Goal: Contribute content: Contribute content

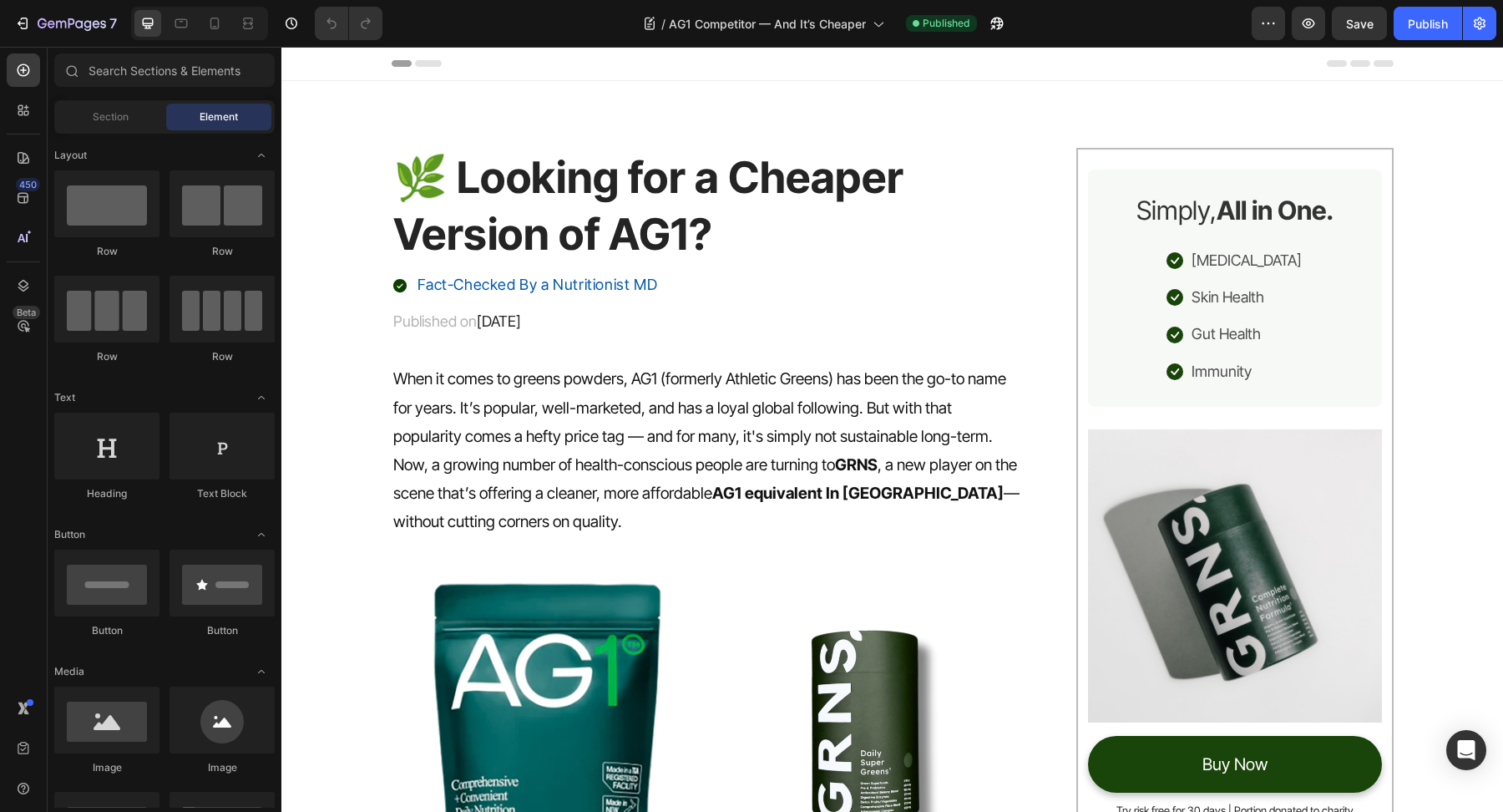
click at [1503, 24] on div "7 Version history / AG1 Competitor — And It’s Cheaper Published Preview Save Pu…" at bounding box center [751, 23] width 1503 height 47
click at [1496, 26] on button "button" at bounding box center [1480, 23] width 34 height 34
click at [1485, 26] on icon "button" at bounding box center [1480, 23] width 12 height 13
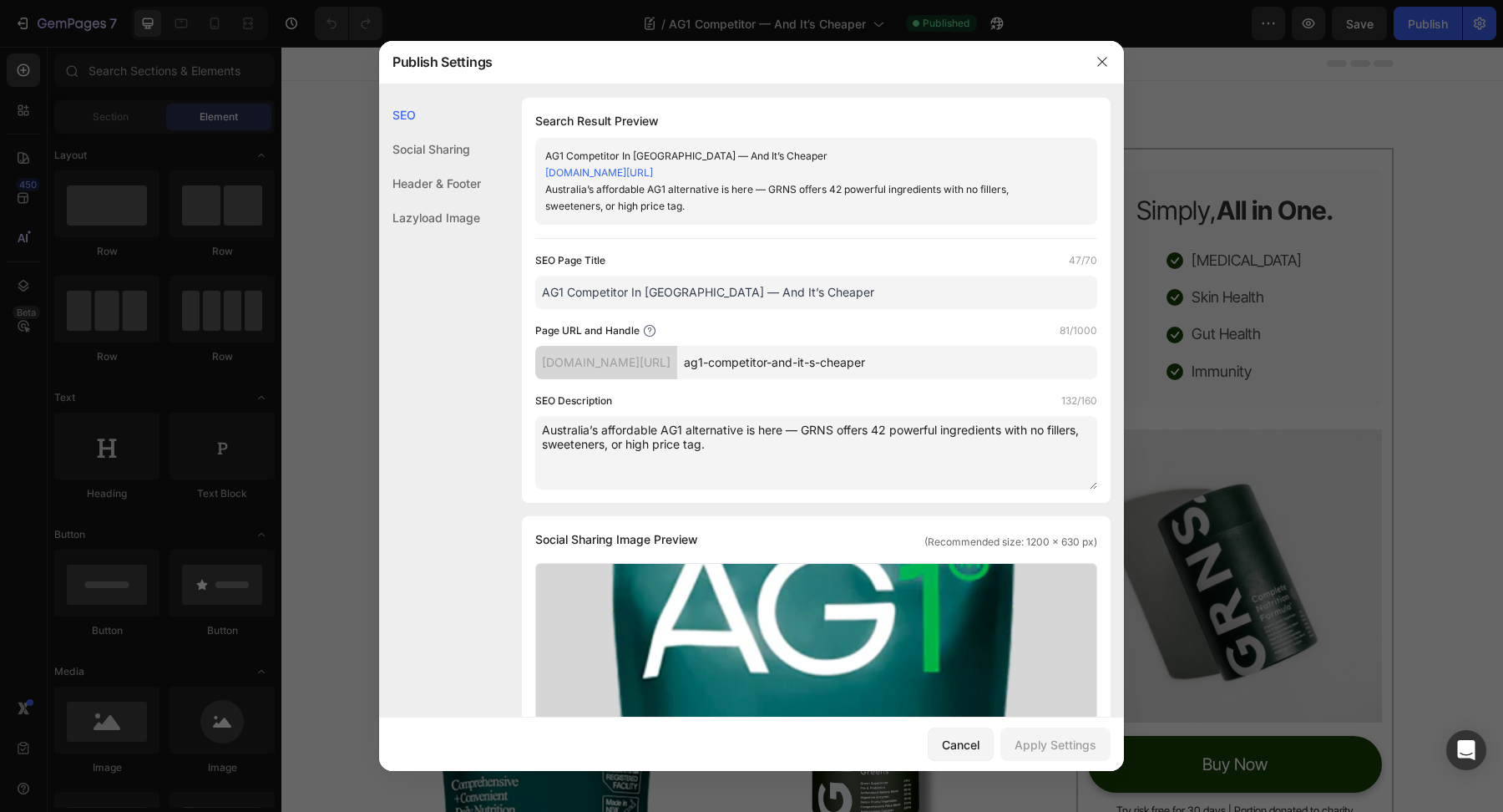
drag, startPoint x: 846, startPoint y: 314, endPoint x: 384, endPoint y: 304, distance: 462.1
click at [383, 304] on div "SEO Social Sharing Header & Footer Lazyload Image SEO Search Result Preview AG1…" at bounding box center [752, 752] width 745 height 1308
paste input "The Best Cheaper Alternative to AG1 in Australia"
type input "The Best Cheaper Alternative to AG1 in Australia"
click at [940, 459] on textarea "Australia’s affordable AG1 alternative is here — GRNS offers 42 powerful ingred…" at bounding box center [816, 453] width 562 height 74
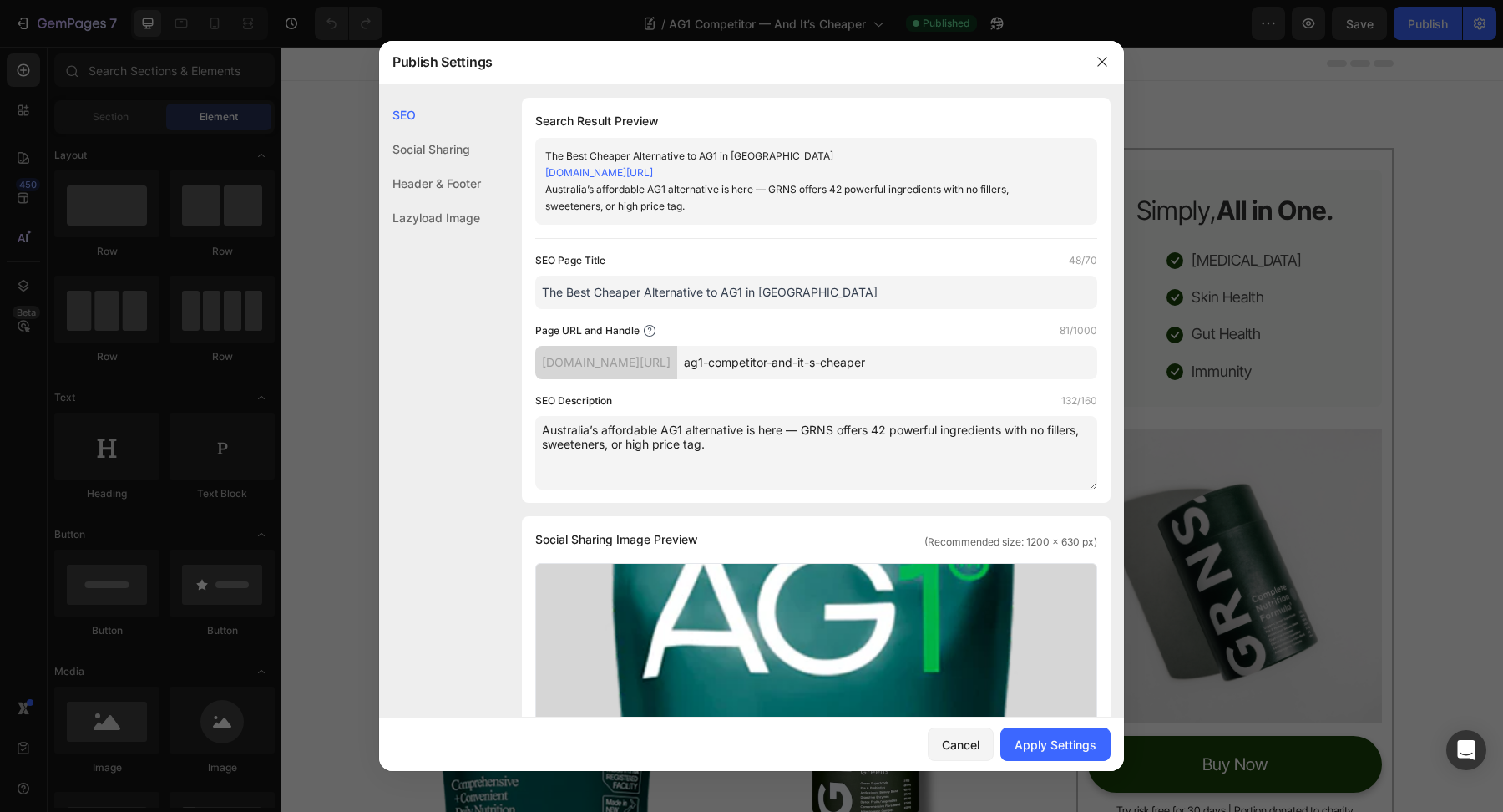
paste textarea "Discover the best cheaper alternative to AG1 in Australia. Save money while boo…"
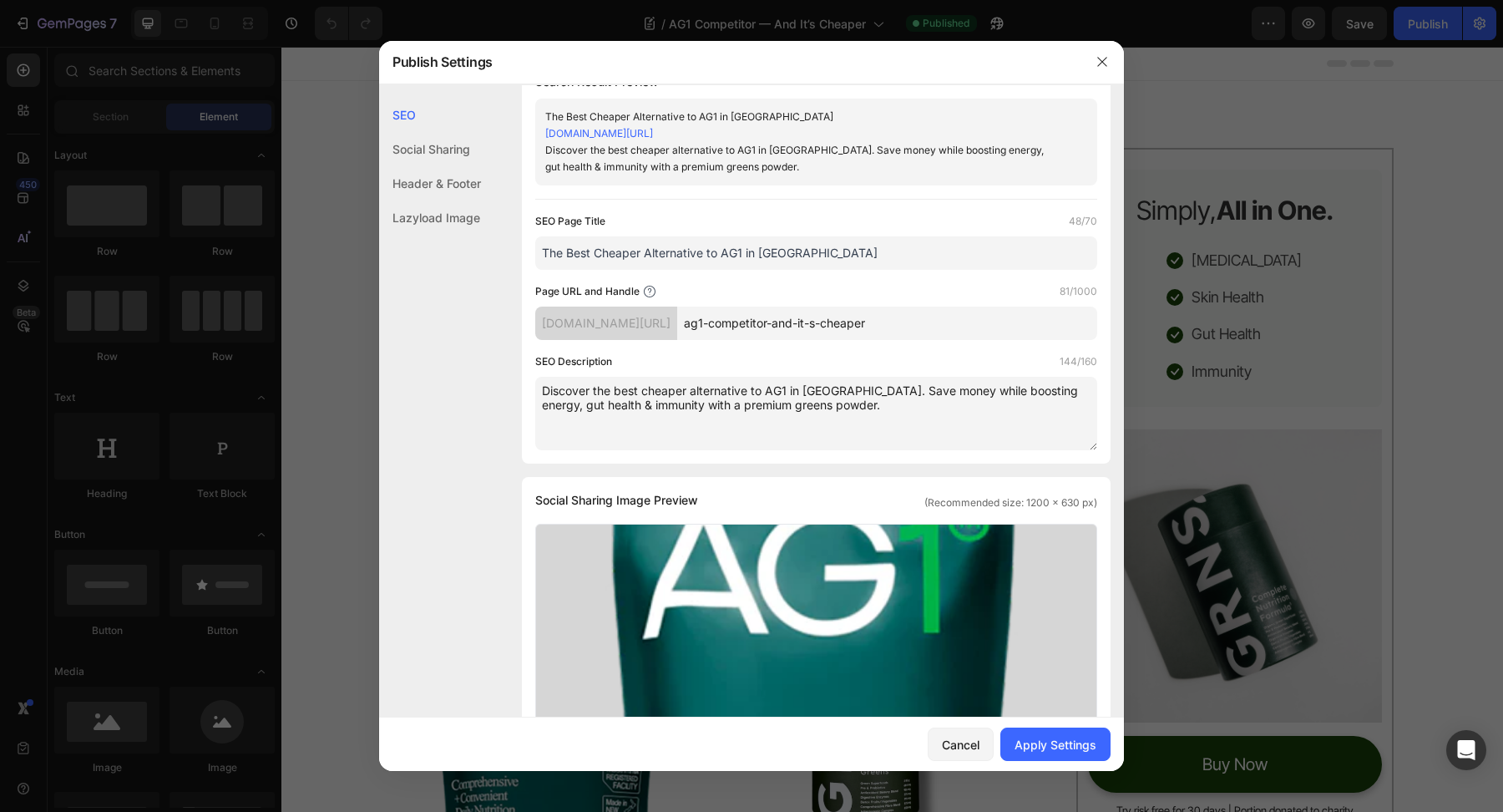
scroll to position [84, 0]
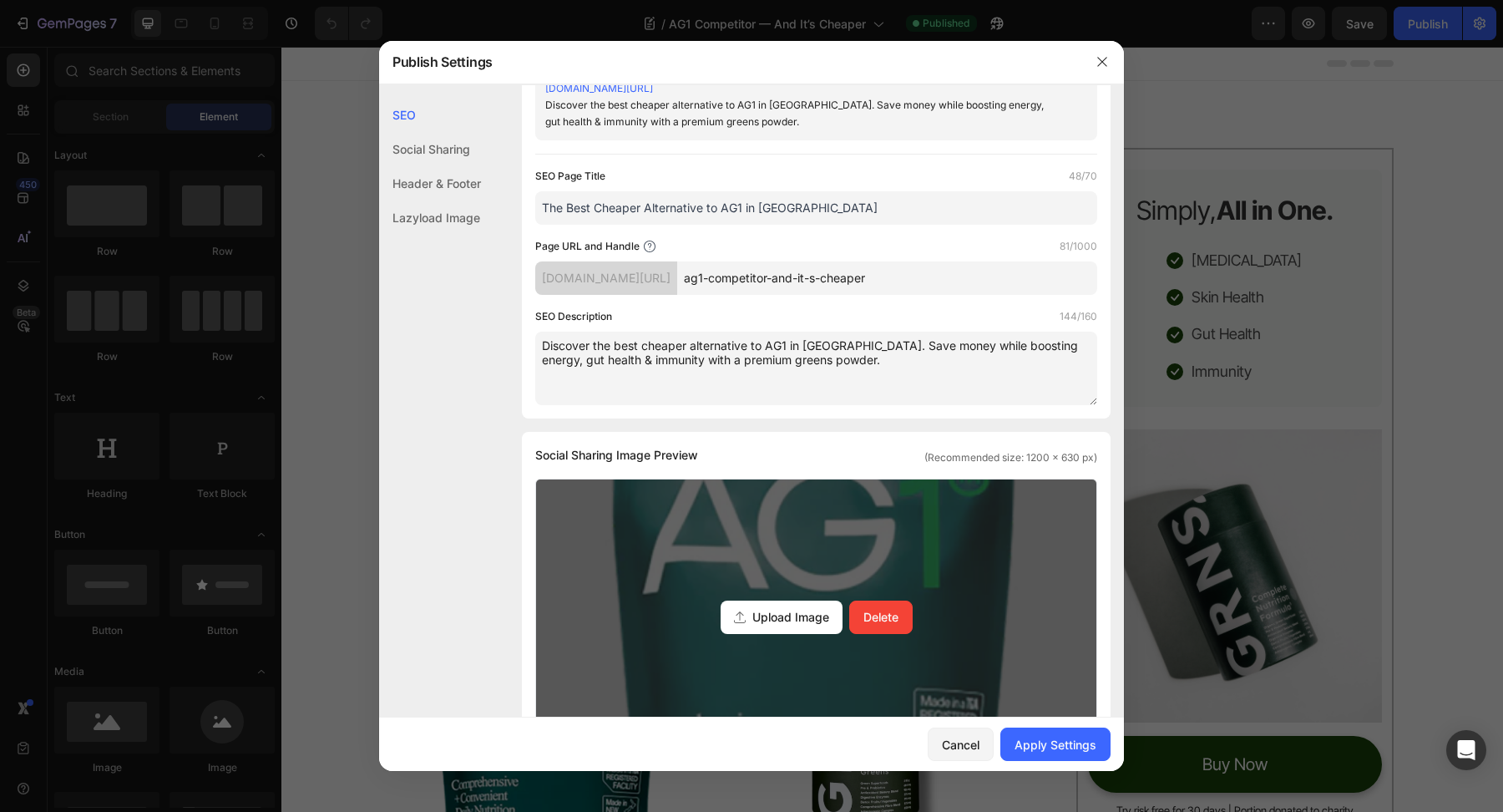
type textarea "Discover the best cheaper alternative to AG1 in Australia. Save money while boo…"
click at [713, 567] on div "Upload Image Delete" at bounding box center [816, 617] width 560 height 276
click at [0, 0] on input "Upload Image Delete" at bounding box center [0, 0] width 0 height 0
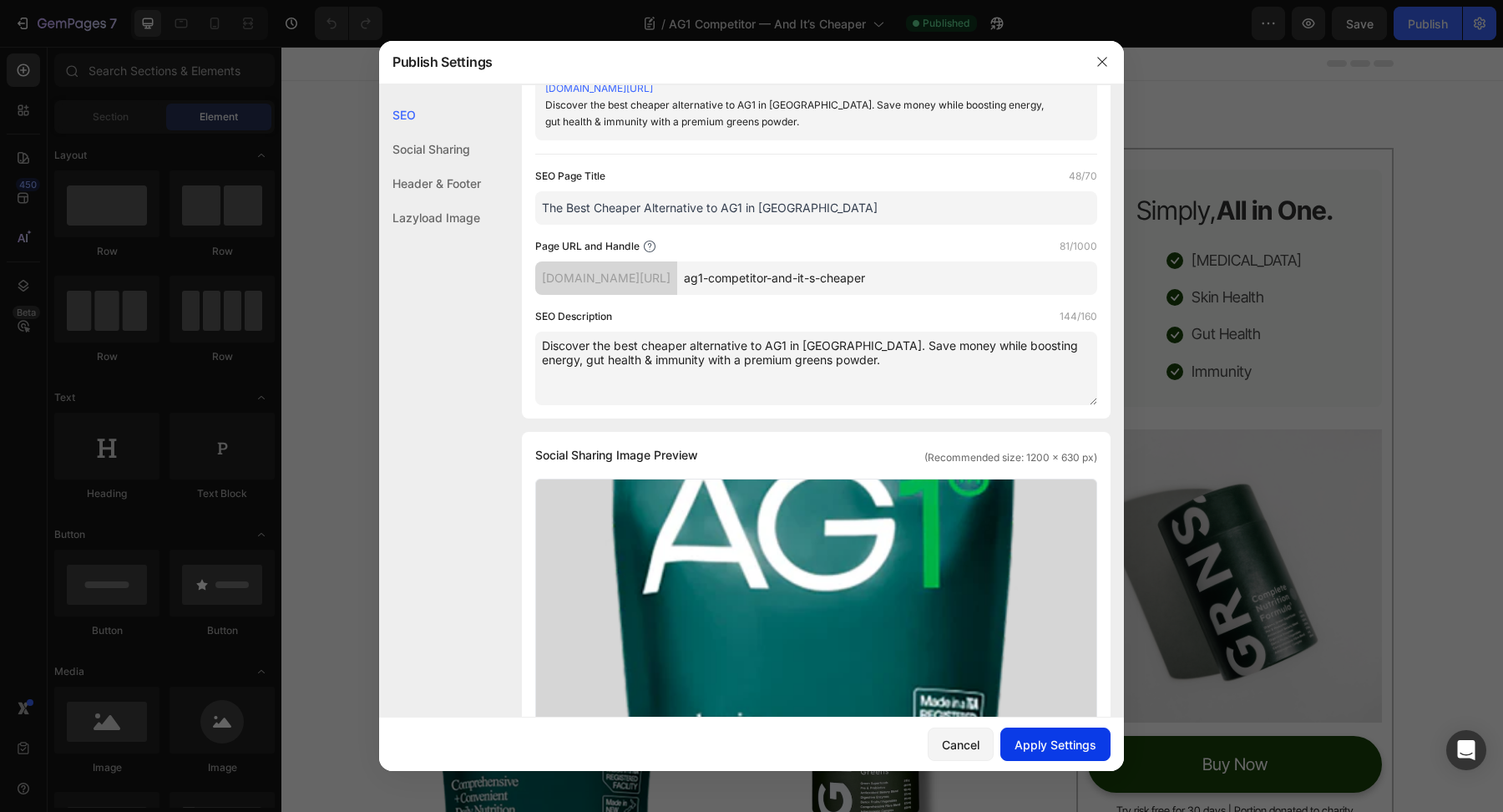
click at [1039, 735] on button "Apply Settings" at bounding box center [1056, 744] width 110 height 34
click at [1097, 62] on icon "button" at bounding box center [1102, 62] width 14 height 14
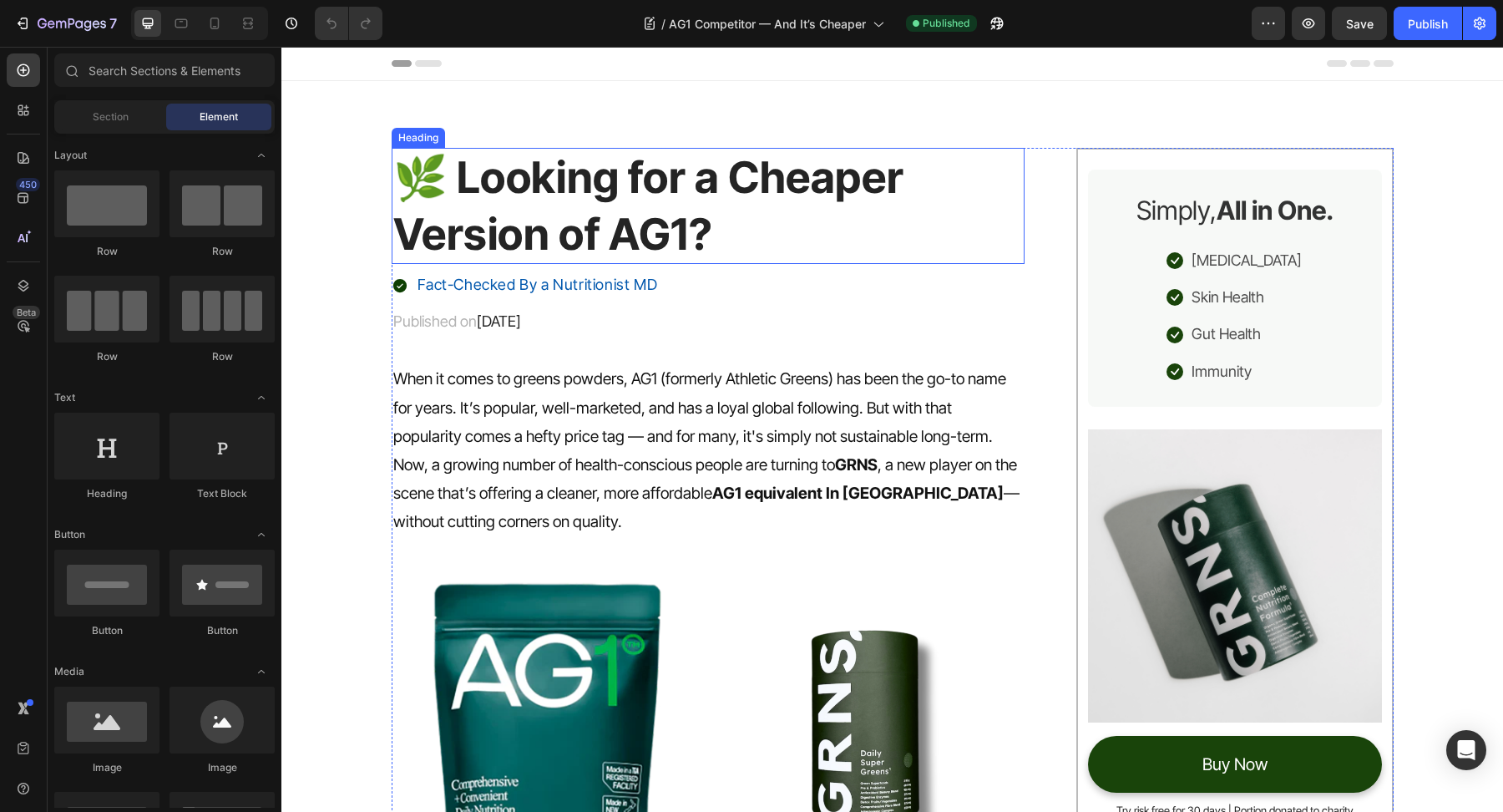
click at [718, 219] on h1 "🌿 Looking for a Cheaper Version of AG1?" at bounding box center [708, 206] width 634 height 116
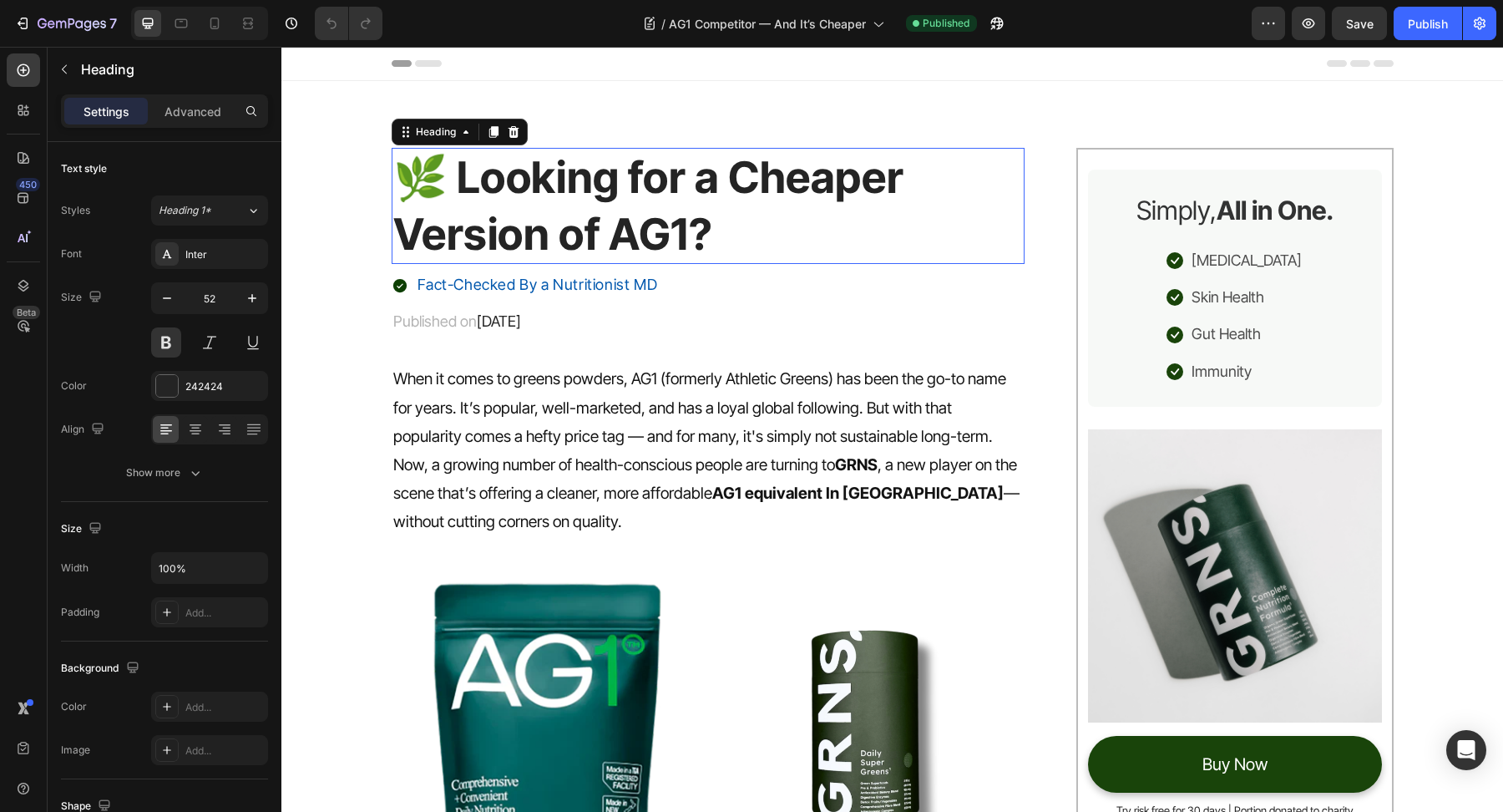
click at [454, 196] on p "🌿 Looking for a Cheaper Version of AG1?" at bounding box center [708, 205] width 631 height 113
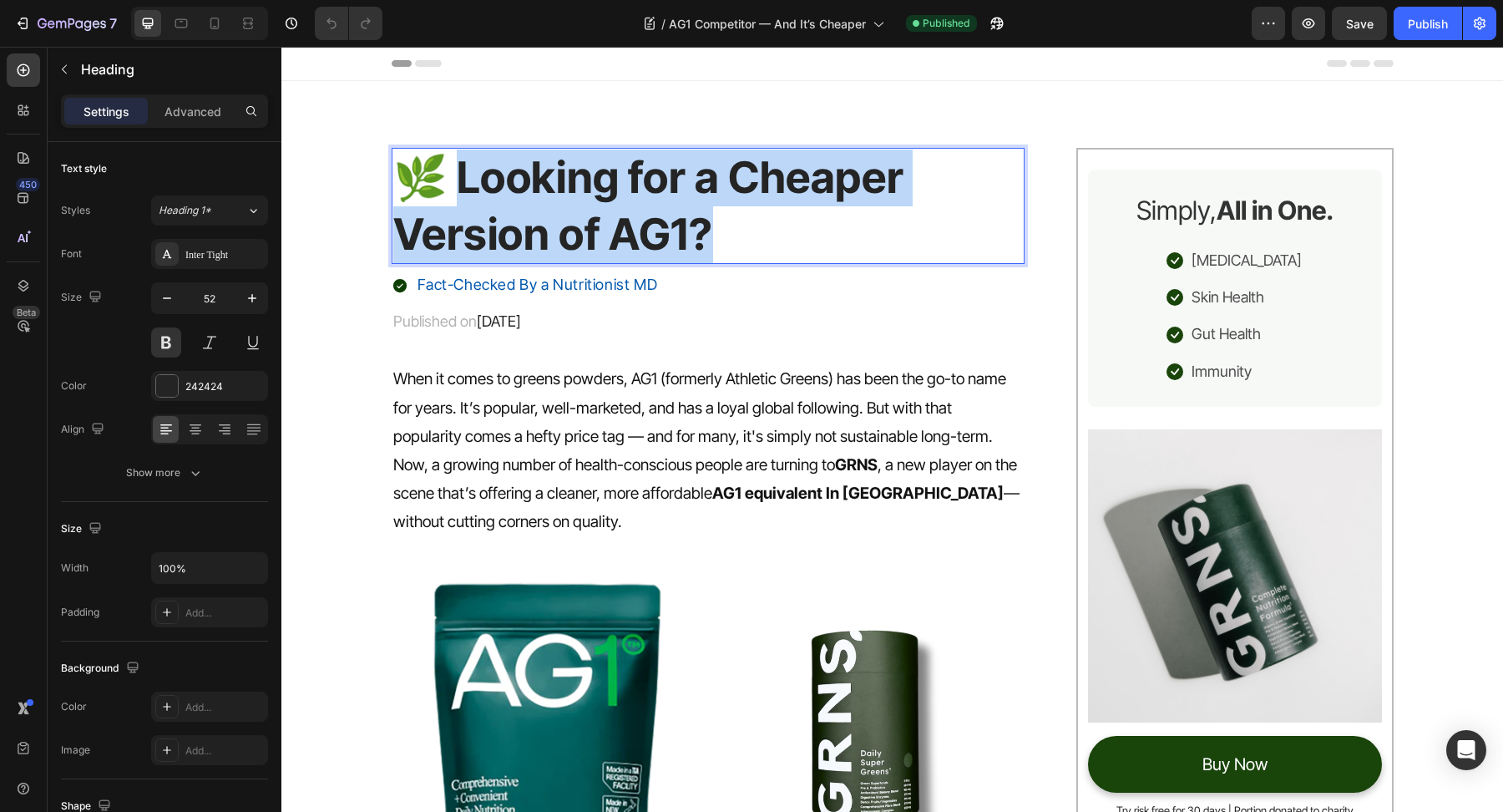
drag, startPoint x: 444, startPoint y: 184, endPoint x: 795, endPoint y: 220, distance: 352.8
click at [795, 220] on p "🌿 Looking for a Cheaper Version of AG1?" at bounding box center [708, 205] width 631 height 113
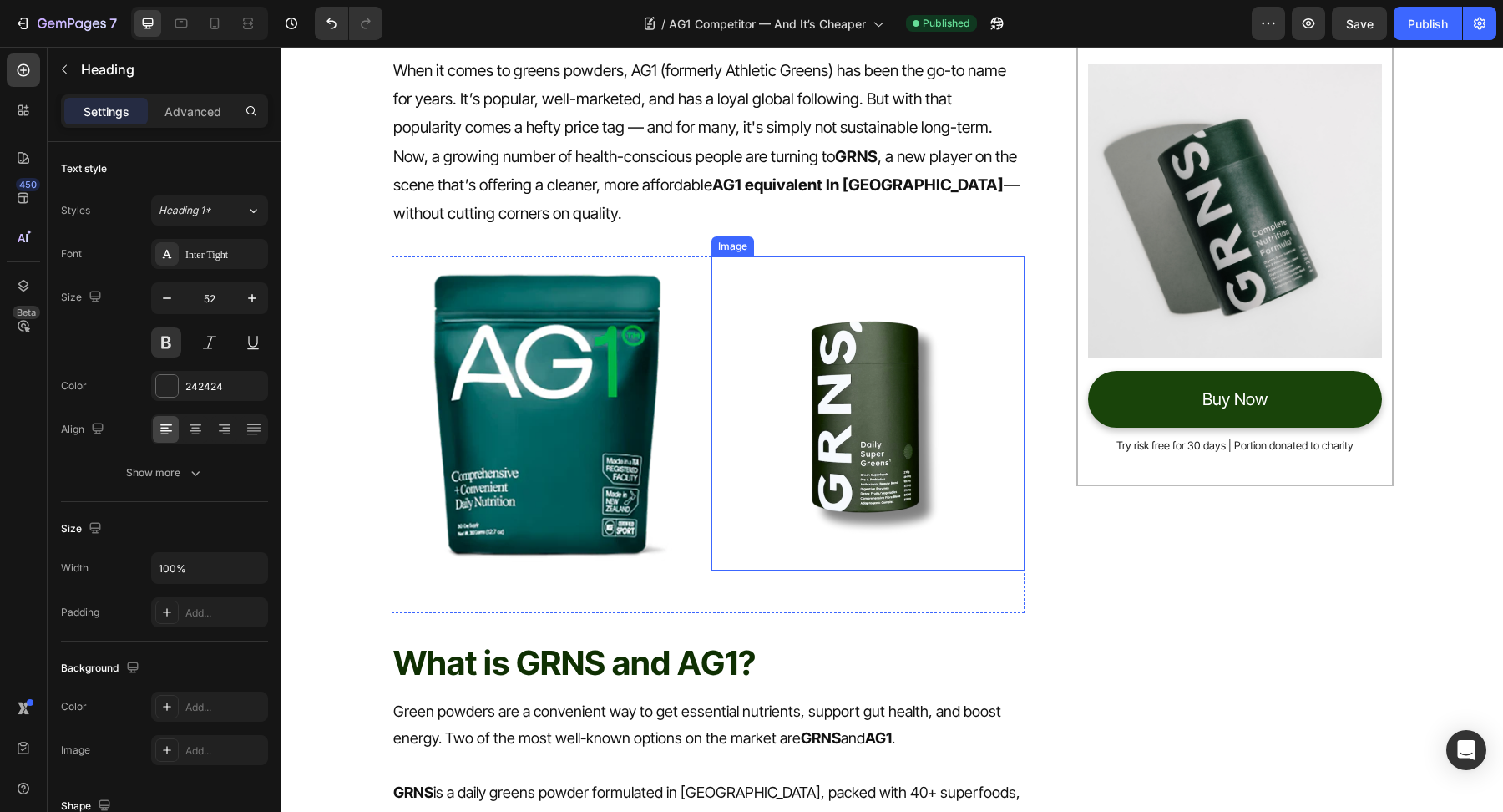
scroll to position [253, 0]
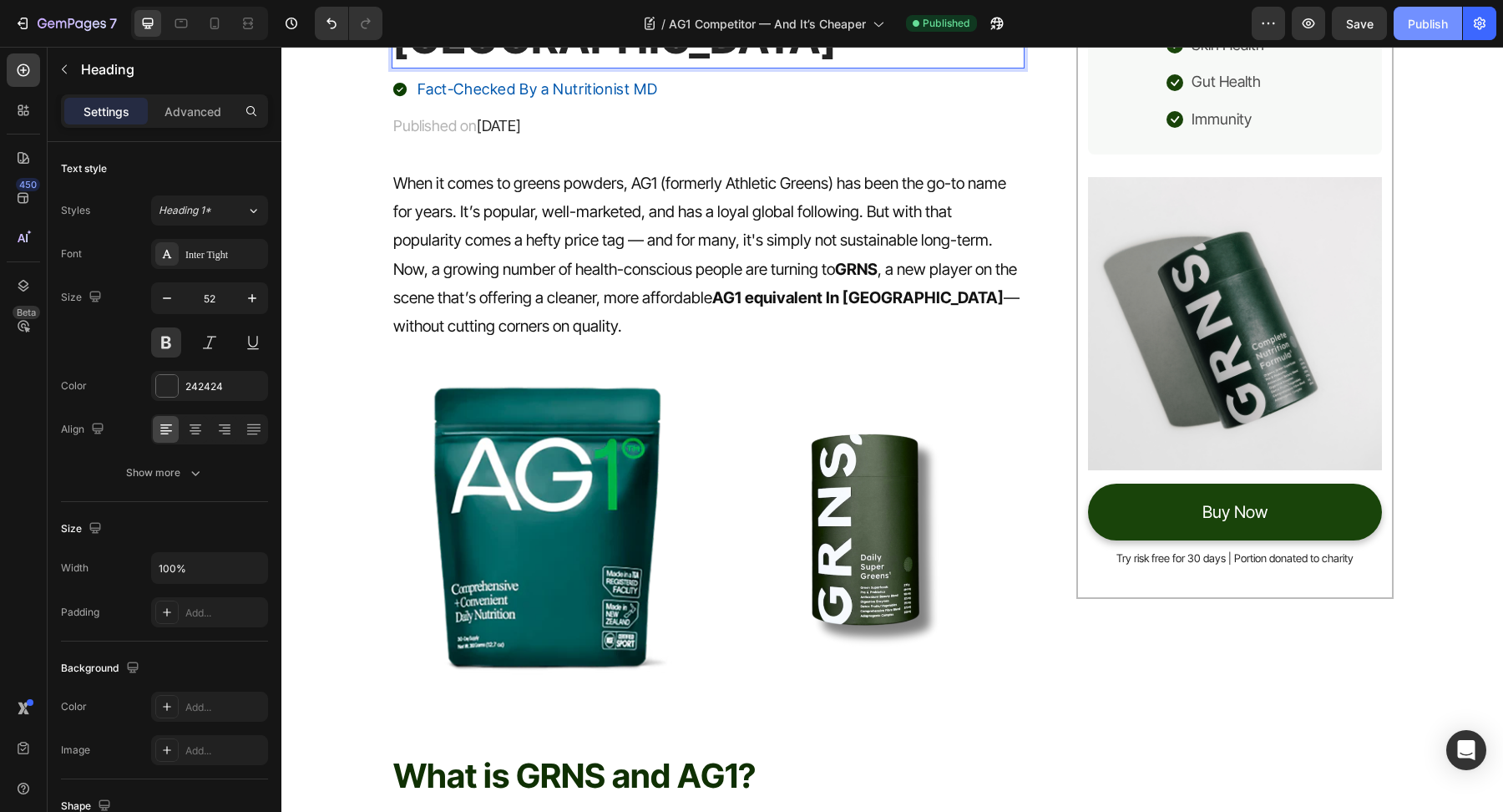
click at [1429, 26] on div "Publish" at bounding box center [1428, 24] width 40 height 17
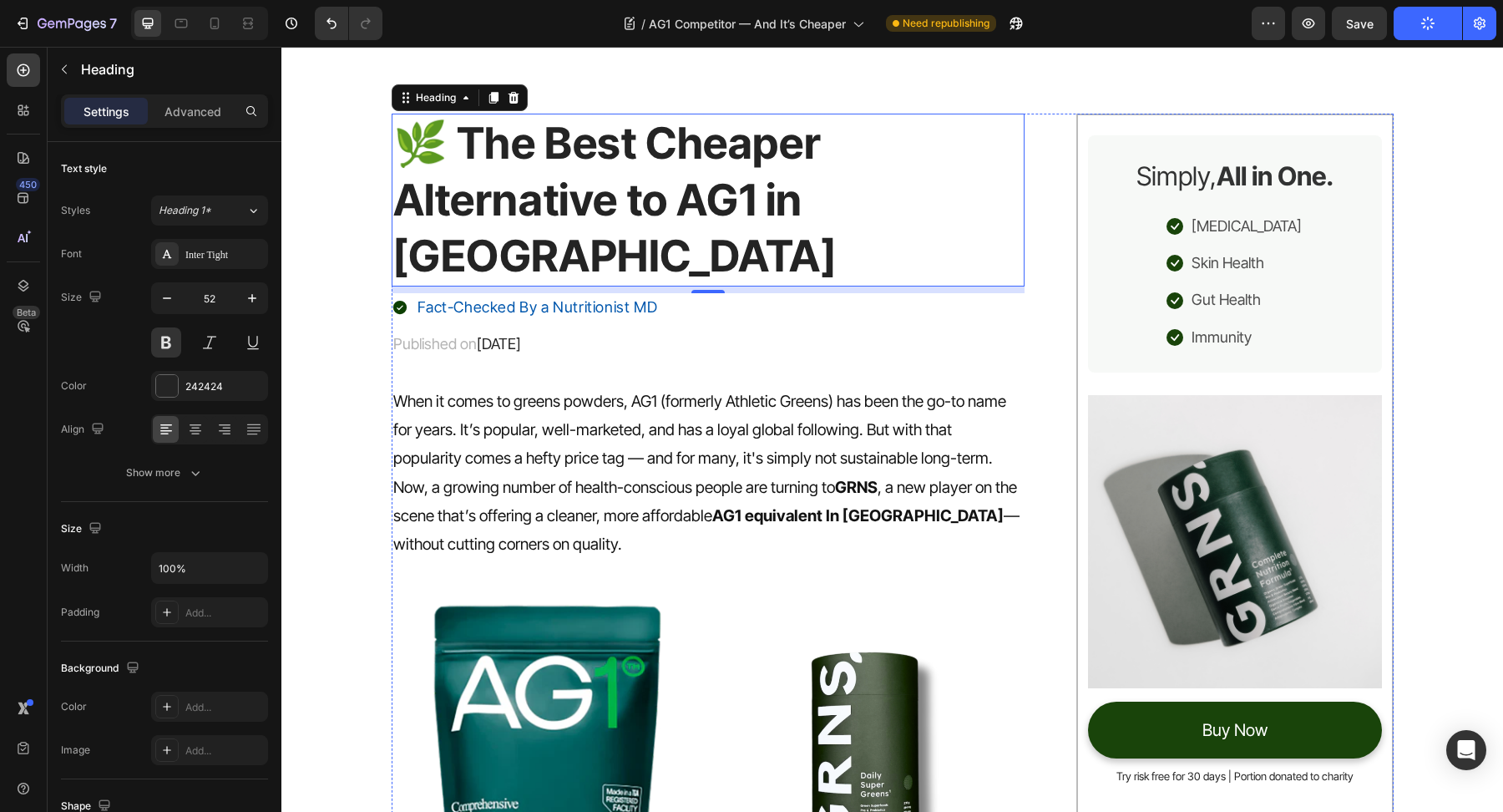
scroll to position [0, 0]
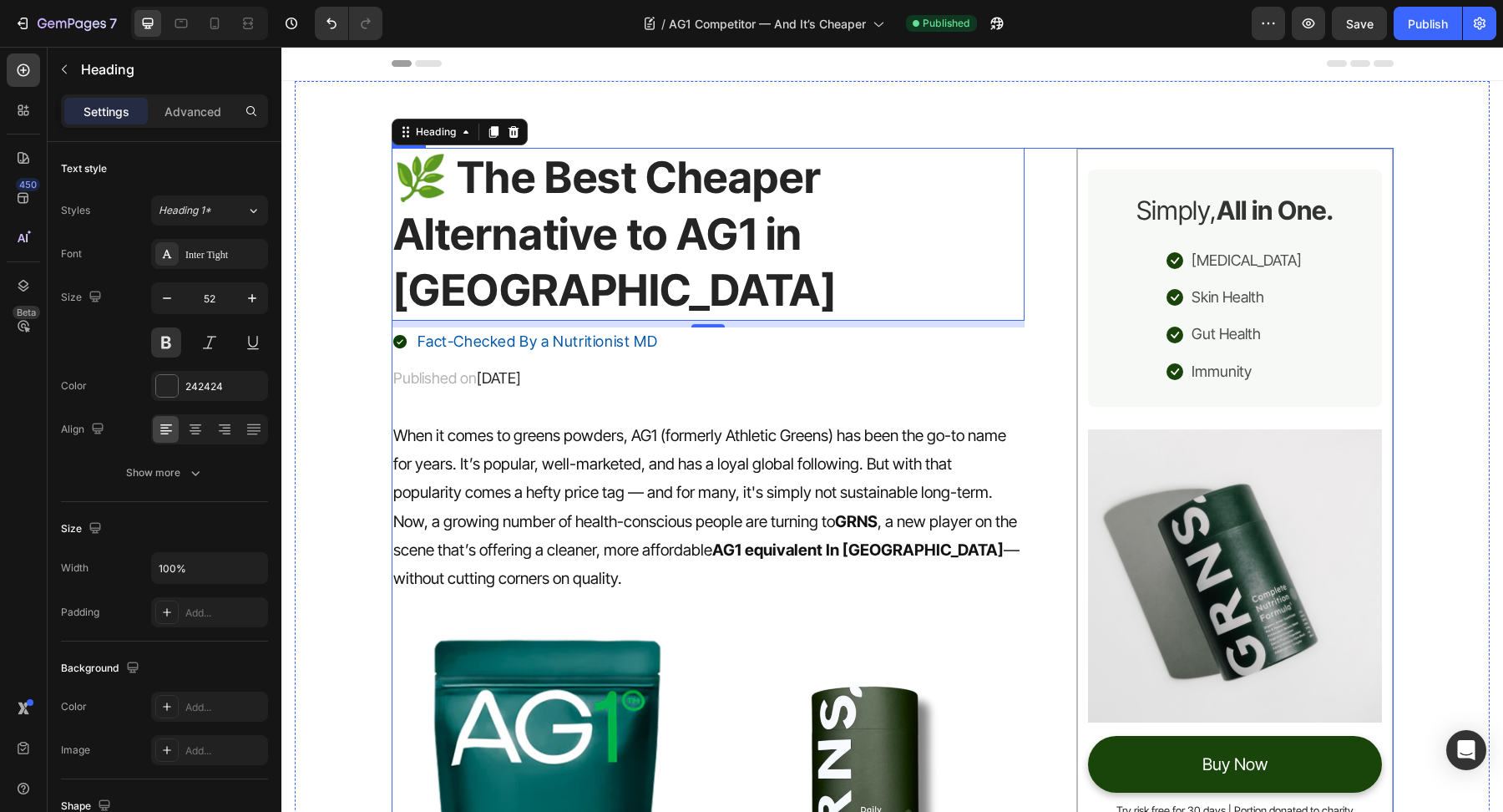
drag, startPoint x: 608, startPoint y: 355, endPoint x: 608, endPoint y: 364, distance: 9.0
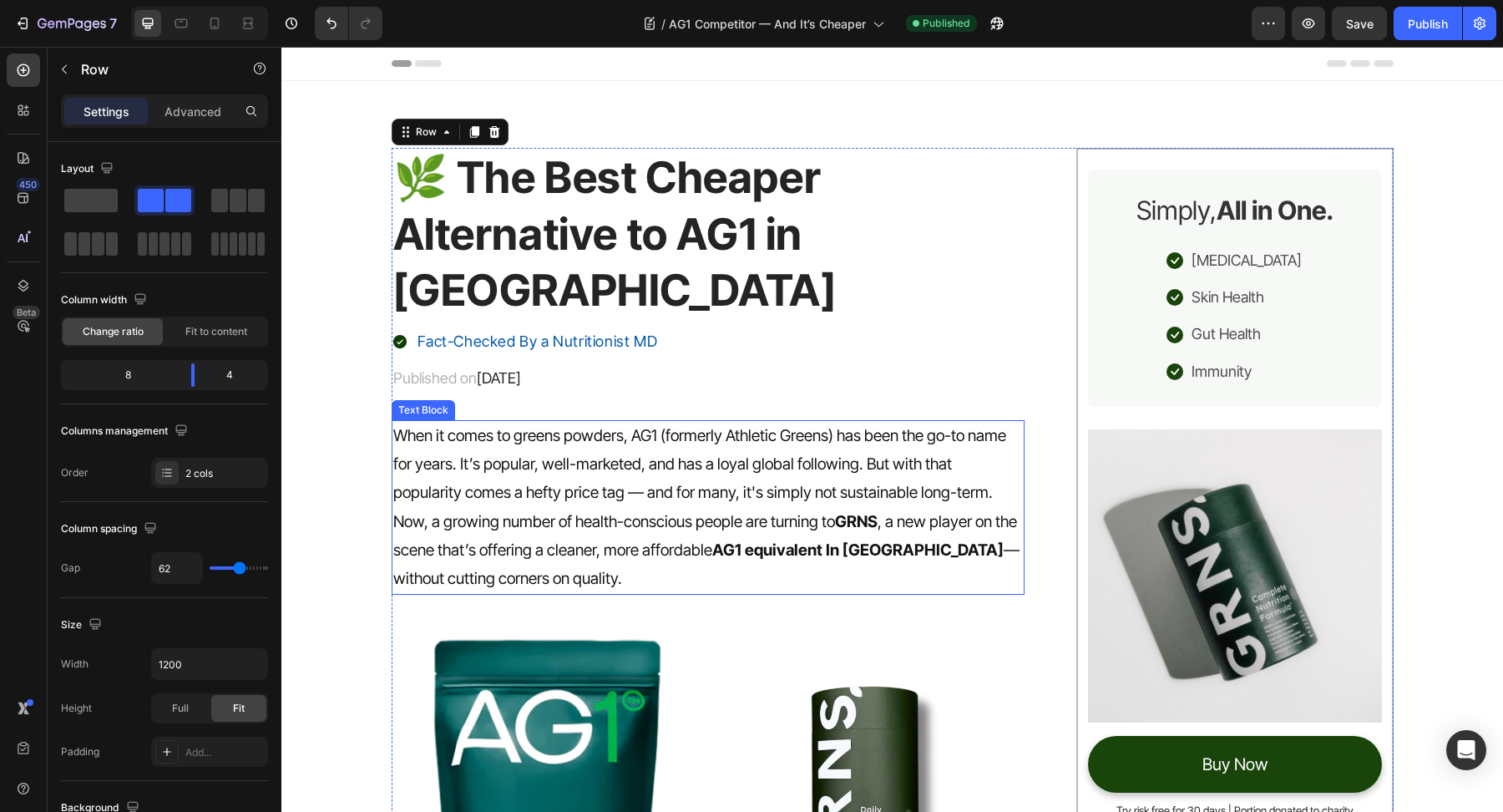
click at [602, 508] on p "Now, a growing number of health-conscious people are turning to GRNS , a new pl…" at bounding box center [708, 551] width 631 height 86
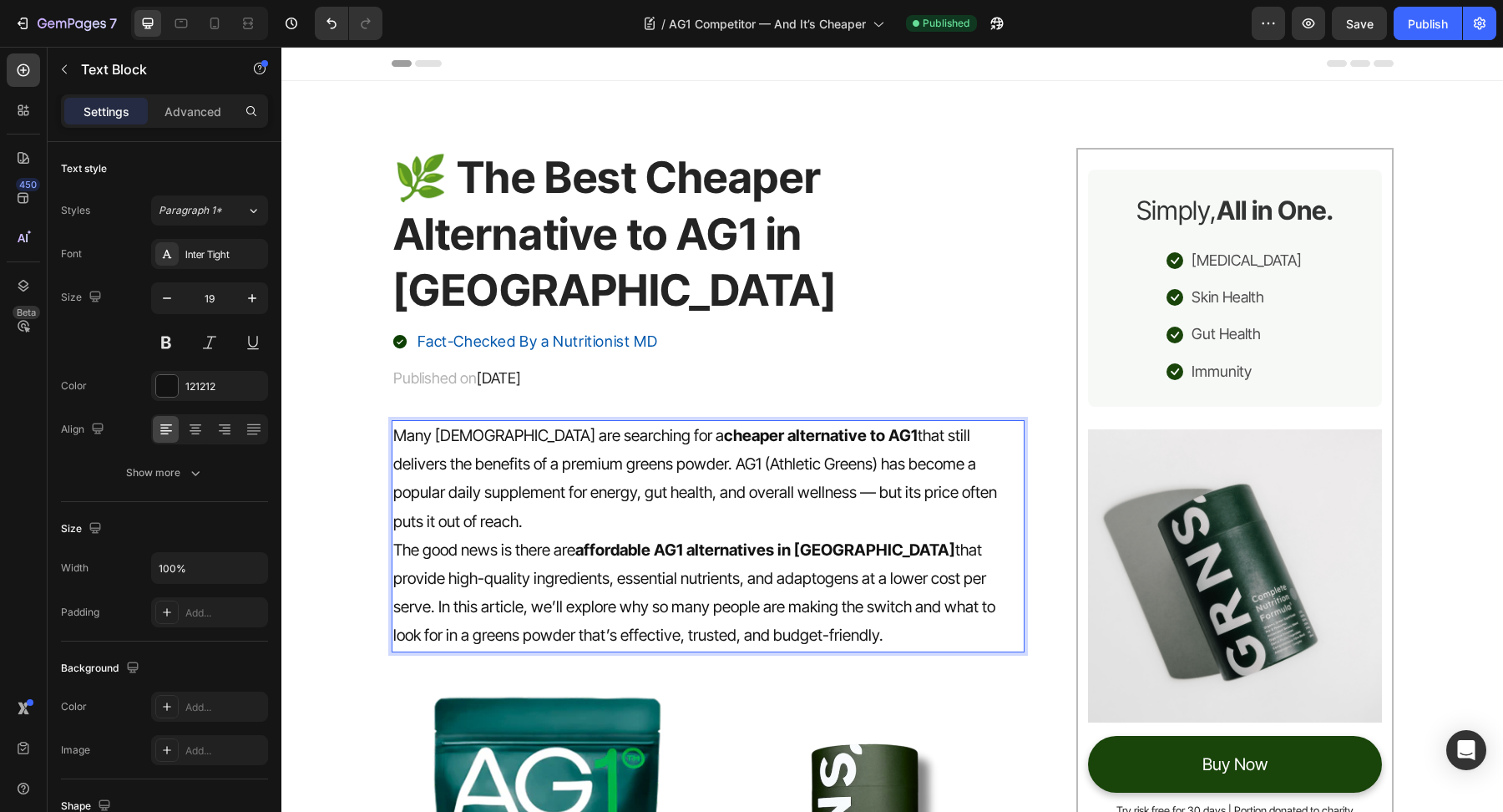
click at [698, 446] on p "Many Australians are searching for a cheaper alternative to AG1 that still deli…" at bounding box center [708, 479] width 631 height 114
click at [718, 466] on p "Many Australians are searching for a cheaper alternative to AG1 that still deli…" at bounding box center [708, 479] width 631 height 114
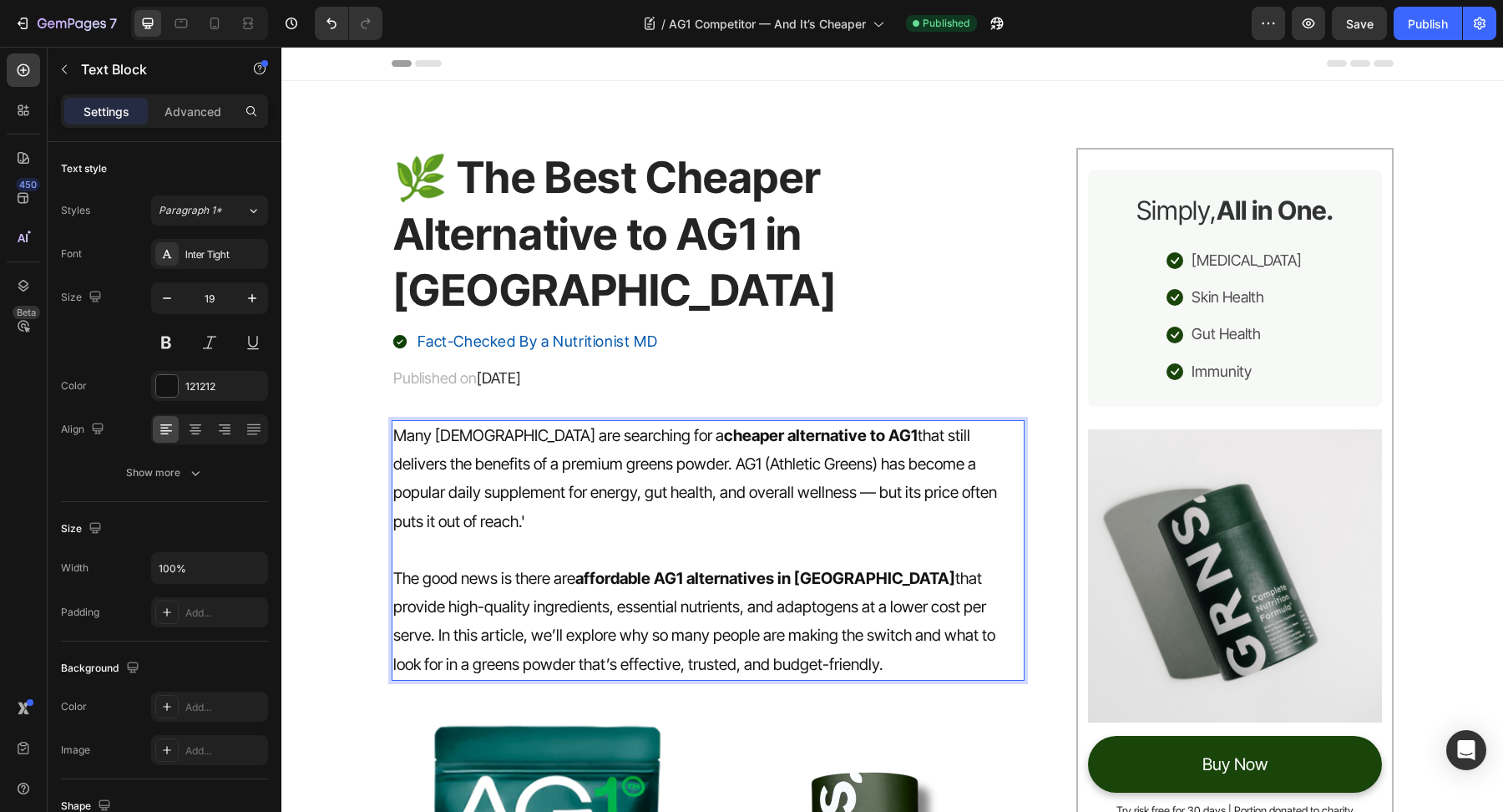
click at [775, 564] on p "The good news is there are affordable AG1 alternatives in Australia that provid…" at bounding box center [708, 621] width 631 height 114
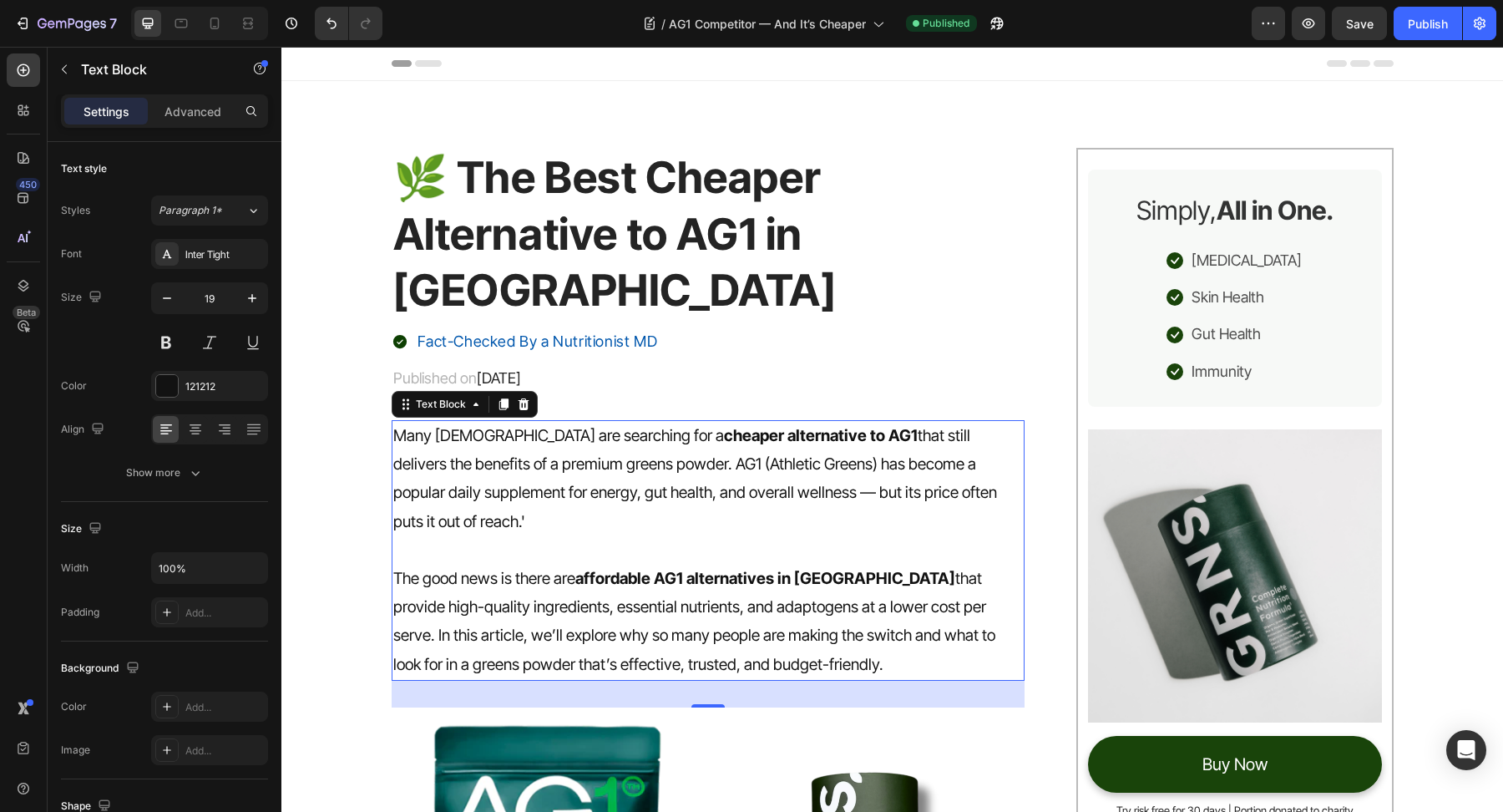
drag, startPoint x: 1700, startPoint y: 66, endPoint x: 1409, endPoint y: 202, distance: 321.2
click at [1247, 254] on p "[MEDICAL_DATA]" at bounding box center [1247, 260] width 110 height 27
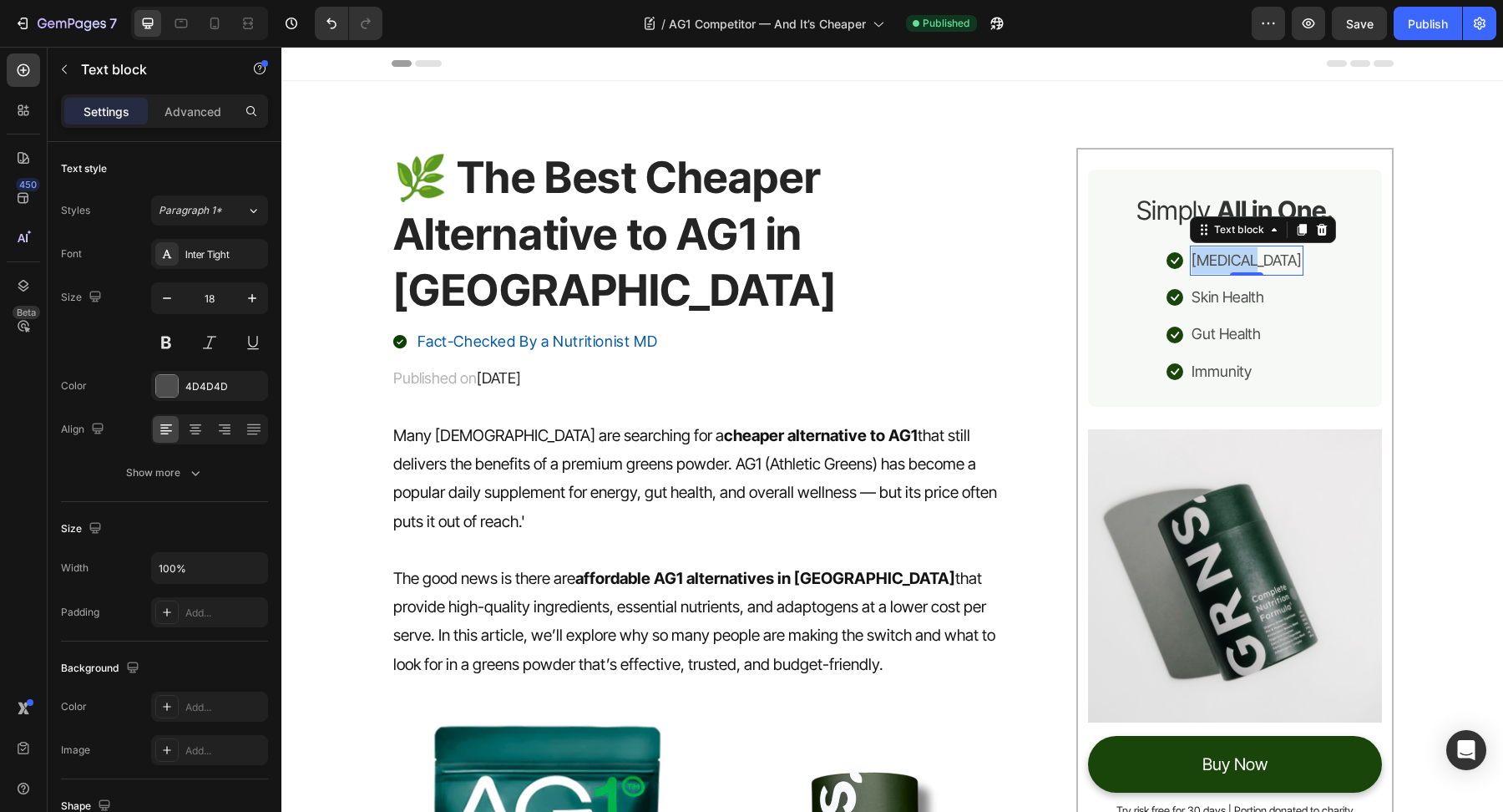
click at [1247, 254] on p "[MEDICAL_DATA]" at bounding box center [1247, 260] width 110 height 27
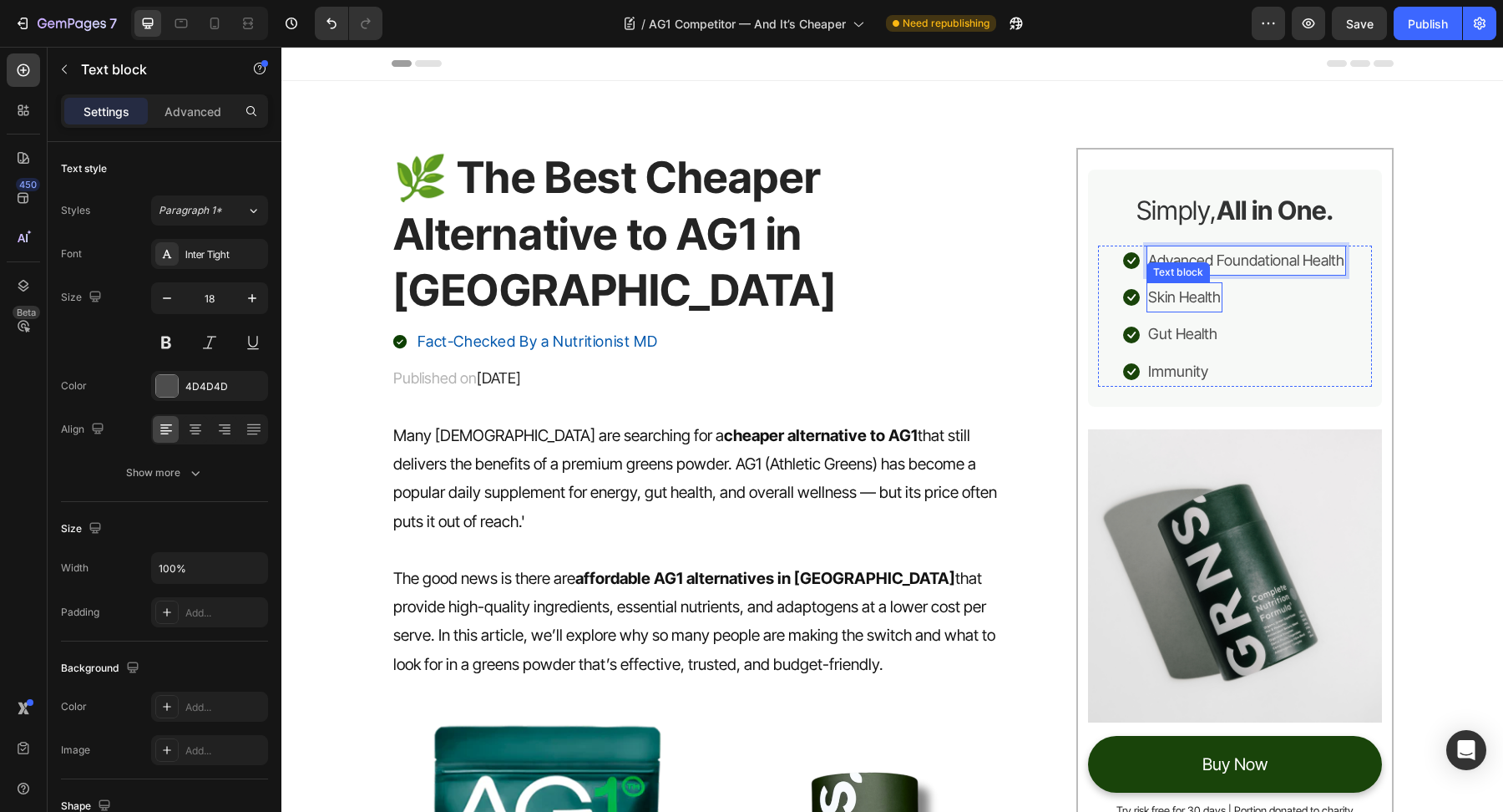
click at [1208, 303] on p "Skin Health" at bounding box center [1185, 297] width 73 height 27
click at [1208, 302] on p "Skin Health" at bounding box center [1185, 297] width 73 height 27
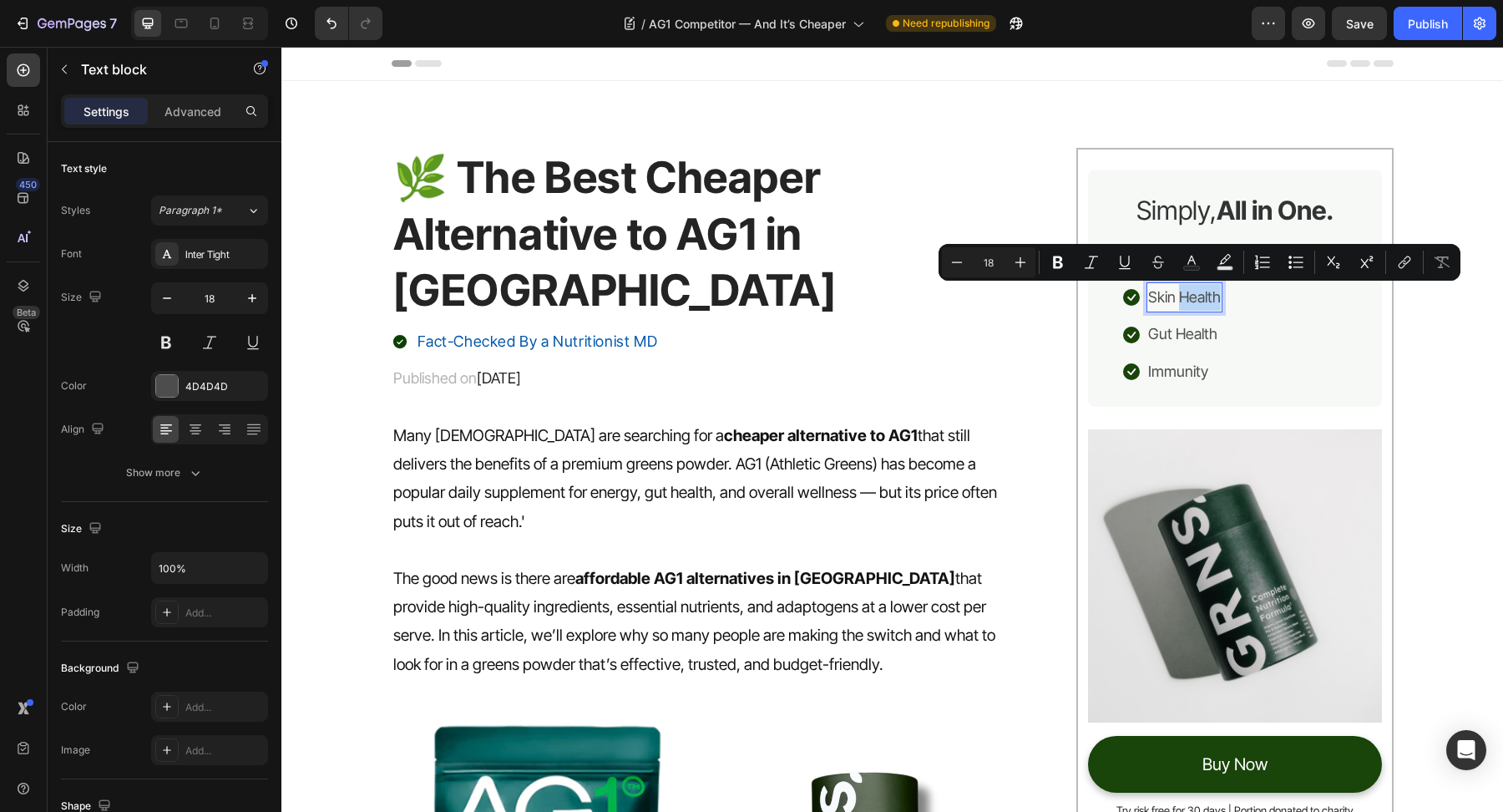
click at [1208, 302] on p "Skin Health" at bounding box center [1185, 297] width 73 height 27
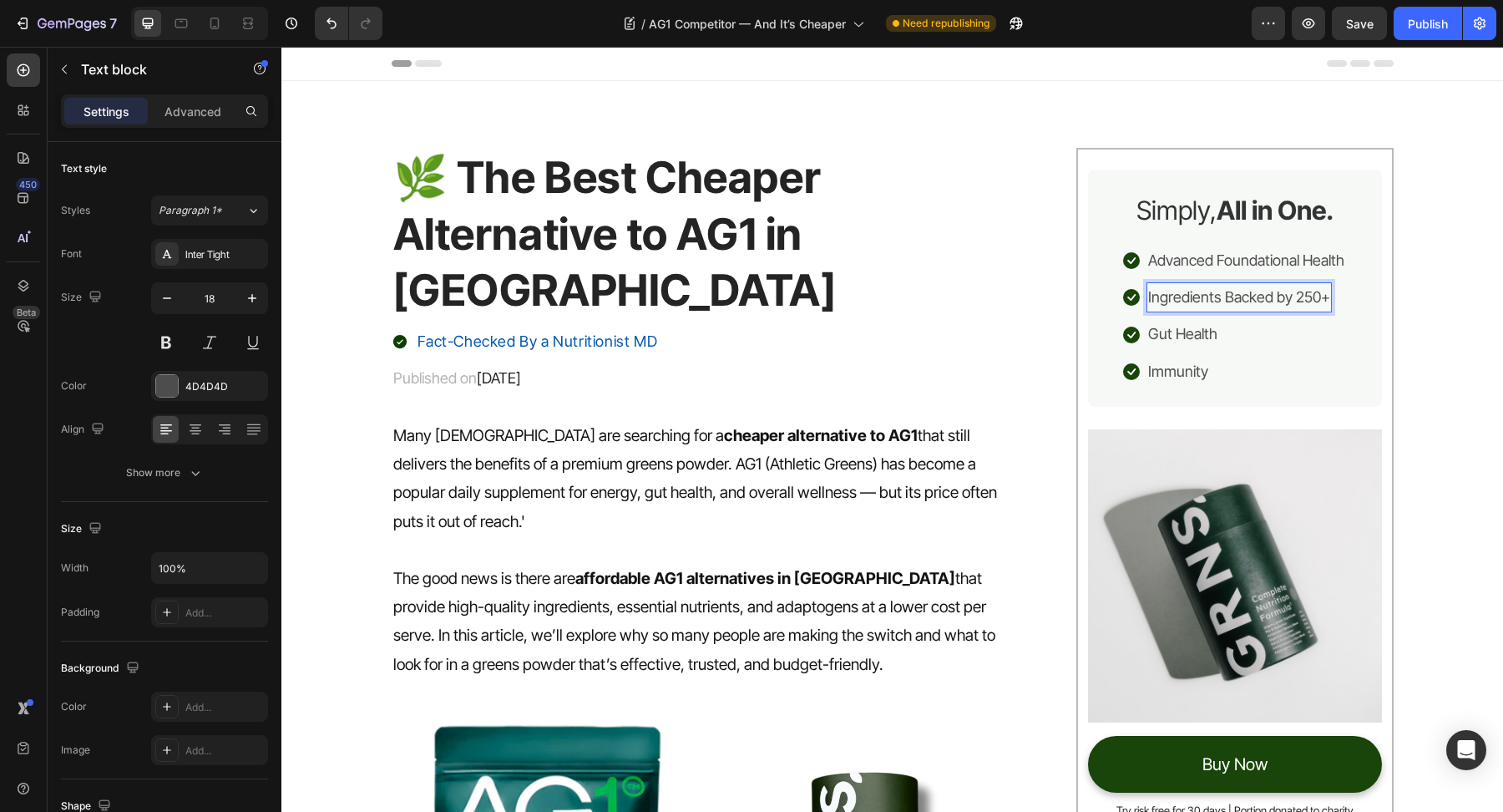
click at [1318, 297] on p "Ingredients Backed by 250+" at bounding box center [1240, 297] width 182 height 27
click at [1318, 298] on p "Ingredients Backed by 250+" at bounding box center [1240, 297] width 182 height 27
click at [1209, 336] on p "Gut Health" at bounding box center [1184, 334] width 70 height 27
click at [1186, 378] on p "Immunity" at bounding box center [1179, 372] width 60 height 27
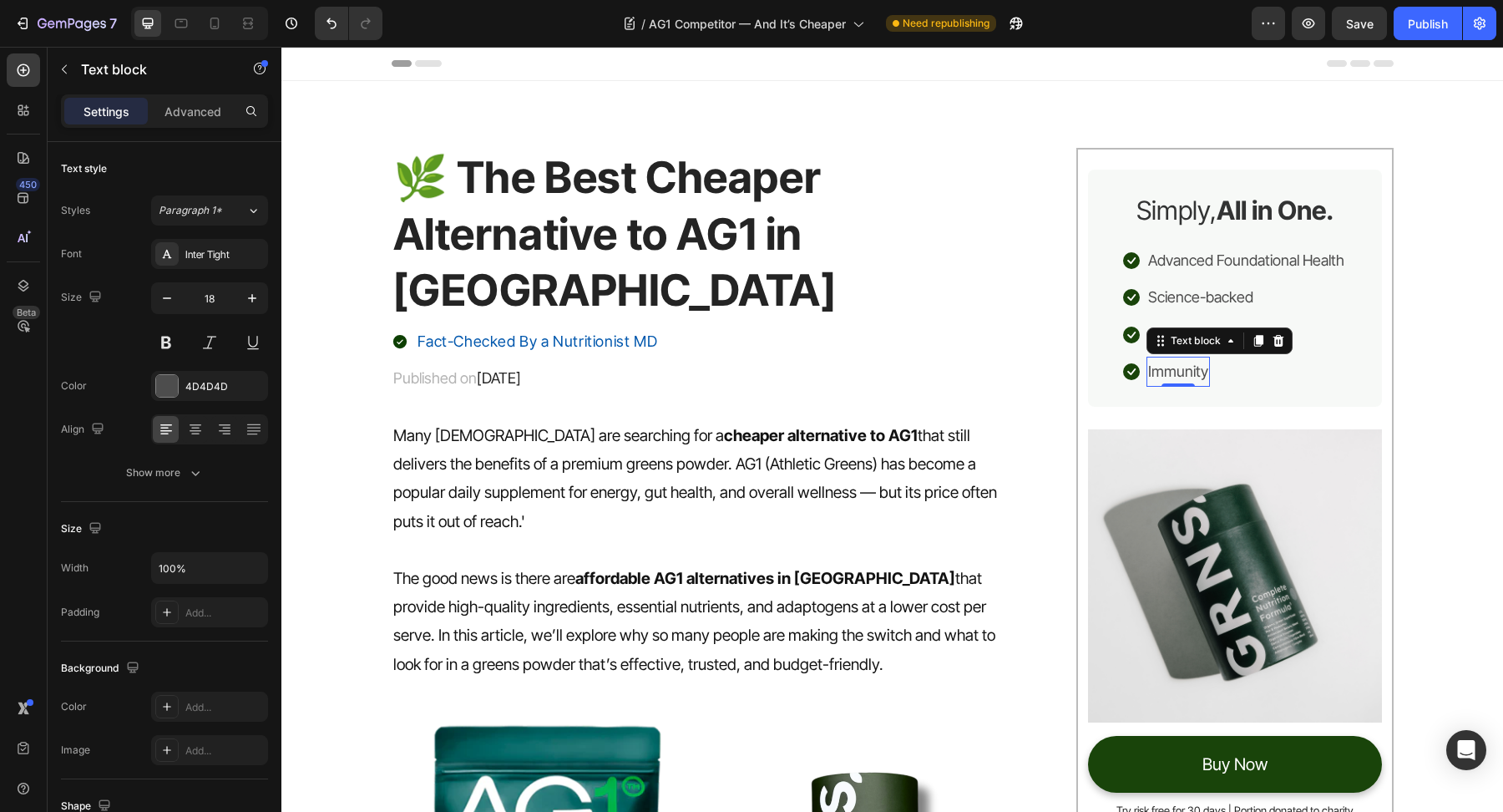
click at [1186, 378] on p "Immunity" at bounding box center [1179, 372] width 60 height 27
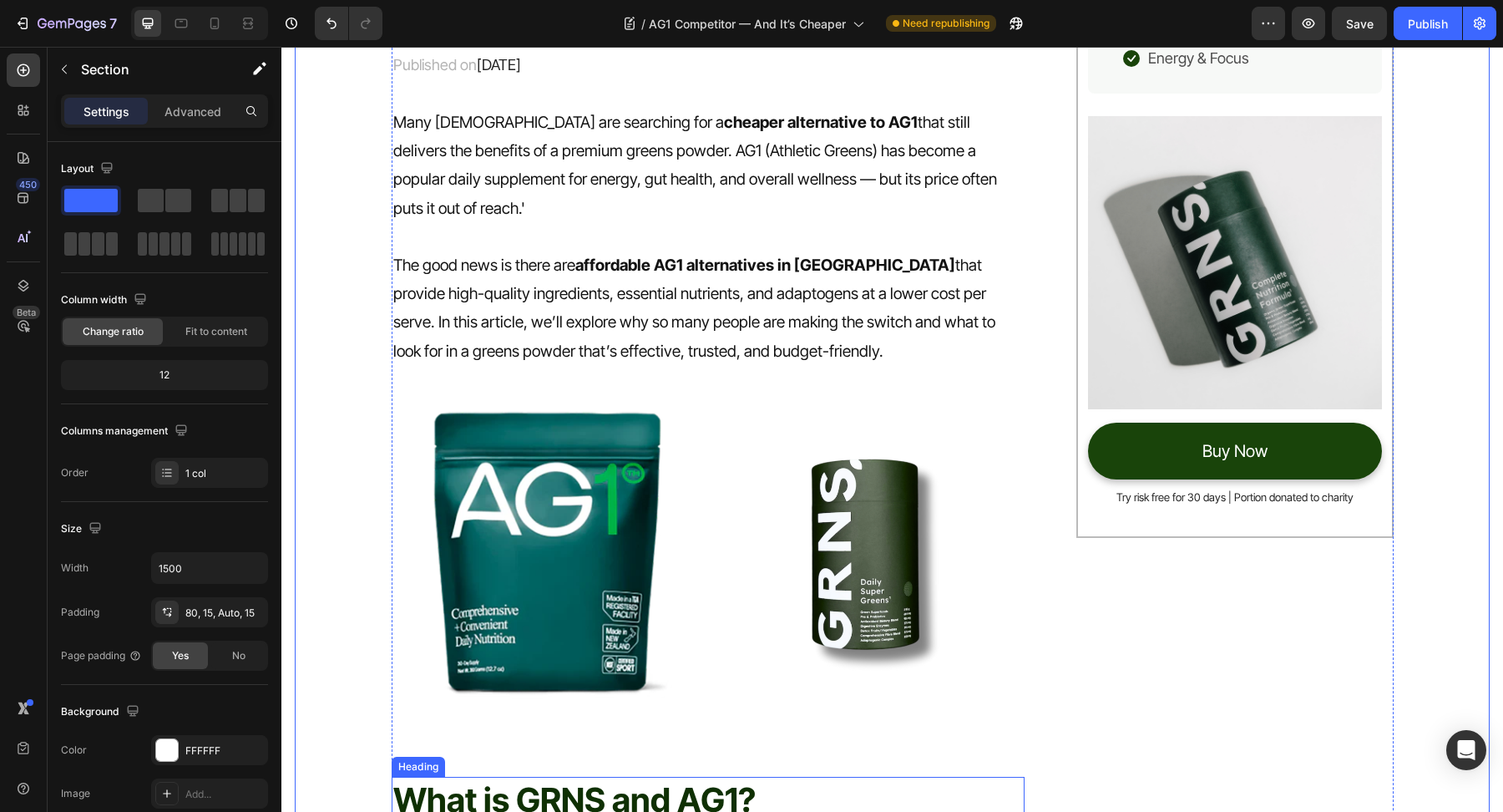
scroll to position [216, 0]
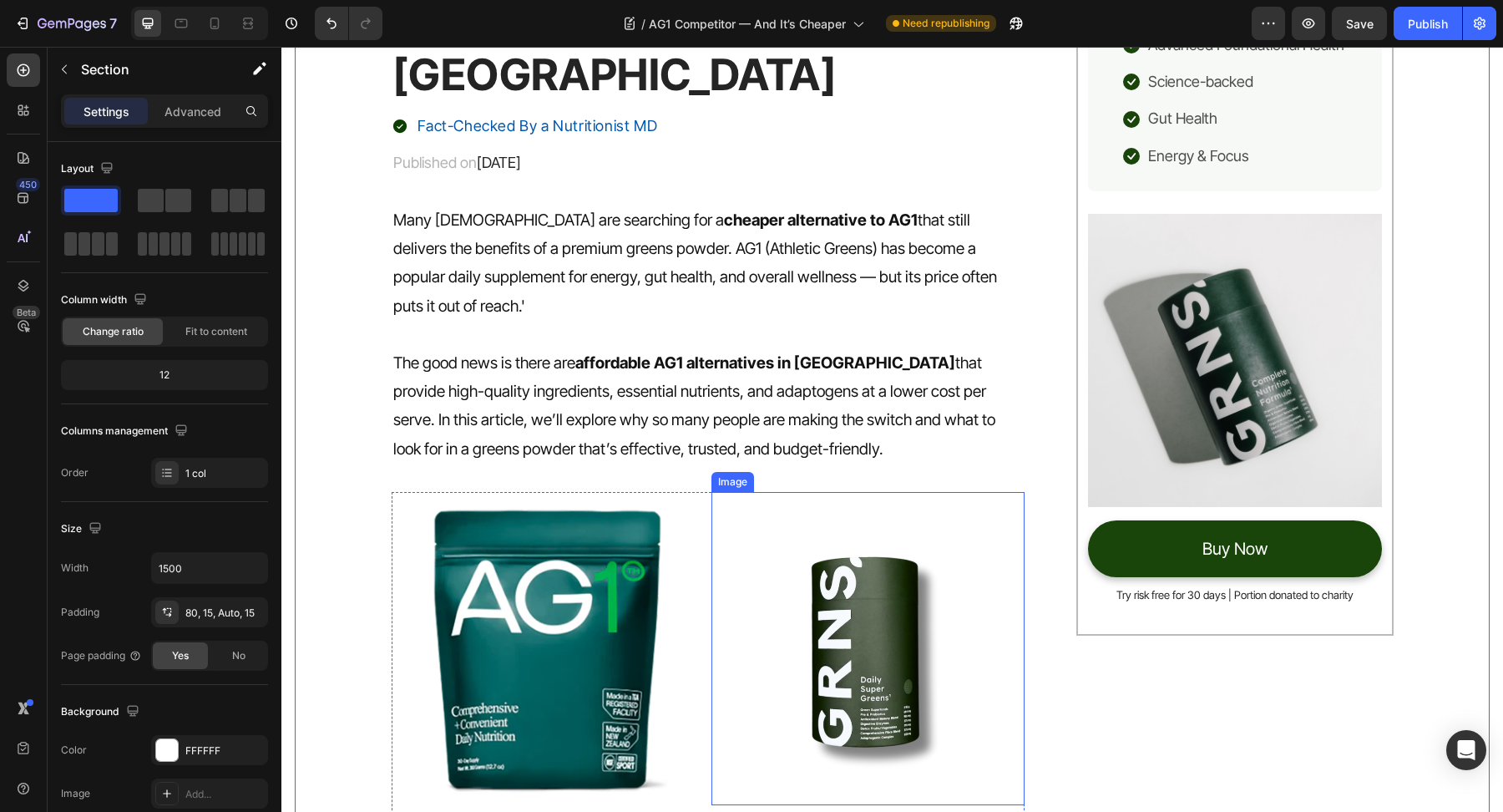
click at [788, 652] on img at bounding box center [868, 648] width 314 height 314
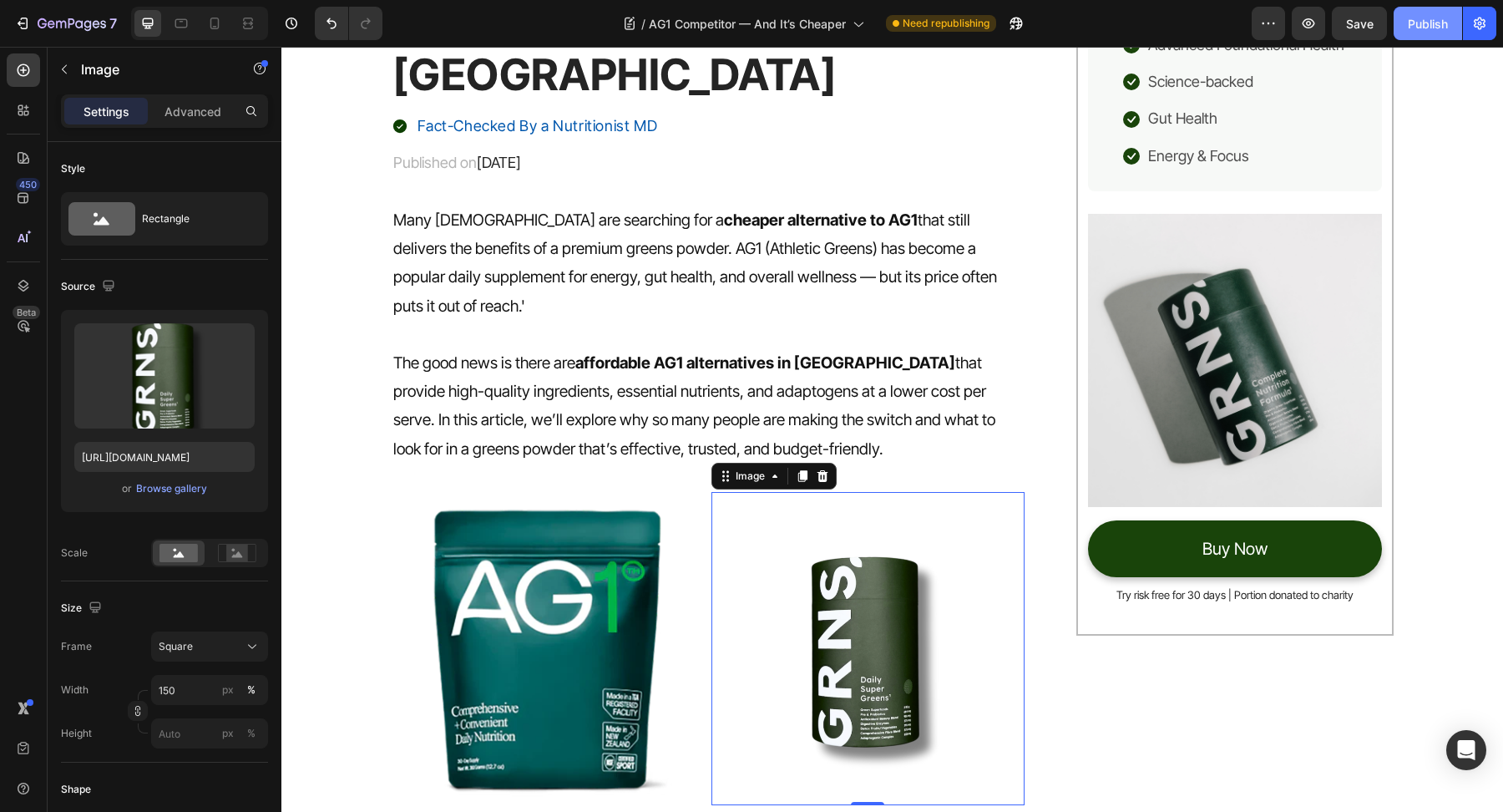
click at [1414, 22] on div "Publish" at bounding box center [1428, 24] width 40 height 17
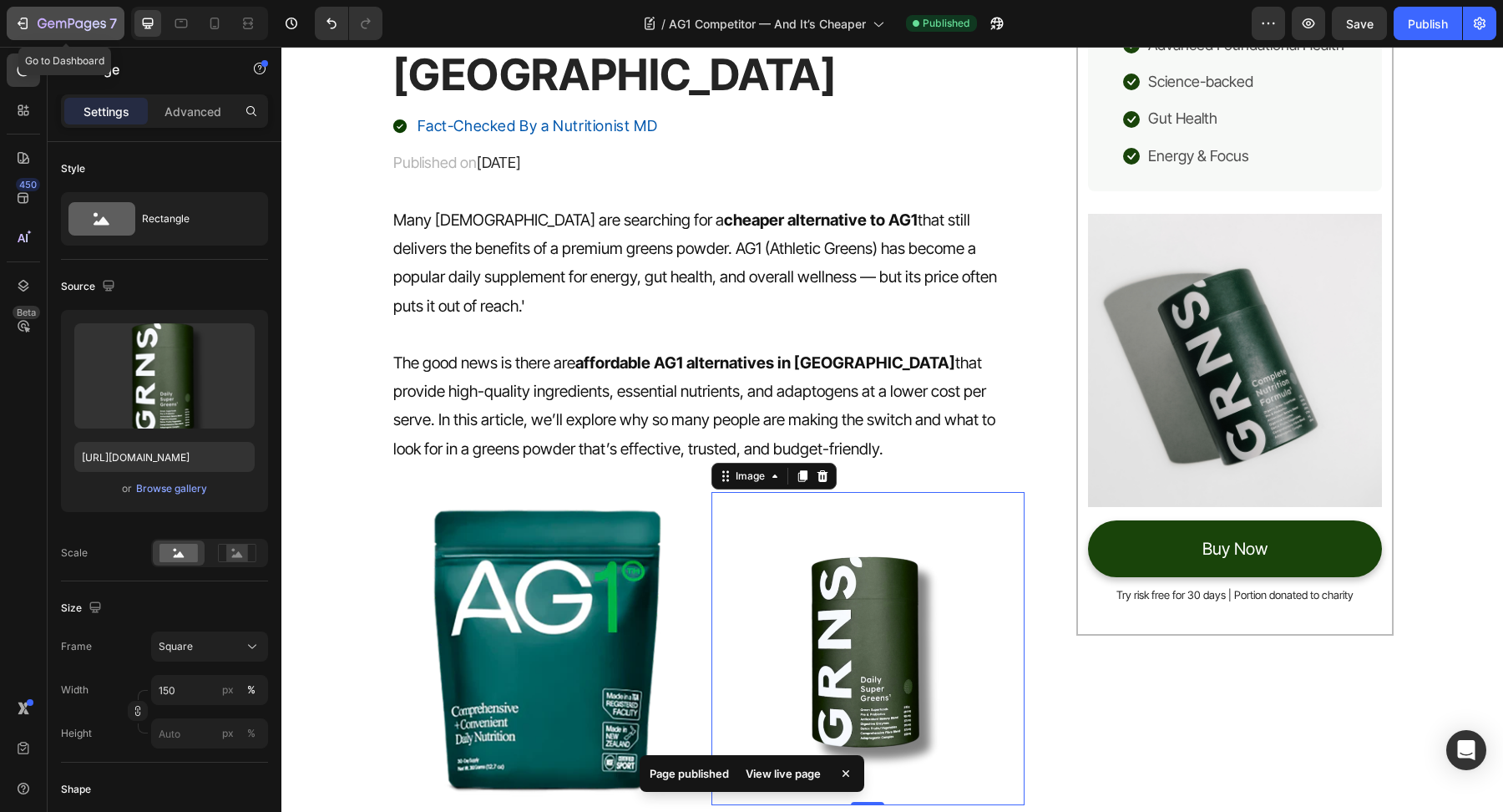
click at [82, 21] on icon "button" at bounding box center [79, 24] width 8 height 8
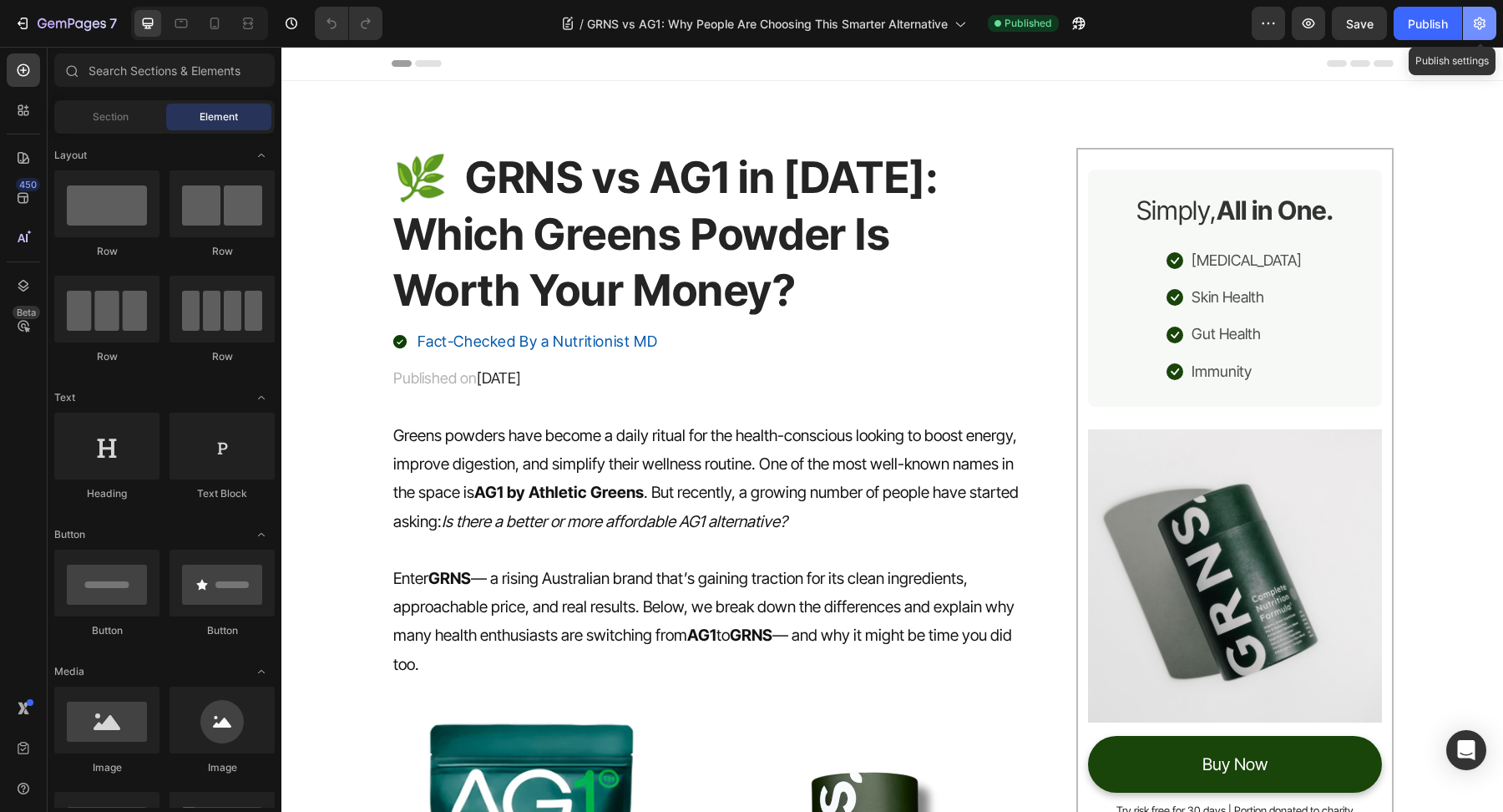
click at [1490, 24] on button "button" at bounding box center [1480, 23] width 34 height 34
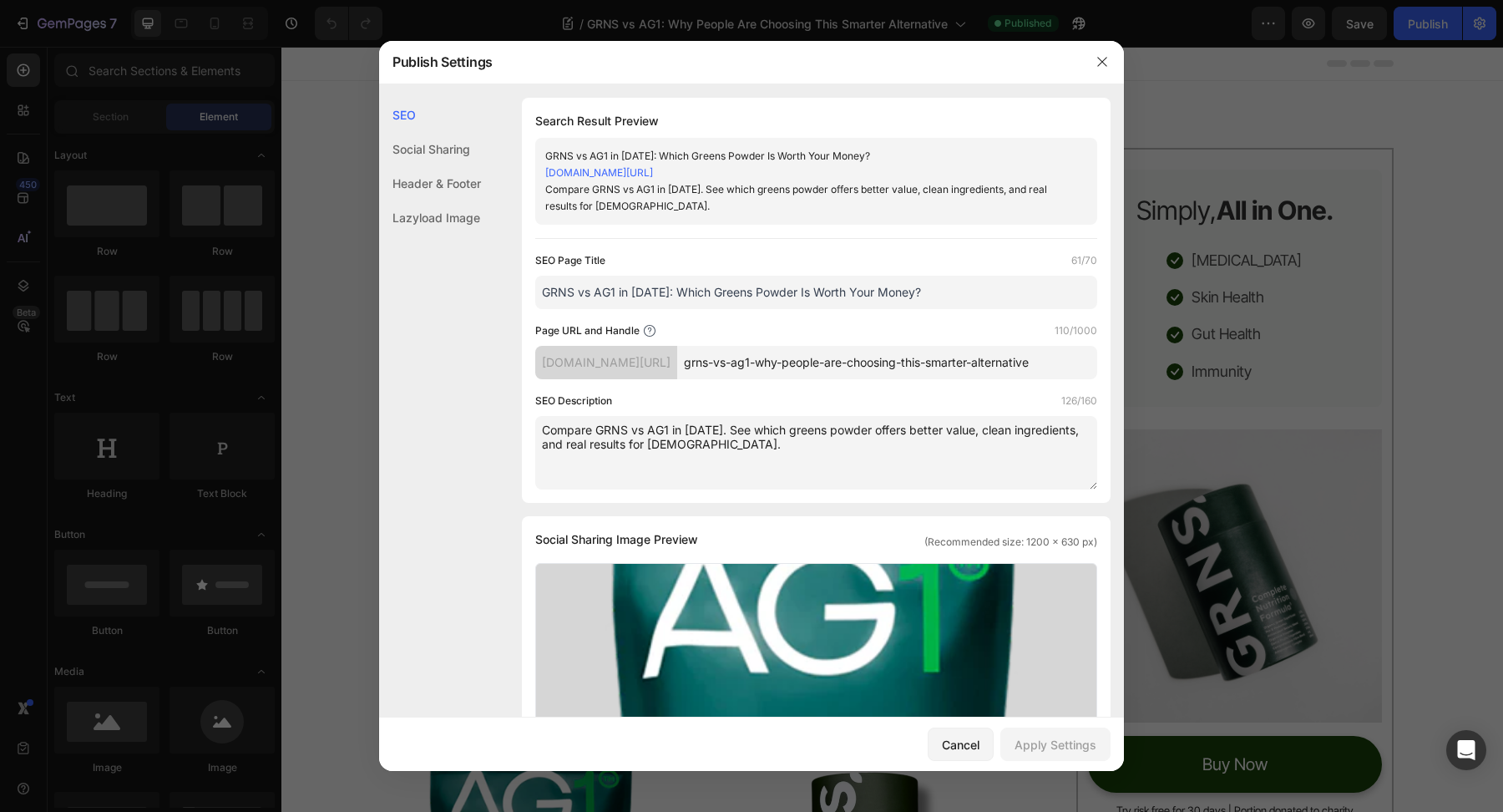
click at [963, 305] on input "GRNS vs AG1 in [DATE]: Which Greens Powder Is Worth Your Money?" at bounding box center [816, 292] width 562 height 34
drag, startPoint x: 964, startPoint y: 305, endPoint x: 463, endPoint y: 290, distance: 501.2
click at [462, 294] on div "SEO Social Sharing Header & Footer Lazyload Image SEO Search Result Preview GRN…" at bounding box center [752, 752] width 745 height 1308
paste input "2025: Which Greens Powder Delivers More Value"
type input "GRNS vs AG1 2025: Which Greens Powder Delivers More Value?"
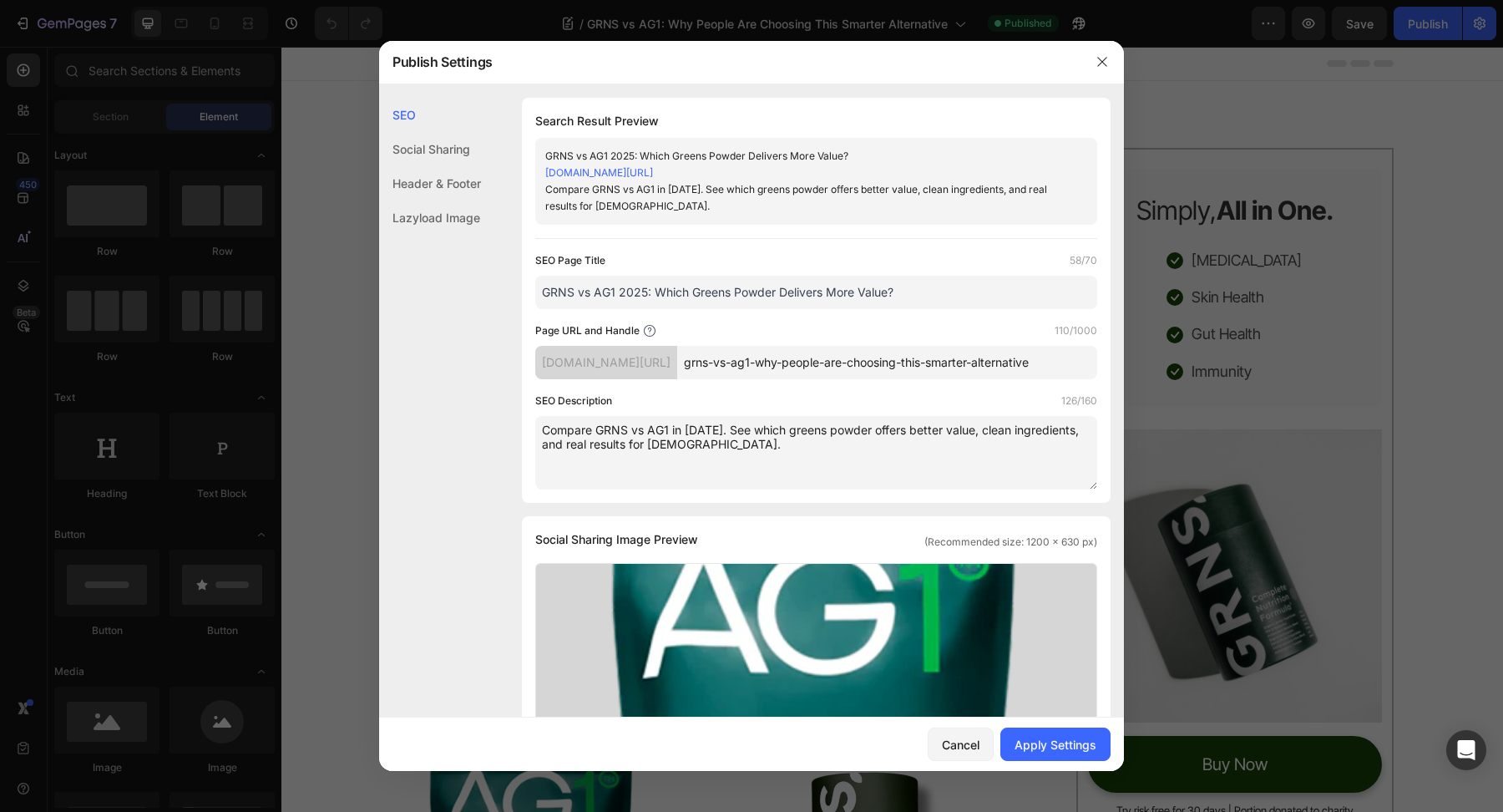
click at [732, 455] on textarea "Compare GRNS vs AG1 in 2025. See which greens powder offers better value, clean…" at bounding box center [816, 453] width 562 height 74
paste textarea "Discover which greens powder offers better ingredients, value, and results for …"
type textarea "Compare GRNS vs AG1 in 2025. Discover which greens powder offers better ingredi…"
click at [1054, 755] on button "Apply Settings" at bounding box center [1056, 744] width 110 height 34
click at [1106, 59] on icon "button" at bounding box center [1102, 62] width 14 height 14
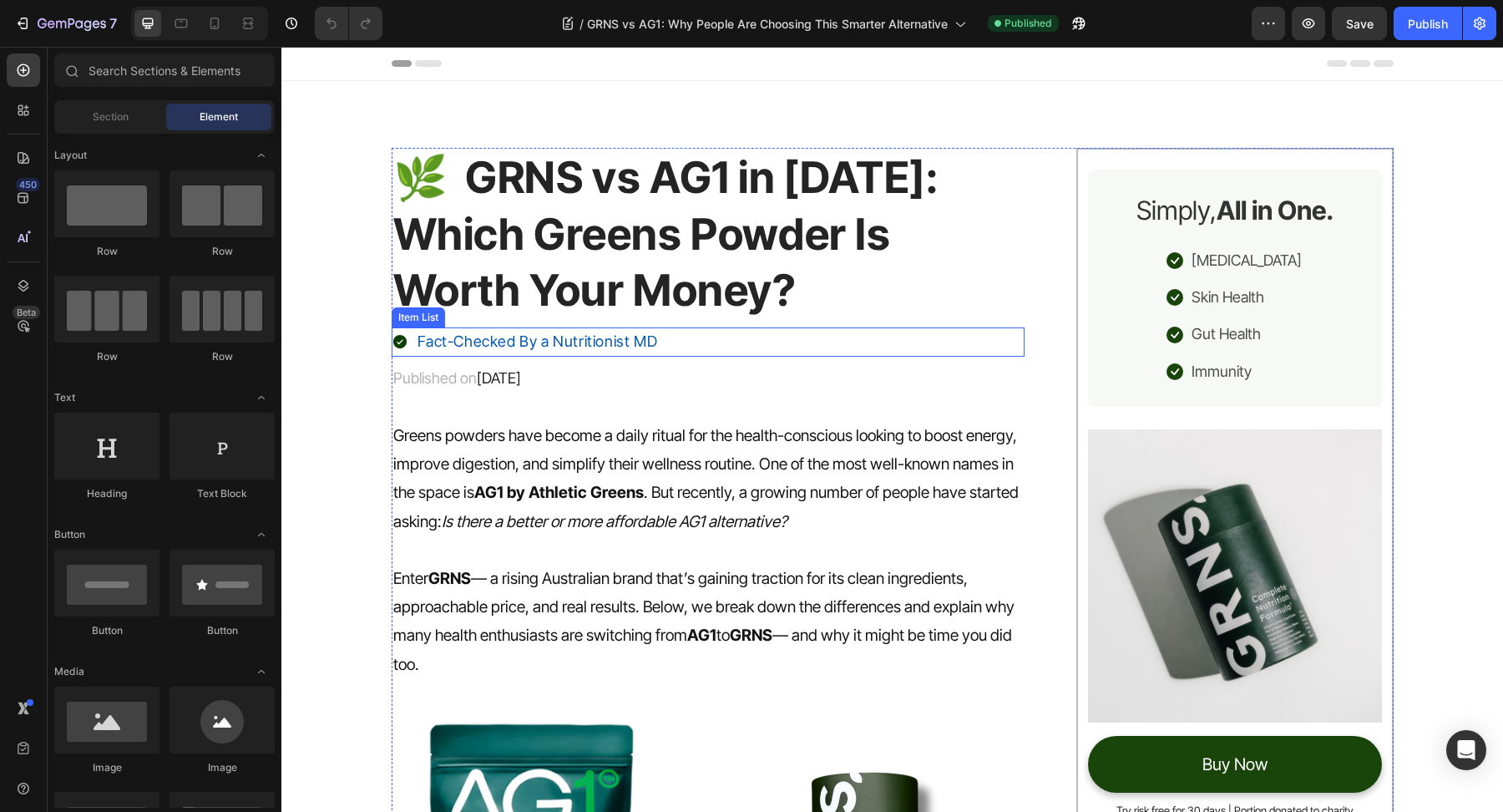
click at [661, 278] on h1 "🌿 GRNS vs AG1 in 2025: Which Greens Powder Is Worth Your Money?" at bounding box center [708, 234] width 634 height 173
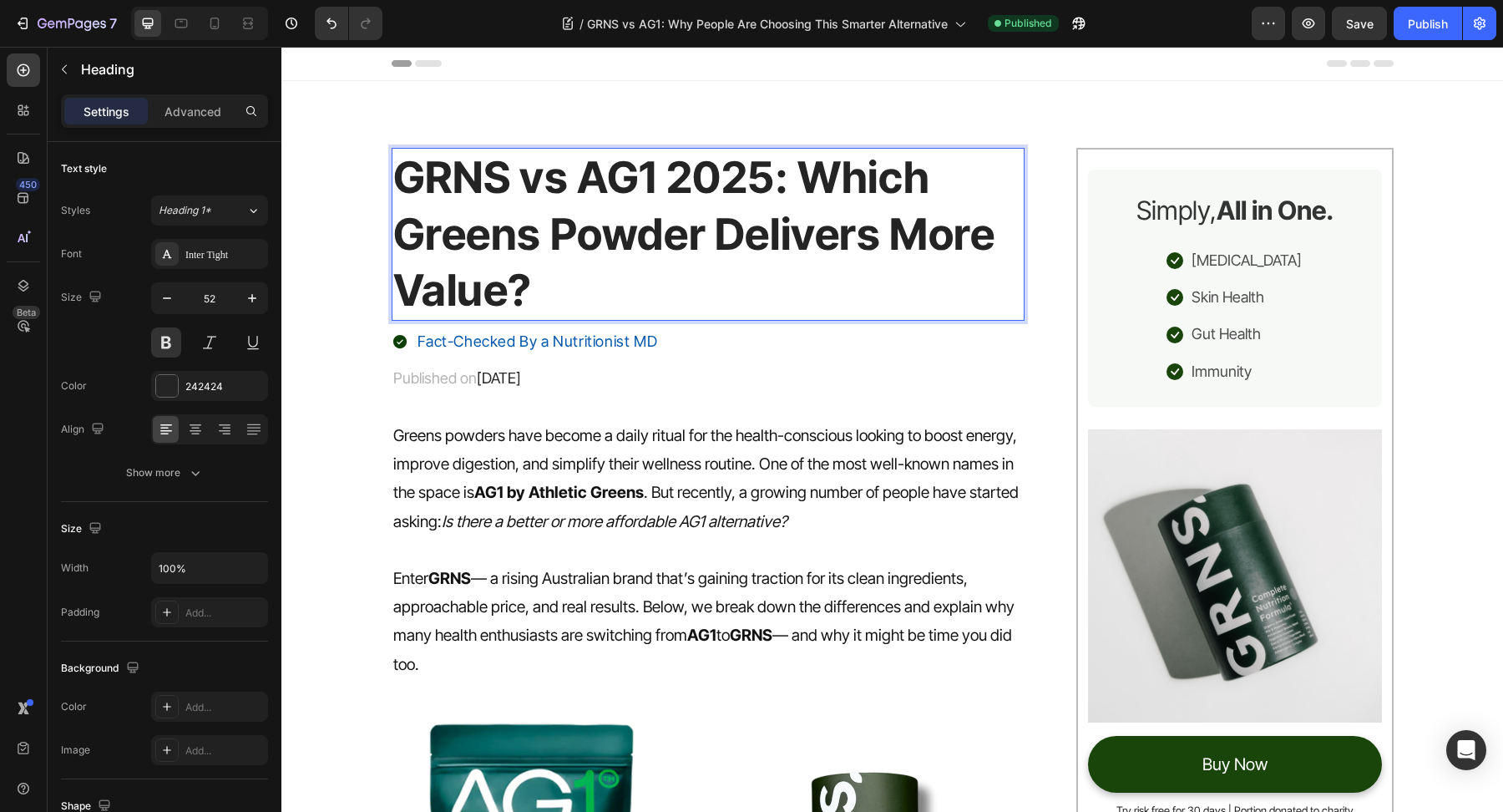
click at [392, 167] on h1 "GRNS vs AG1 2025: Which Greens Powder Delivers More Value?" at bounding box center [708, 234] width 634 height 173
click at [611, 440] on p "Greens powders have become a daily ritual for the health-conscious looking to b…" at bounding box center [708, 479] width 631 height 114
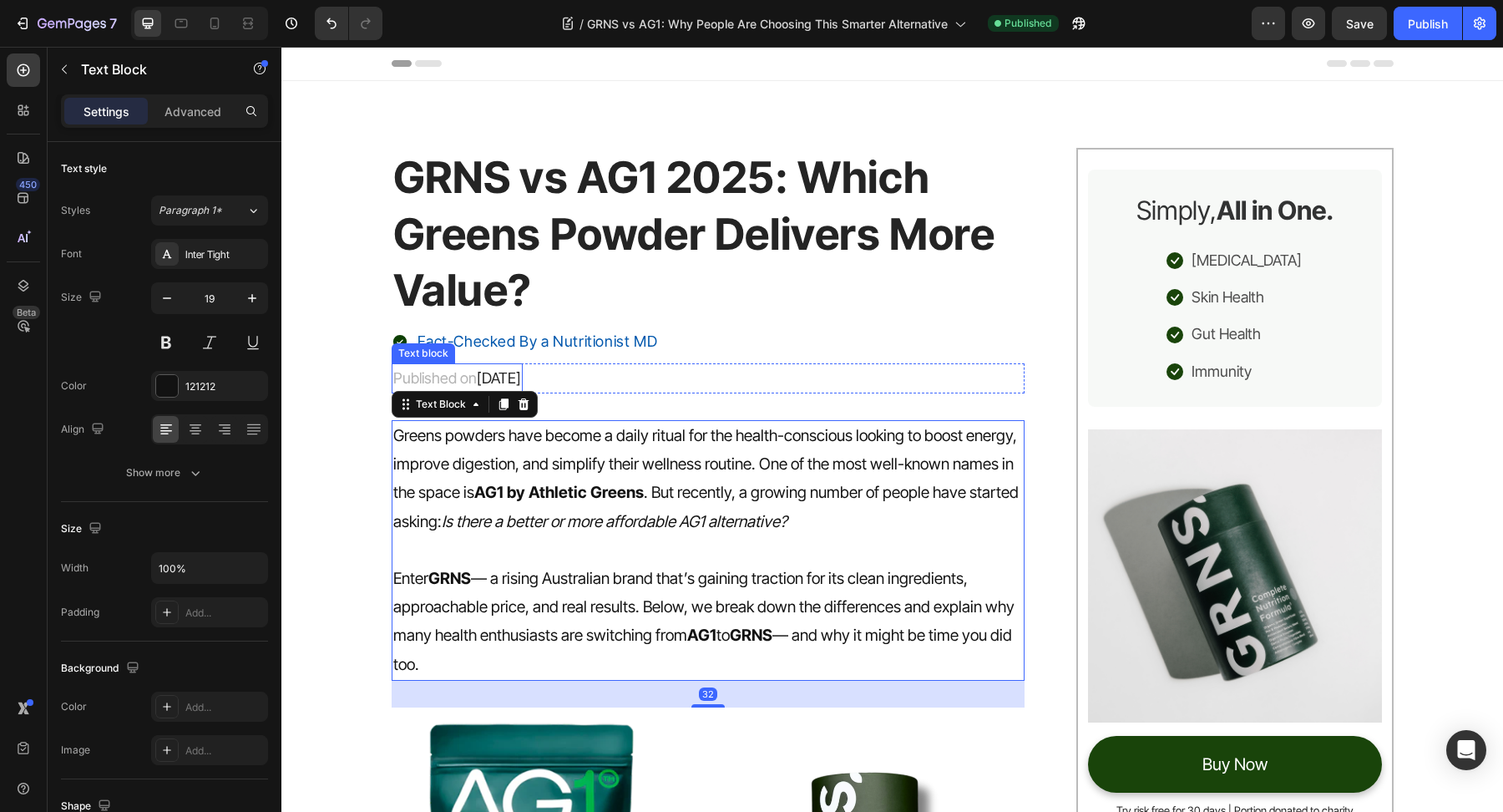
click at [522, 380] on span "[DATE]" at bounding box center [499, 377] width 45 height 17
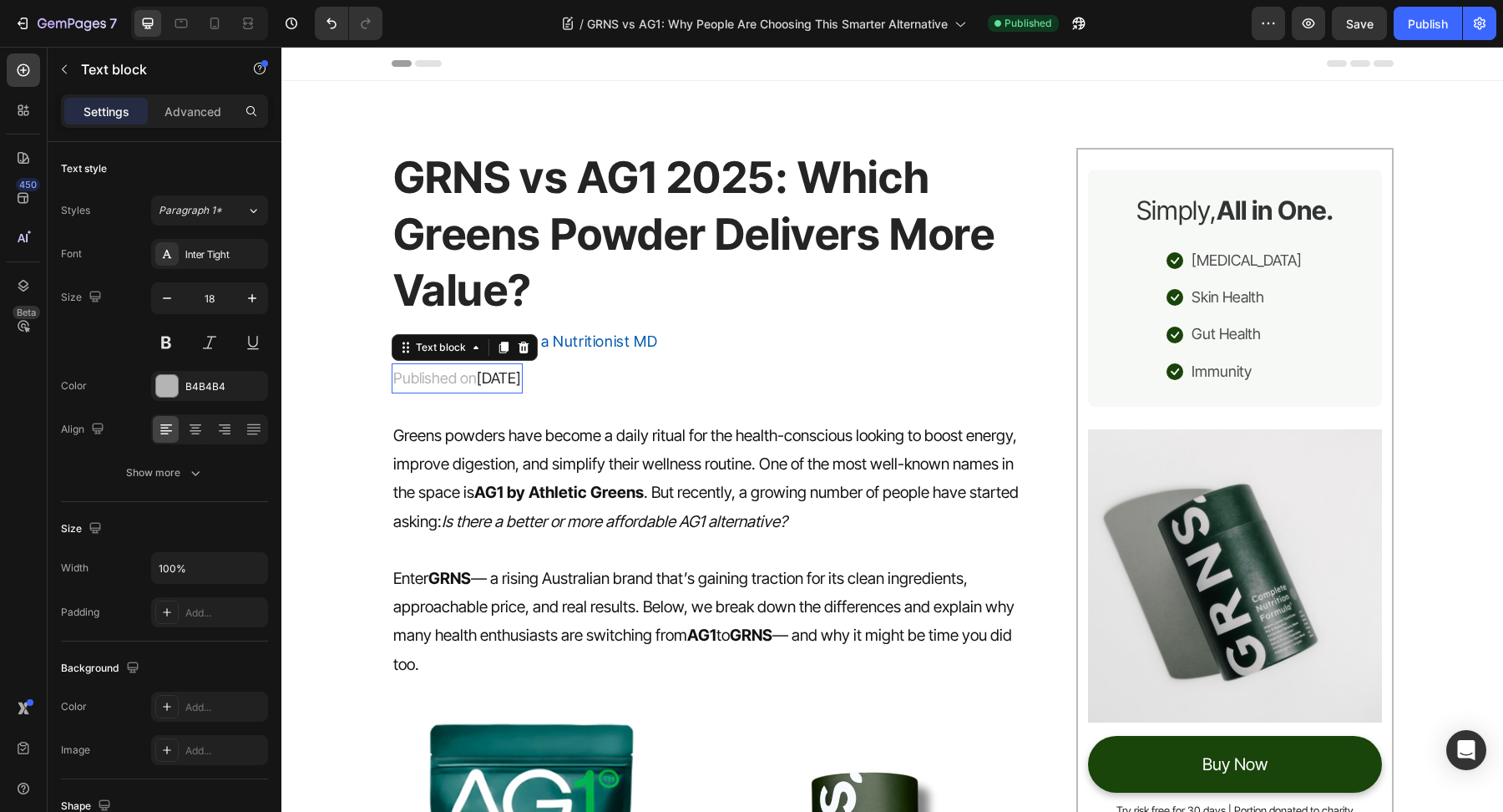
click at [522, 380] on span "[DATE]" at bounding box center [499, 377] width 45 height 17
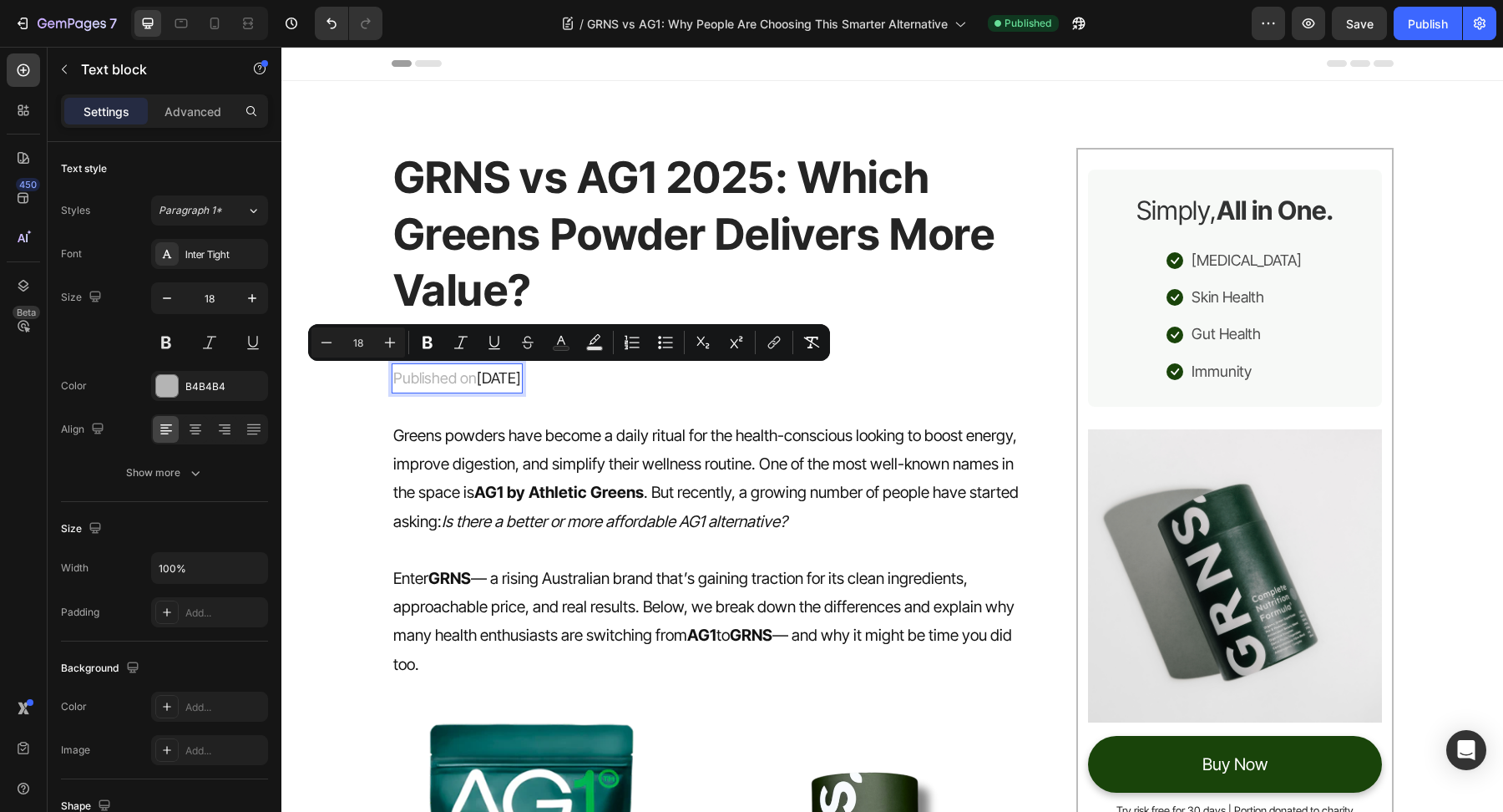
click at [522, 380] on span "[DATE]" at bounding box center [499, 377] width 45 height 17
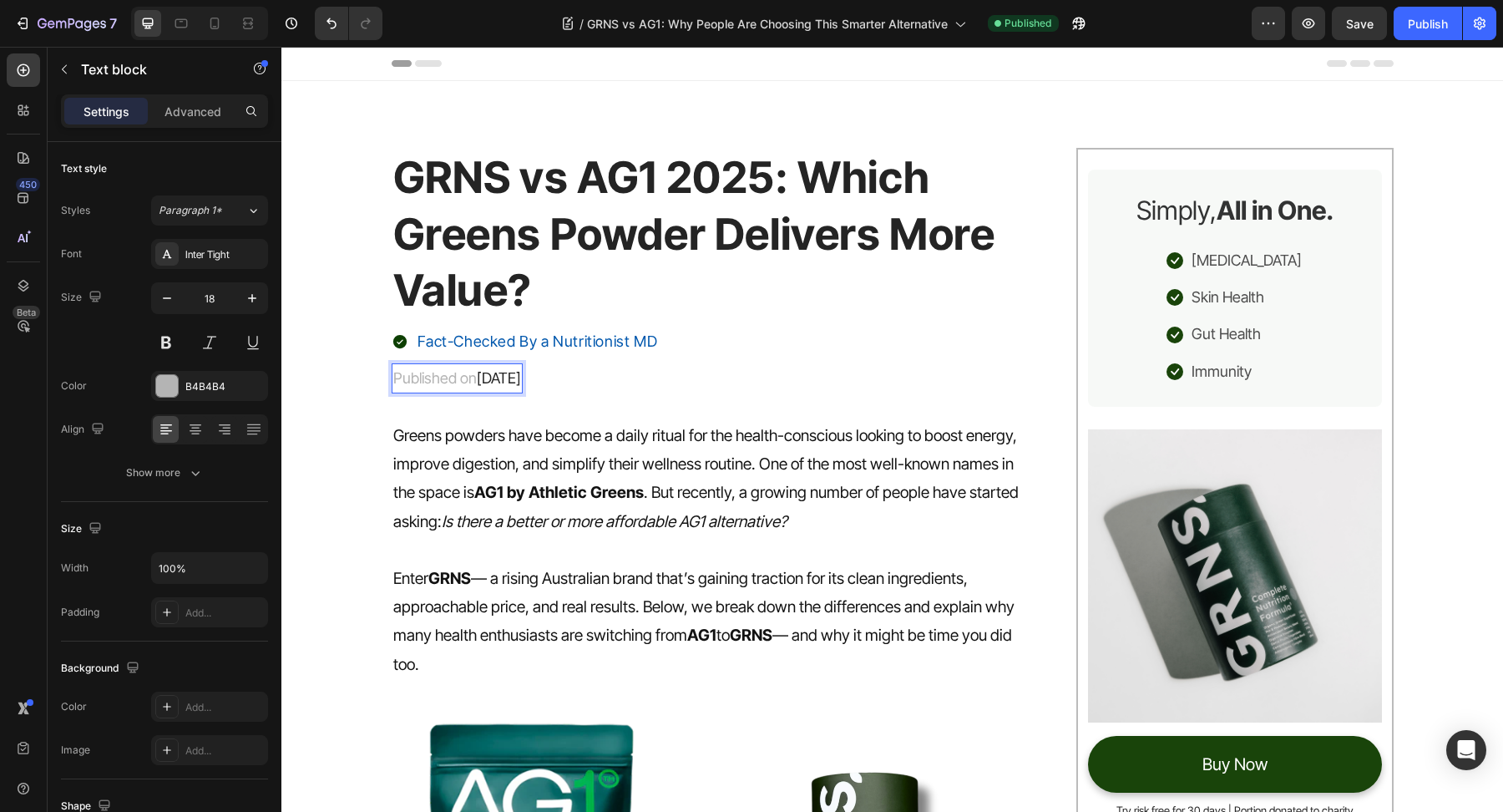
click at [522, 380] on span "[DATE]" at bounding box center [499, 377] width 45 height 17
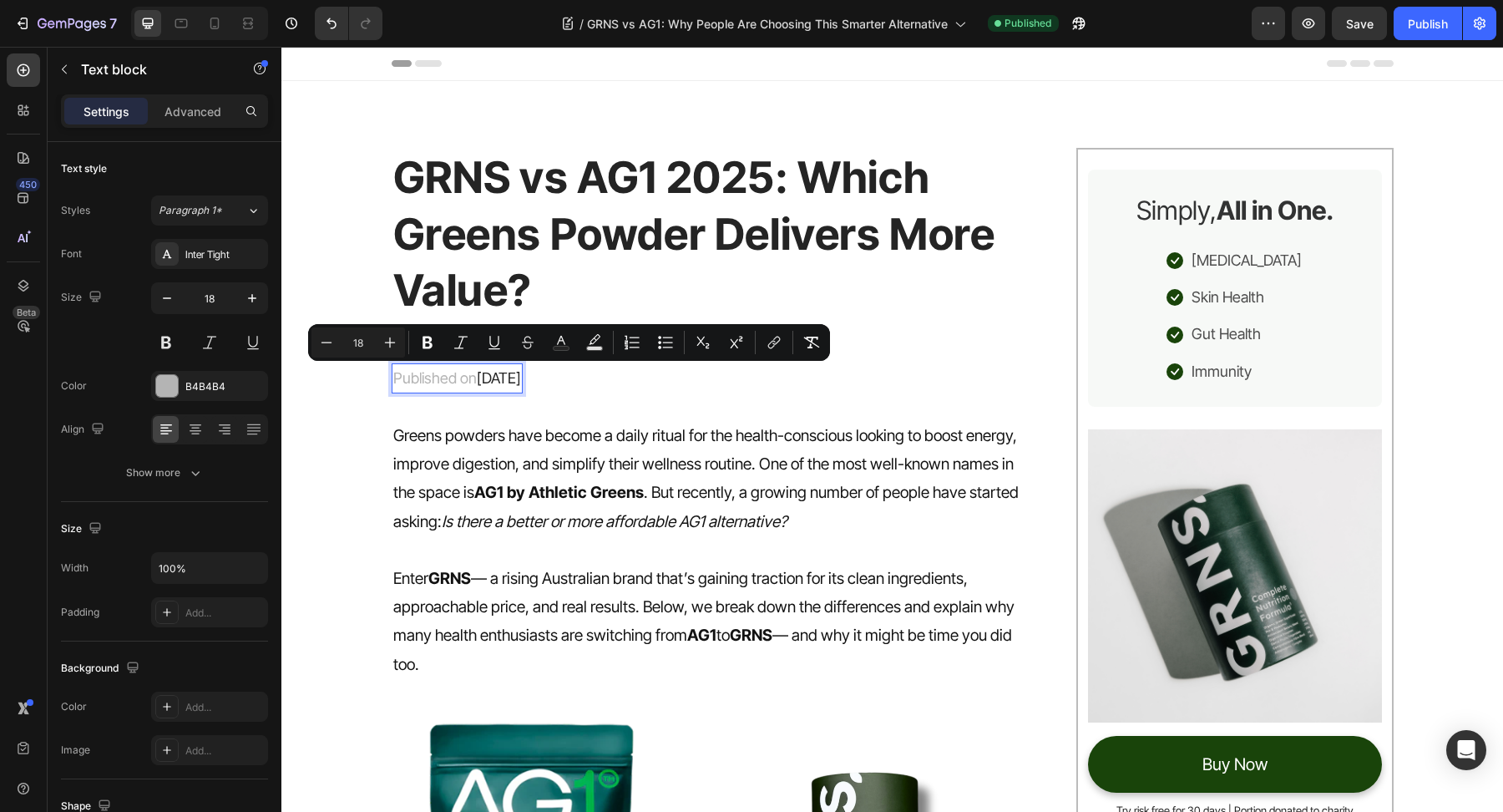
click at [522, 380] on span "[DATE]" at bounding box center [499, 377] width 45 height 17
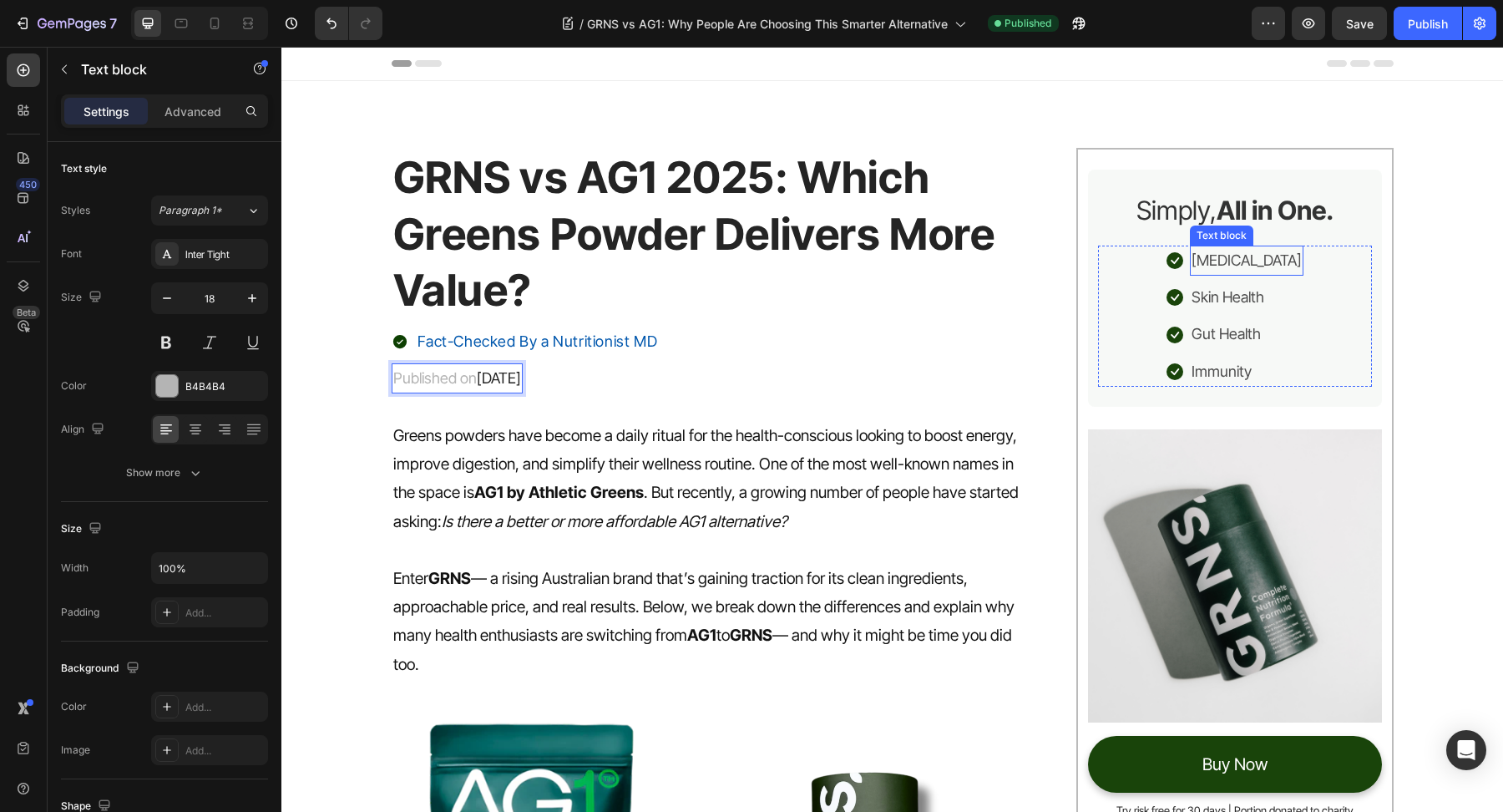
click at [1247, 263] on p "Bloating" at bounding box center [1247, 260] width 110 height 27
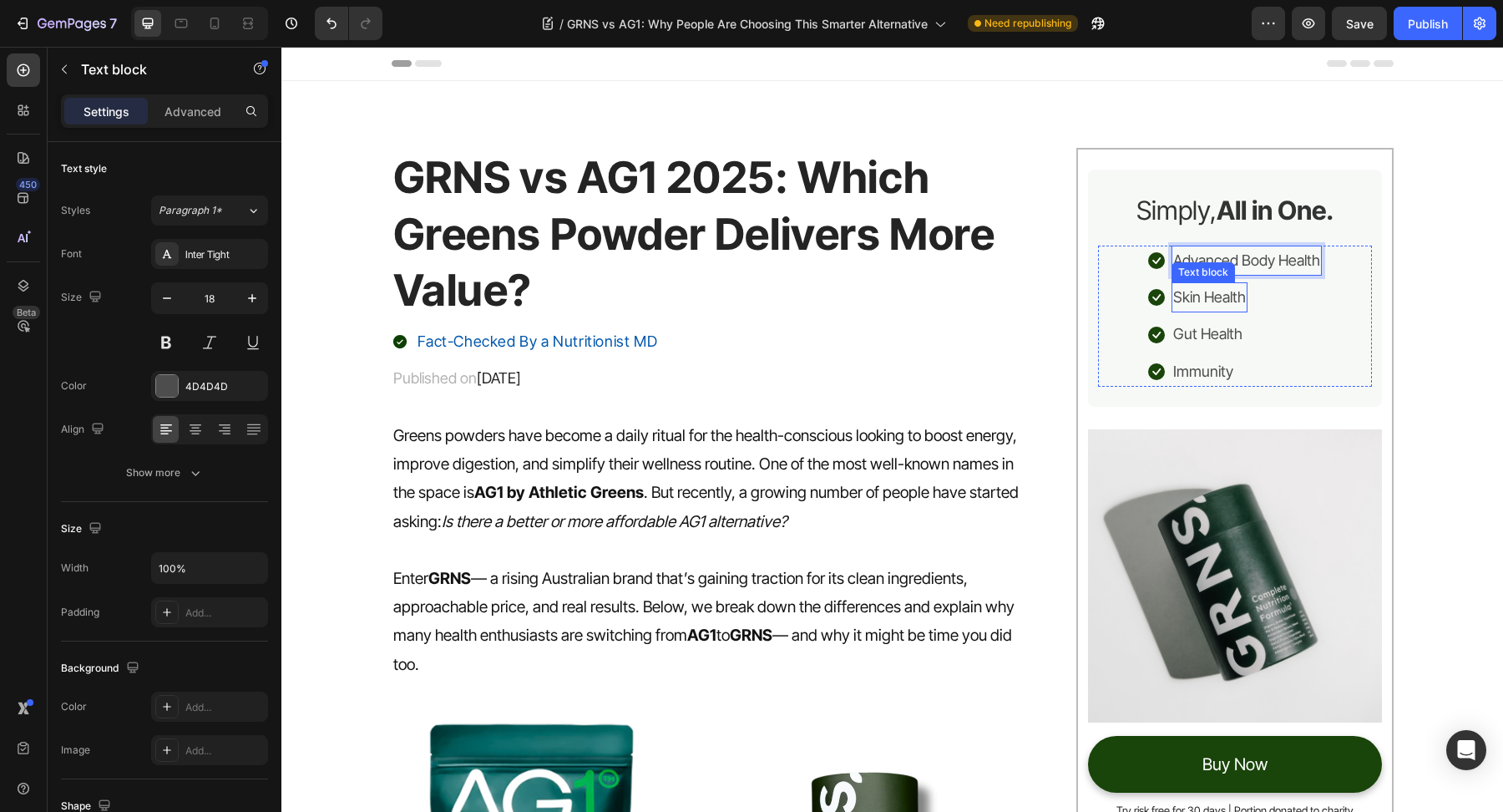
click at [1202, 291] on p "Skin Health" at bounding box center [1210, 297] width 73 height 27
click at [1202, 292] on p "Skin Health" at bounding box center [1210, 297] width 73 height 27
click at [1304, 353] on ul "Icon Advanced Body Health Text block Icon Energy & Focus Text block 0 Icon Gut …" at bounding box center [1236, 316] width 174 height 142
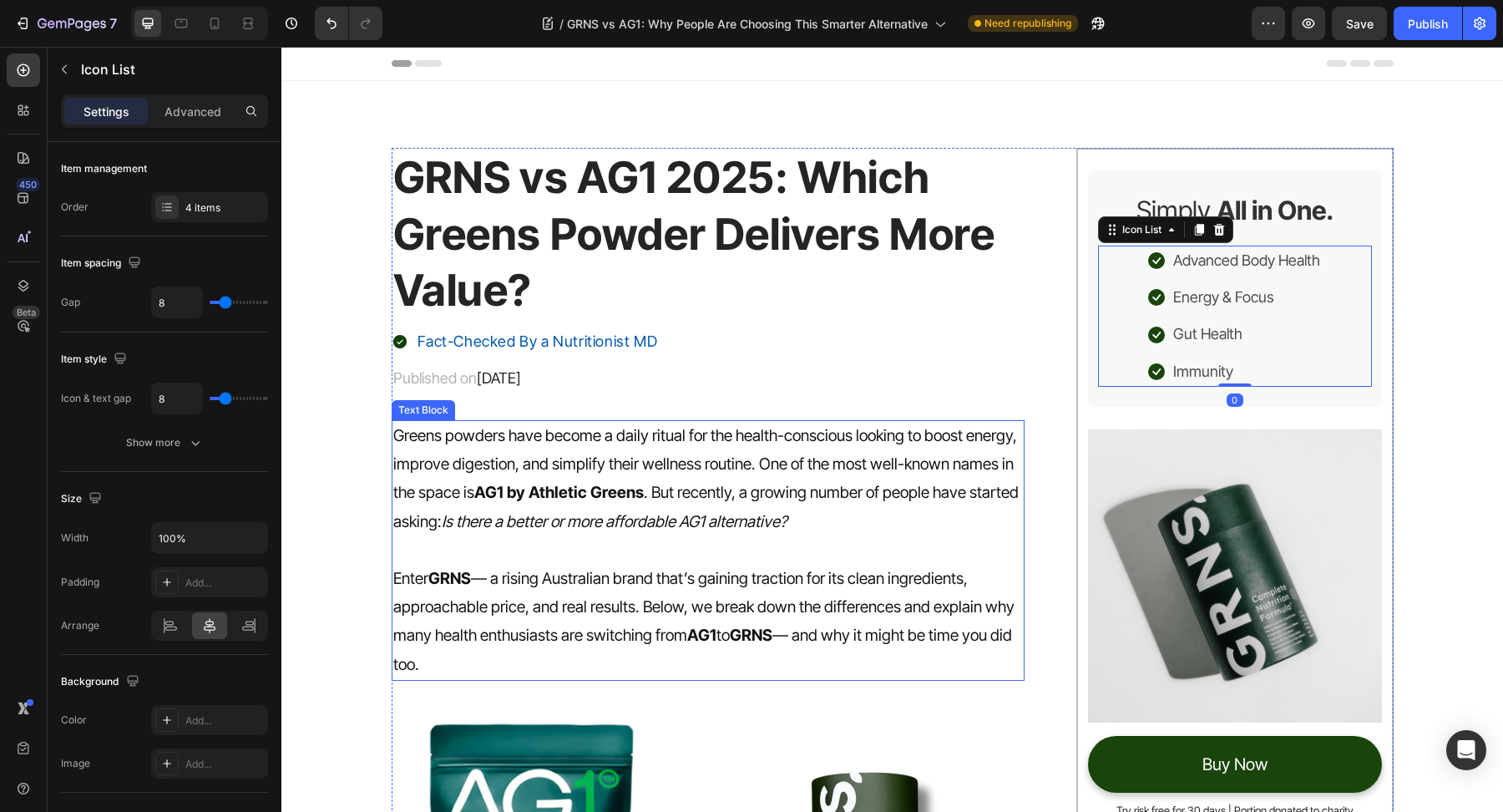
scroll to position [114, 0]
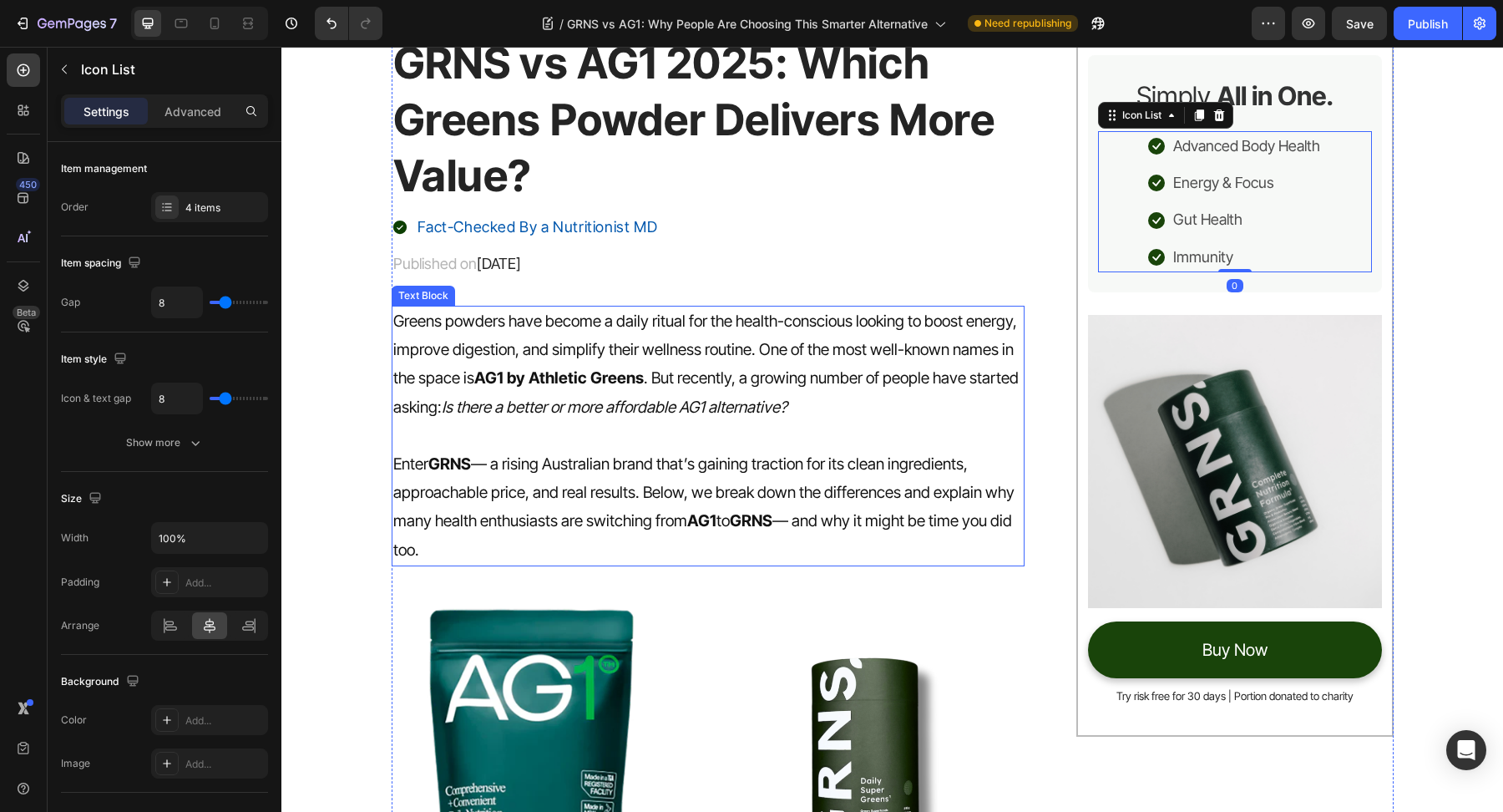
click at [814, 474] on p "Enter GRNS — a rising Australian brand that’s gaining traction for its clean in…" at bounding box center [708, 507] width 631 height 114
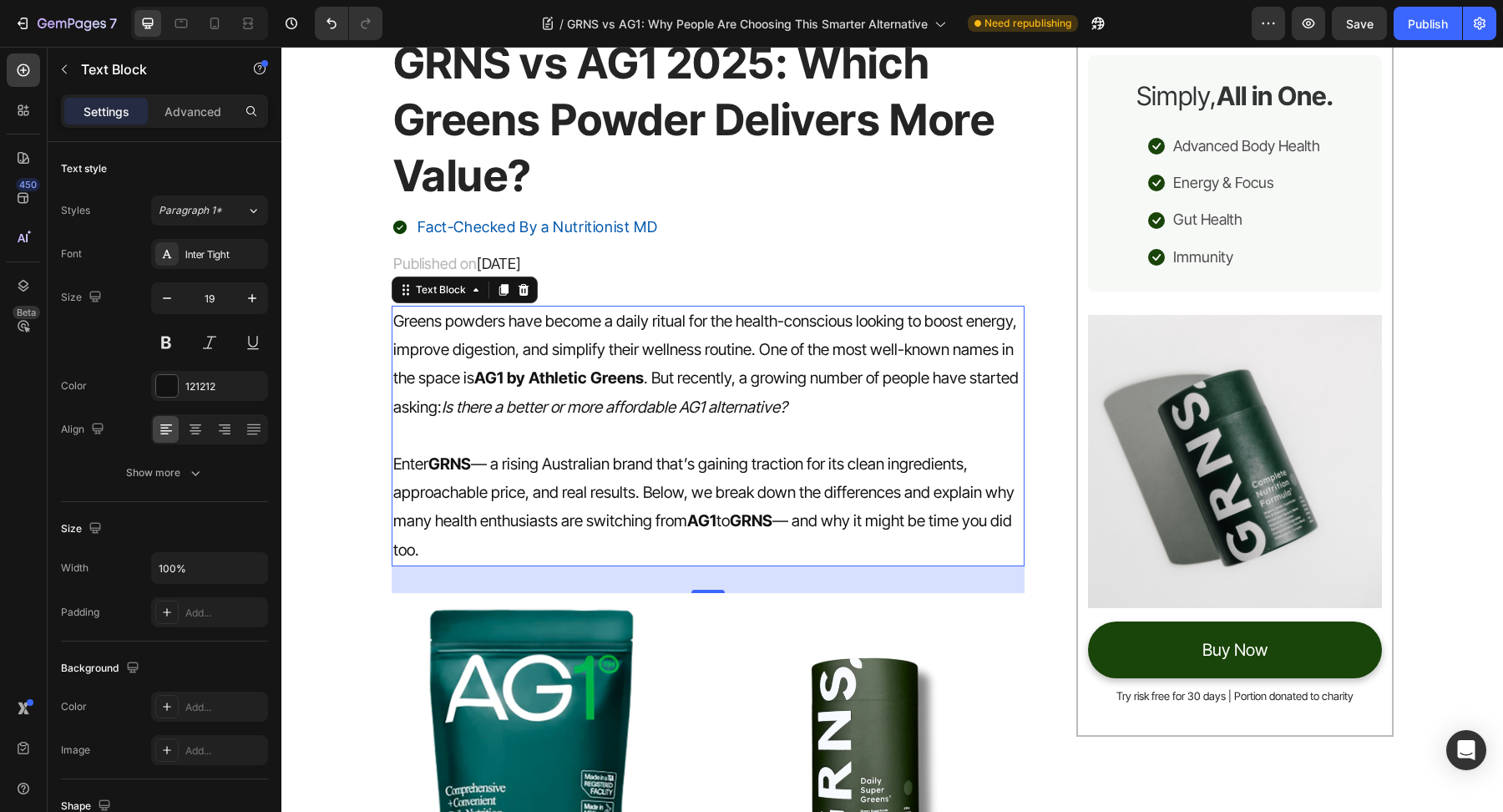
click at [614, 462] on p "Enter GRNS — a rising Australian brand that’s gaining traction for its clean in…" at bounding box center [708, 507] width 631 height 114
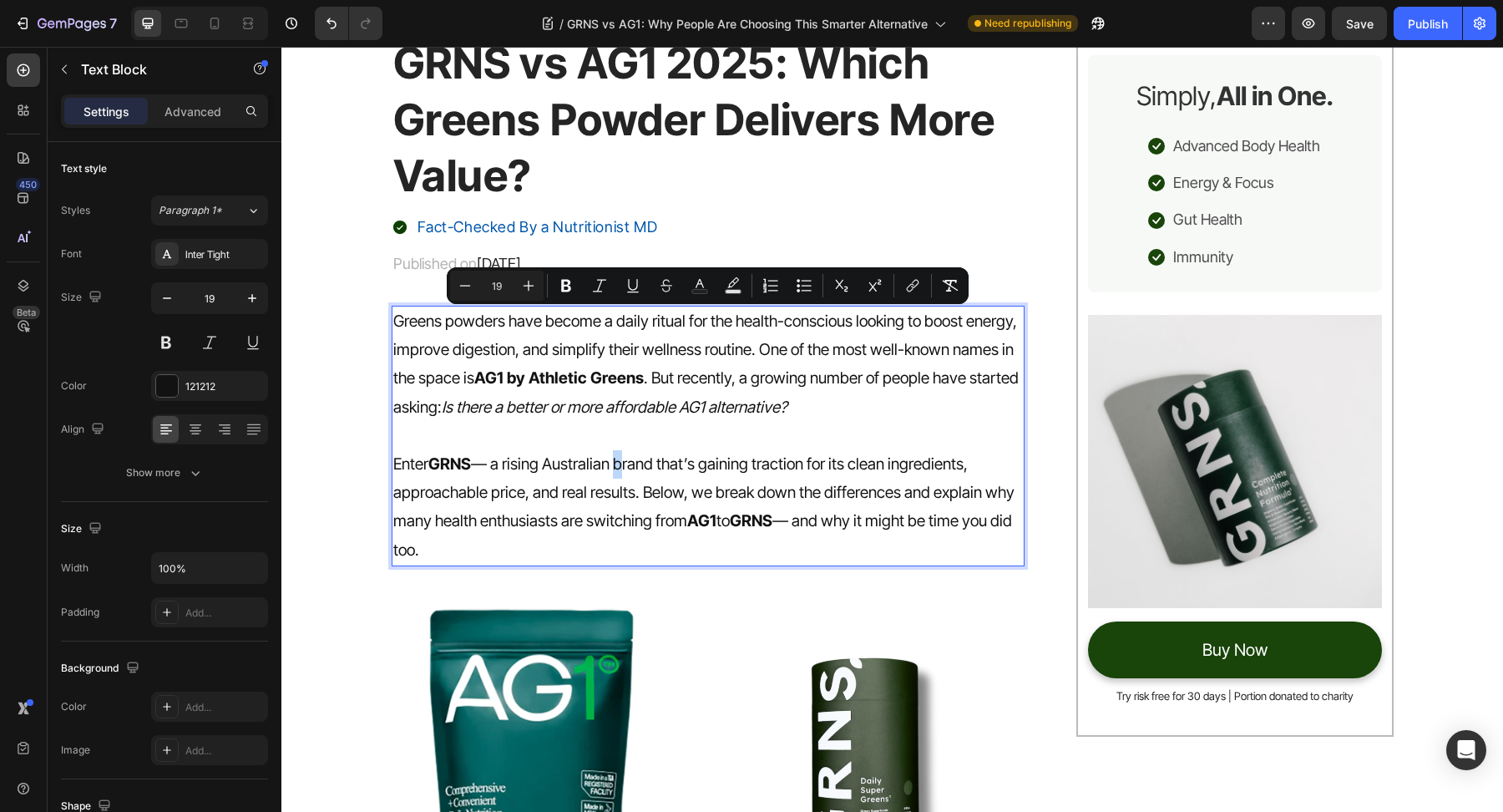
copy div "Greens powders have become a daily ritual for the health-conscious looking to b…"
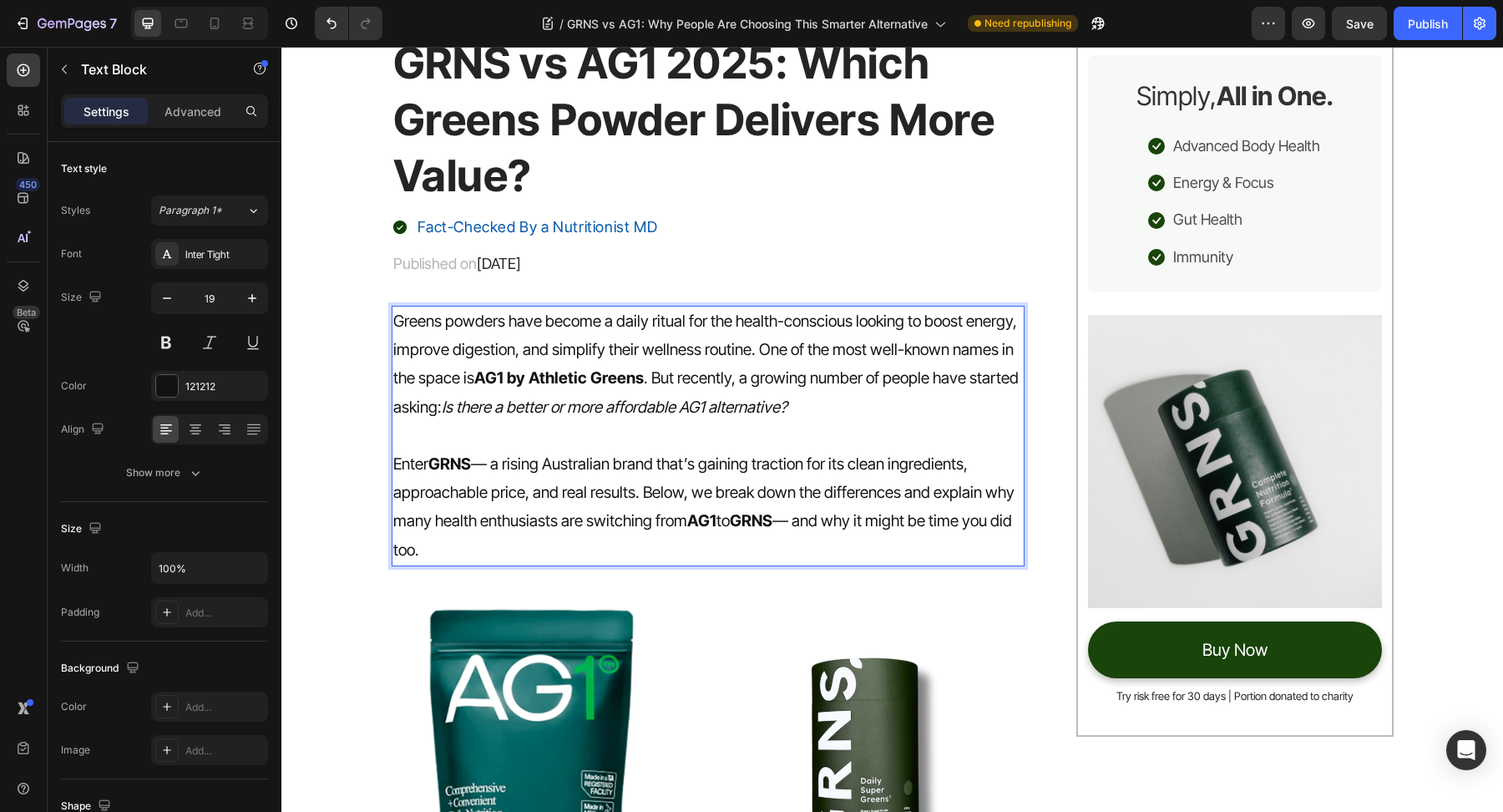
click at [710, 468] on p "Enter GRNS — a rising Australian brand that’s gaining traction for its clean in…" at bounding box center [708, 507] width 631 height 114
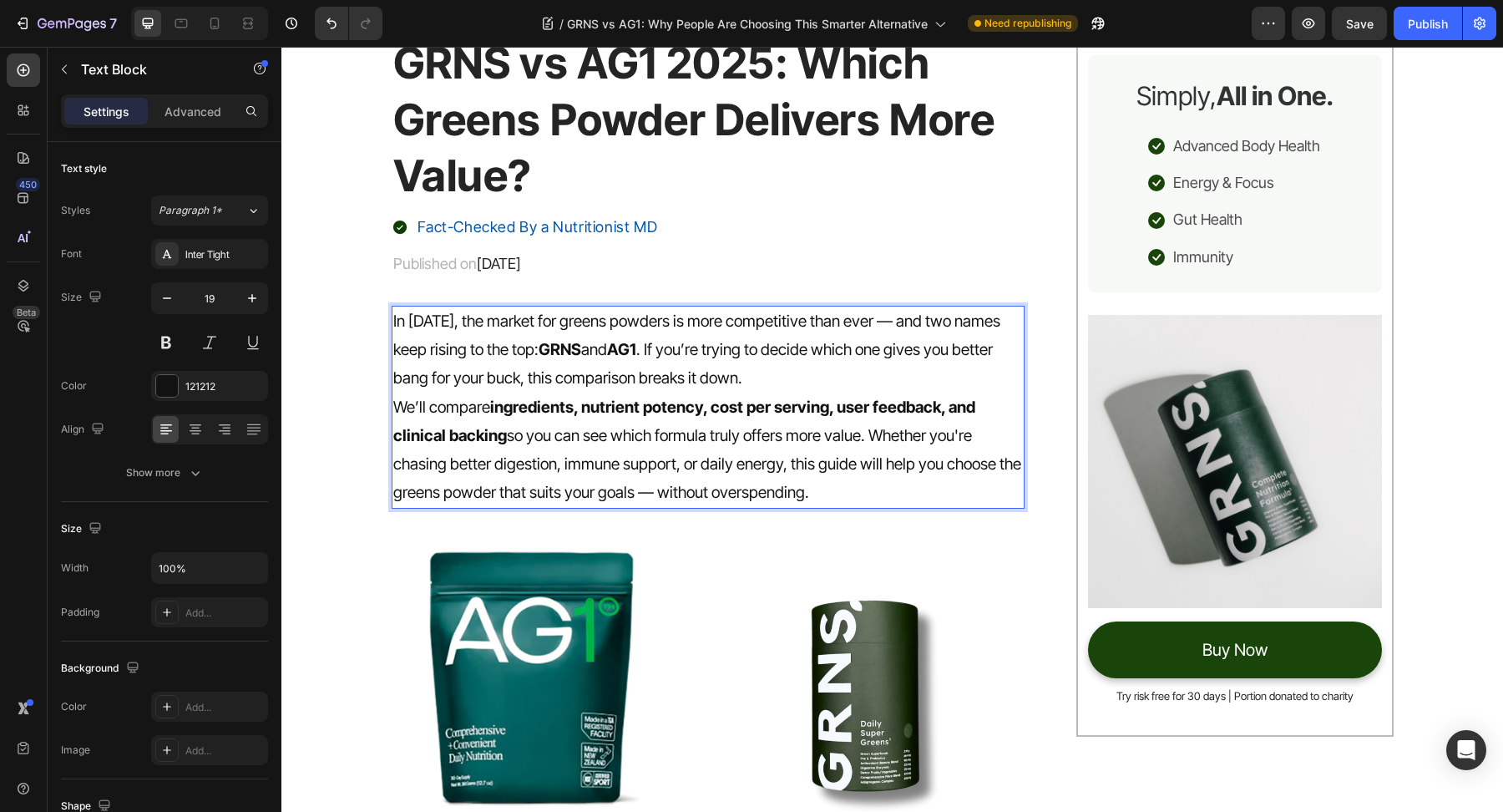
click at [791, 387] on p "In 2025, the market for greens powders is more competitive than ever — and two …" at bounding box center [708, 350] width 631 height 86
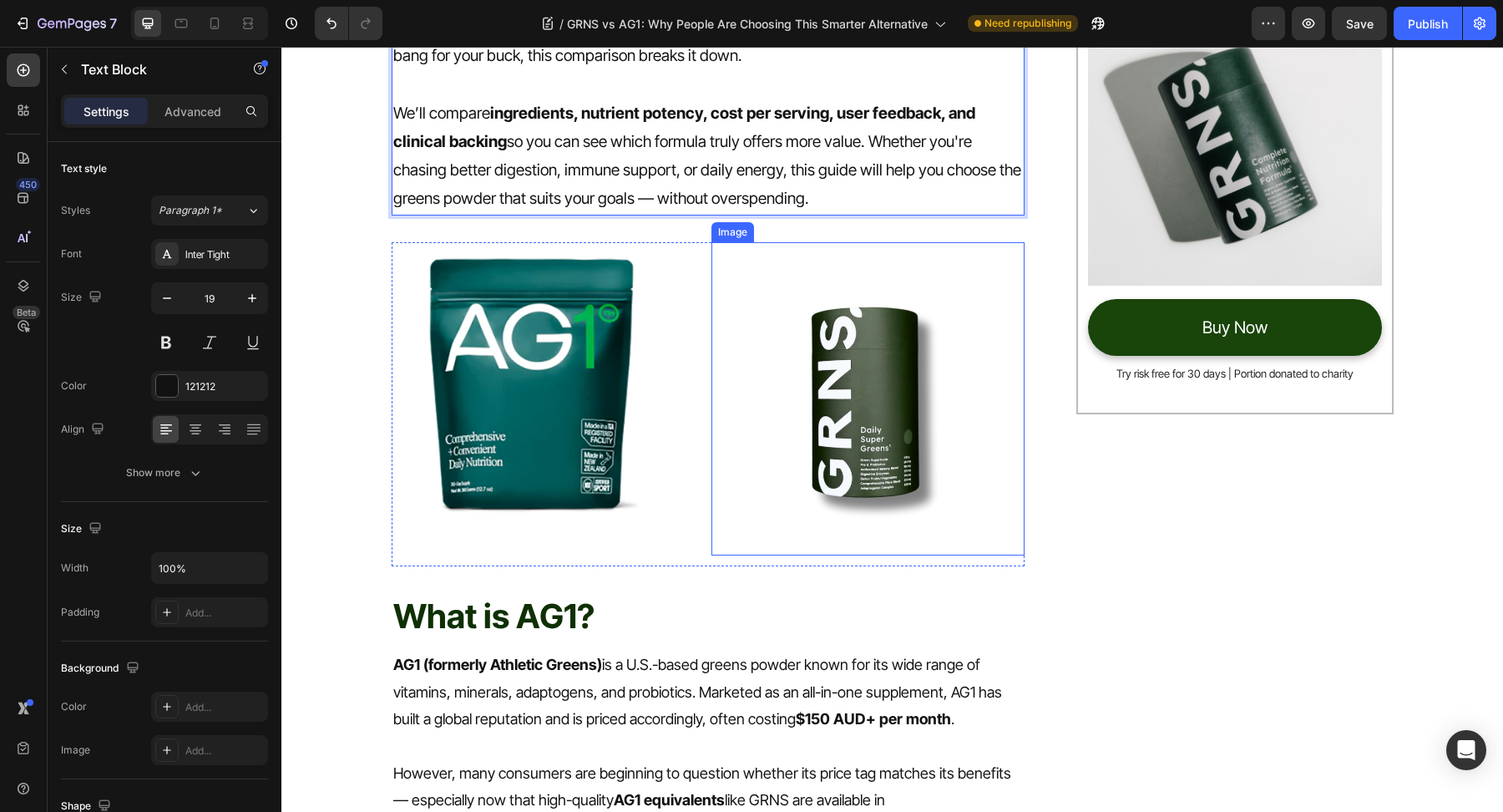
scroll to position [644, 0]
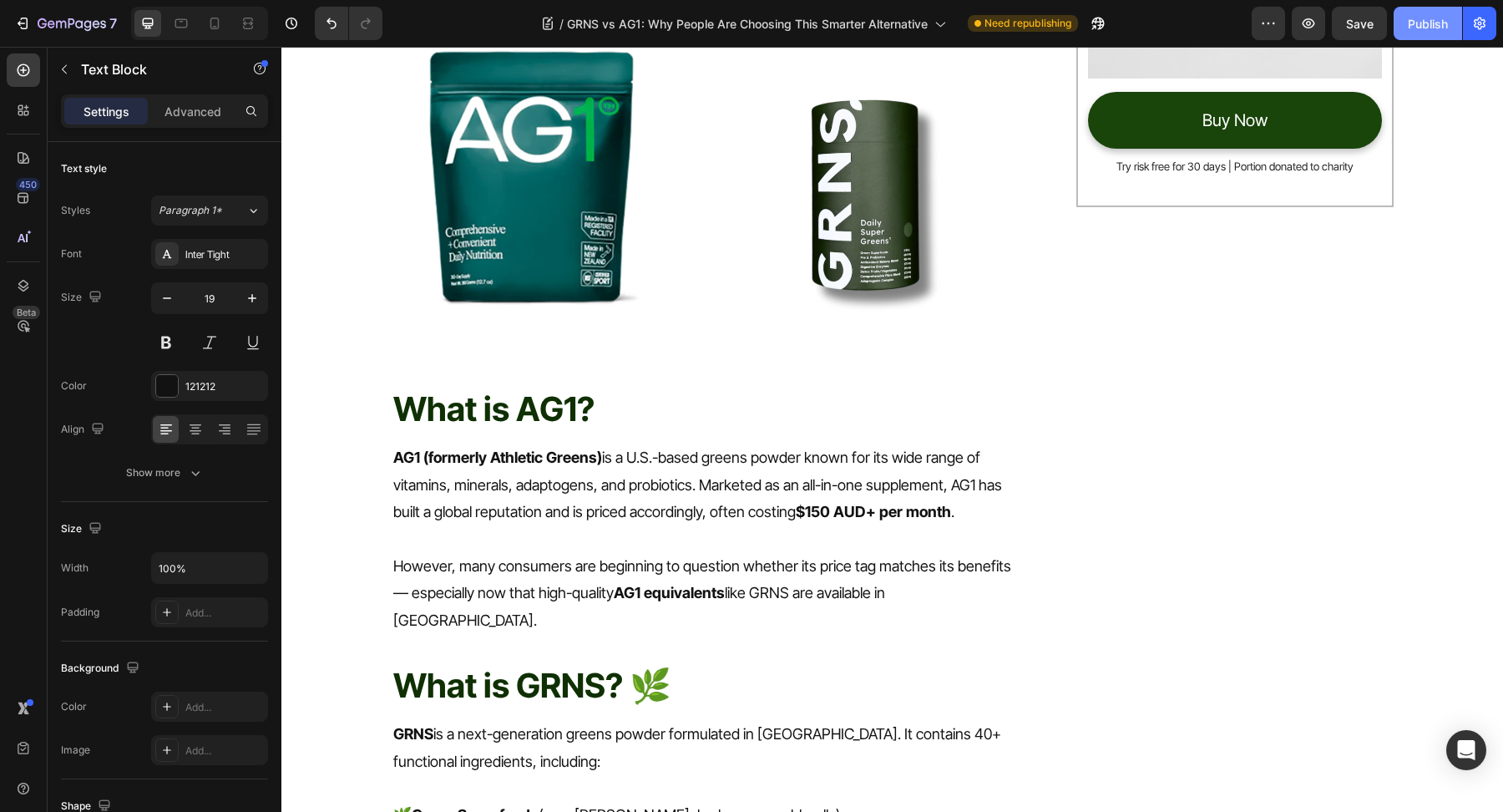
click at [1437, 20] on div "Publish" at bounding box center [1428, 24] width 40 height 17
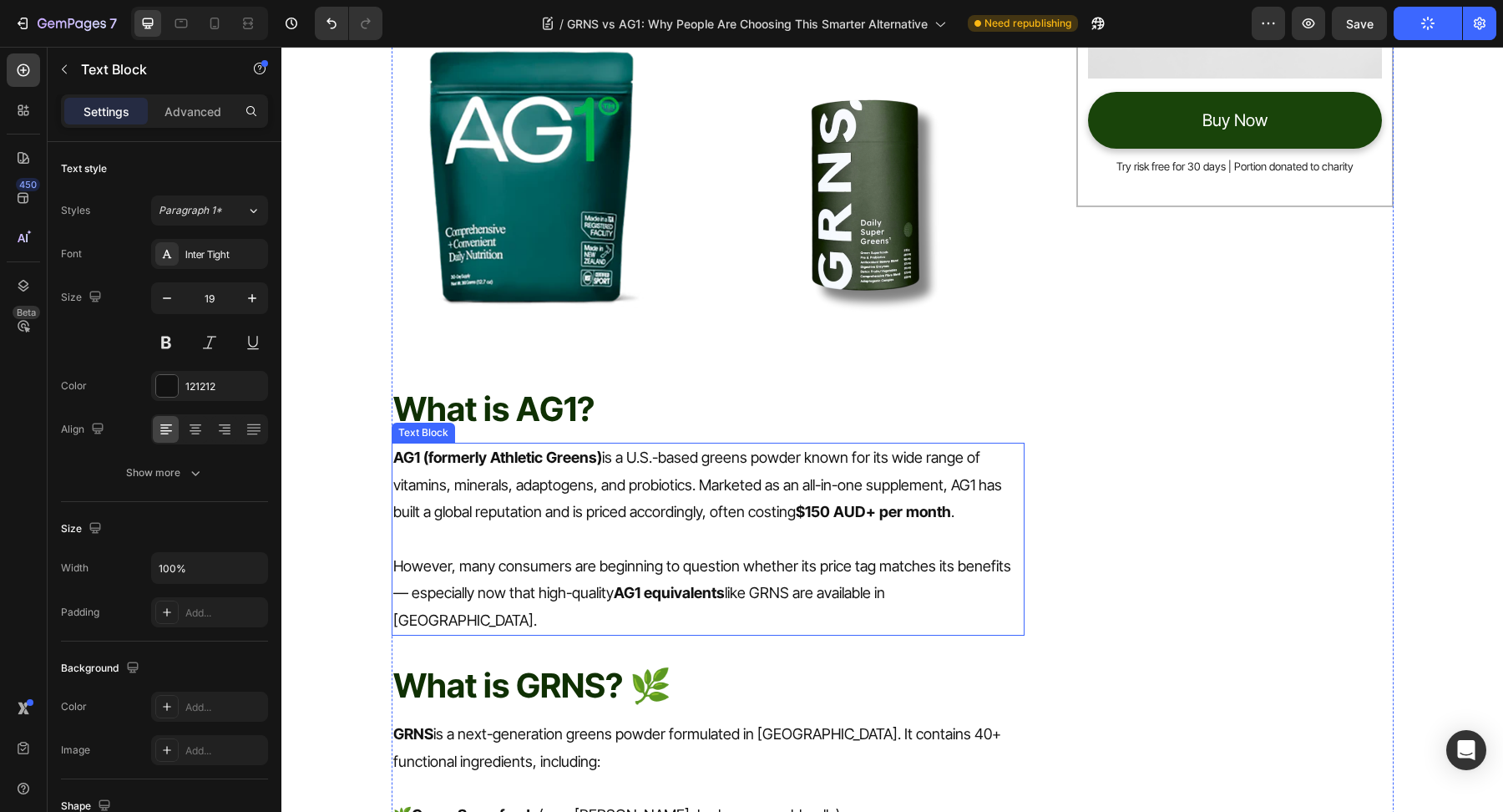
click at [440, 460] on strong "AG1 (formerly Athletic Greens)" at bounding box center [497, 457] width 209 height 17
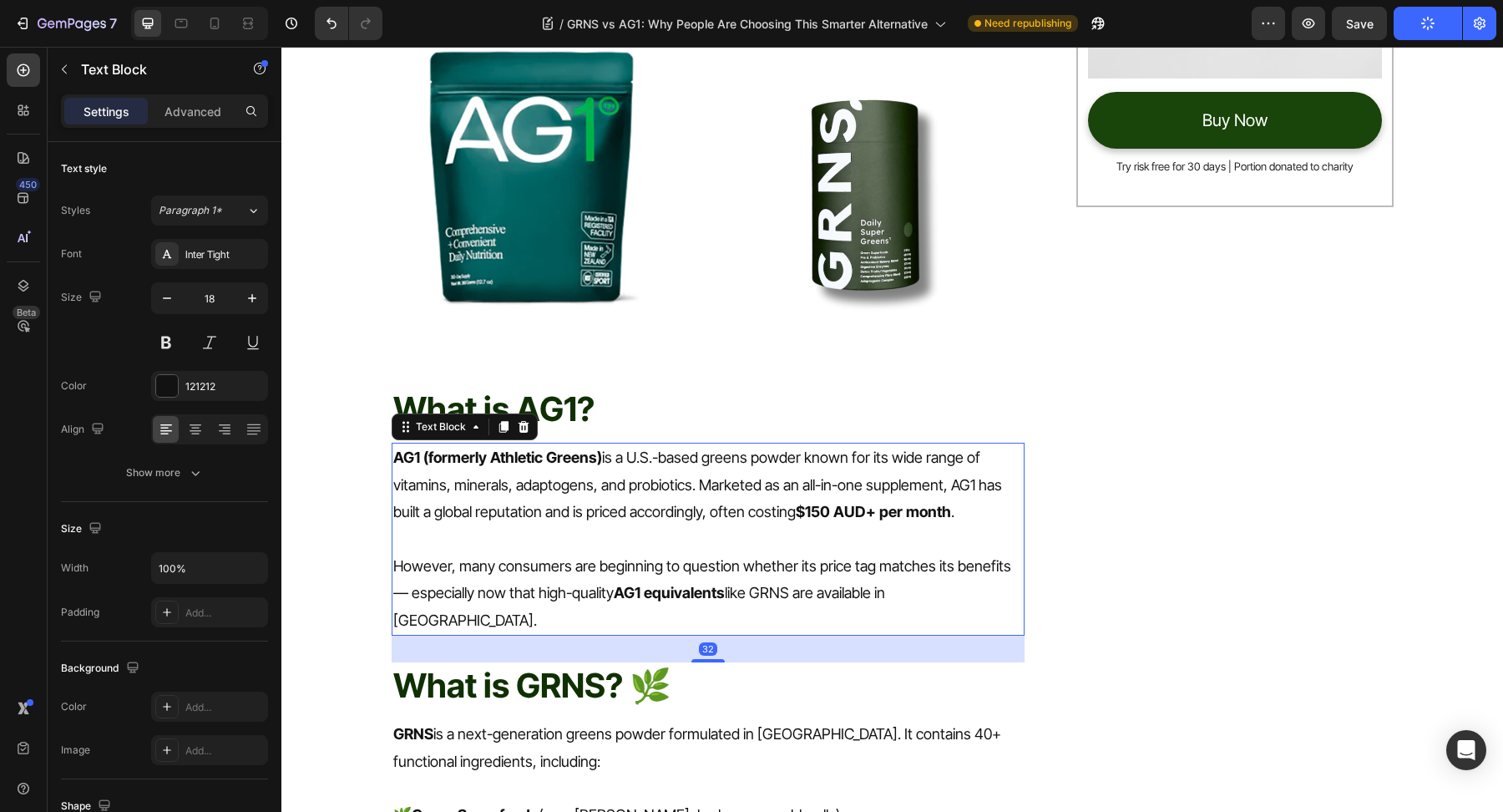
click at [440, 460] on strong "AG1 (formerly Athletic Greens)" at bounding box center [497, 457] width 209 height 17
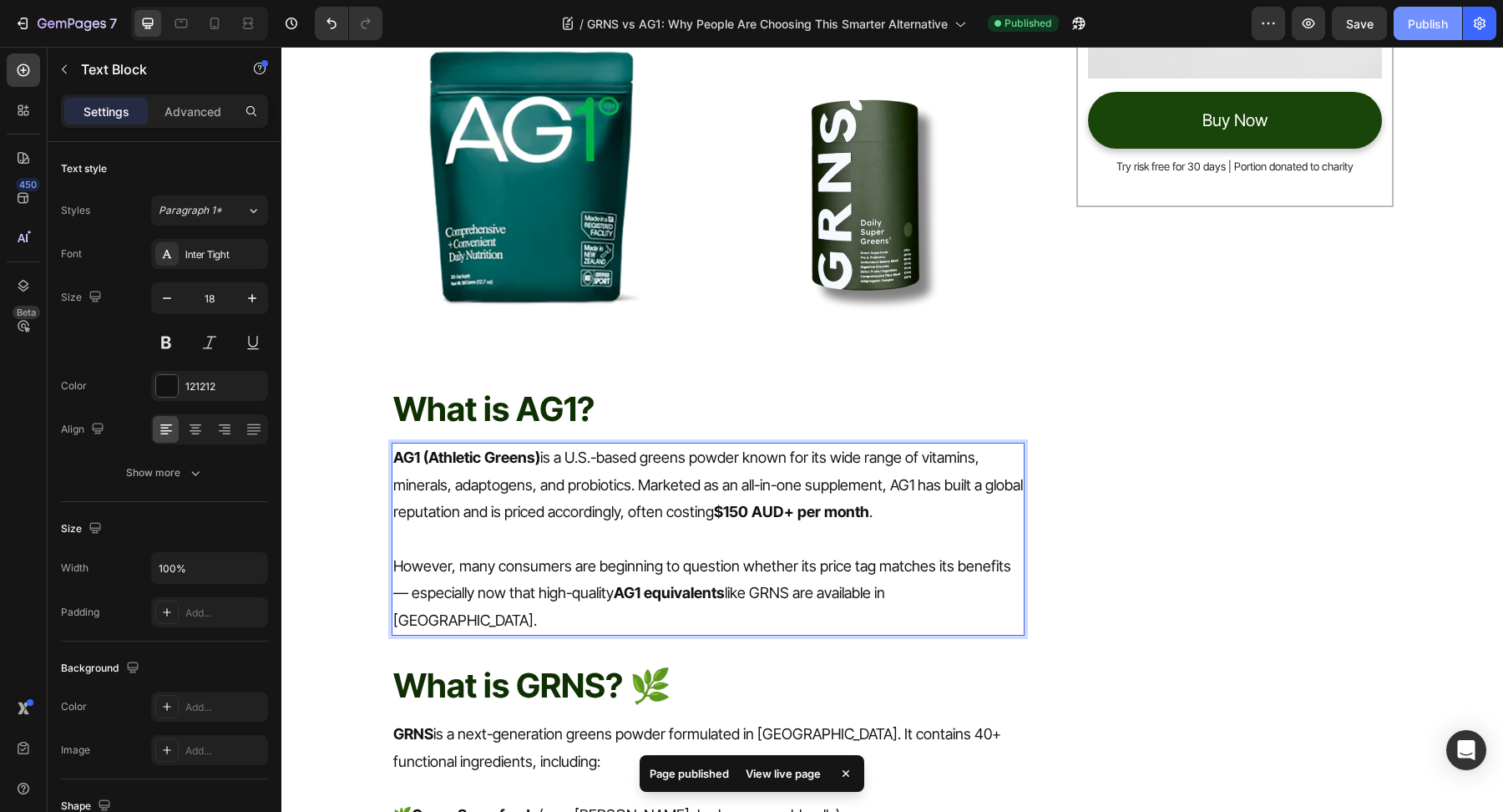
click at [1415, 18] on div "Publish" at bounding box center [1428, 24] width 40 height 17
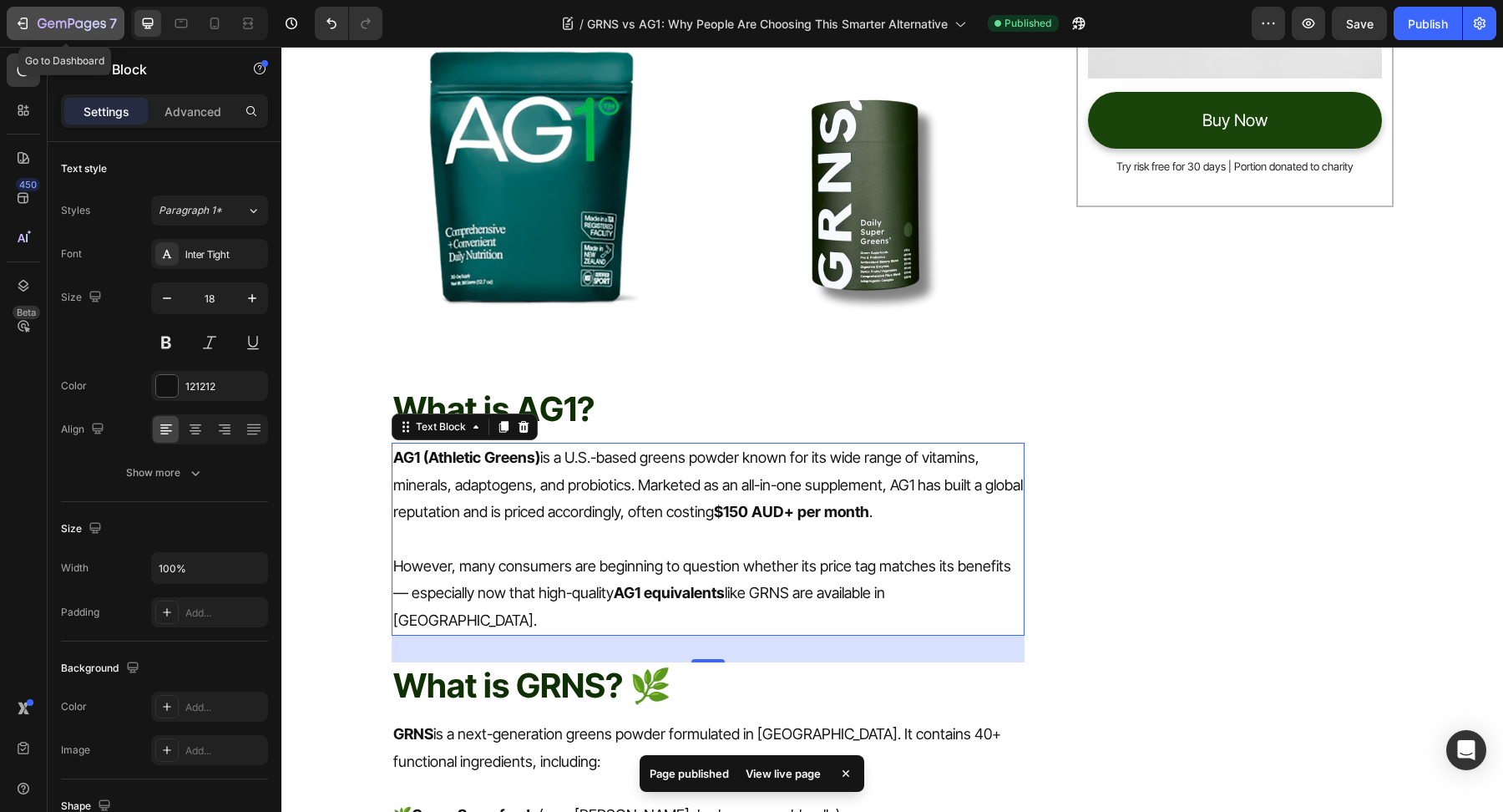
click at [53, 16] on div "7" at bounding box center [77, 23] width 79 height 20
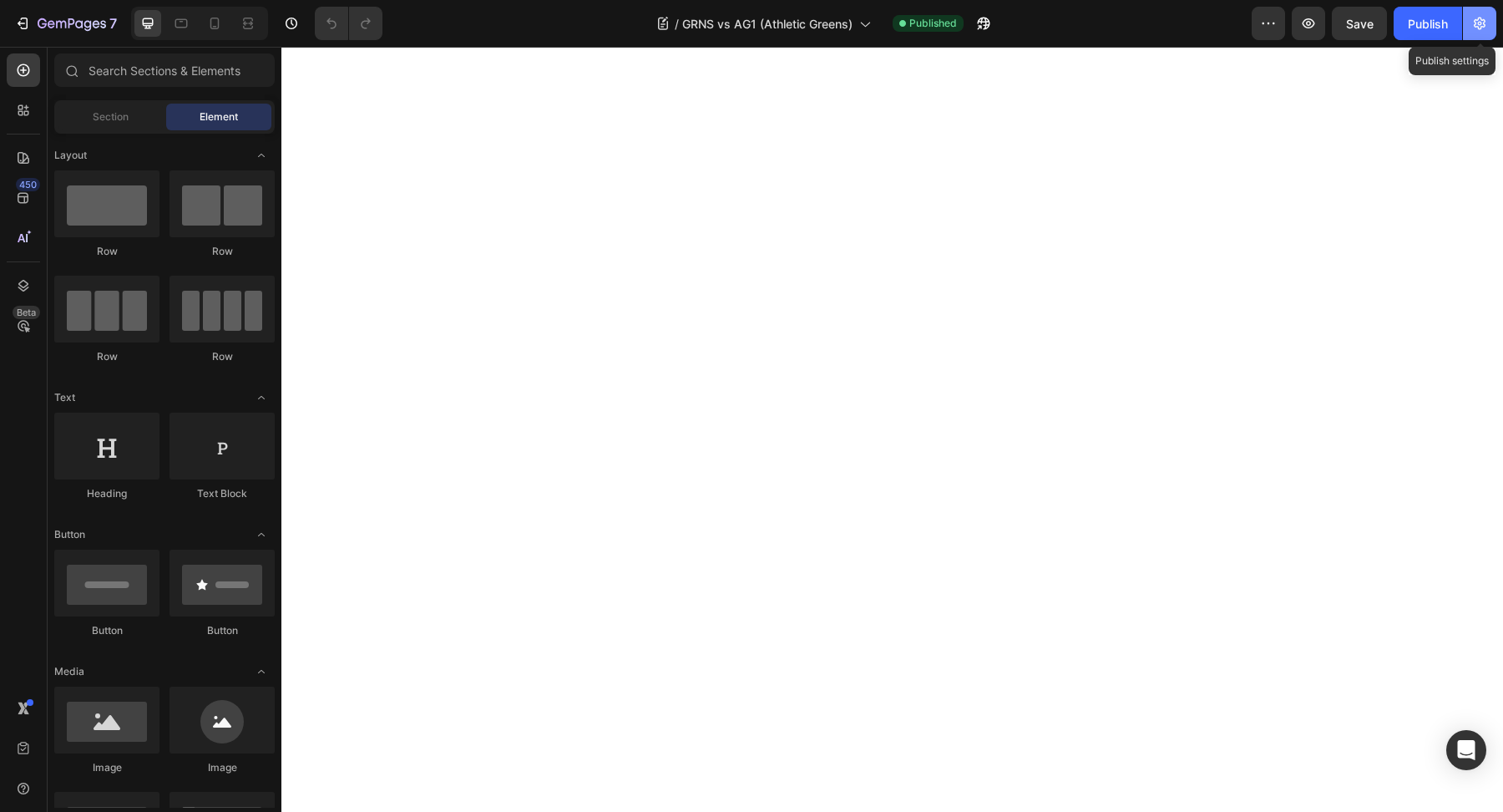
click at [1482, 33] on button "button" at bounding box center [1480, 23] width 34 height 34
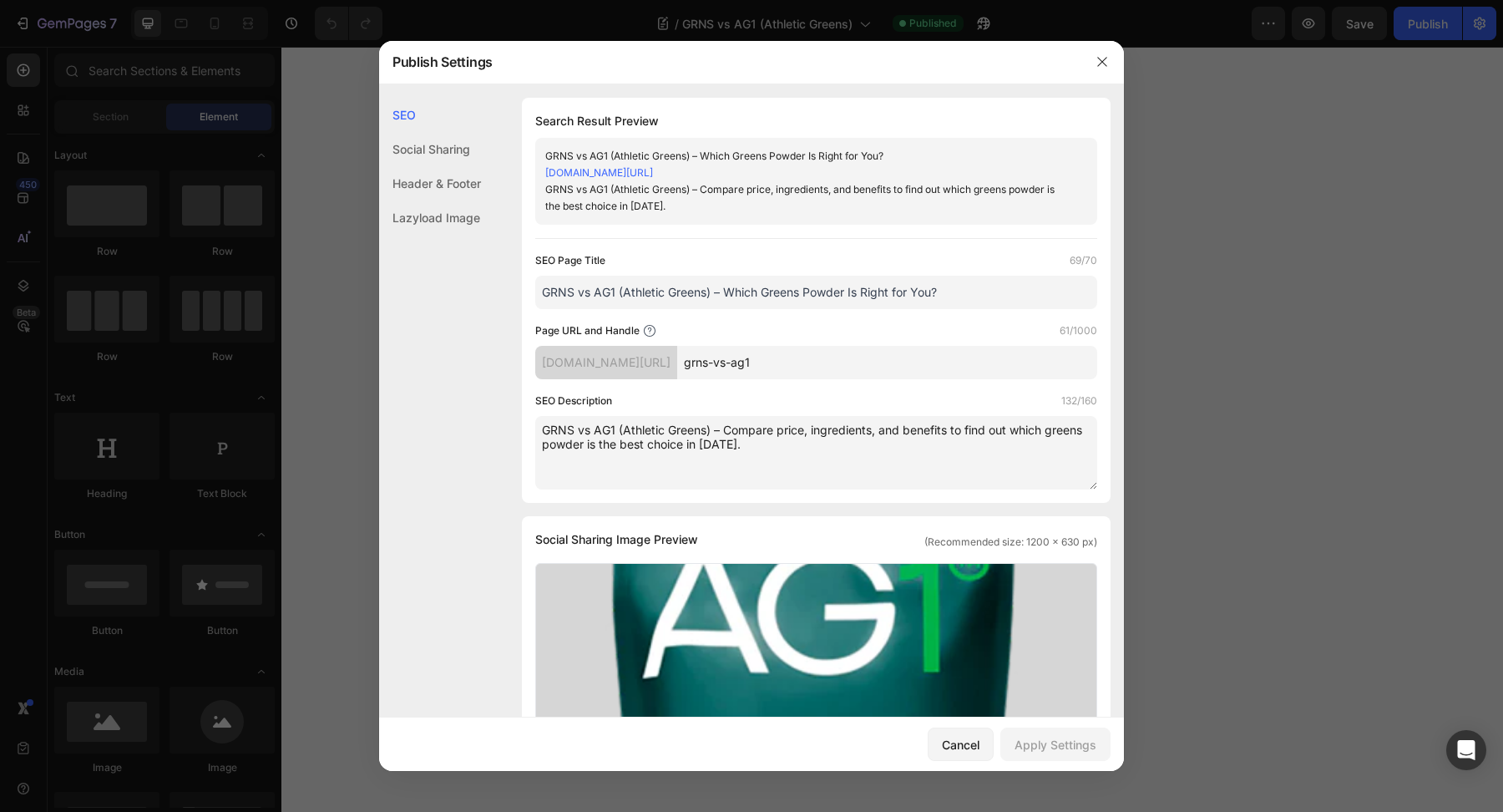
drag, startPoint x: 977, startPoint y: 293, endPoint x: 440, endPoint y: 289, distance: 537.0
click at [440, 290] on div "SEO Social Sharing Header & Footer Lazyload Image SEO Search Result Preview GRN…" at bounding box center [752, 752] width 745 height 1308
paste input ": Which Greens Powder Should You Choose"
type input "GRNS vs AG1 (Athletic Greens): Which Greens Powder Should You Choose?"
click at [788, 472] on textarea "GRNS vs AG1 (Athletic Greens) – Compare price, ingredients, and benefits to fin…" at bounding box center [816, 453] width 562 height 74
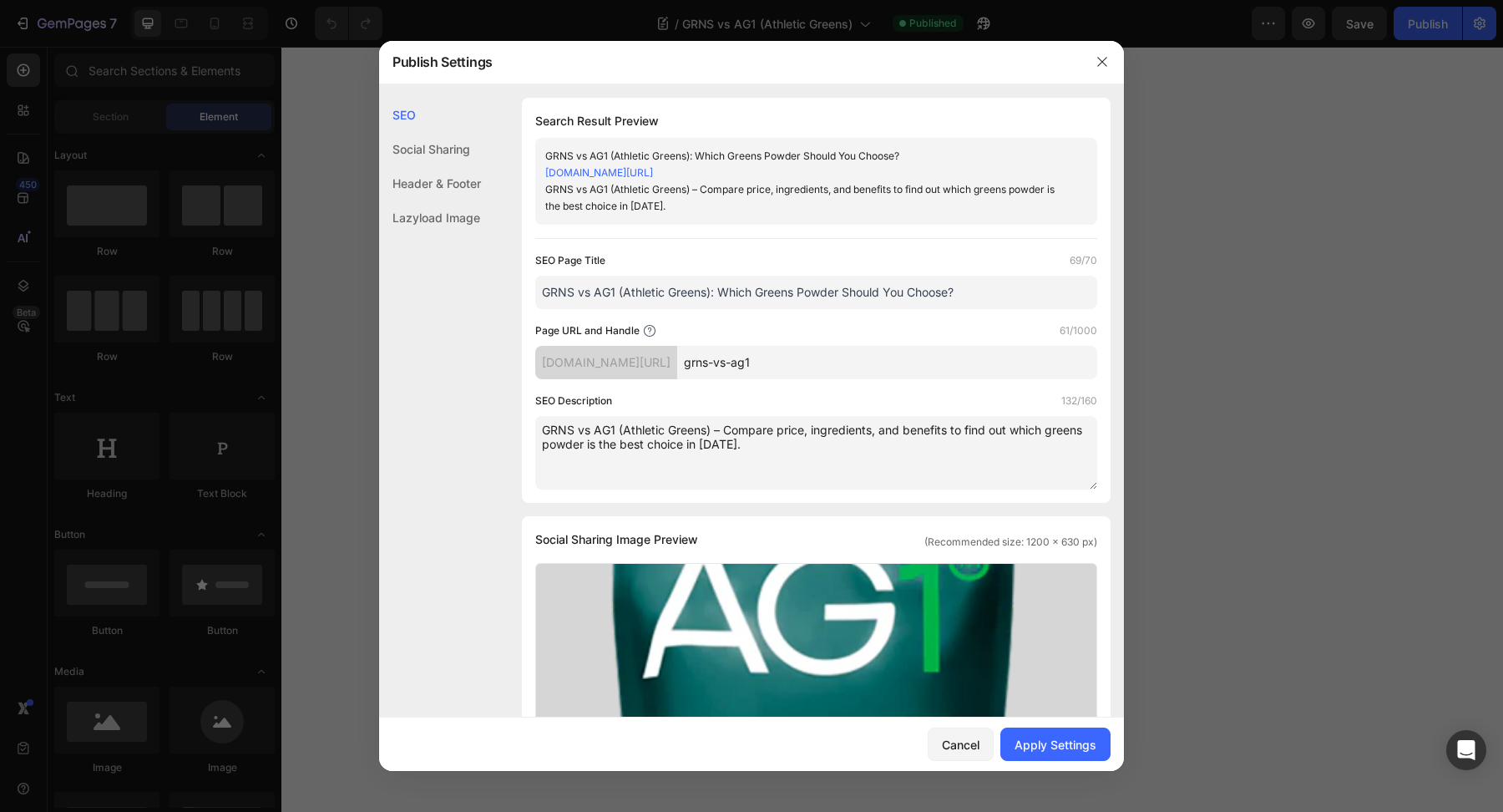
click at [788, 472] on textarea "GRNS vs AG1 (Athletic Greens) – Compare price, ingredients, and benefits to fin…" at bounding box center [816, 453] width 562 height 74
paste textarea ": A full comparison of Athletic Greens and GRNS. Learn which greens powder is w…"
type textarea "GRNS vs AG1: A full comparison of Athletic Greens and GRNS. Learn which greens …"
click at [1047, 742] on div "Apply Settings" at bounding box center [1056, 744] width 82 height 17
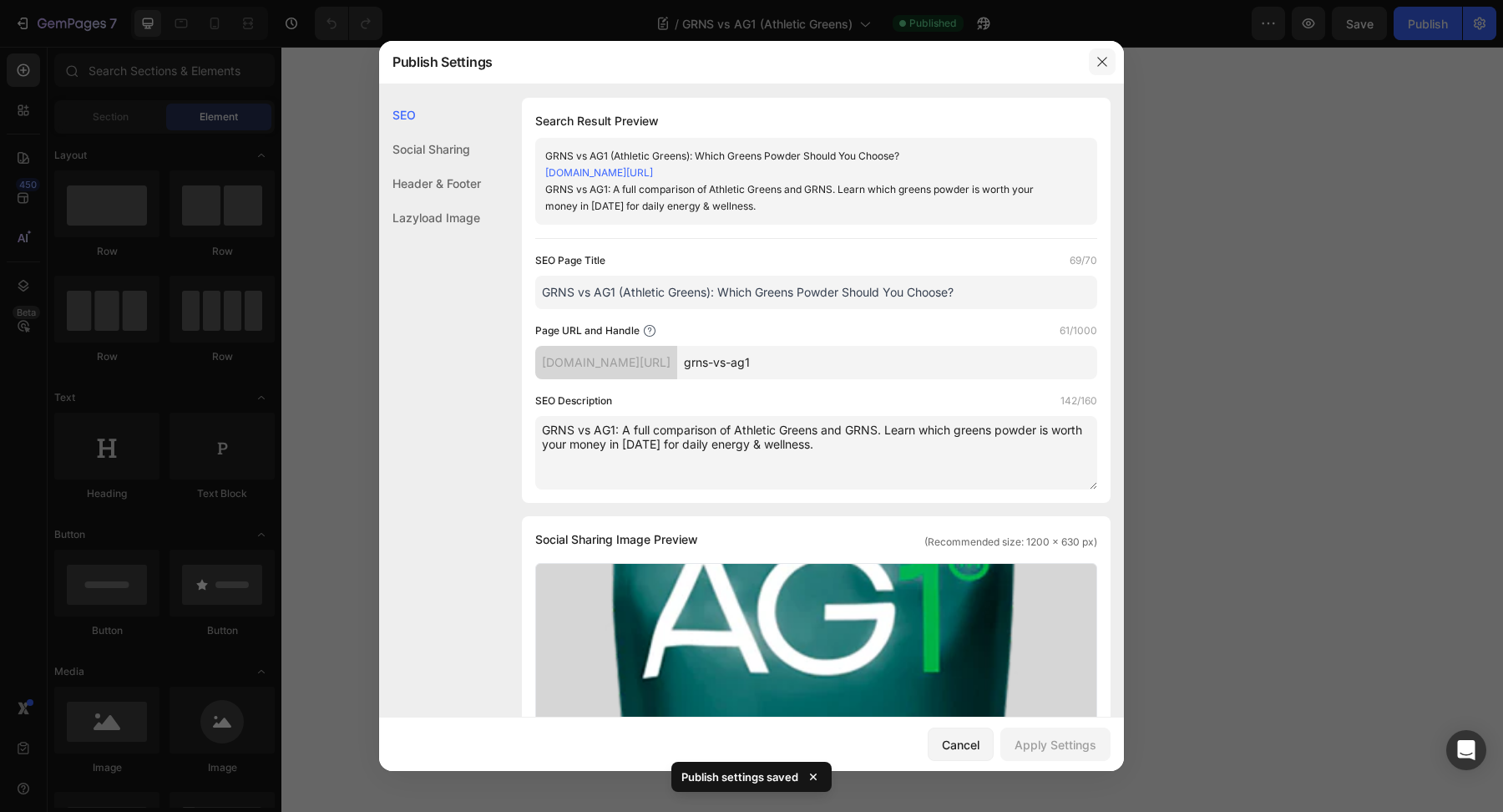
click at [1101, 63] on icon "button" at bounding box center [1102, 62] width 14 height 14
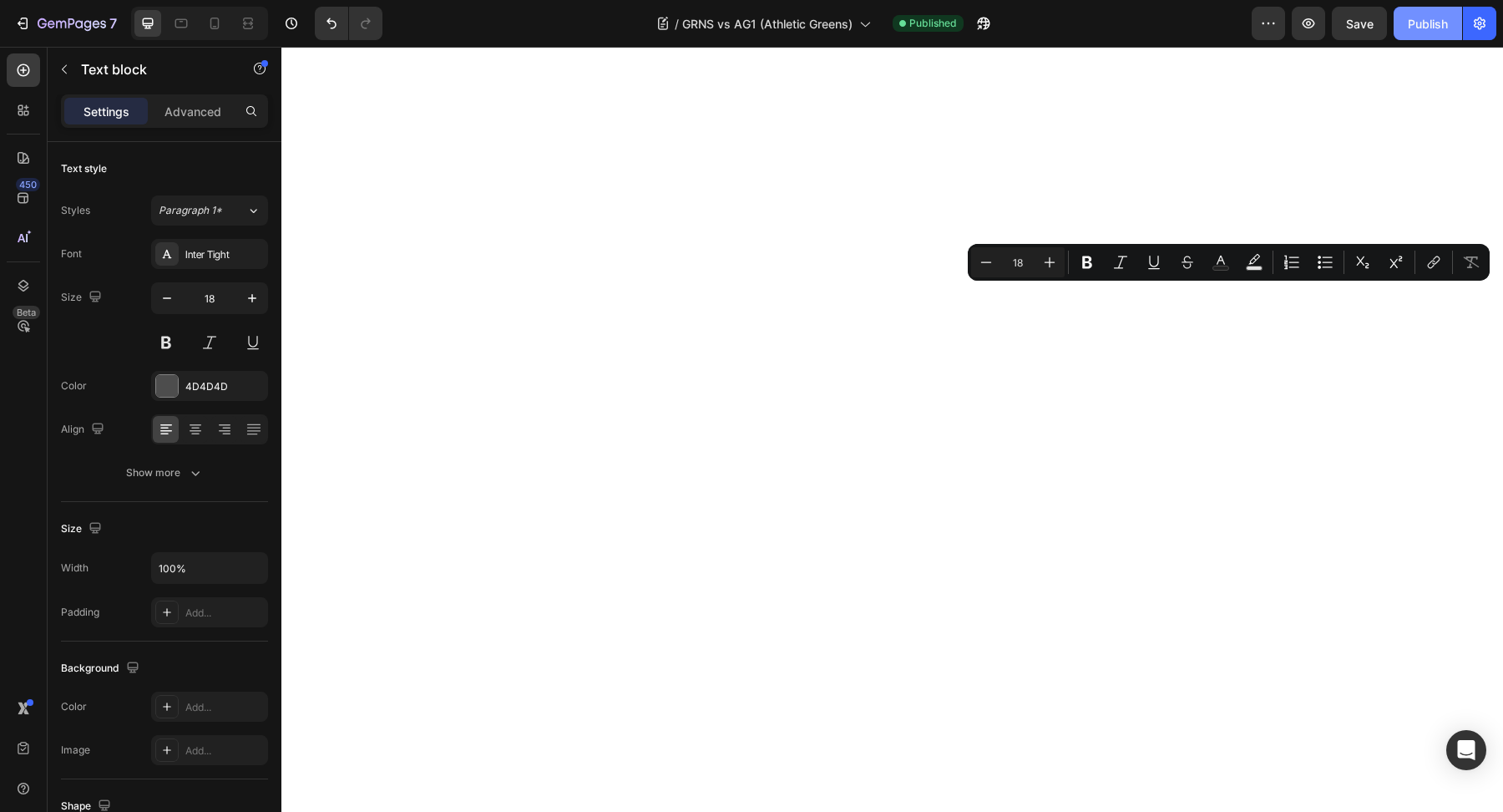
click at [1434, 27] on div "Publish" at bounding box center [1428, 24] width 40 height 17
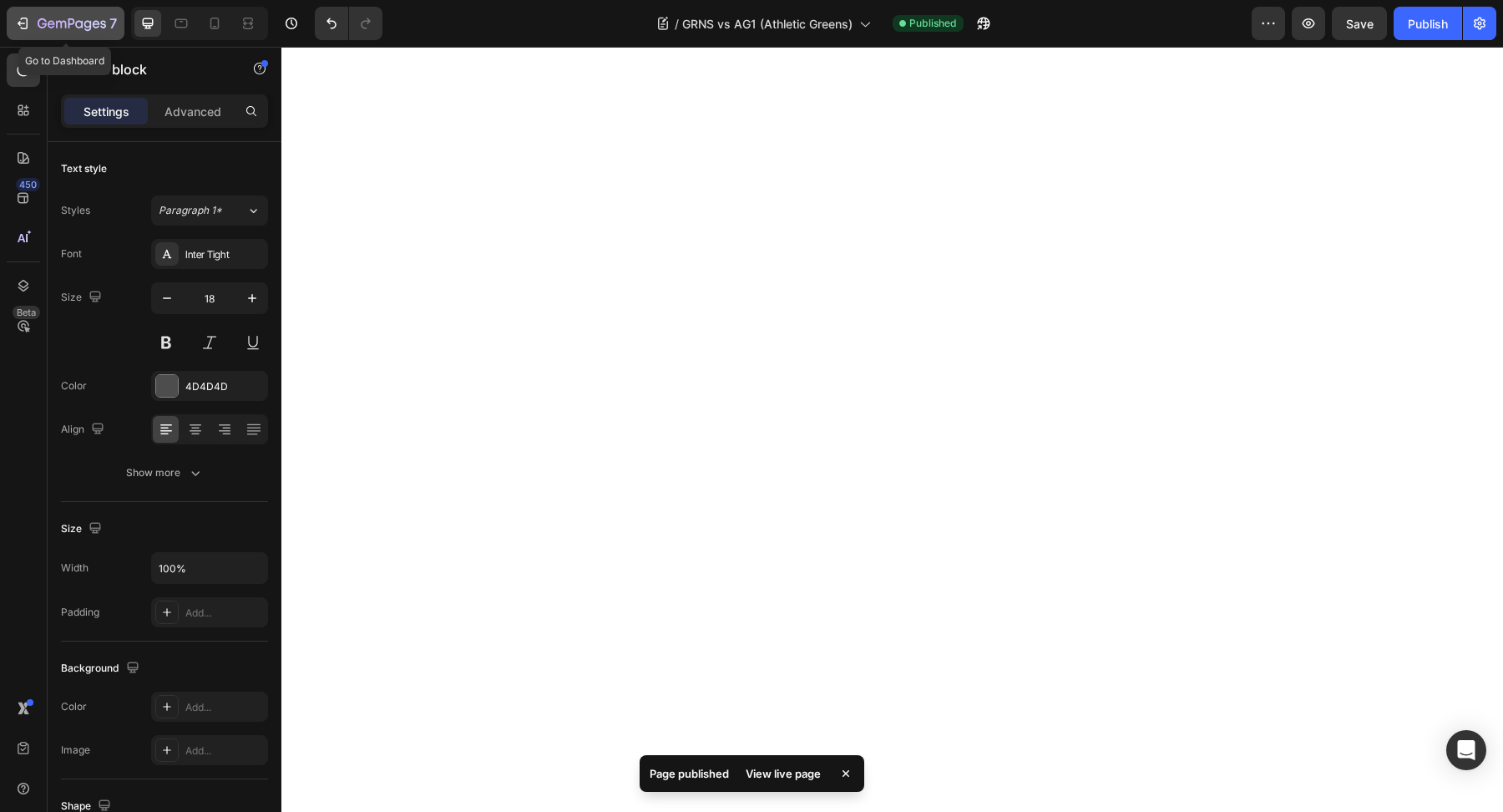
click at [79, 37] on button "7" at bounding box center [66, 23] width 118 height 34
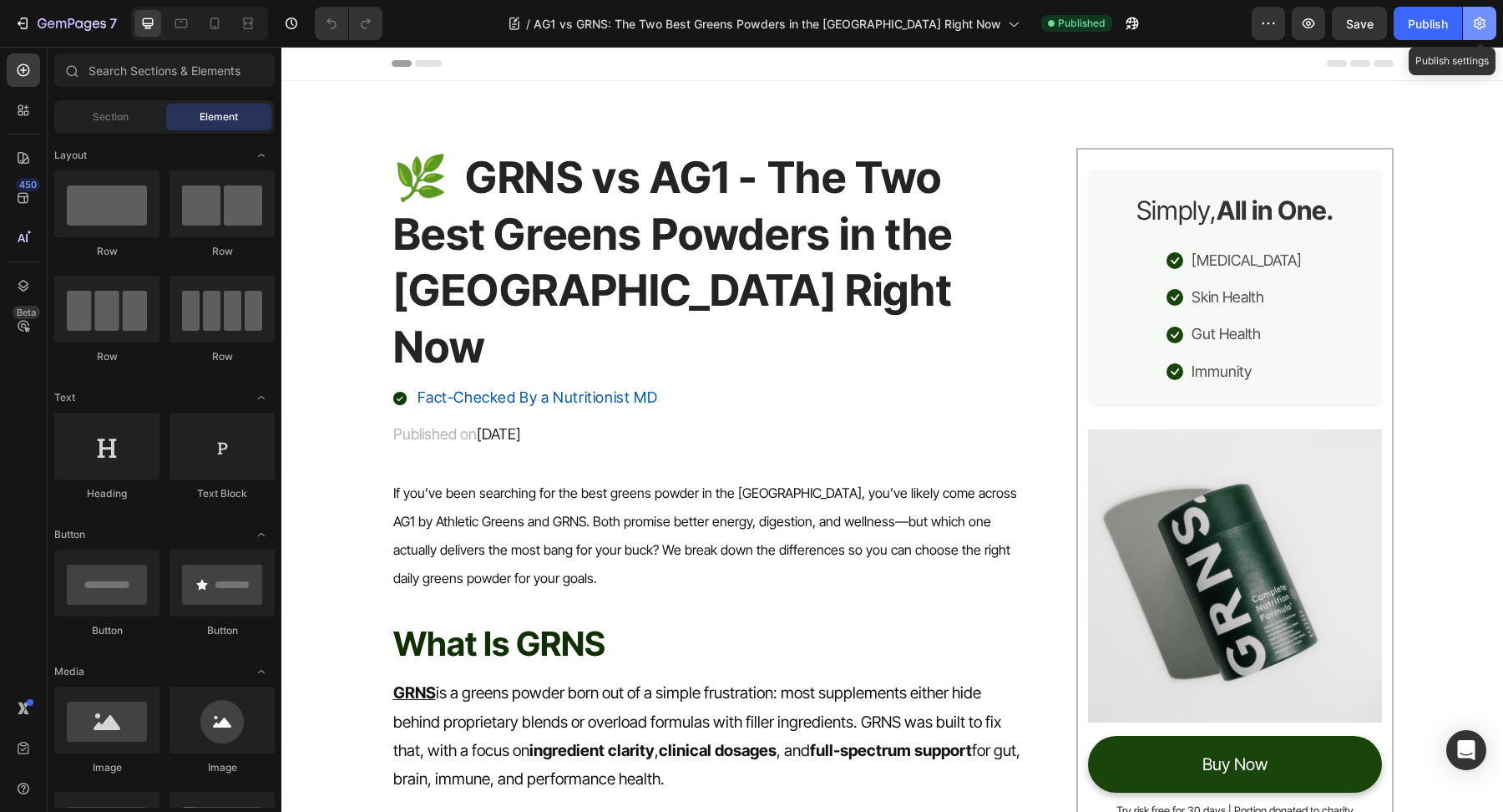
click at [1488, 35] on button "button" at bounding box center [1480, 23] width 34 height 34
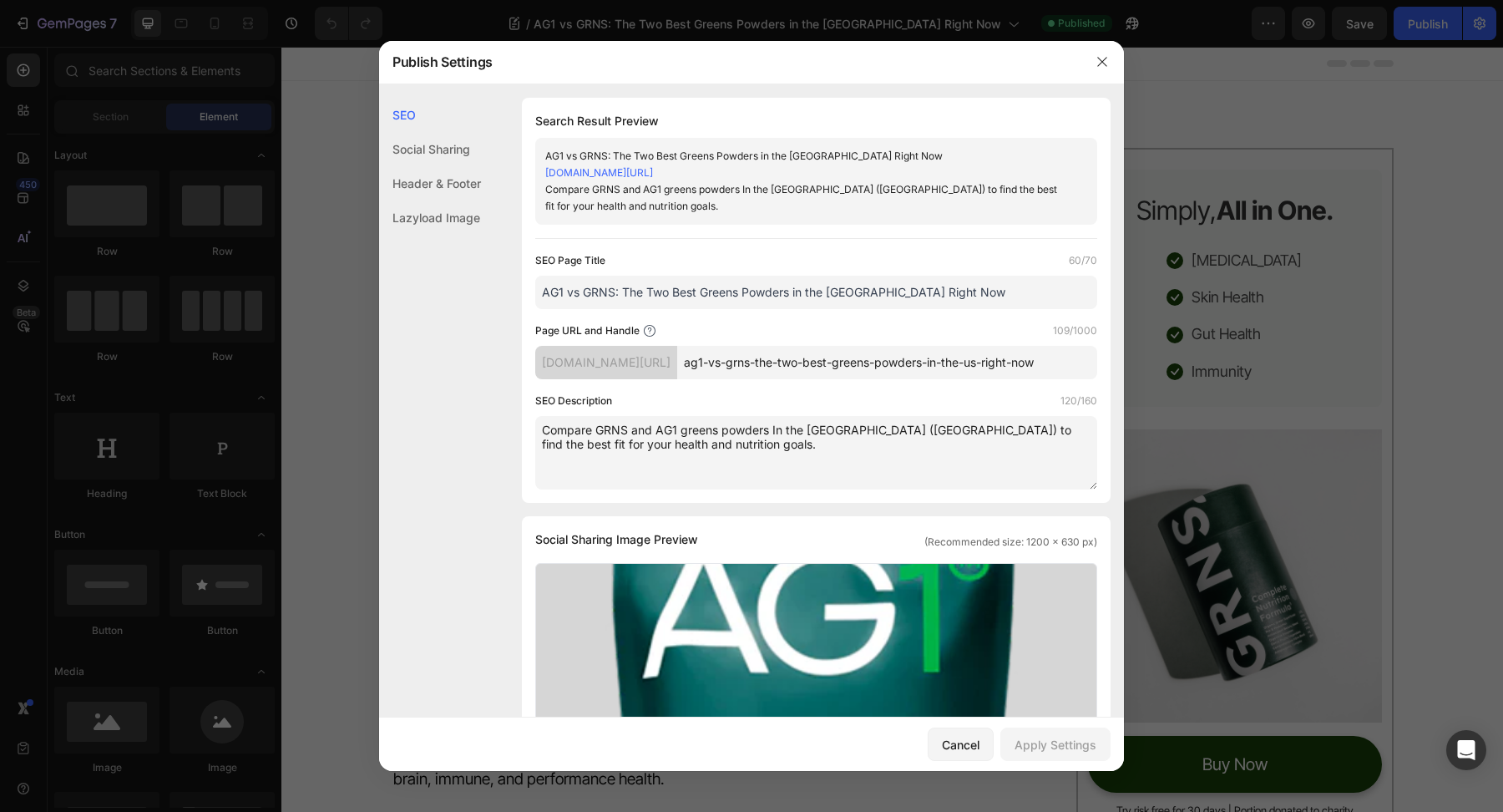
drag, startPoint x: 947, startPoint y: 308, endPoint x: 198, endPoint y: 305, distance: 749.0
click at [198, 305] on div "Publish Settings SEO Social Sharing Header & Footer Lazyload Image SEO Search R…" at bounding box center [751, 406] width 1503 height 812
paste input "| Best Greens Powders in the US"
type input "AG1 vs GRNS | Best Greens Powders in the US"
click at [735, 490] on textarea "Compare GRNS and AG1 greens powders In the United States (US) to find the best …" at bounding box center [816, 453] width 562 height 74
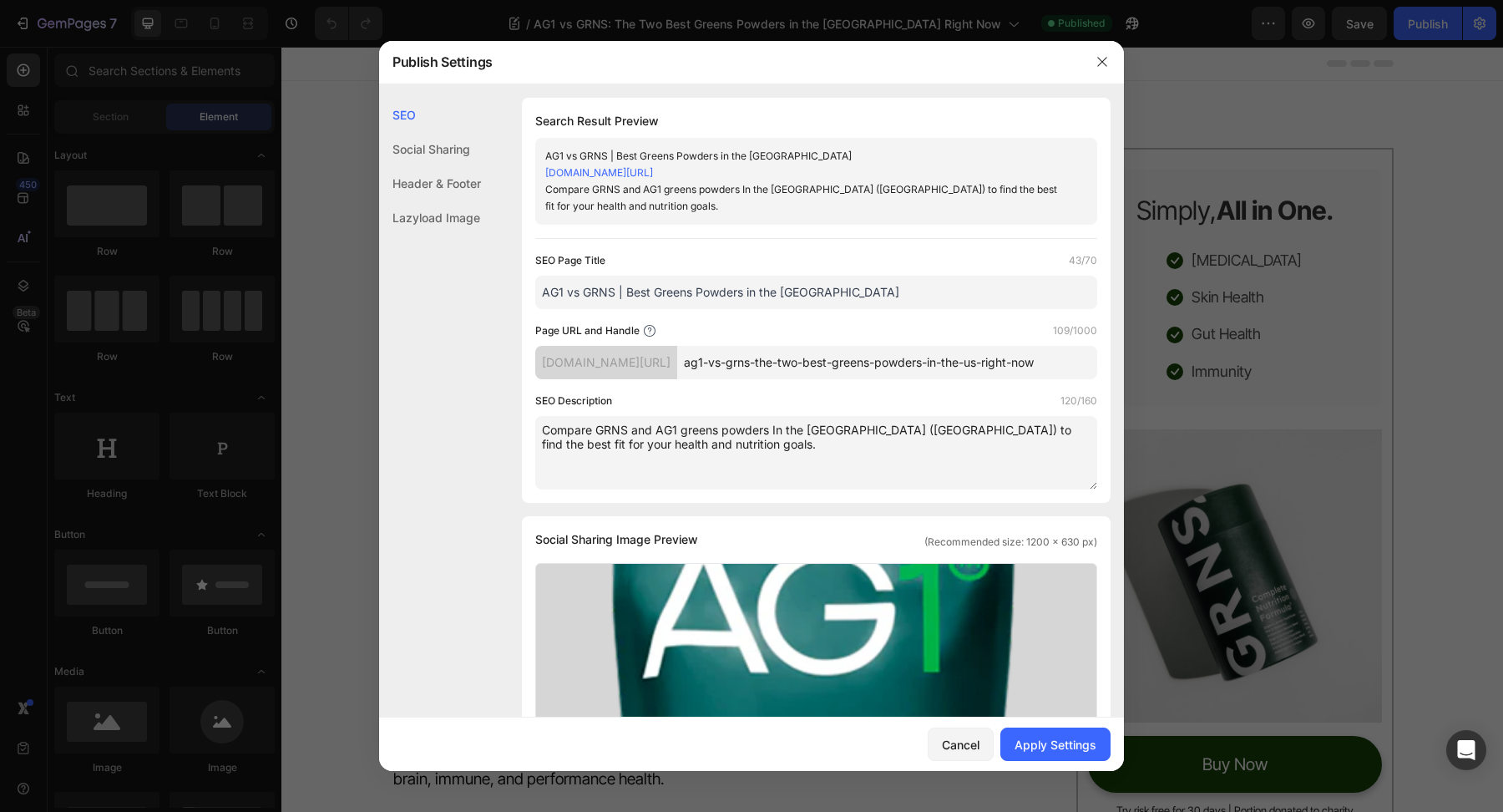
paste textarea "“AG1 vs GRNS: Compare the two best greens powders in the US. See which offers b…"
click at [547, 439] on textarea "“AG1 vs GRNS: Compare the two best greens powders in the US. See which offers b…" at bounding box center [816, 453] width 562 height 74
click at [814, 460] on textarea "AG1 vs GRNS: Compare the two best greens powders in the US. See which offers be…" at bounding box center [816, 453] width 562 height 74
type textarea "AG1 vs GRNS: Compare the two best greens powders in the US. See which offers be…"
click at [1047, 756] on button "Apply Settings" at bounding box center [1056, 744] width 110 height 34
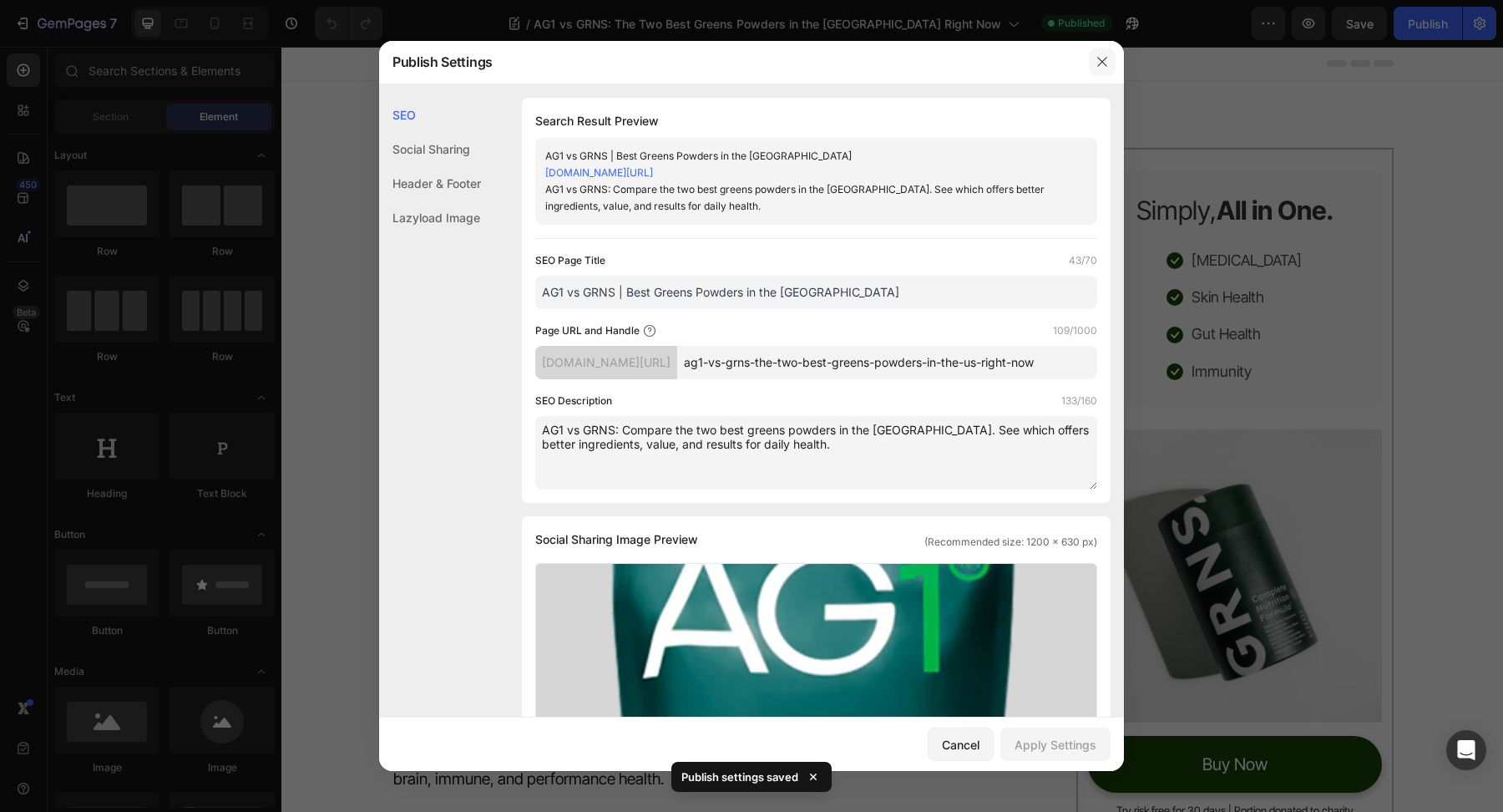
click at [1100, 60] on icon "button" at bounding box center [1102, 62] width 14 height 14
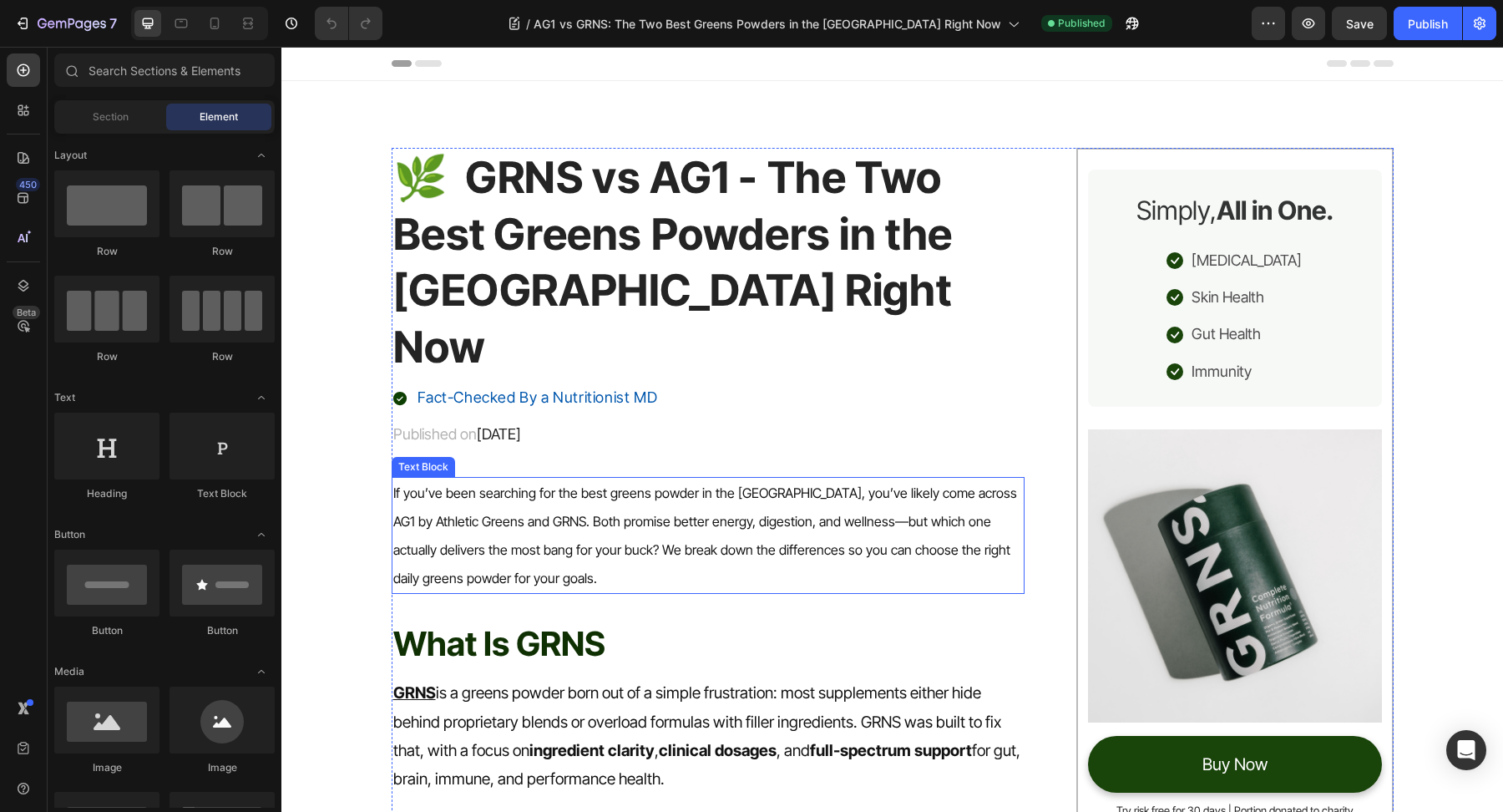
click at [757, 480] on p "If you’ve been searching for the best greens powder in the US, you’ve likely co…" at bounding box center [708, 535] width 631 height 114
click at [758, 480] on p "If you’ve been searching for the best greens powder in the US, you’ve likely co…" at bounding box center [708, 535] width 631 height 114
click at [587, 679] on p "GRNS is a greens powder born out of a simple frustration: most supplements eith…" at bounding box center [708, 737] width 631 height 114
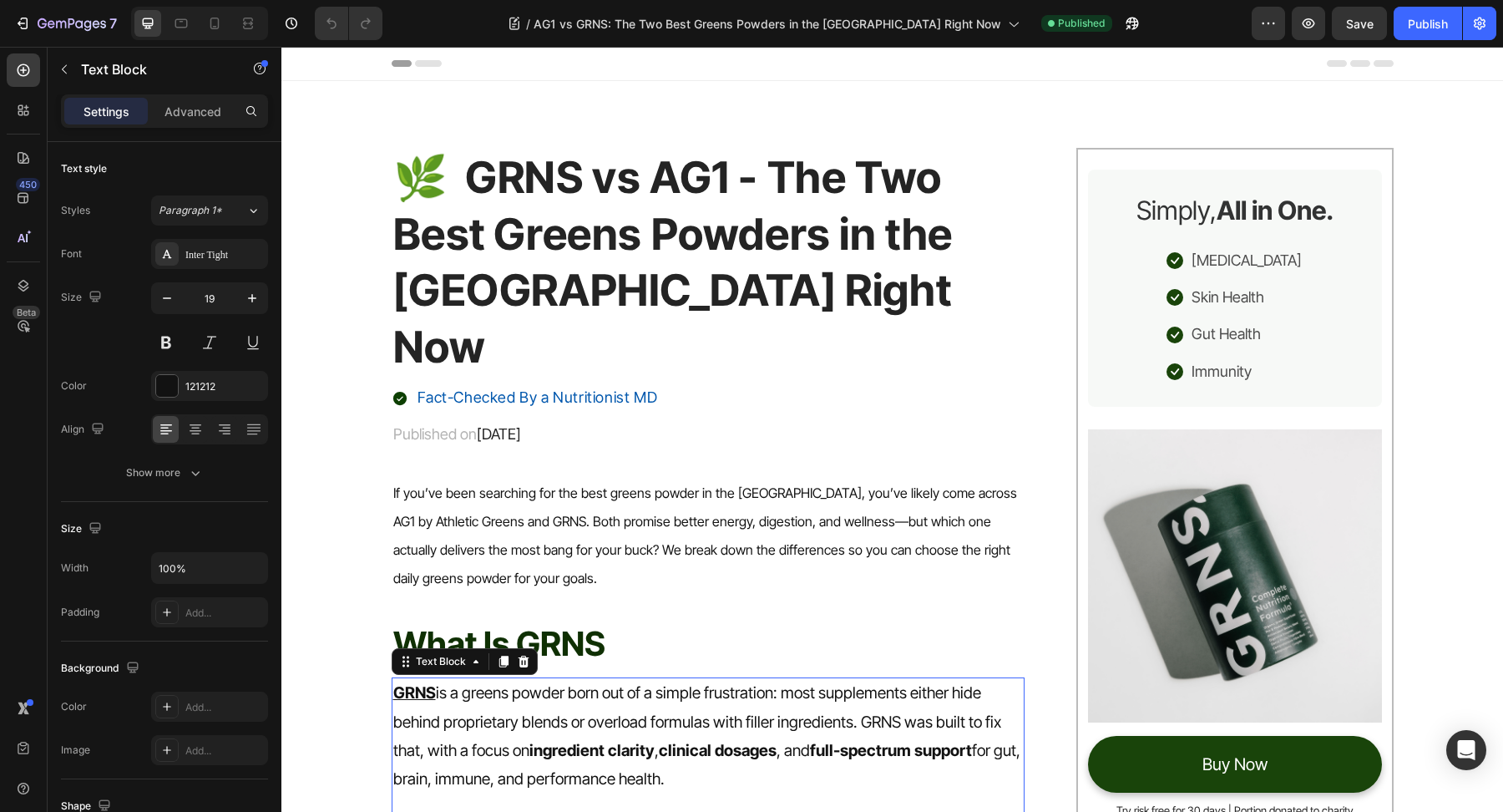
click at [587, 679] on p "GRNS is a greens powder born out of a simple frustration: most supplements eith…" at bounding box center [708, 737] width 631 height 114
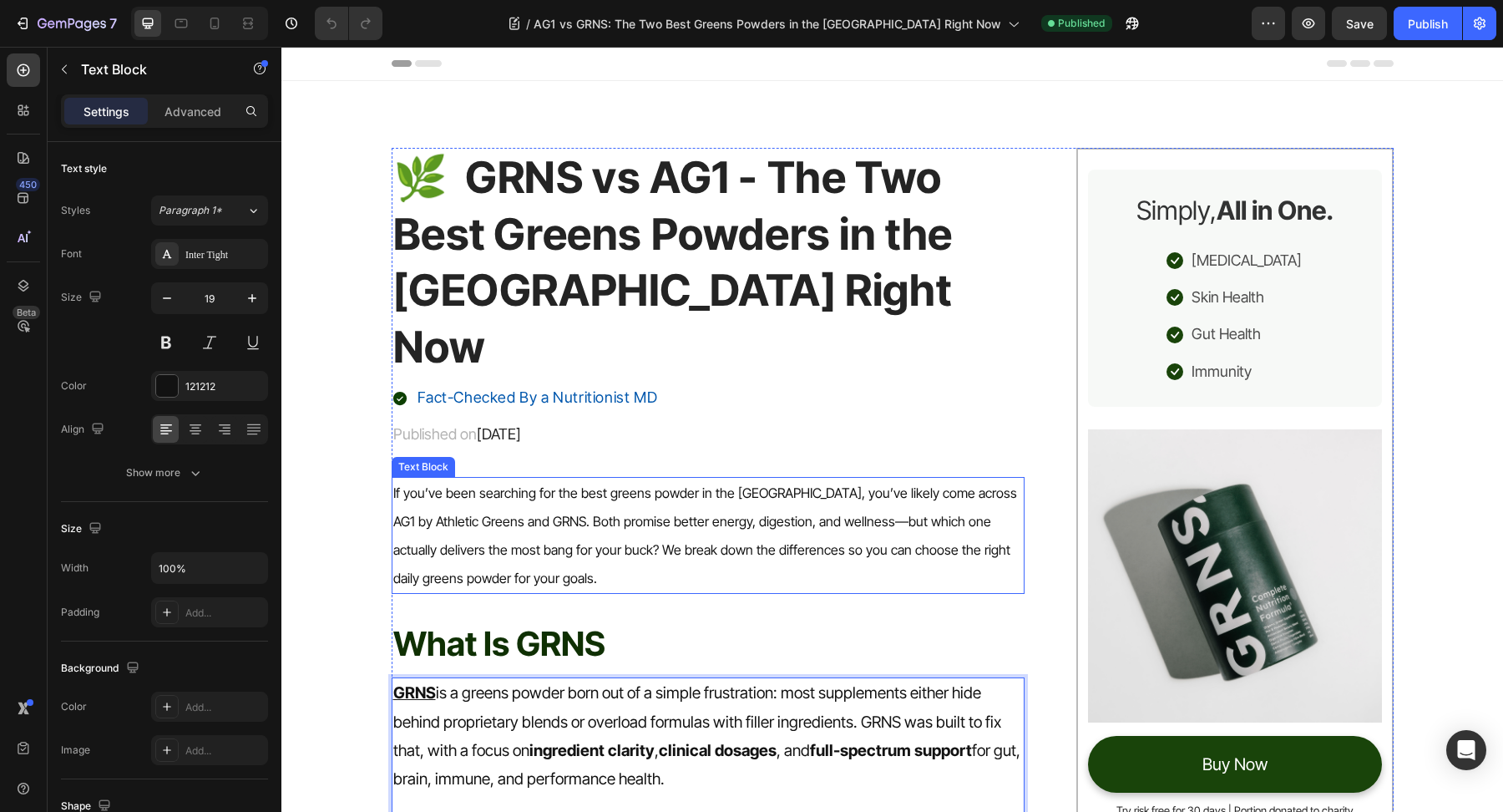
click at [634, 506] on p "If you’ve been searching for the best greens powder in the US, you’ve likely co…" at bounding box center [708, 535] width 631 height 114
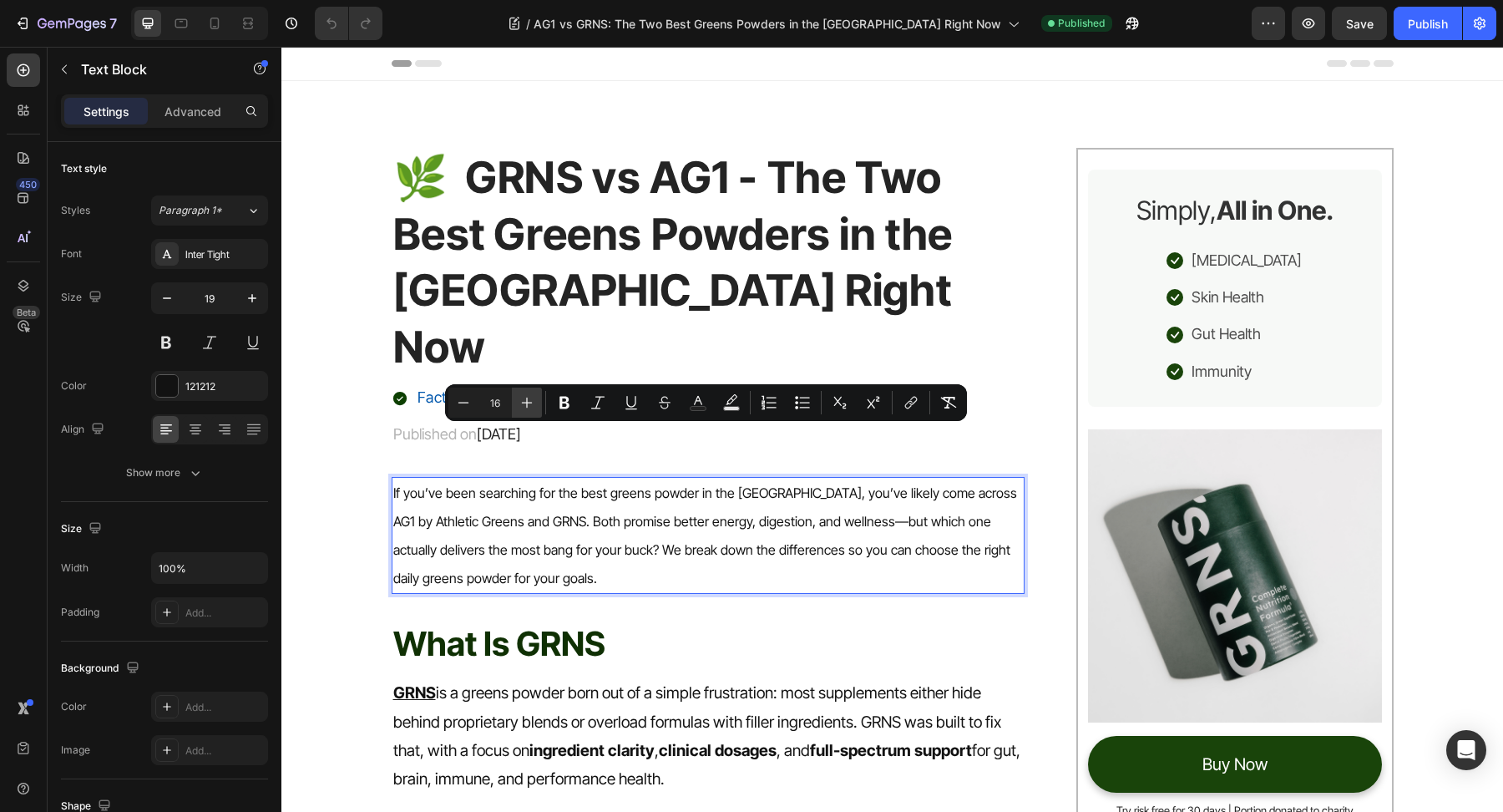
click at [529, 406] on icon "Editor contextual toolbar" at bounding box center [526, 402] width 16 height 16
type input "19"
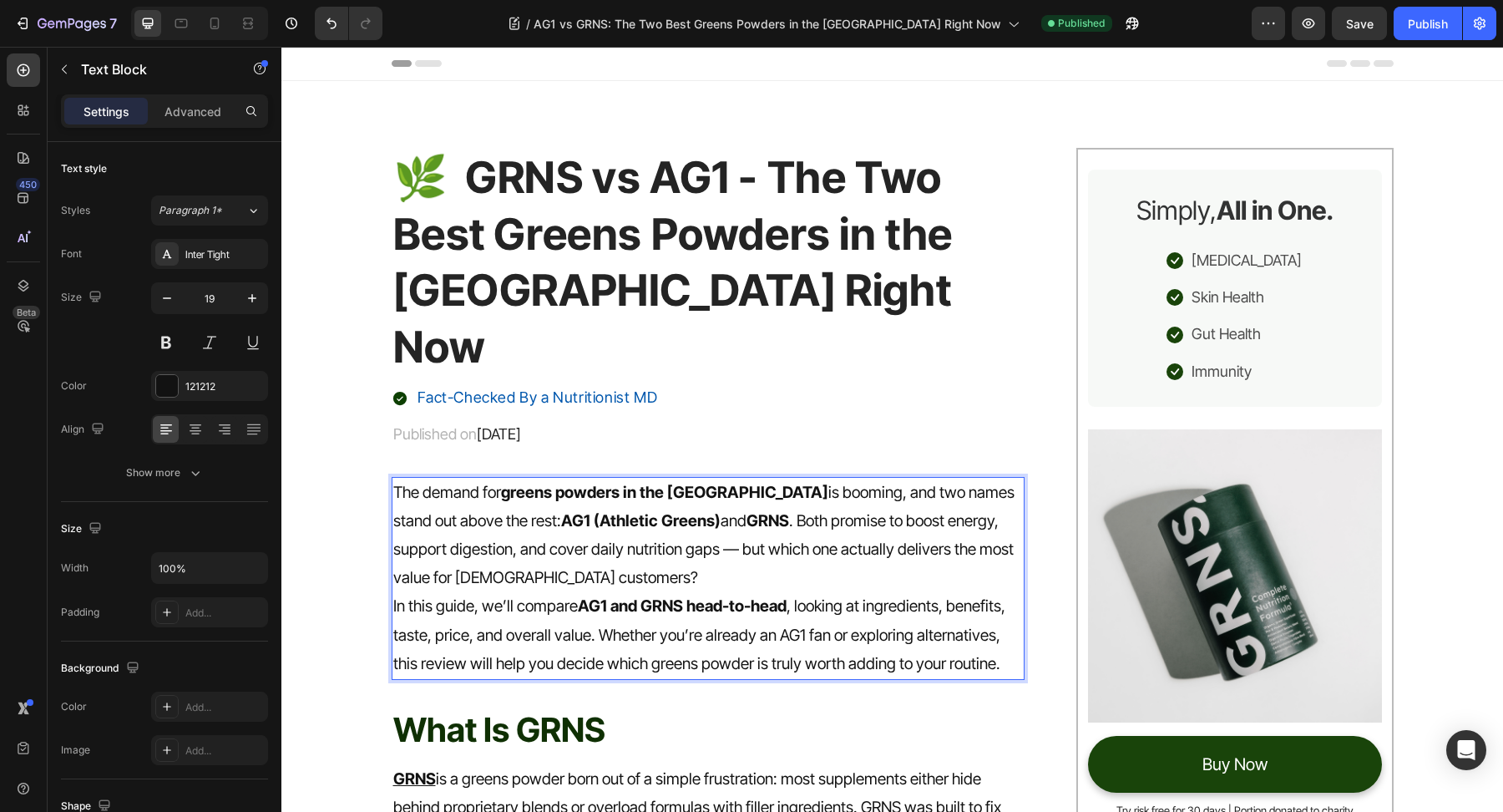
click at [612, 512] on p "The demand for greens powders in the US is booming, and two names stand out abo…" at bounding box center [708, 535] width 631 height 114
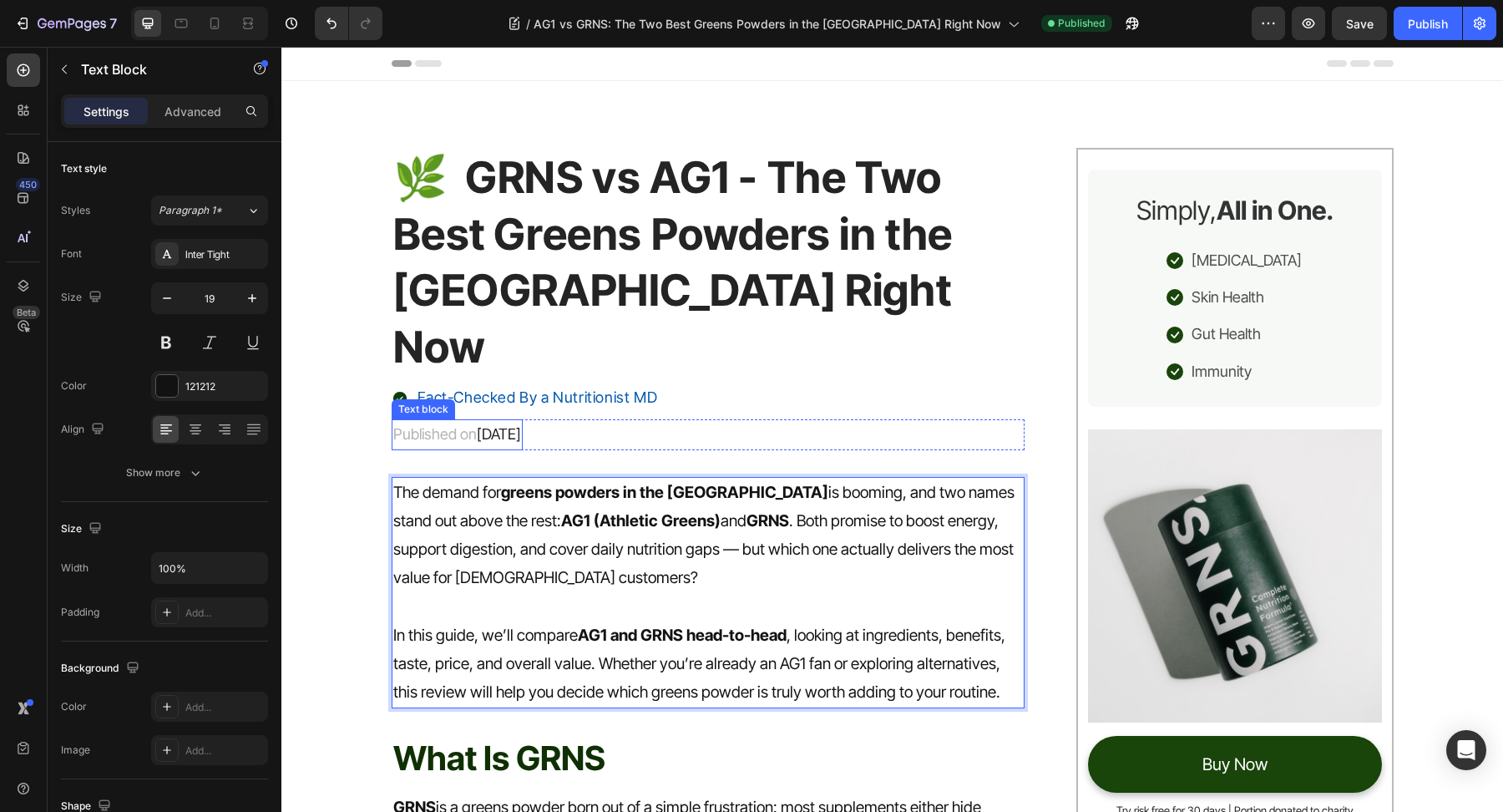
click at [522, 425] on span "September 14, 2025" at bounding box center [499, 434] width 45 height 17
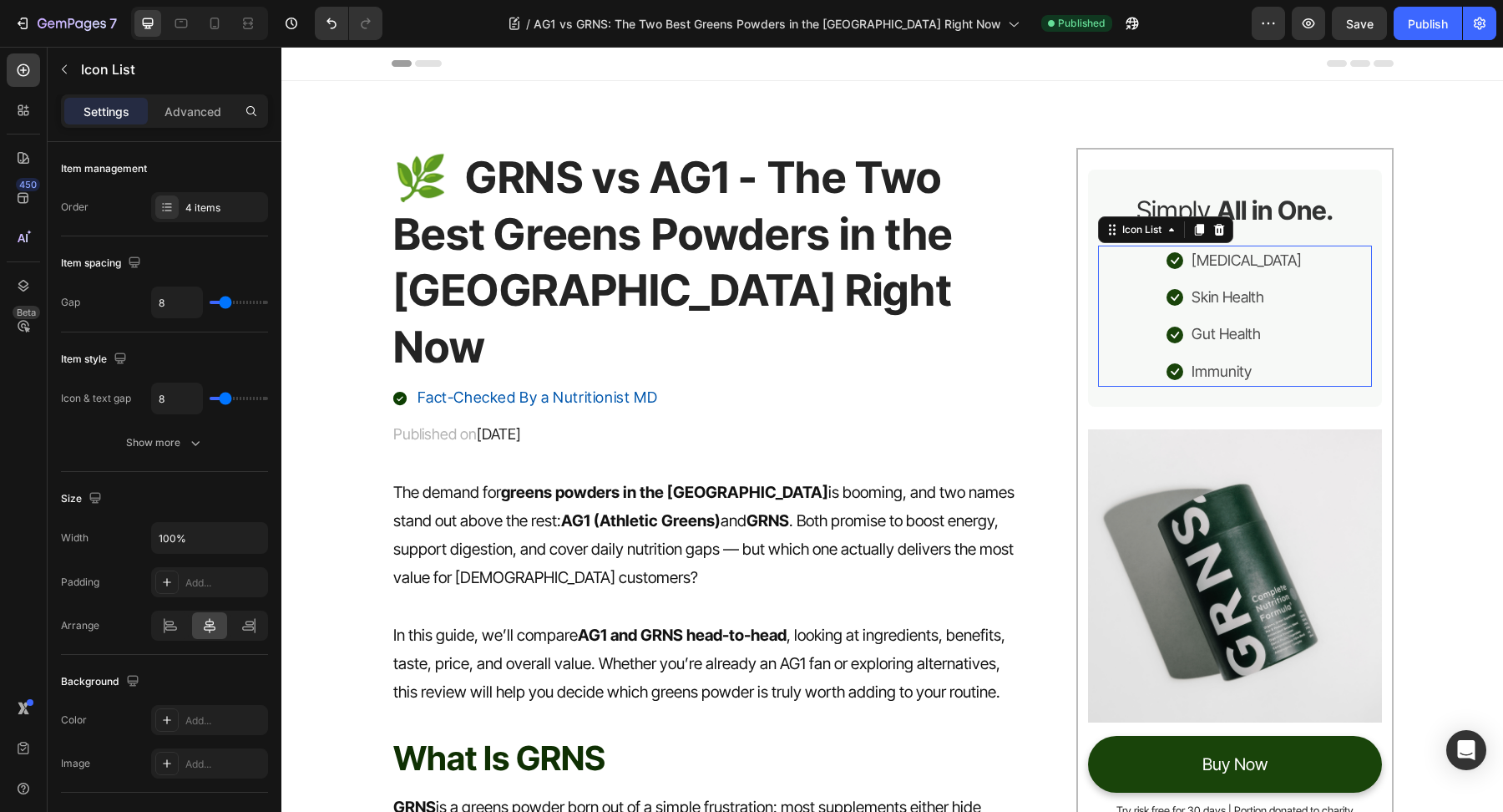
click at [1294, 289] on div "Icon Bloating Text block Icon Skin Health Text block Icon Gut Health Text block…" at bounding box center [1235, 316] width 273 height 142
click at [1248, 275] on div "Text block" at bounding box center [1221, 273] width 57 height 15
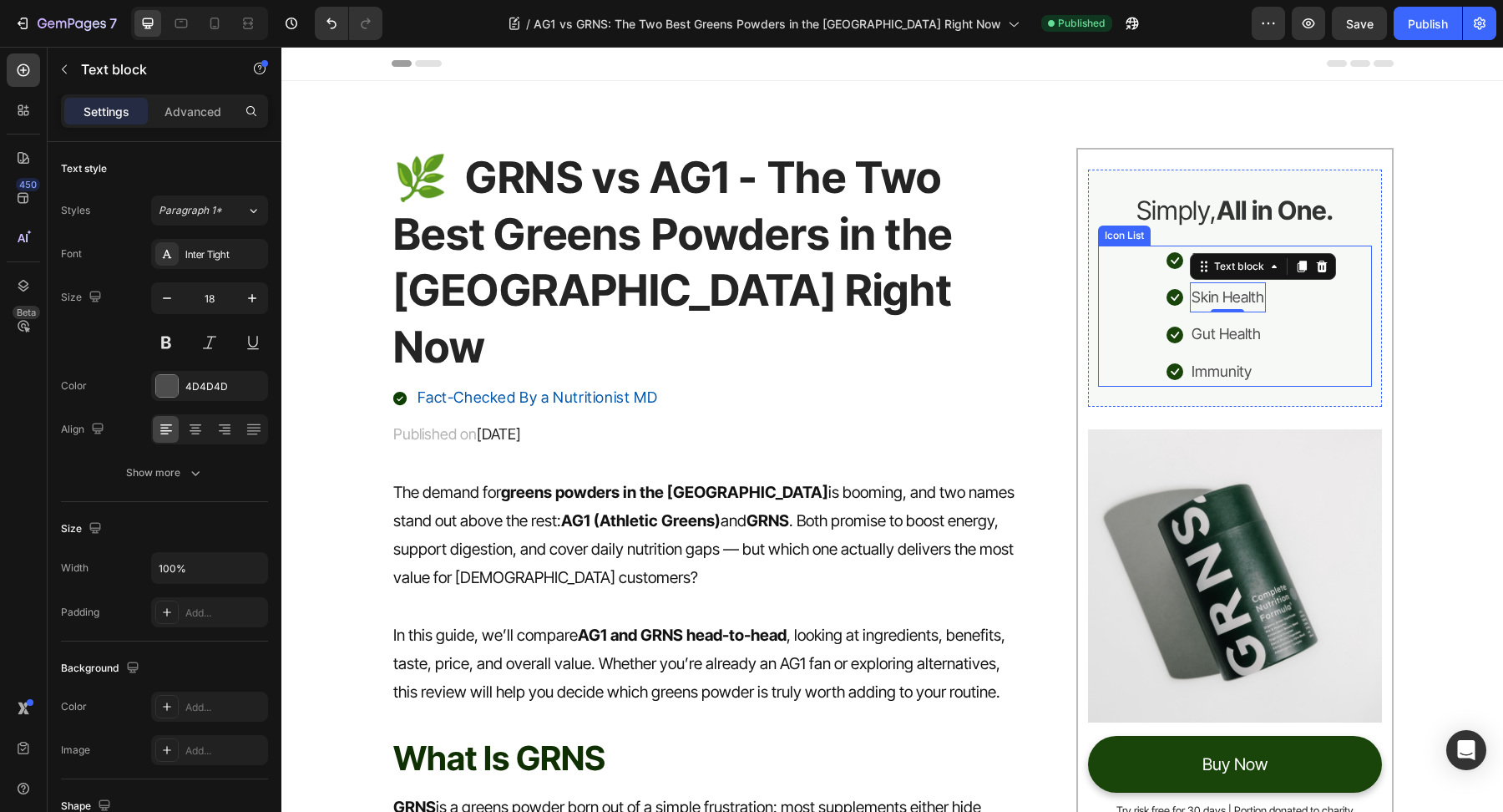
click at [1204, 247] on li "Icon Bloating Text block" at bounding box center [1236, 260] width 137 height 30
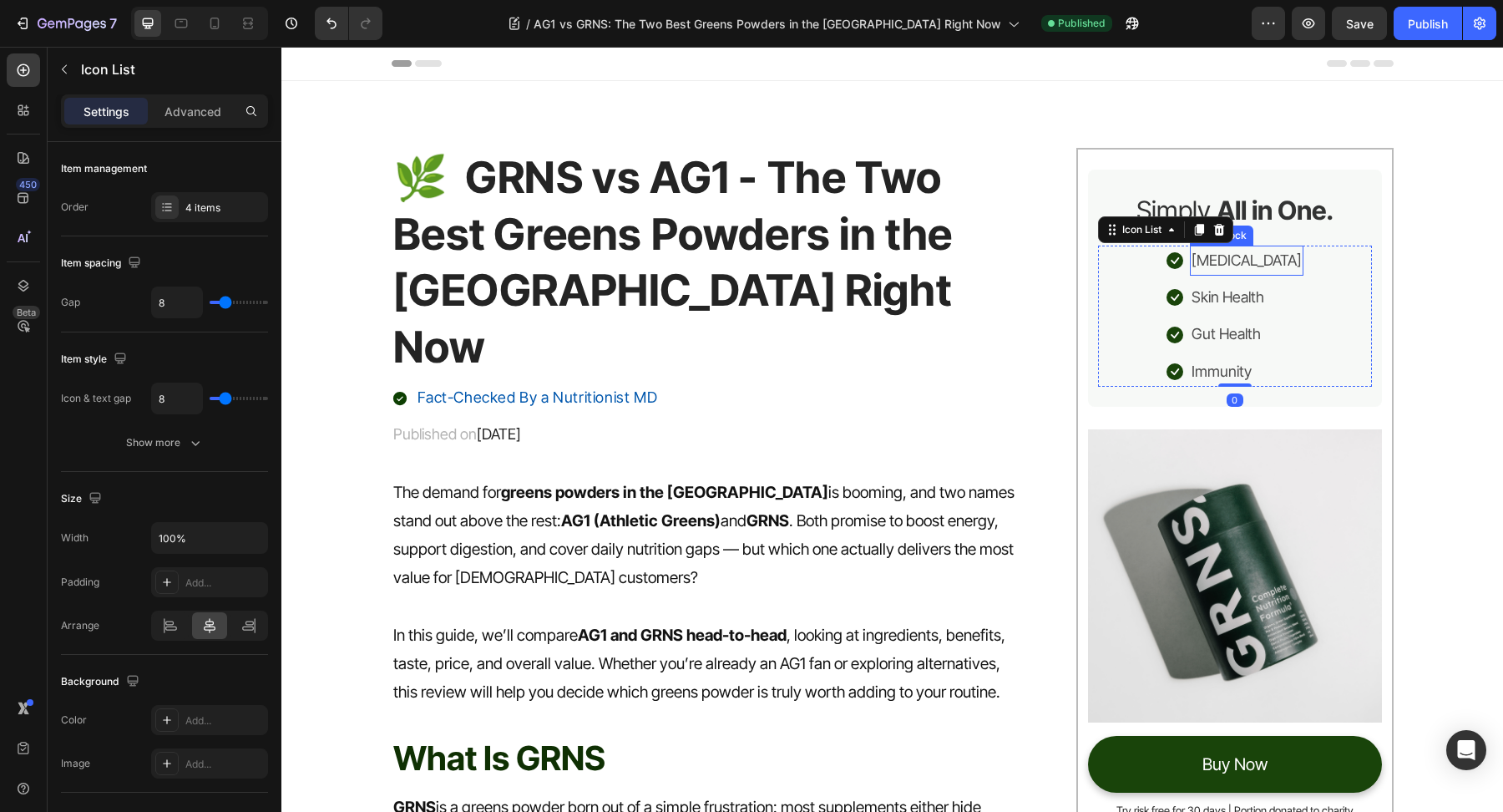
click at [1235, 271] on p "[MEDICAL_DATA]" at bounding box center [1247, 260] width 110 height 27
click at [1237, 271] on p "[MEDICAL_DATA]" at bounding box center [1247, 260] width 110 height 27
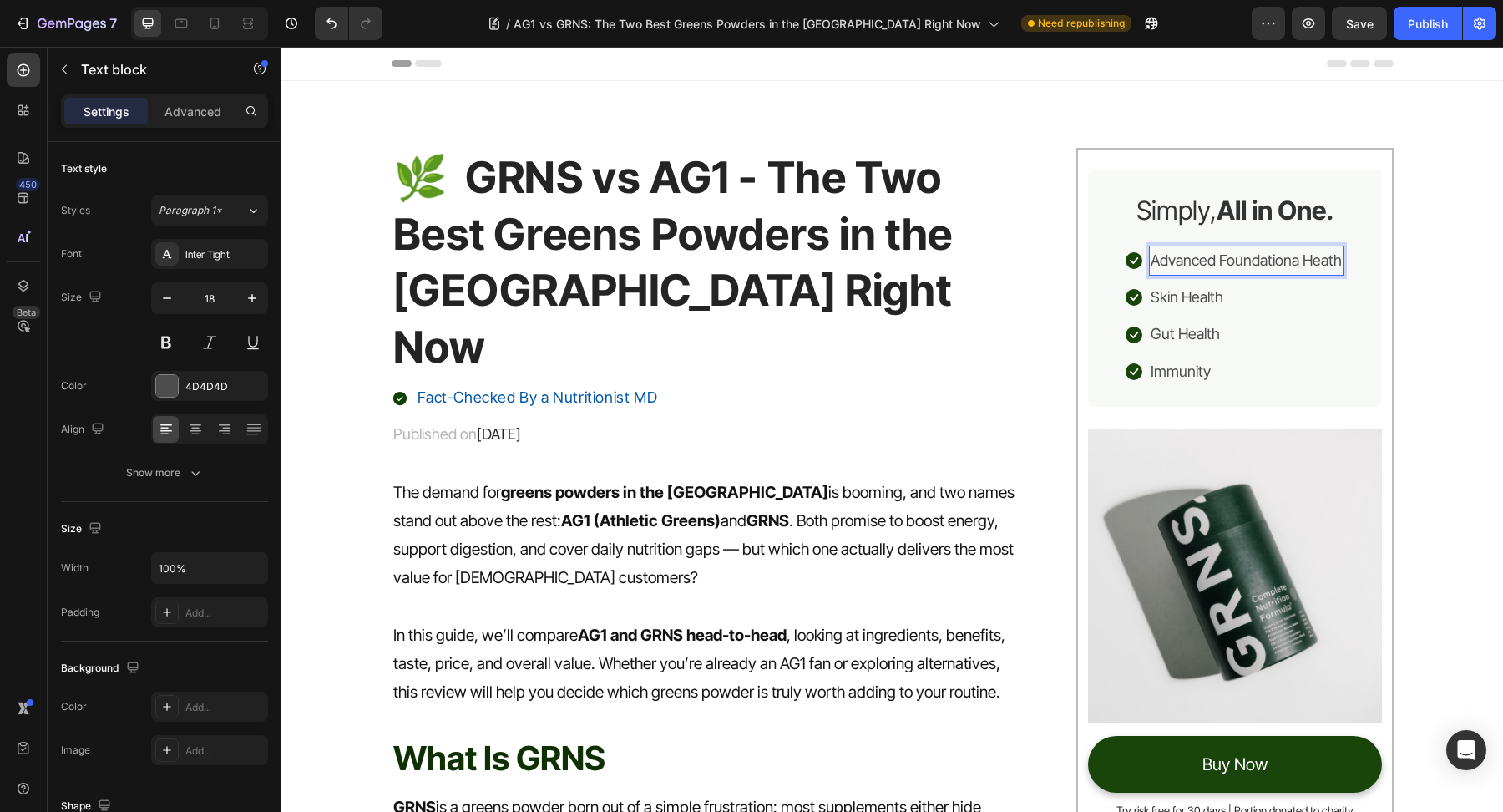
click at [1300, 260] on p "Advanced Foundationa Heath" at bounding box center [1247, 260] width 192 height 27
click at [1334, 262] on p "Advanced Foundational Heath" at bounding box center [1247, 260] width 194 height 27
click at [1246, 305] on li "Icon Skin Health Text block" at bounding box center [1235, 297] width 223 height 30
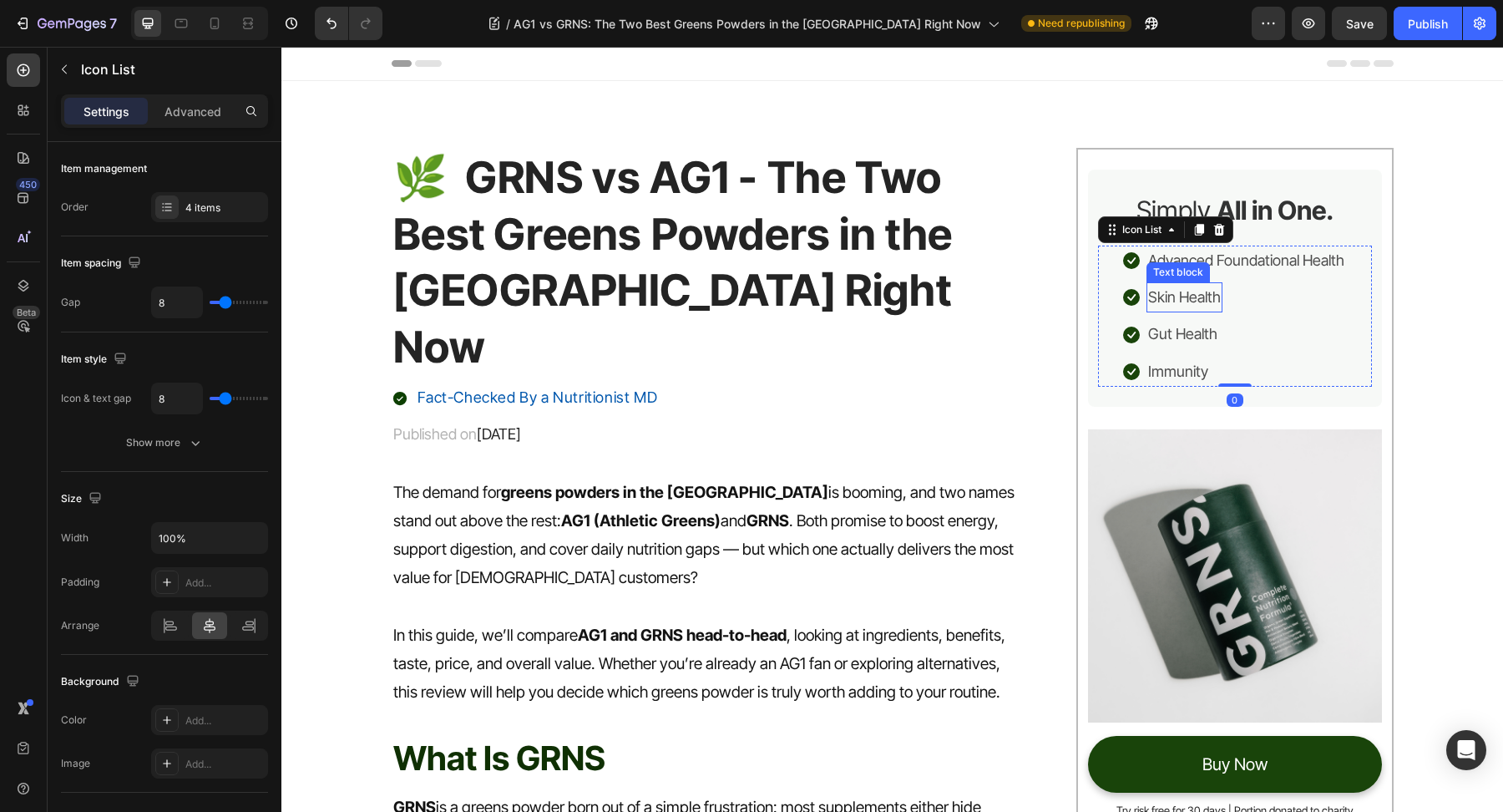
click at [1188, 291] on p "Skin Health" at bounding box center [1185, 297] width 73 height 27
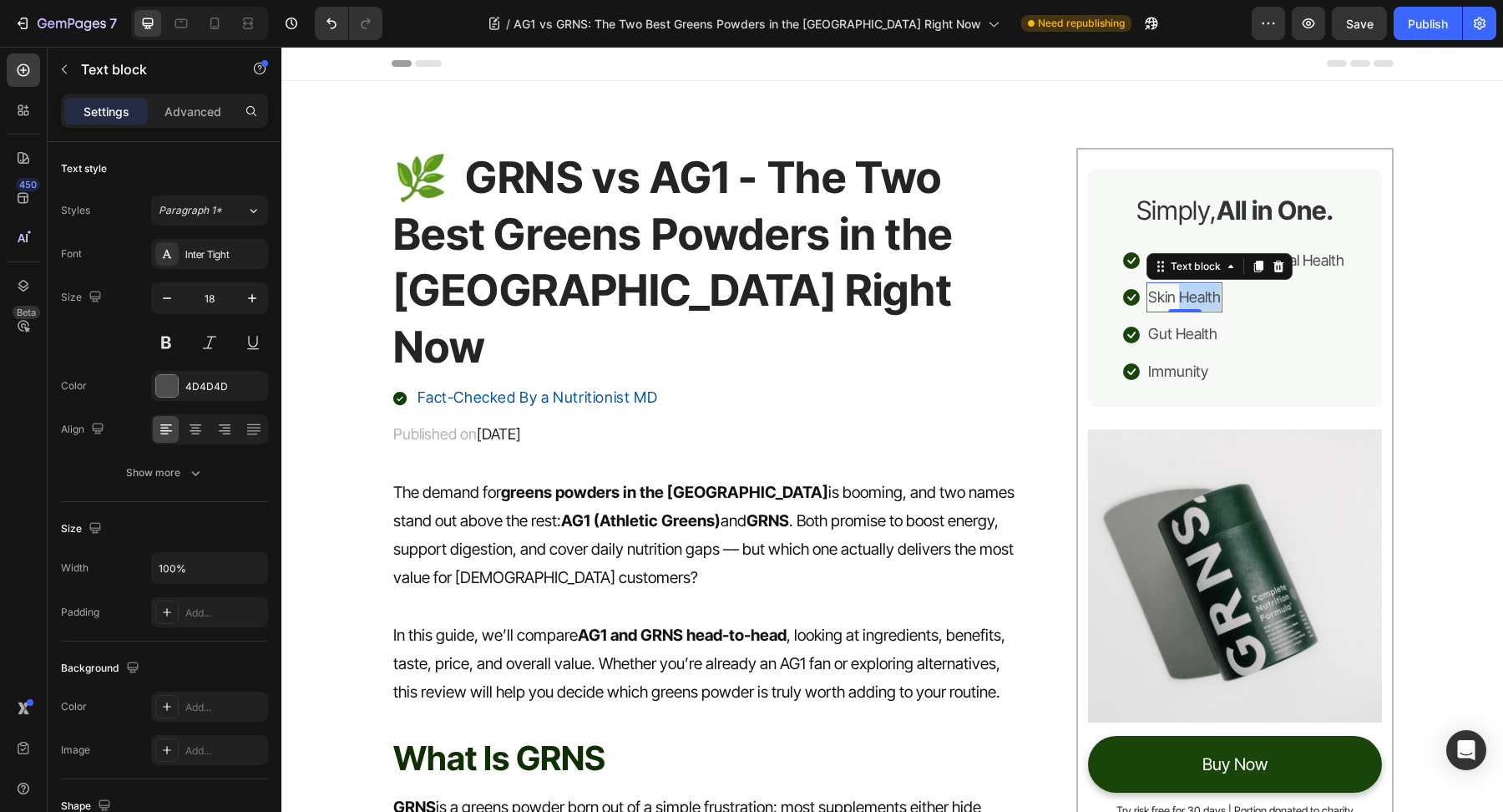
click at [1189, 291] on p "Skin Health" at bounding box center [1185, 297] width 73 height 27
click at [1178, 374] on p "Immunity" at bounding box center [1179, 372] width 60 height 27
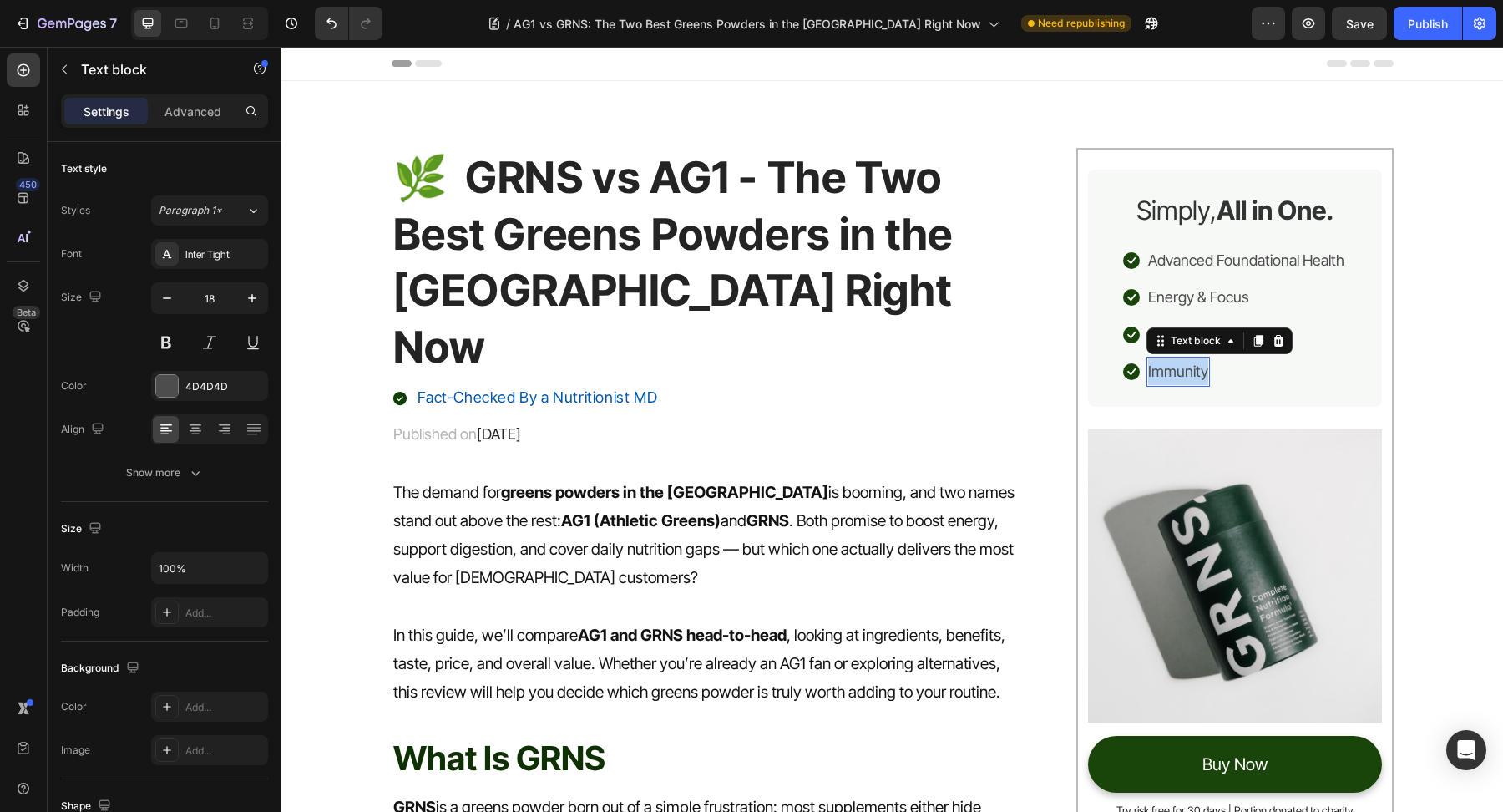
click at [1177, 374] on p "Immunity" at bounding box center [1179, 372] width 60 height 27
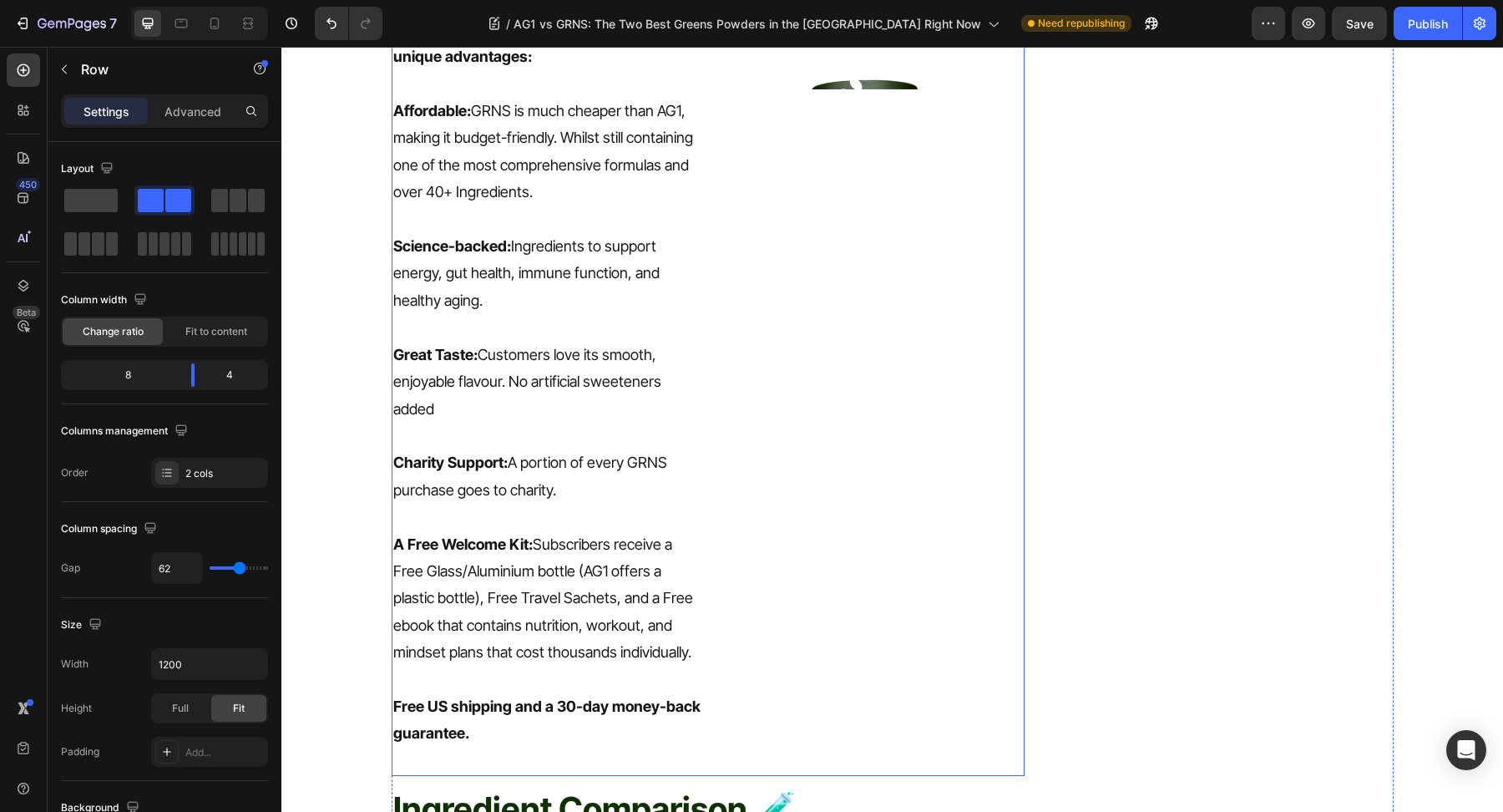
scroll to position [2071, 0]
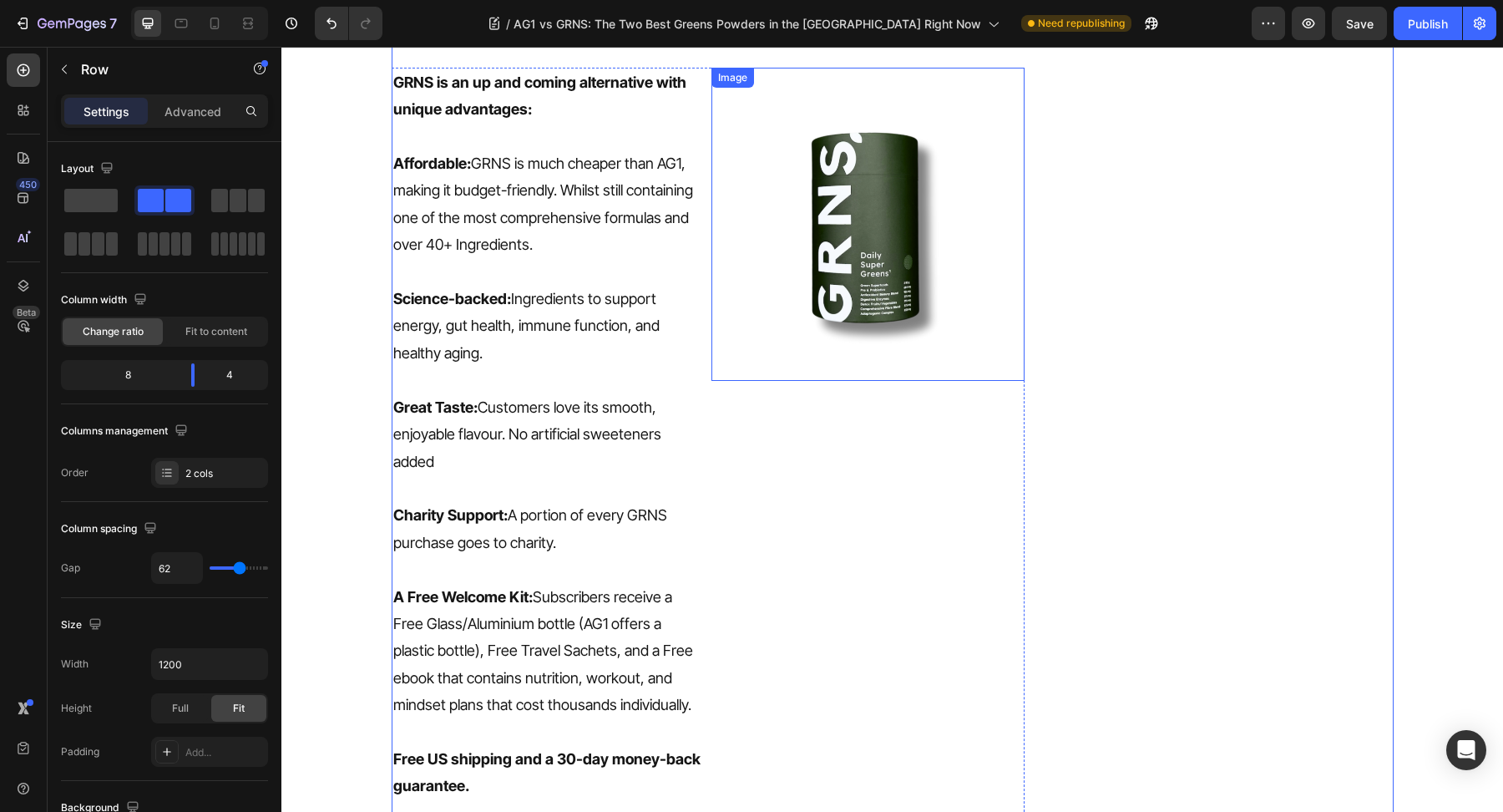
click at [870, 260] on img at bounding box center [868, 225] width 314 height 314
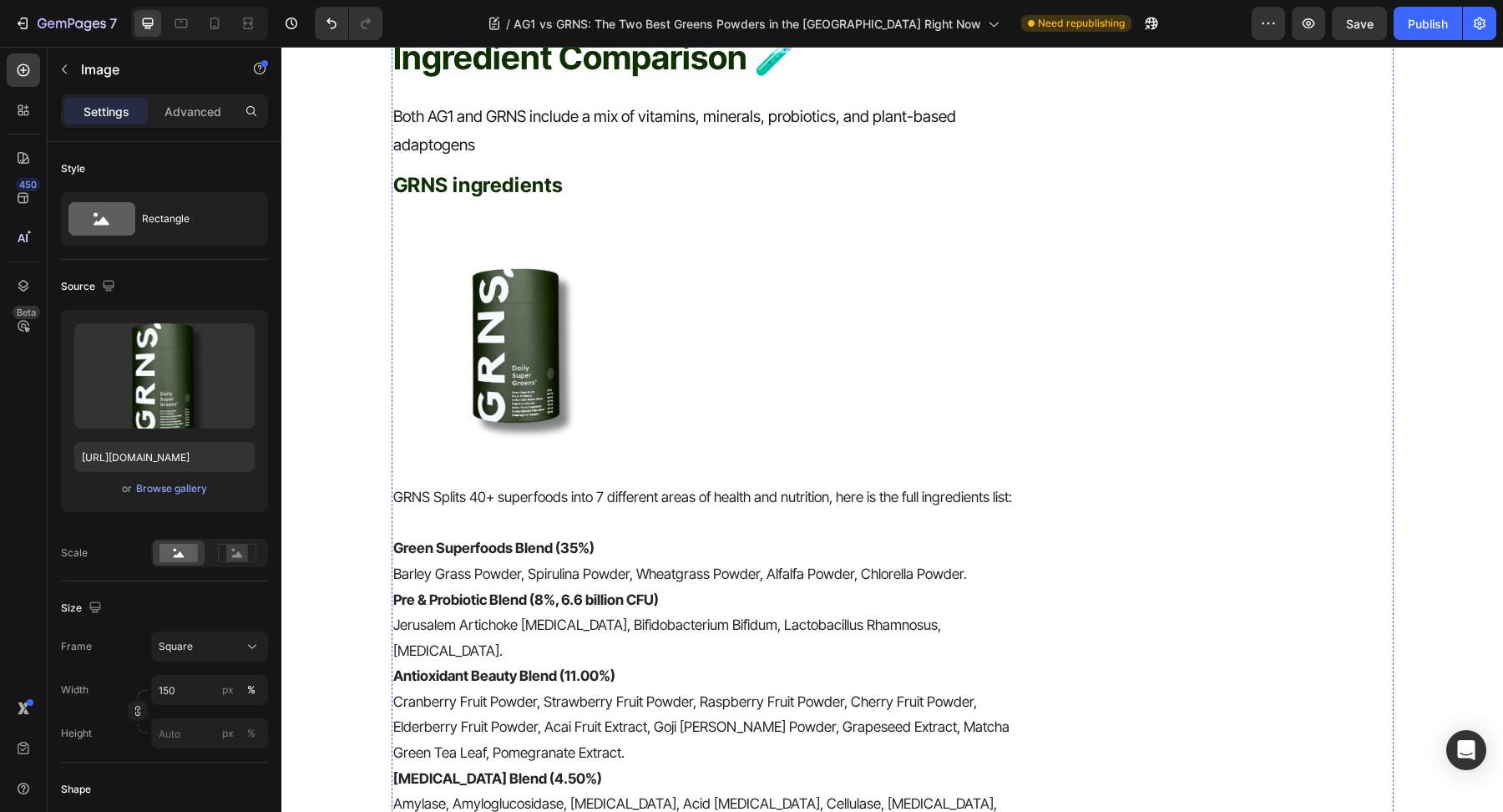
scroll to position [2741, 0]
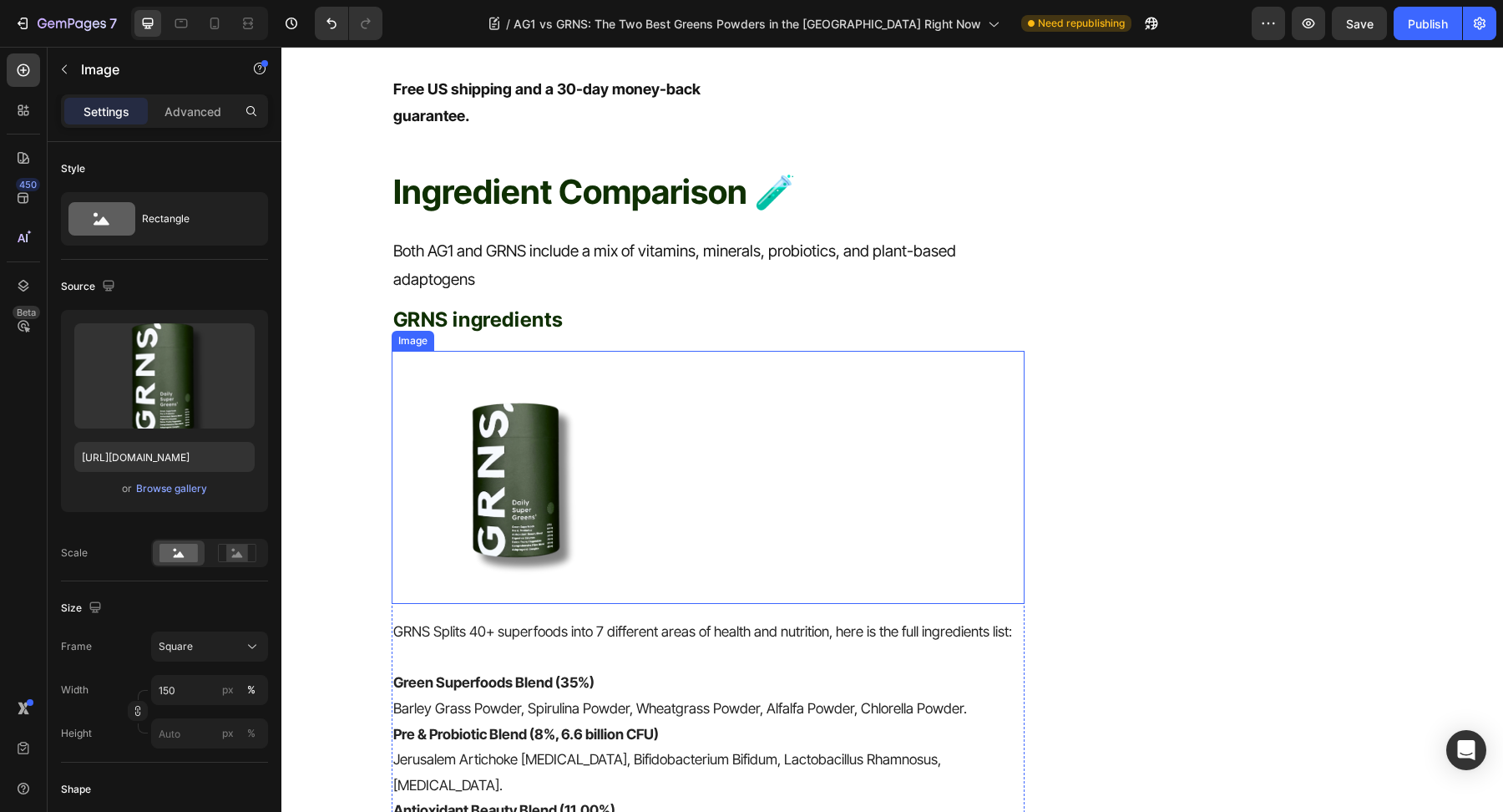
click at [483, 482] on img at bounding box center [518, 476] width 253 height 253
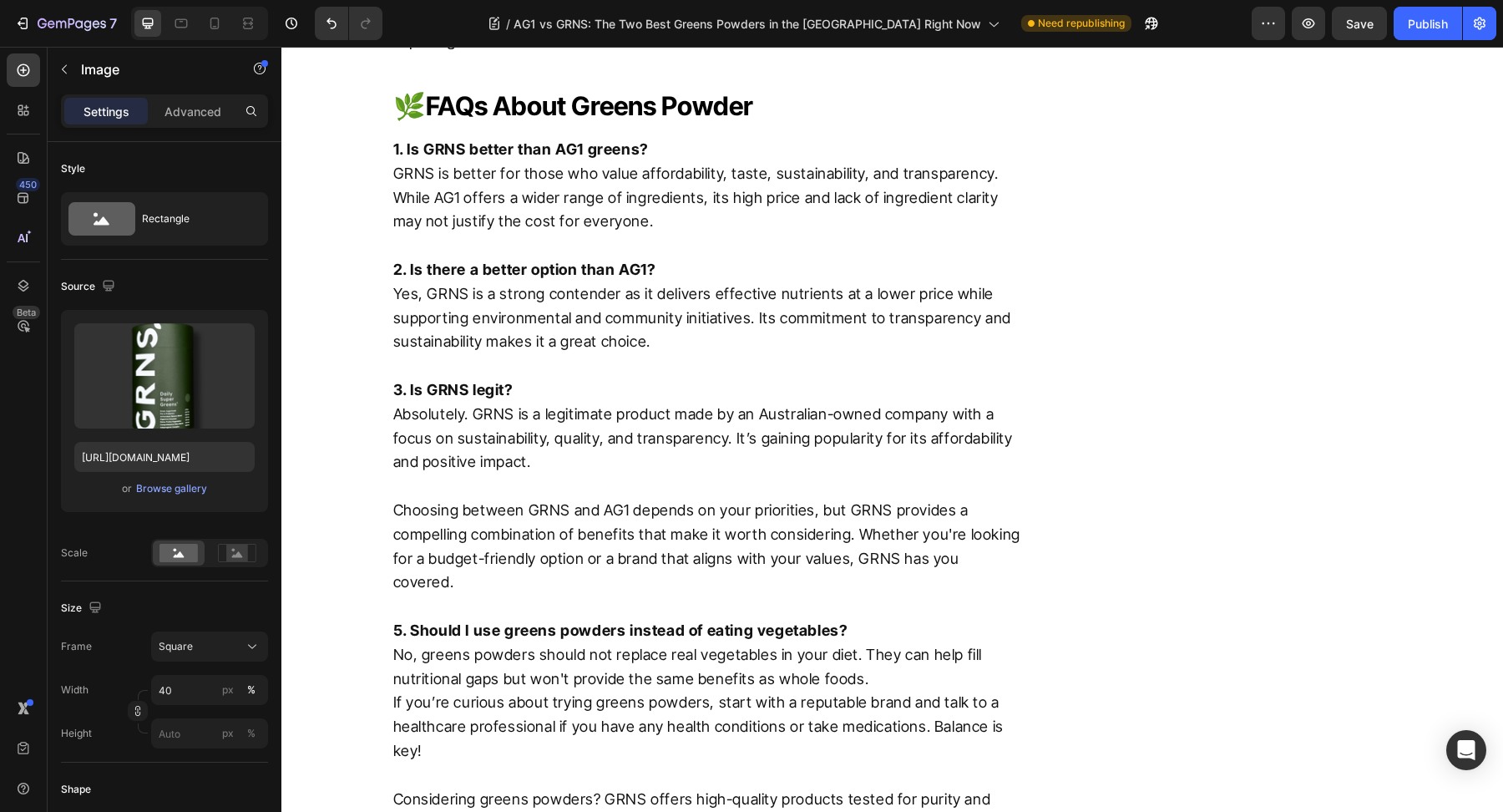
scroll to position [6812, 0]
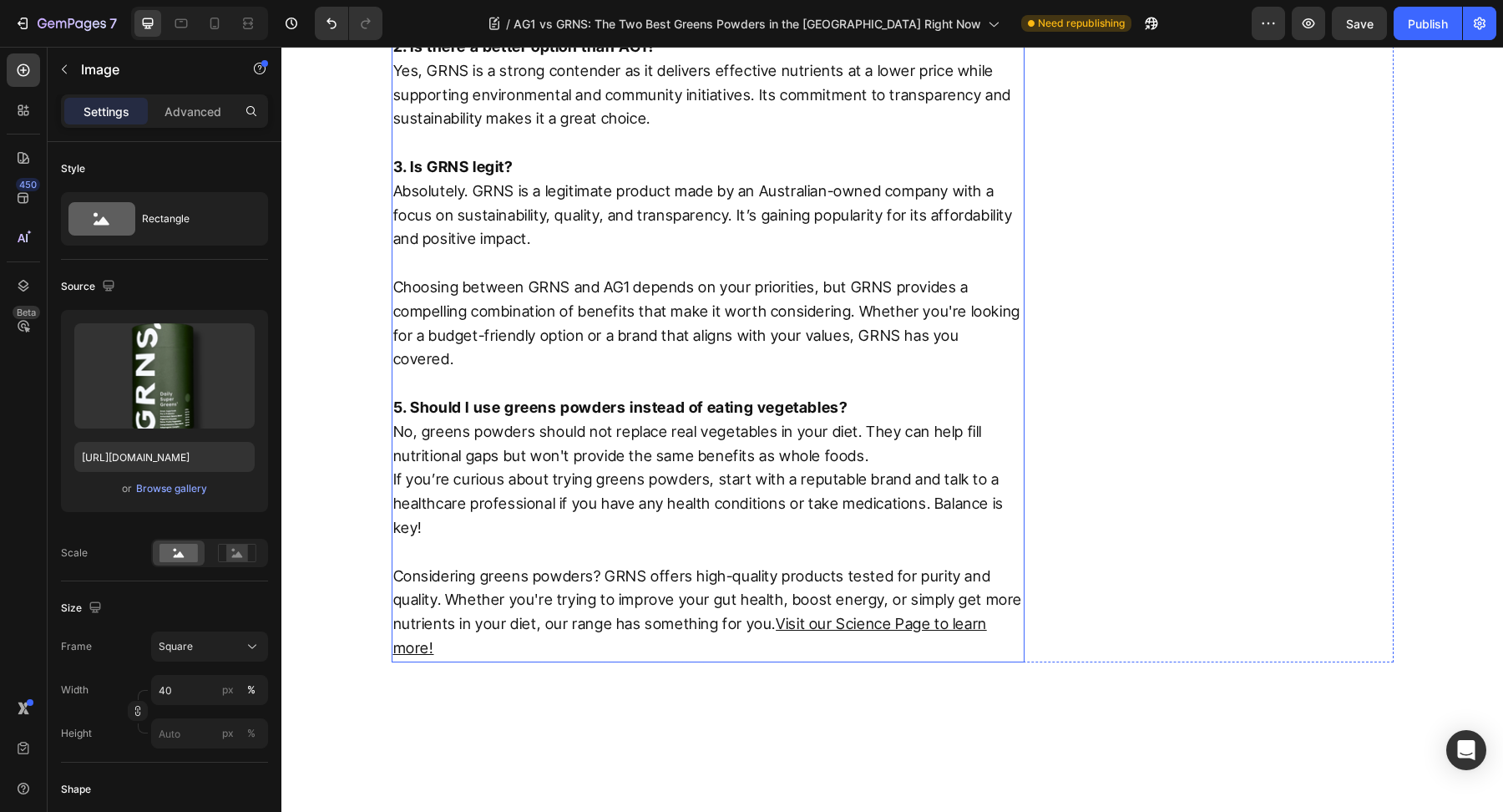
click at [616, 156] on p at bounding box center [708, 142] width 631 height 24
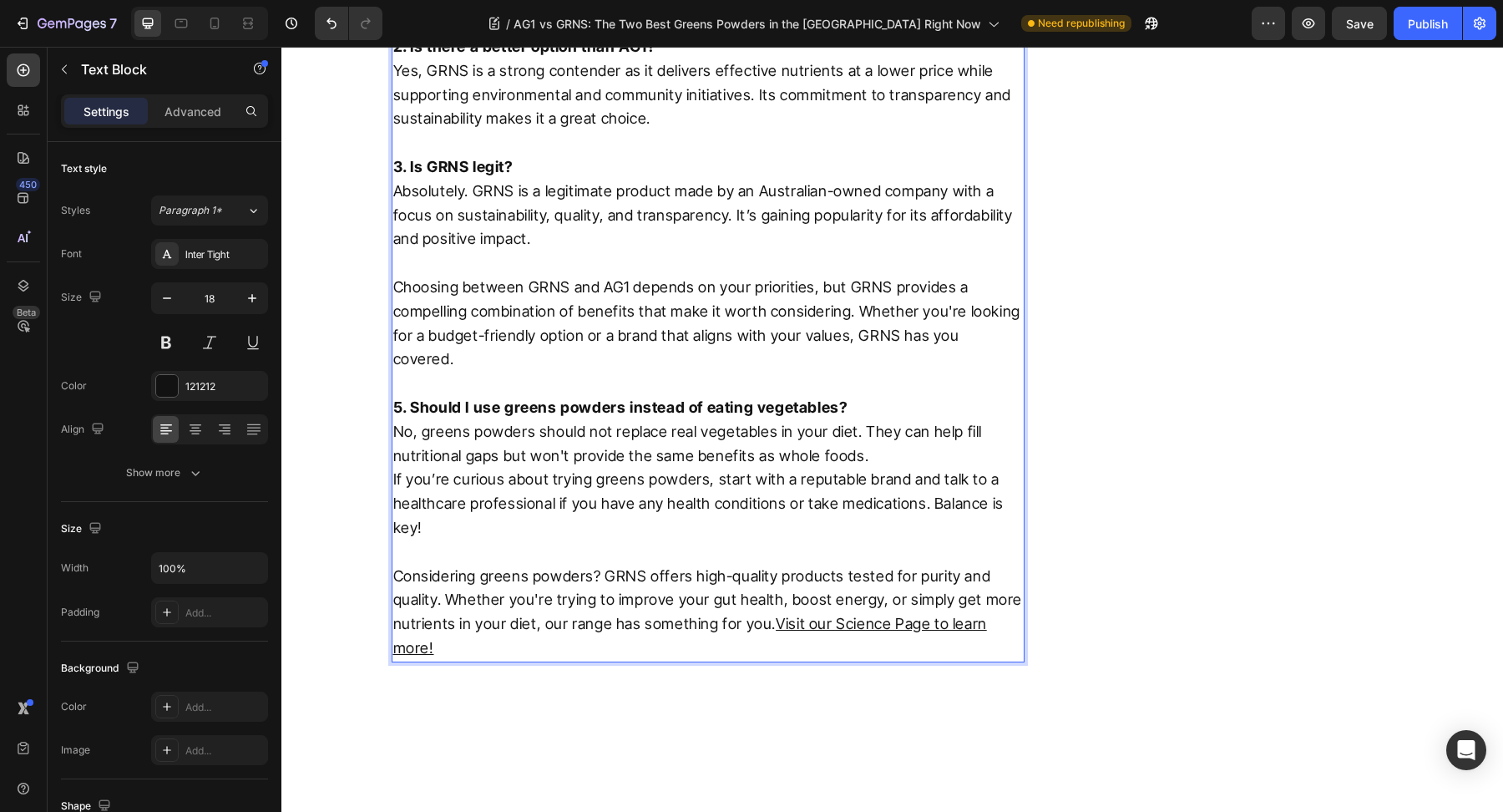
click at [616, 156] on p "Rich Text Editor. Editing area: main" at bounding box center [708, 142] width 631 height 24
click at [441, 131] on p "2. Is there a better option than AG1? Yes, GRNS is a strong contender as it del…" at bounding box center [708, 82] width 631 height 96
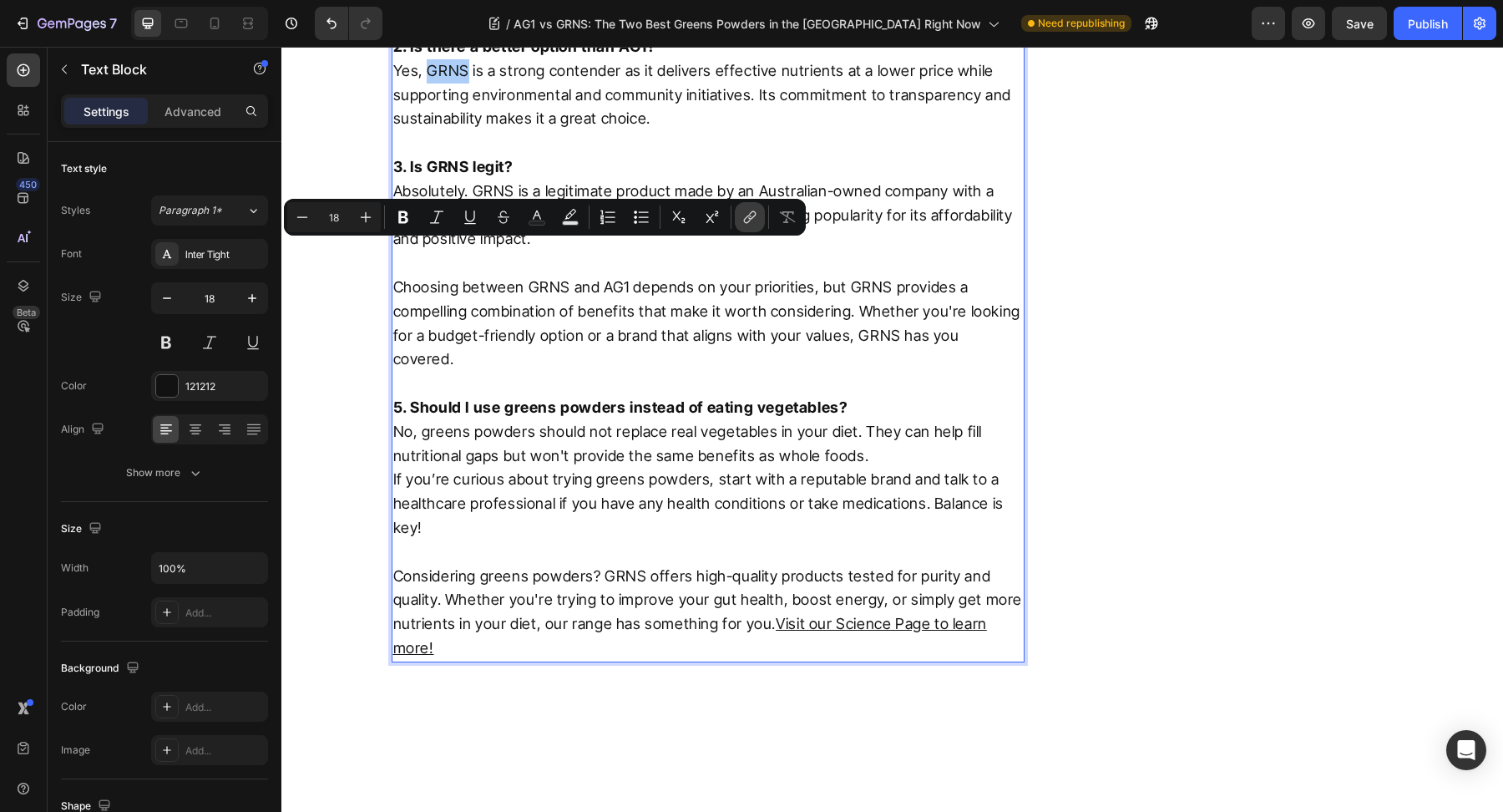
click at [735, 219] on button "link" at bounding box center [749, 217] width 30 height 30
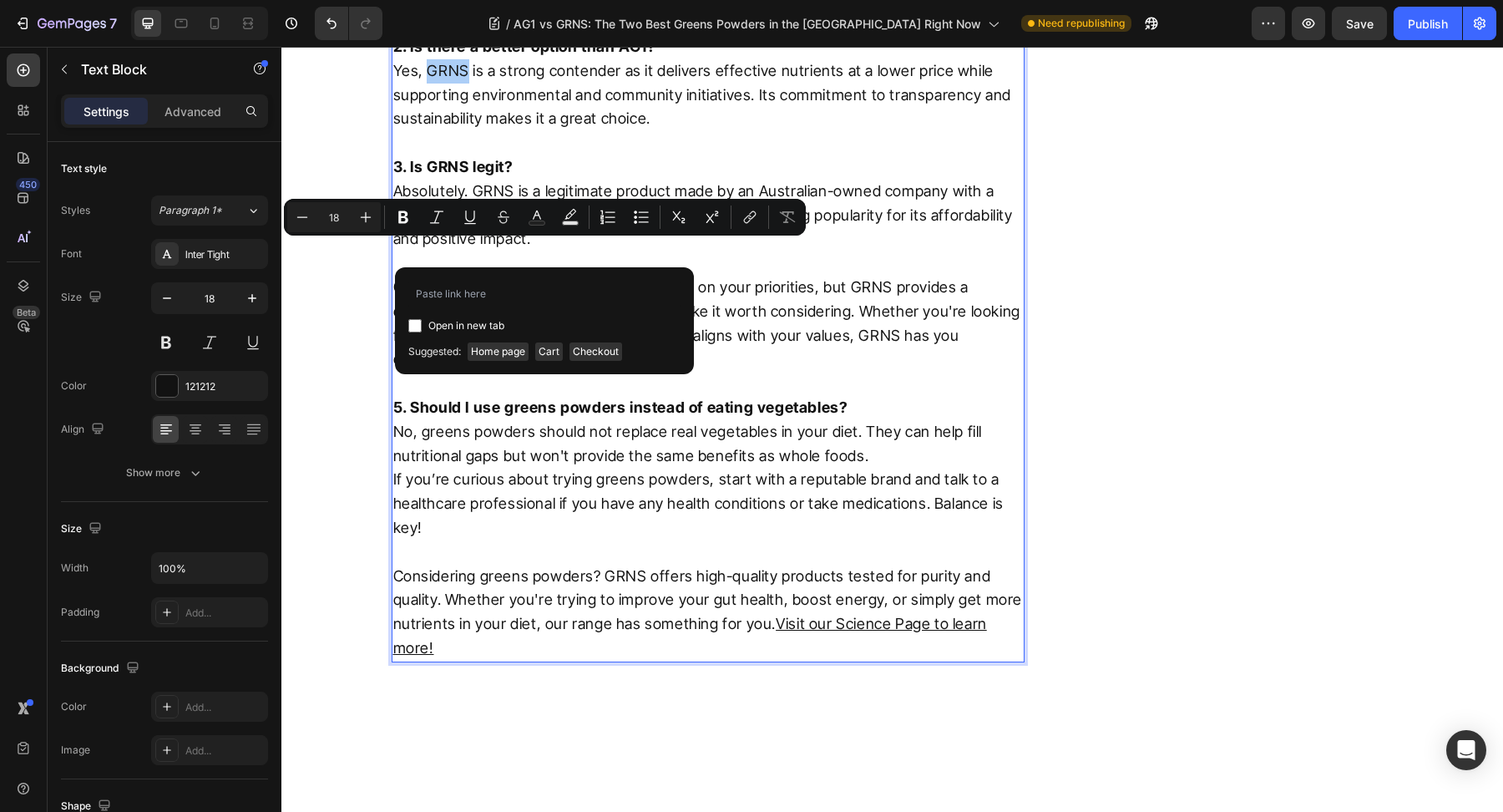
click at [420, 318] on div "Open in new tab" at bounding box center [544, 325] width 272 height 20
checkbox input "true"
click at [485, 350] on span "Home page" at bounding box center [497, 351] width 61 height 18
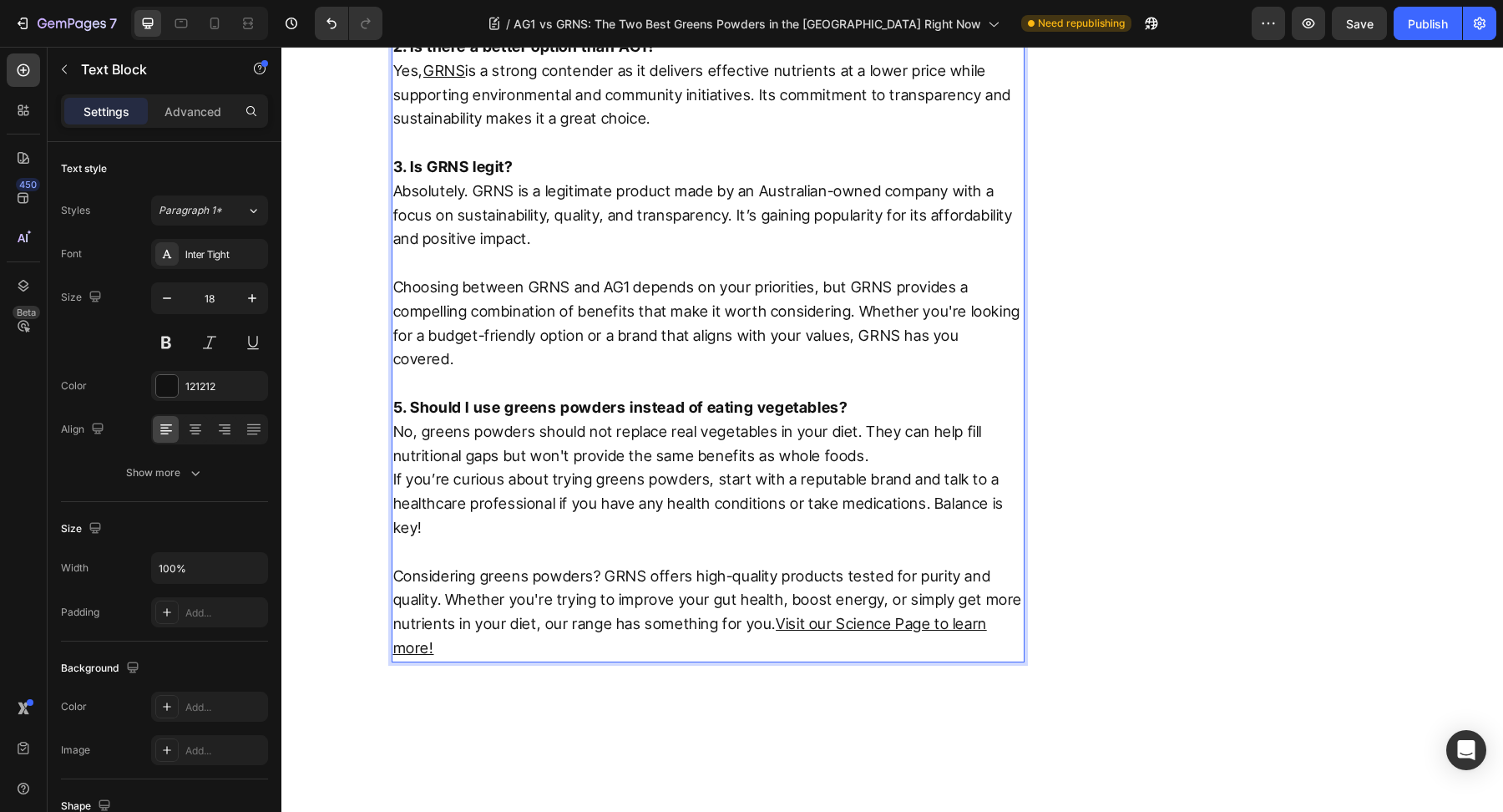
click at [490, 252] on p "3. Is GRNS legit? Absolutely. GRNS is a legitimate product made by an Australia…" at bounding box center [708, 203] width 631 height 96
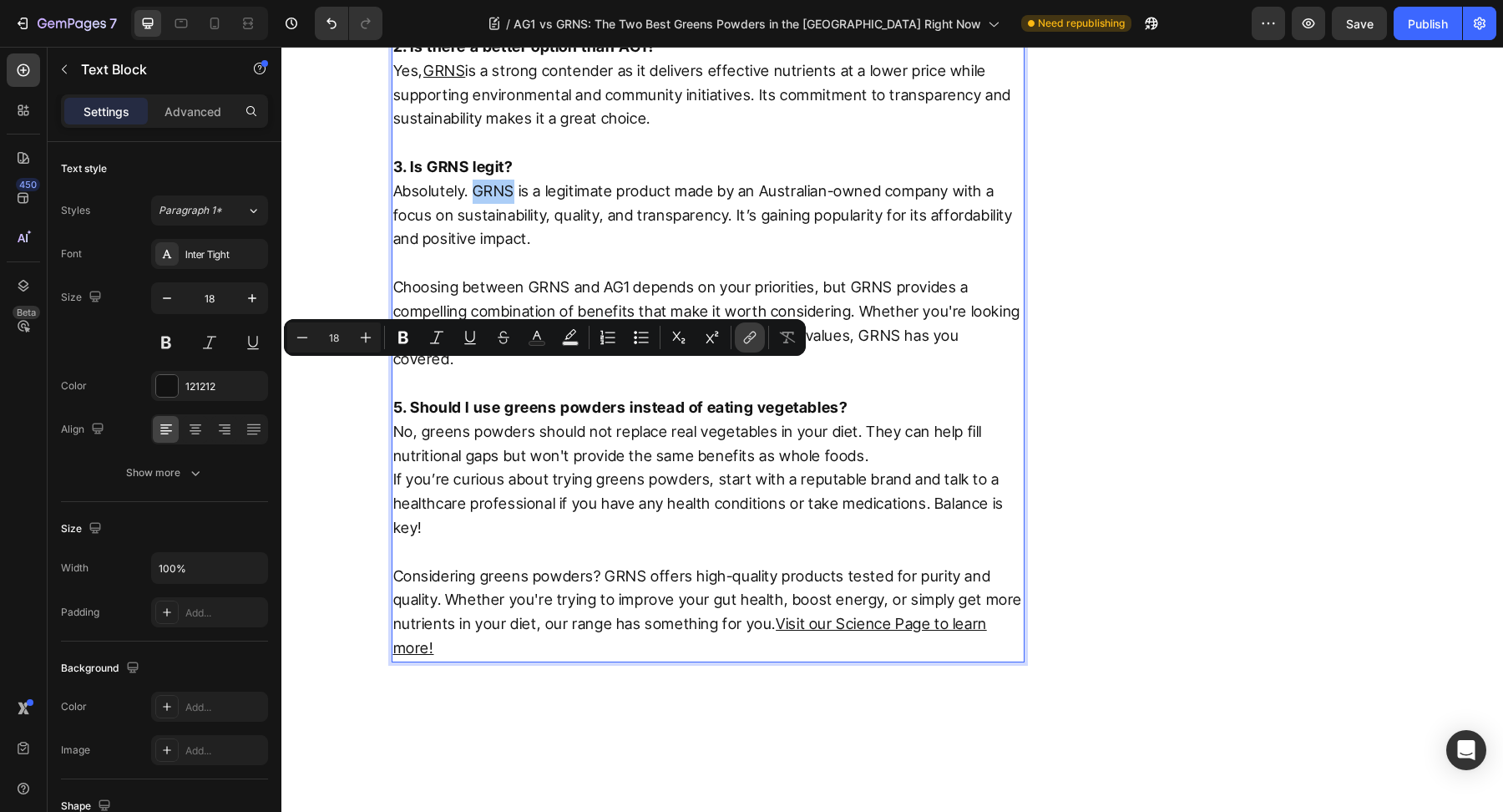
click at [739, 339] on button "link" at bounding box center [749, 337] width 30 height 30
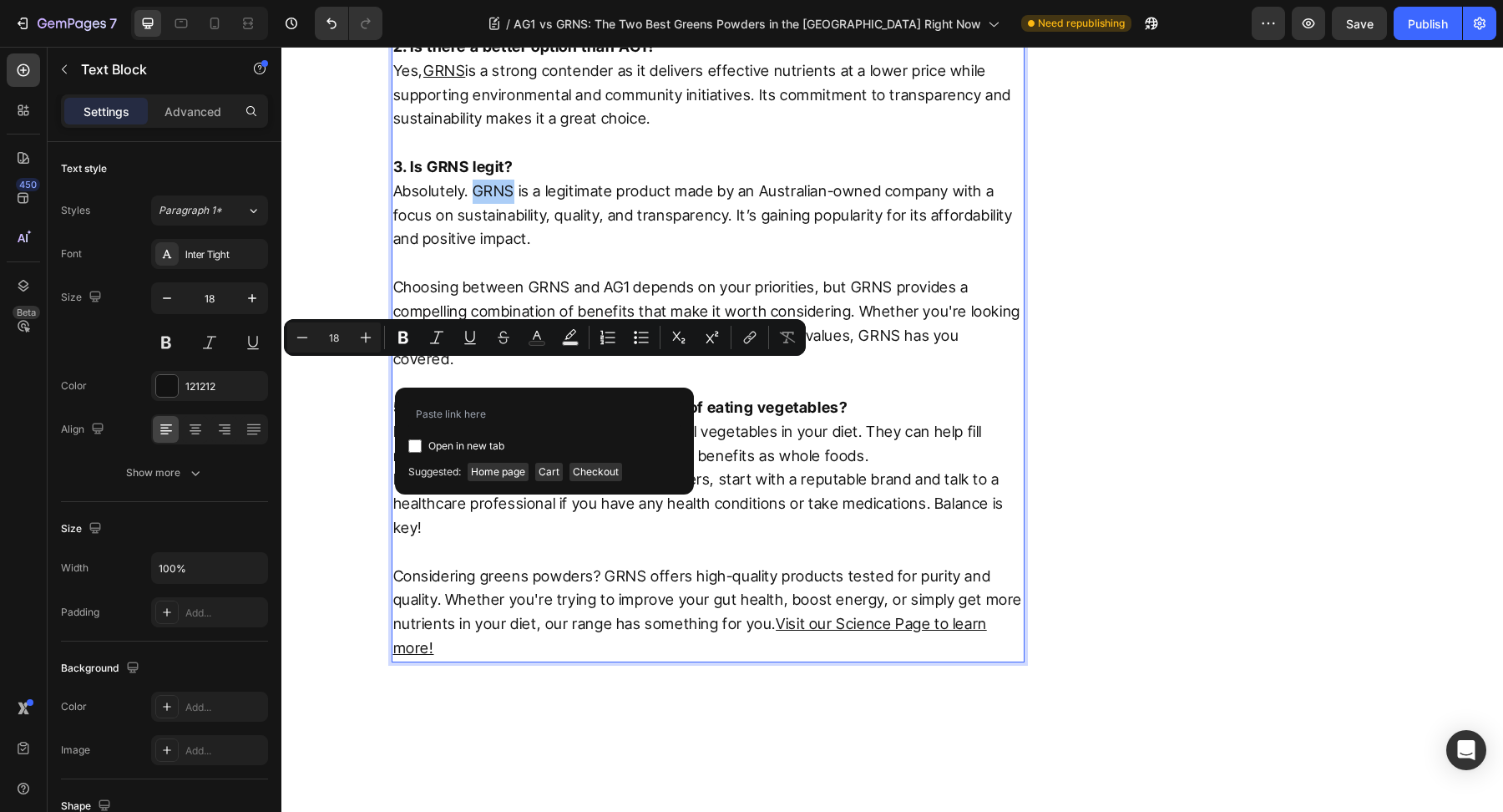
click at [415, 454] on div "Open in new tab" at bounding box center [544, 445] width 272 height 20
checkbox input "true"
drag, startPoint x: 477, startPoint y: 466, endPoint x: 232, endPoint y: 417, distance: 249.9
click at [477, 466] on span "Home page" at bounding box center [497, 471] width 61 height 18
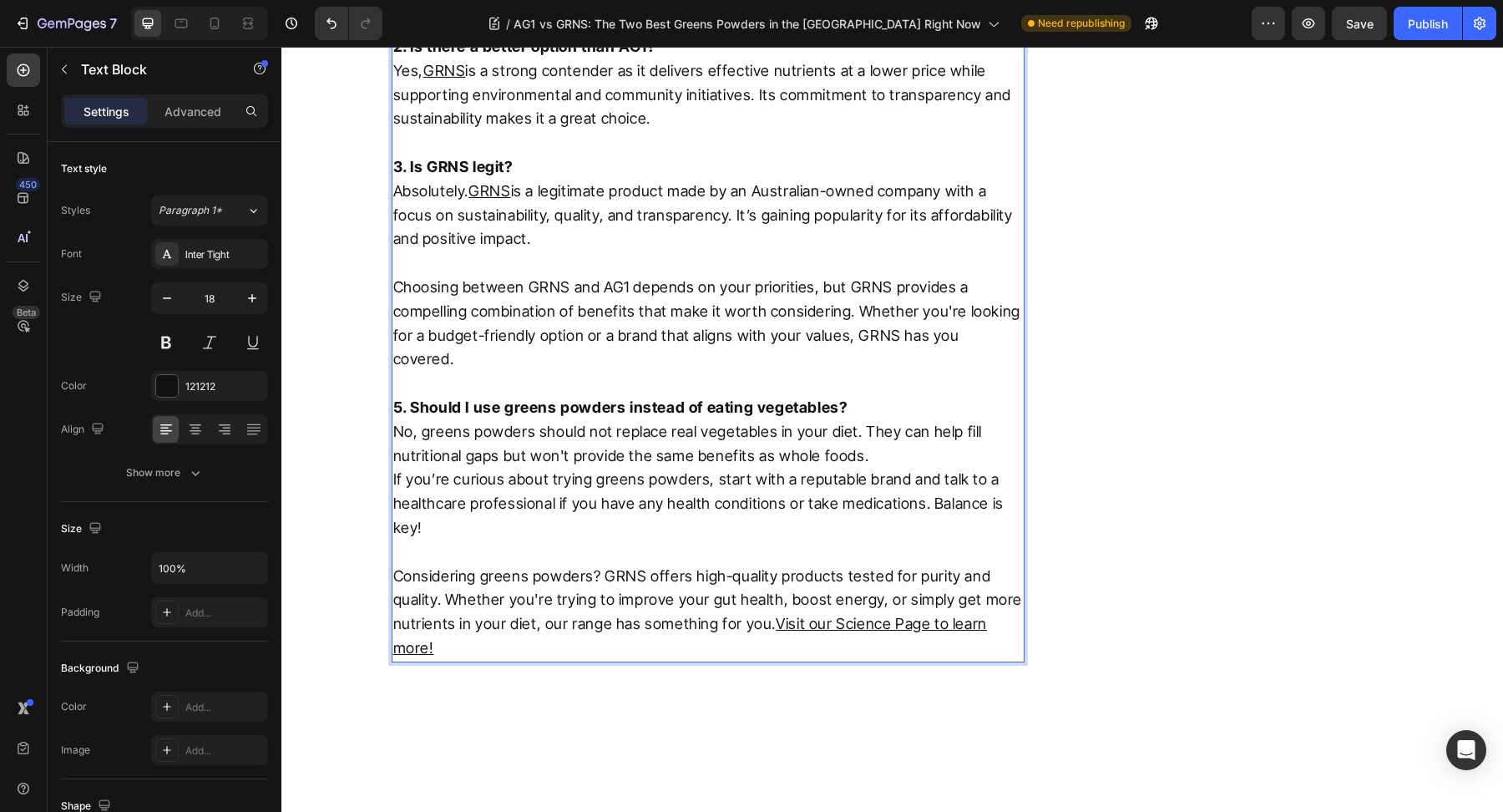
click at [591, 372] on p "Choosing between GRNS and AG1 depends on your priorities, but GRNS provides a c…" at bounding box center [708, 323] width 631 height 96
click at [557, 372] on p "Choosing between GRNS and AG1 depends on your priorities, but GRNS provides a c…" at bounding box center [708, 323] width 631 height 96
click at [878, 372] on p "Choosing between GRNS and AG1 depends on your priorities, but GRNS provides a c…" at bounding box center [708, 323] width 631 height 96
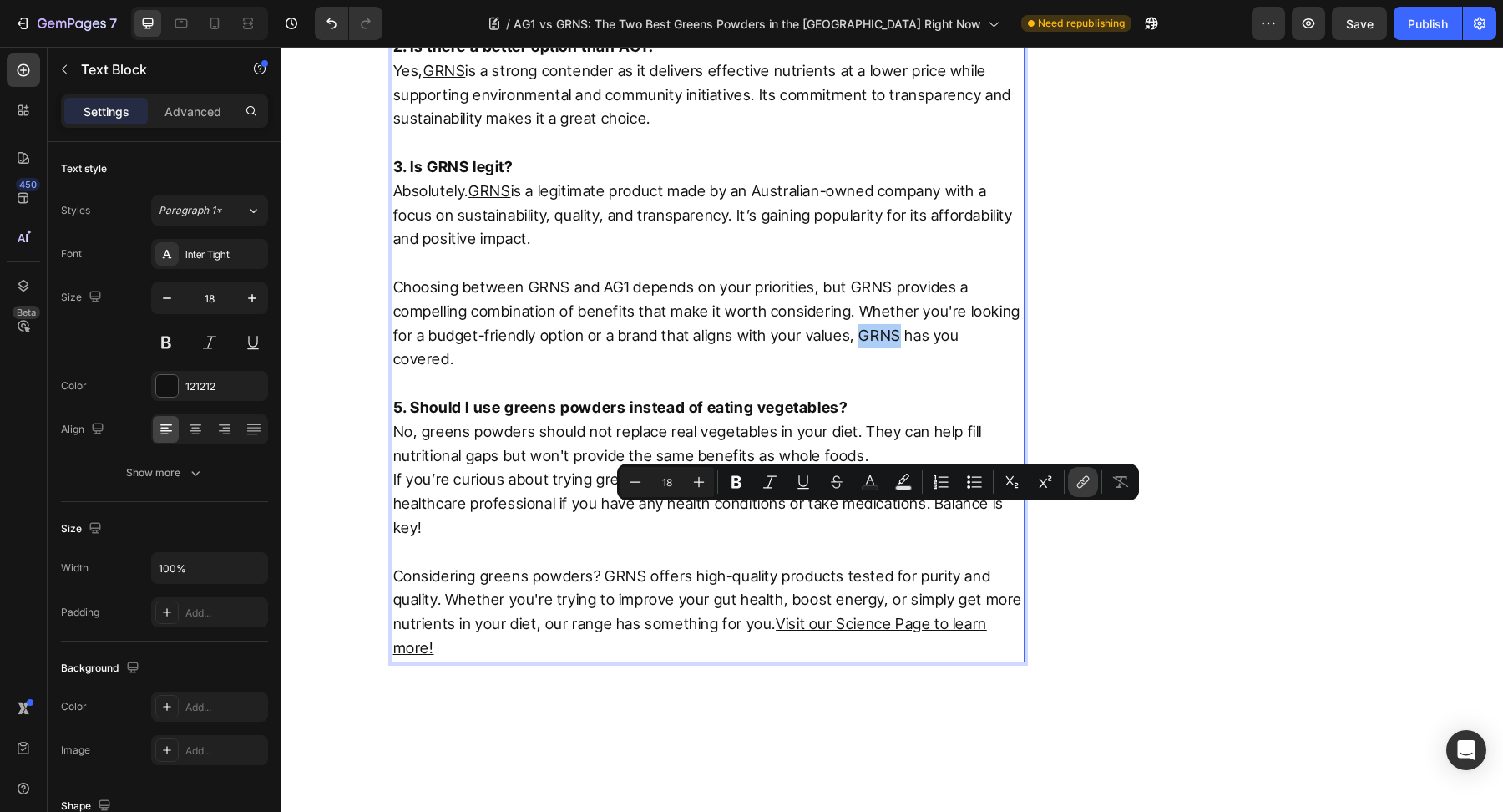
click at [1072, 475] on button "link" at bounding box center [1083, 481] width 30 height 30
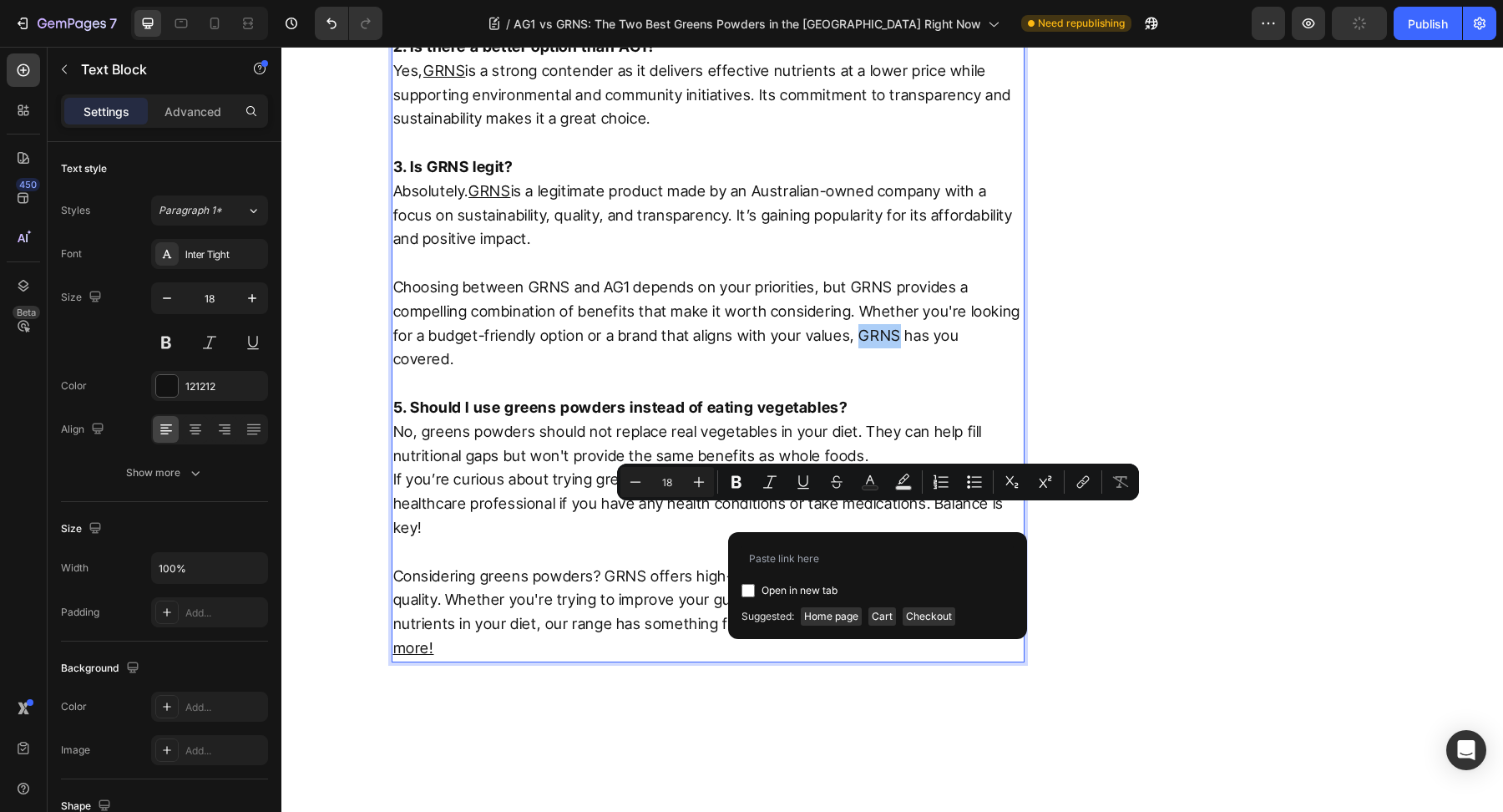
click at [748, 587] on input "Editor contextual toolbar" at bounding box center [748, 590] width 14 height 14
checkbox input "true"
click at [828, 614] on span "Home page" at bounding box center [831, 616] width 61 height 18
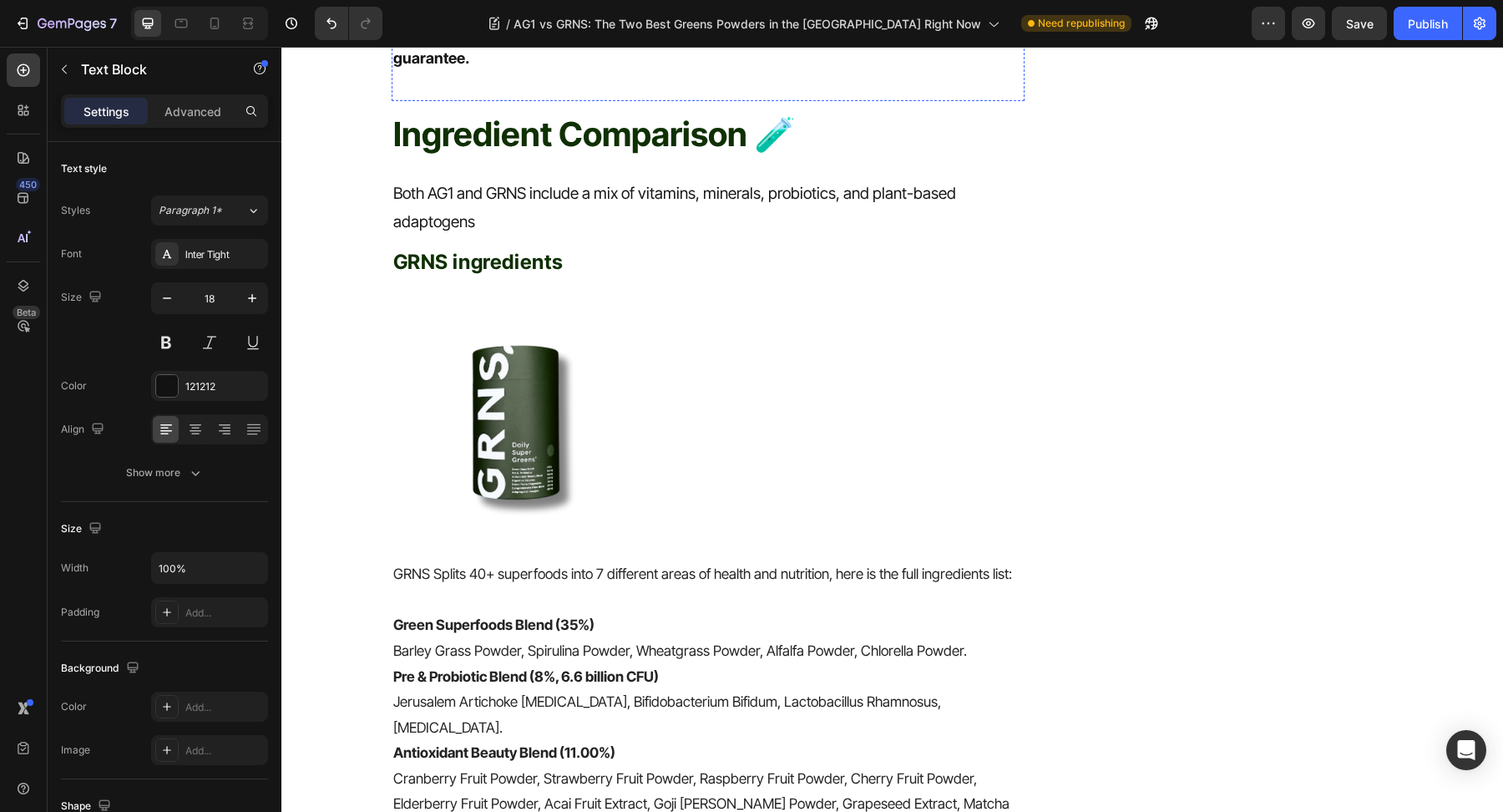
scroll to position [2996, 0]
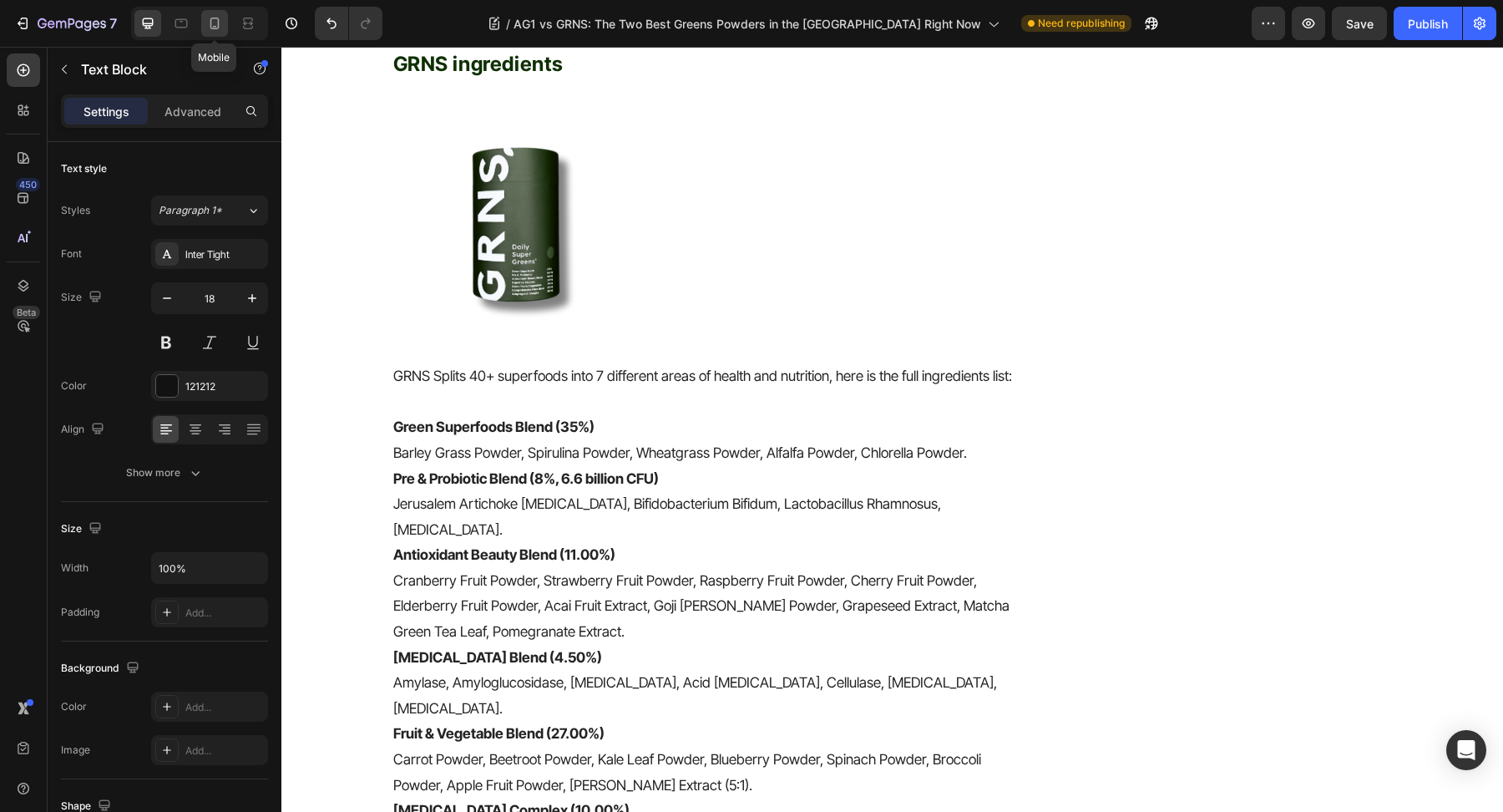
click at [217, 27] on icon at bounding box center [214, 23] width 9 height 12
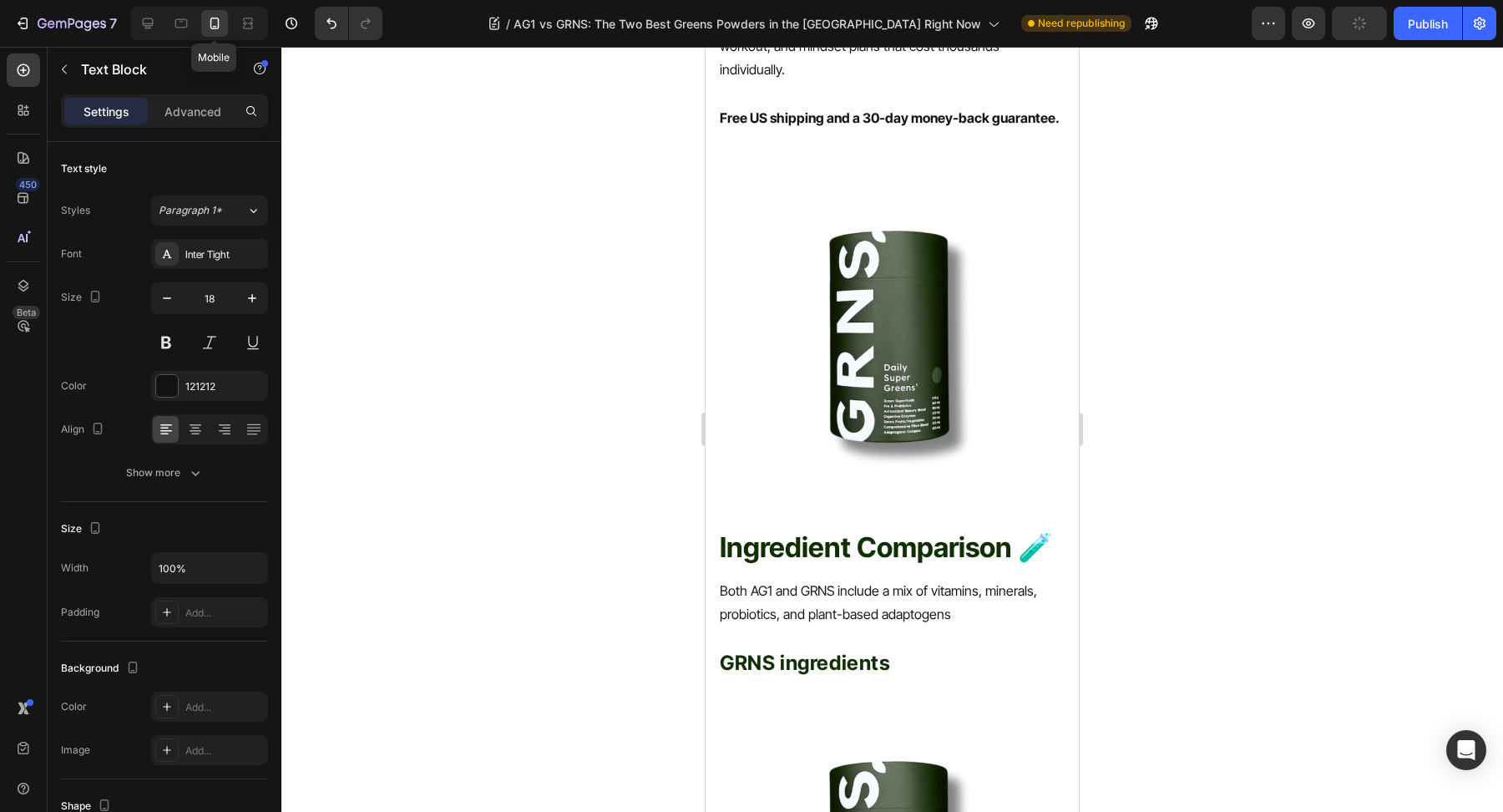
type input "16"
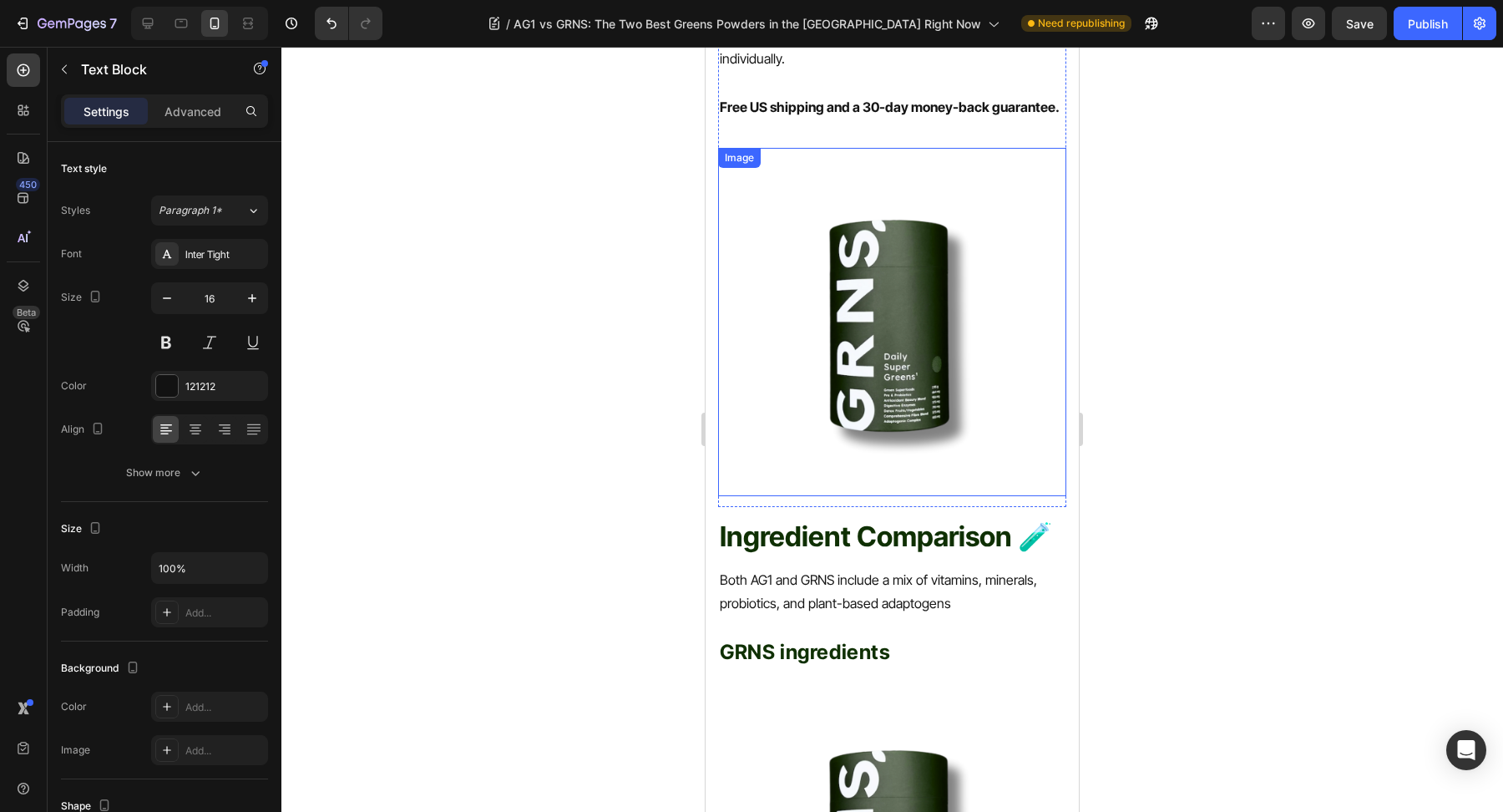
scroll to position [3409, 0]
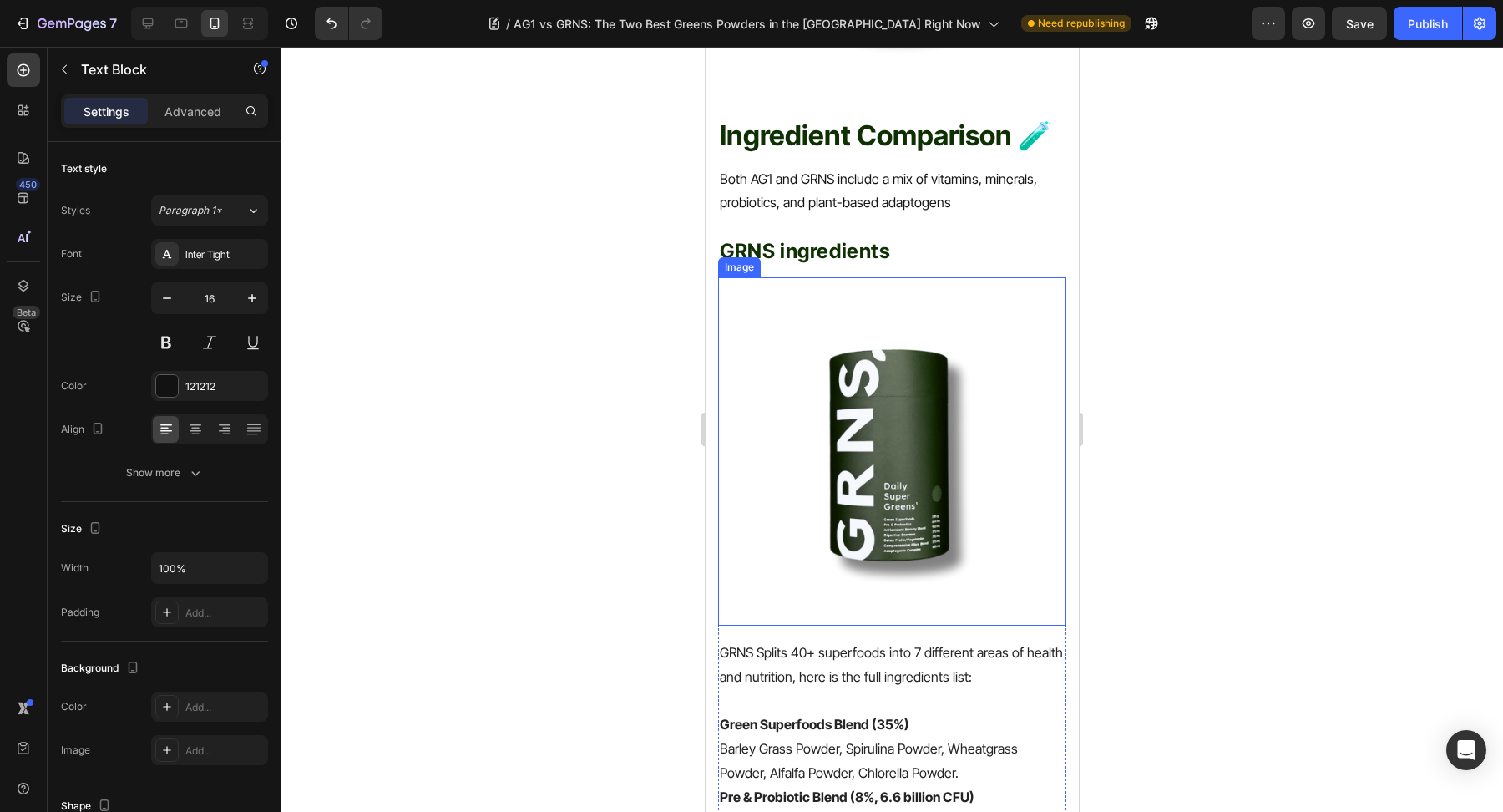
click at [858, 308] on img at bounding box center [892, 452] width 348 height 348
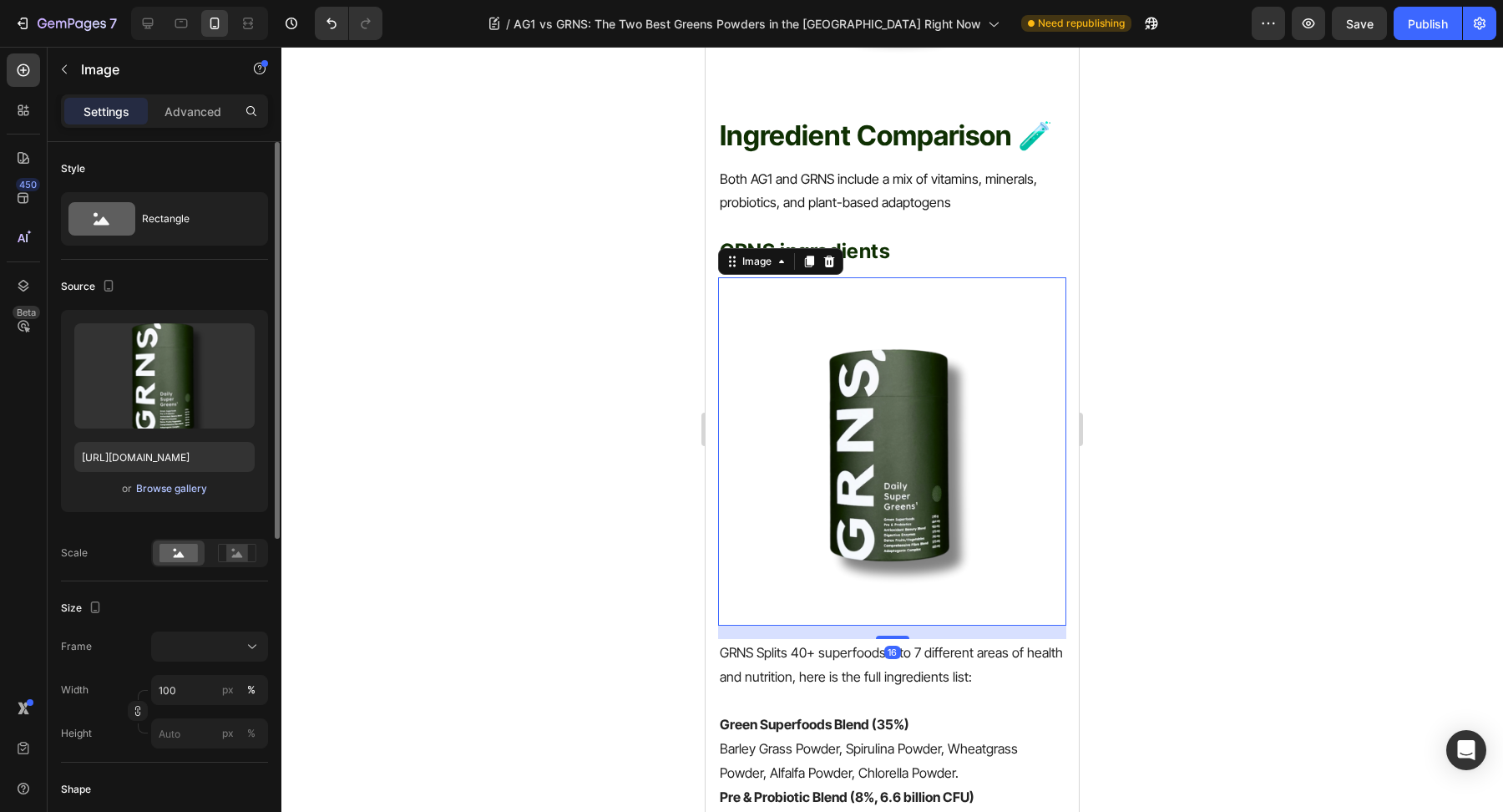
click at [139, 492] on div "Browse gallery" at bounding box center [171, 489] width 71 height 15
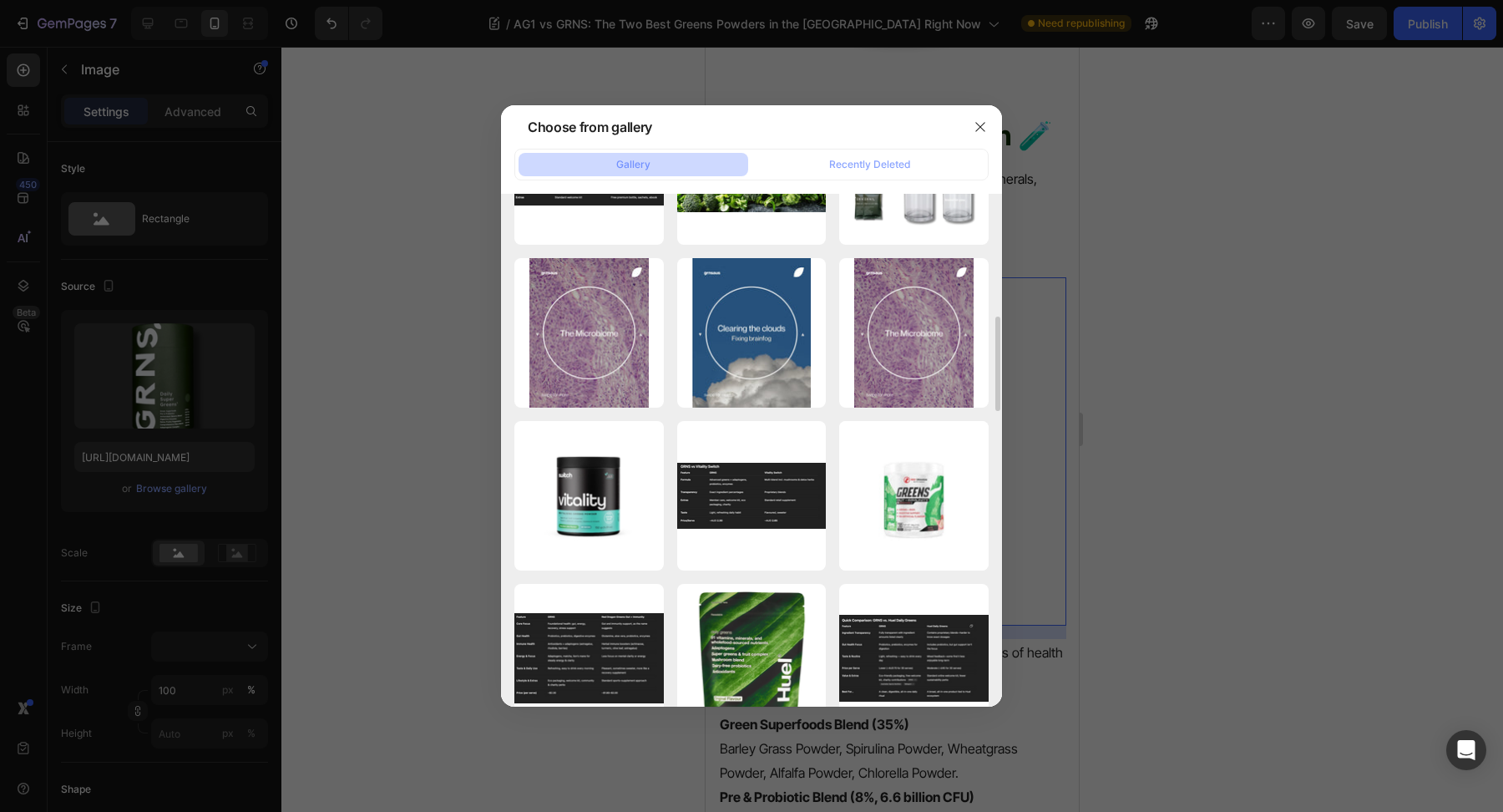
scroll to position [1158, 0]
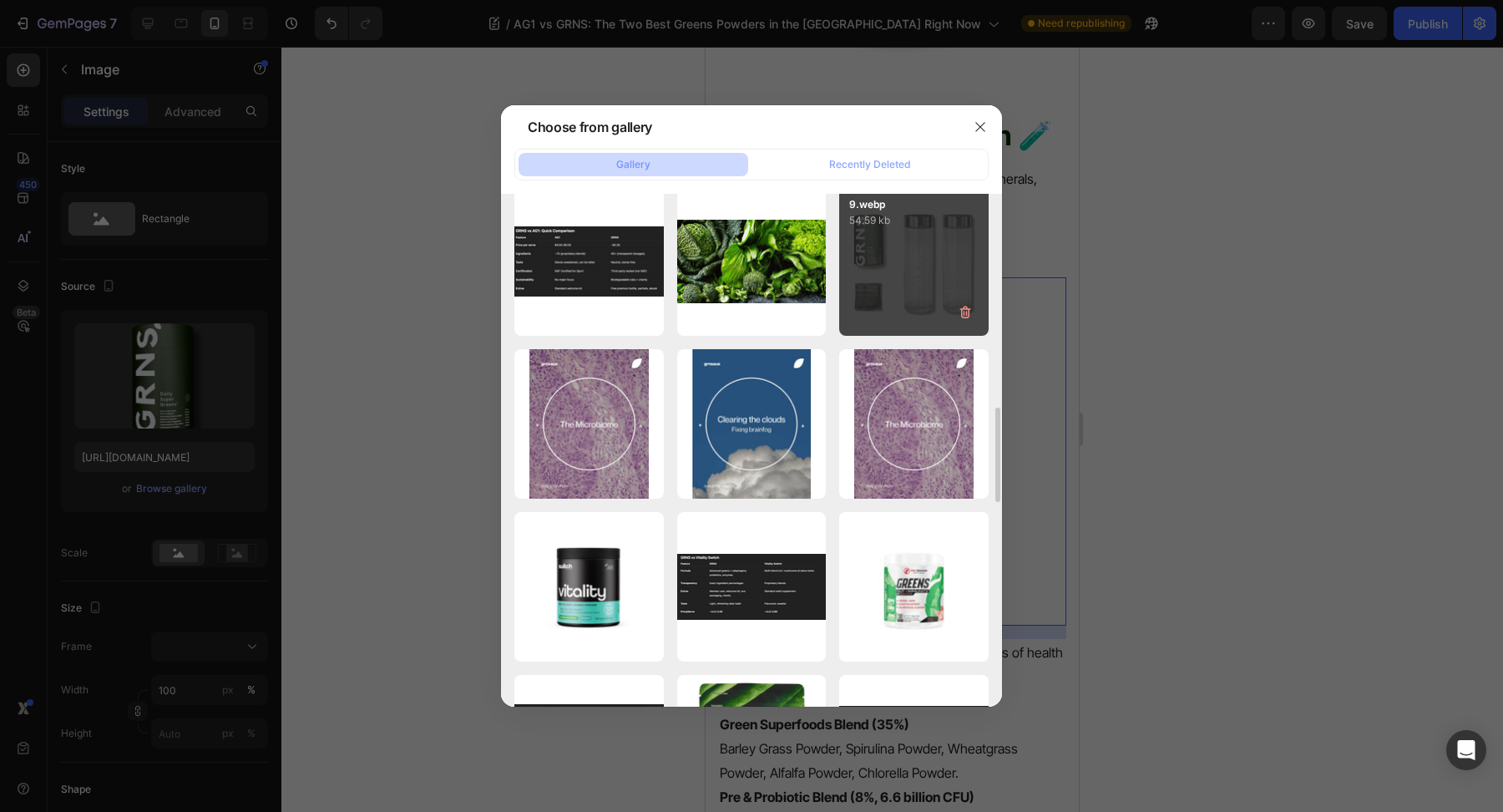
click at [888, 298] on div "9.webp 54.59 kb" at bounding box center [914, 261] width 149 height 149
type input "https://cdn.shopify.com/s/files/1/0572/1253/4865/files/gempages_489095260442461…"
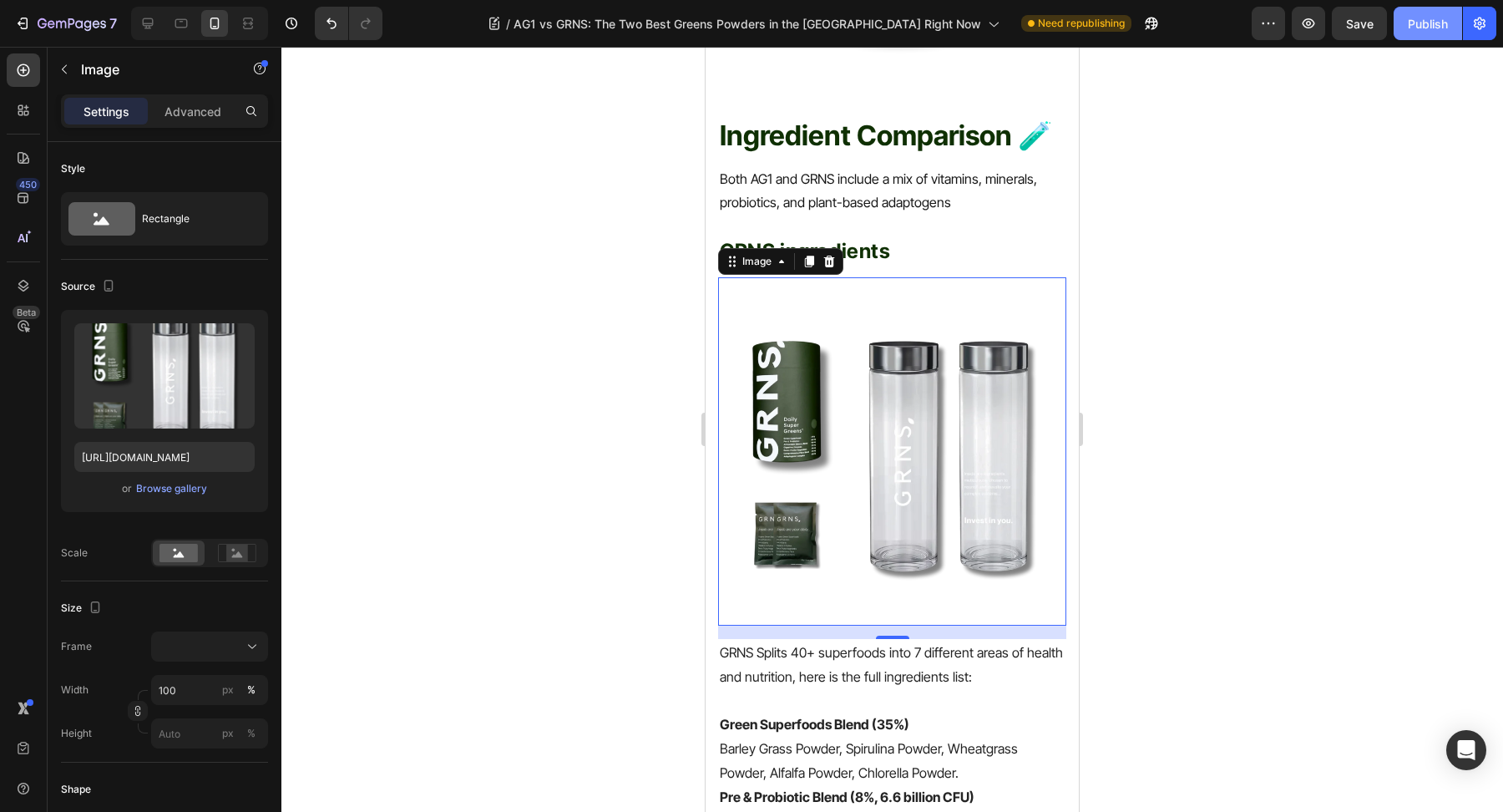
click at [1417, 29] on div "Publish" at bounding box center [1428, 24] width 40 height 17
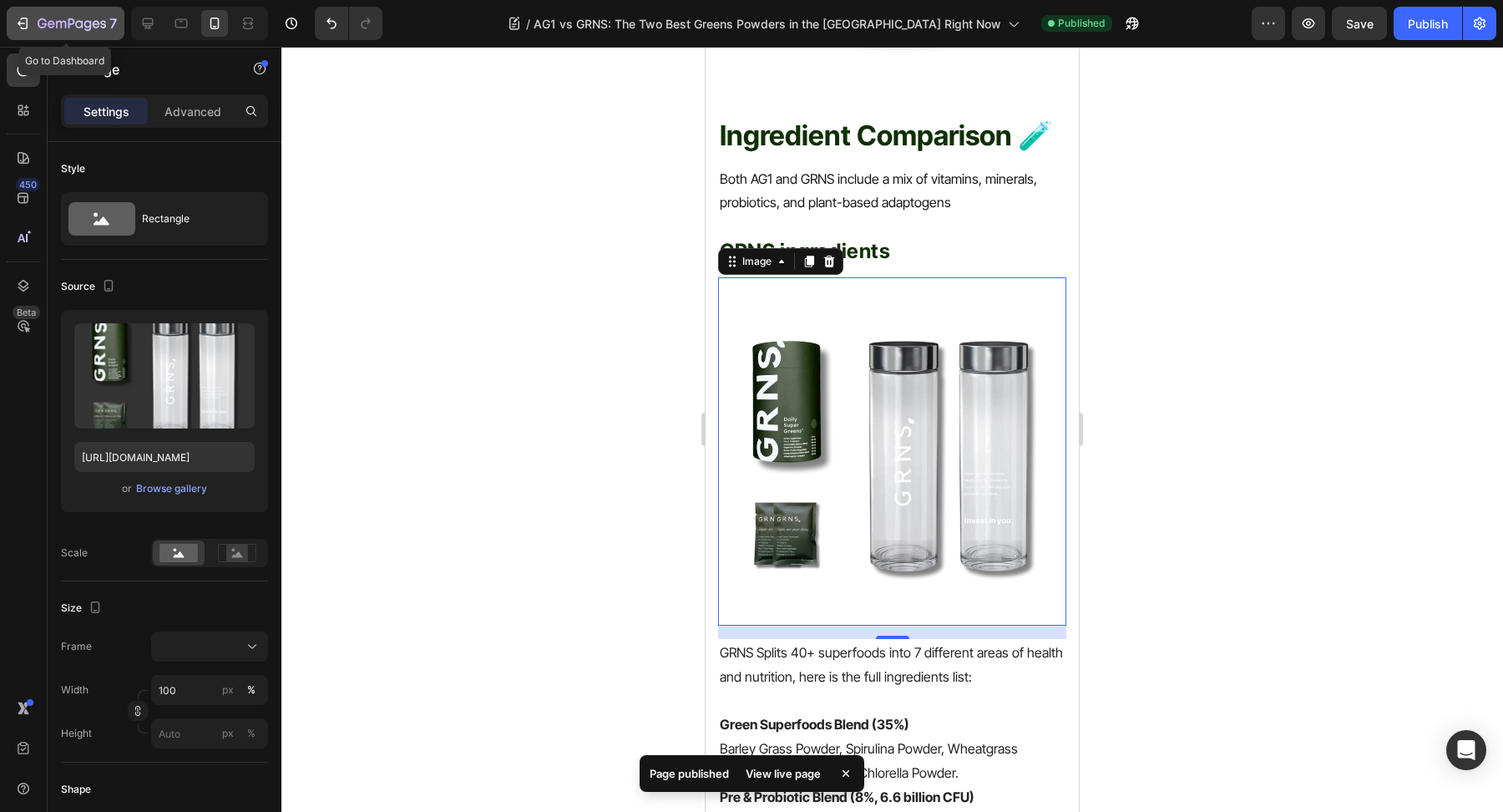
click at [76, 24] on icon "button" at bounding box center [72, 24] width 69 height 15
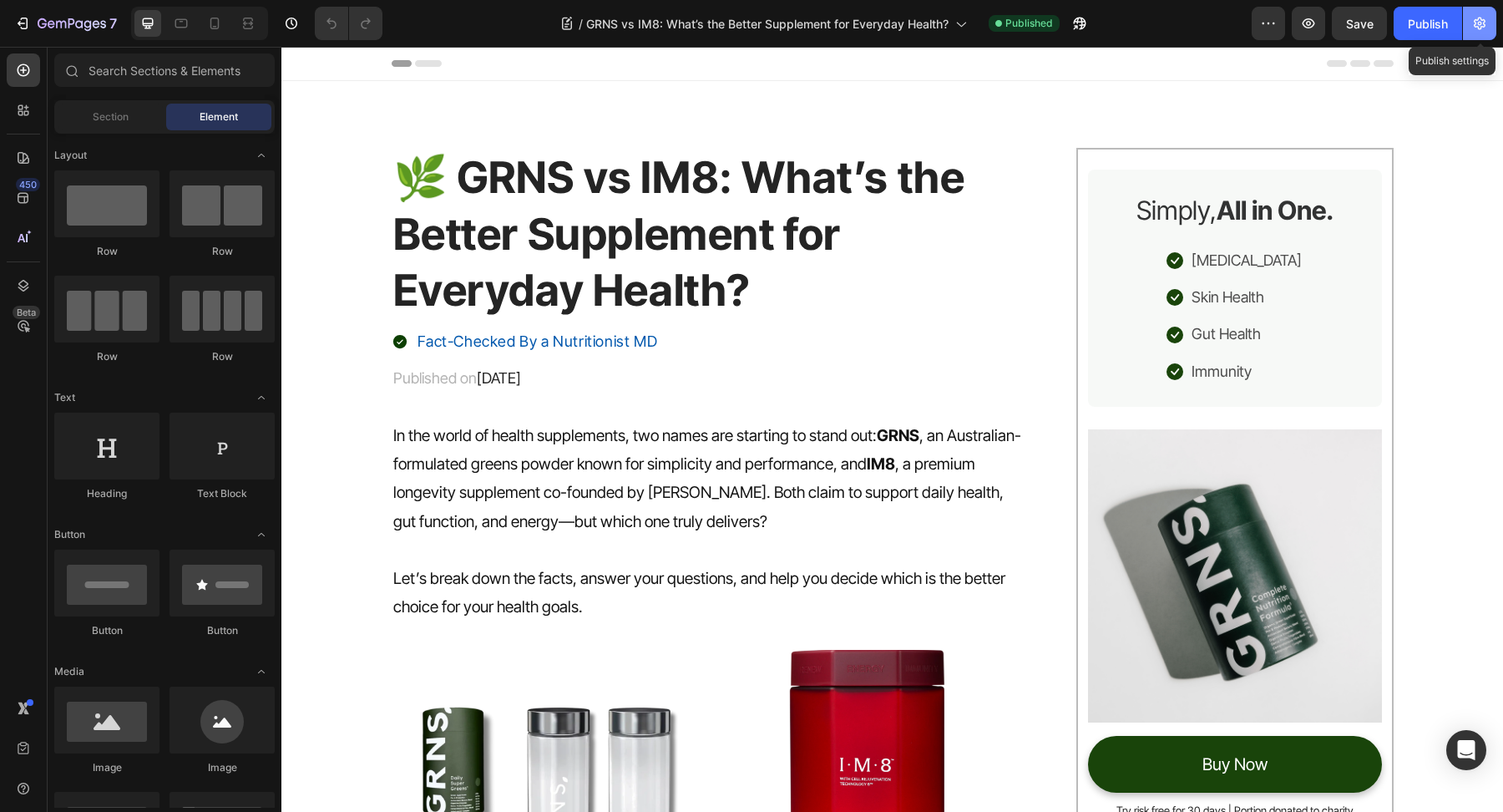
click at [1487, 27] on icon "button" at bounding box center [1480, 23] width 16 height 16
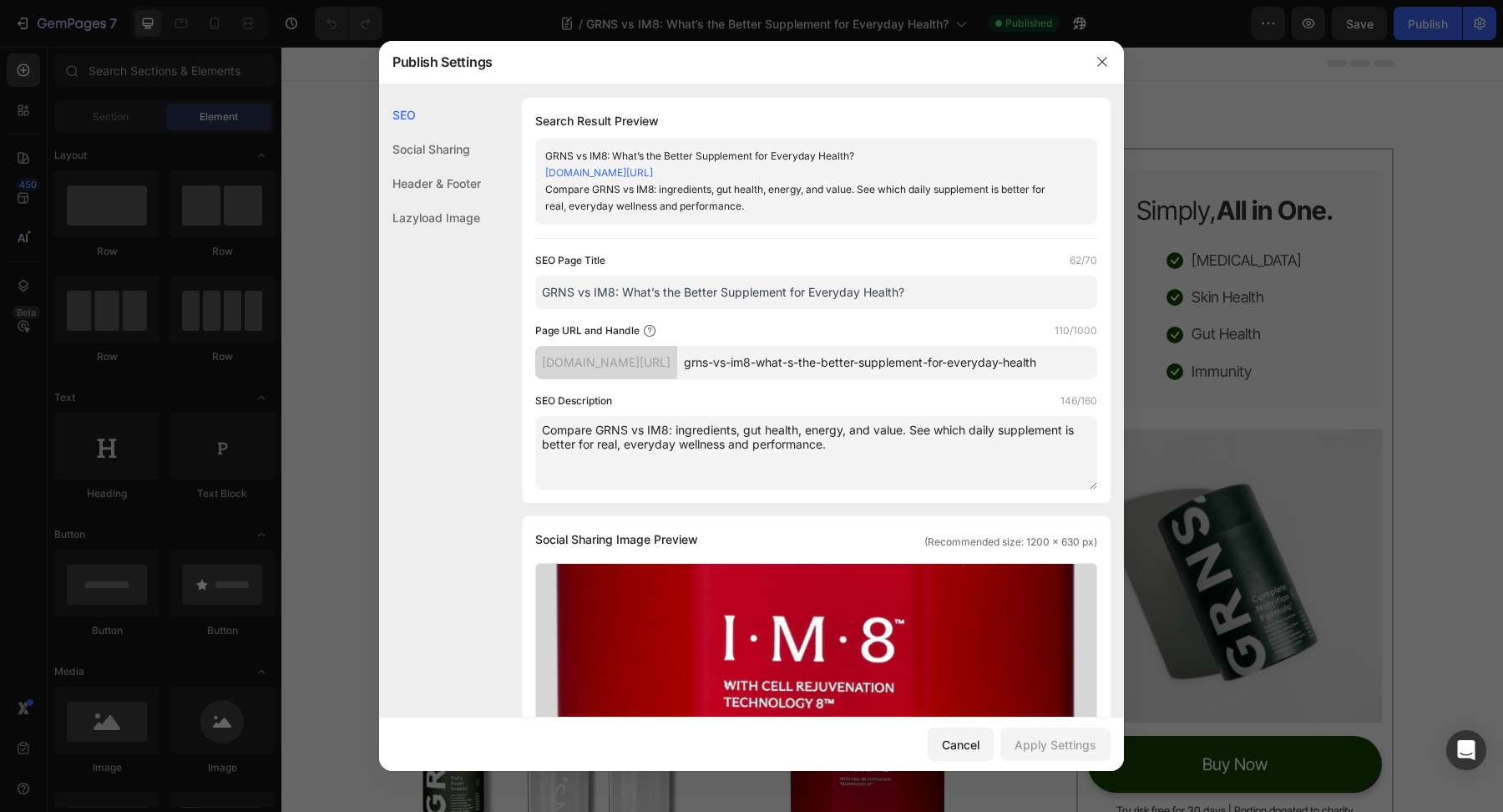
drag, startPoint x: 989, startPoint y: 317, endPoint x: 386, endPoint y: 257, distance: 606.0
click at [384, 257] on div "SEO Social Sharing Header & Footer Lazyload Image SEO Search Result Preview GRN…" at bounding box center [752, 752] width 745 height 1308
paste input "ich Daily Greens Supplement Is Best for"
click at [675, 308] on input "GRNS vs IM8: Which Daily Greens Supplement Is Best for Health?" at bounding box center [816, 292] width 562 height 34
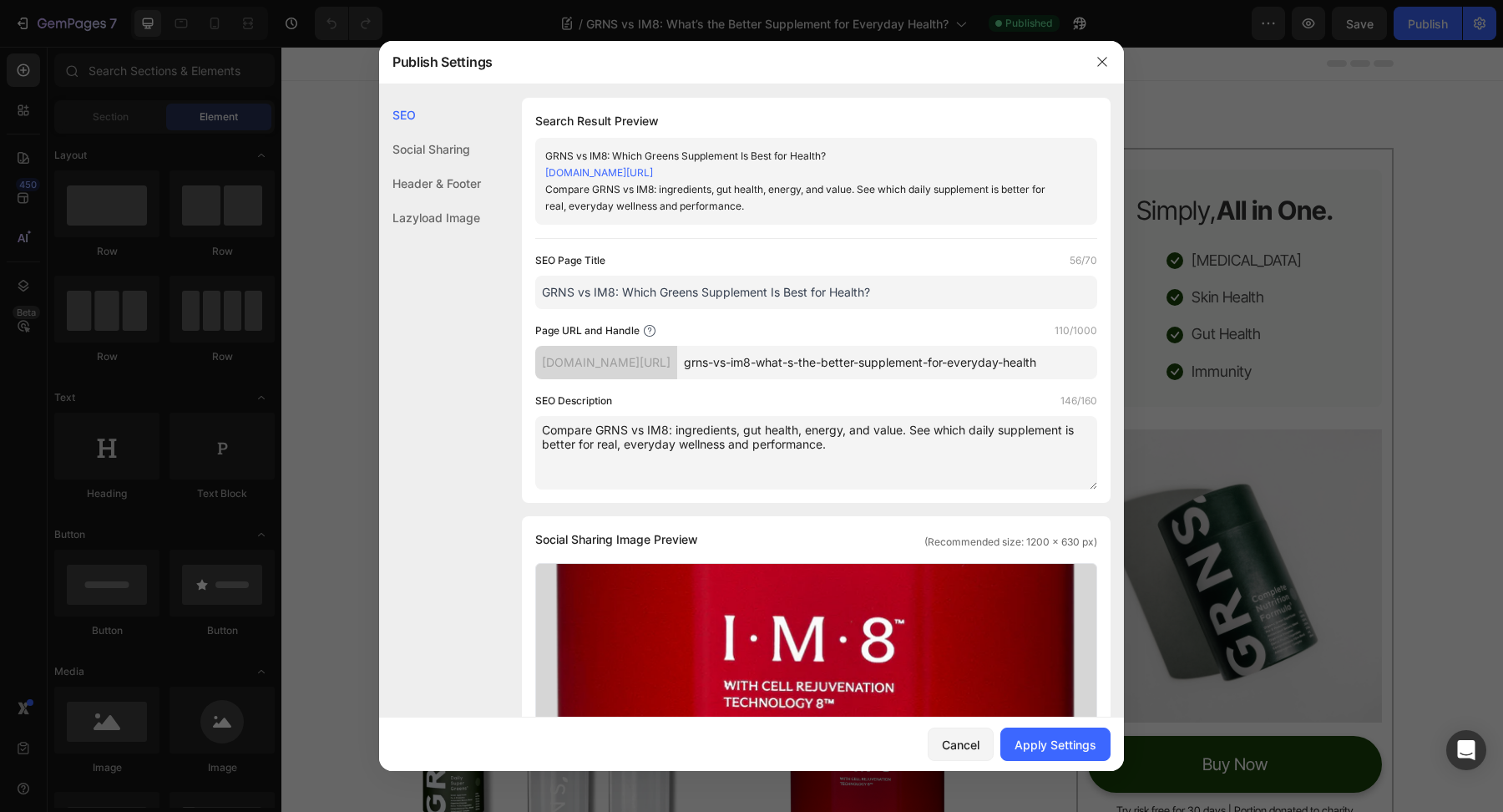
click at [675, 308] on input "GRNS vs IM8: Which Greens Supplement Is Best for Health?" at bounding box center [816, 292] width 562 height 34
type input "GRNS vs IM8: Which Supplement Is Best for Health?"
drag, startPoint x: 857, startPoint y: 462, endPoint x: 491, endPoint y: 418, distance: 368.6
click at [491, 418] on div "SEO Search Result Preview GRNS vs IM8: Which Supplement Is Best for Health? [DO…" at bounding box center [752, 752] width 745 height 1308
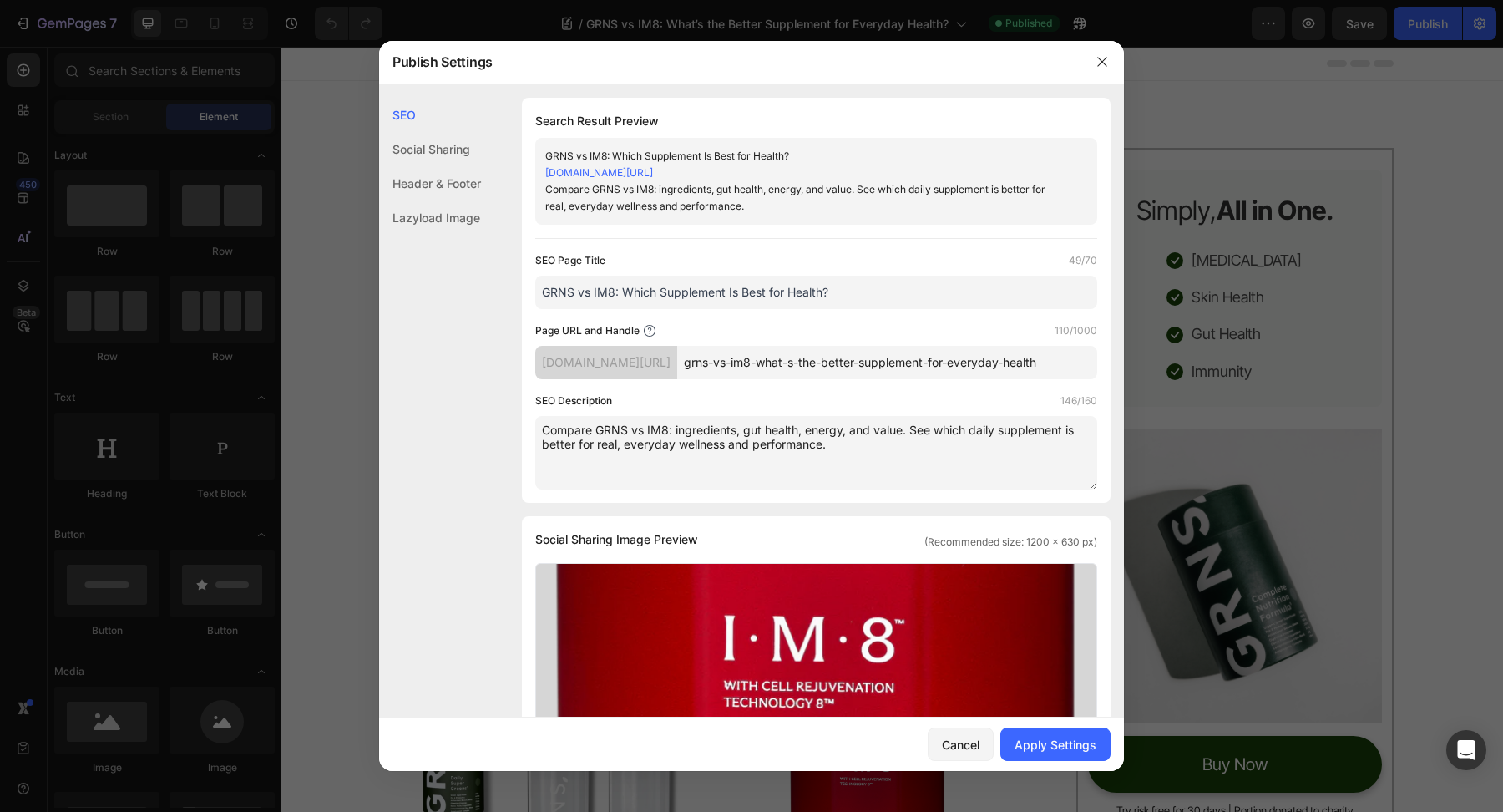
paste textarea "When it comes to daily health supplements, greens powders are leading the way —…"
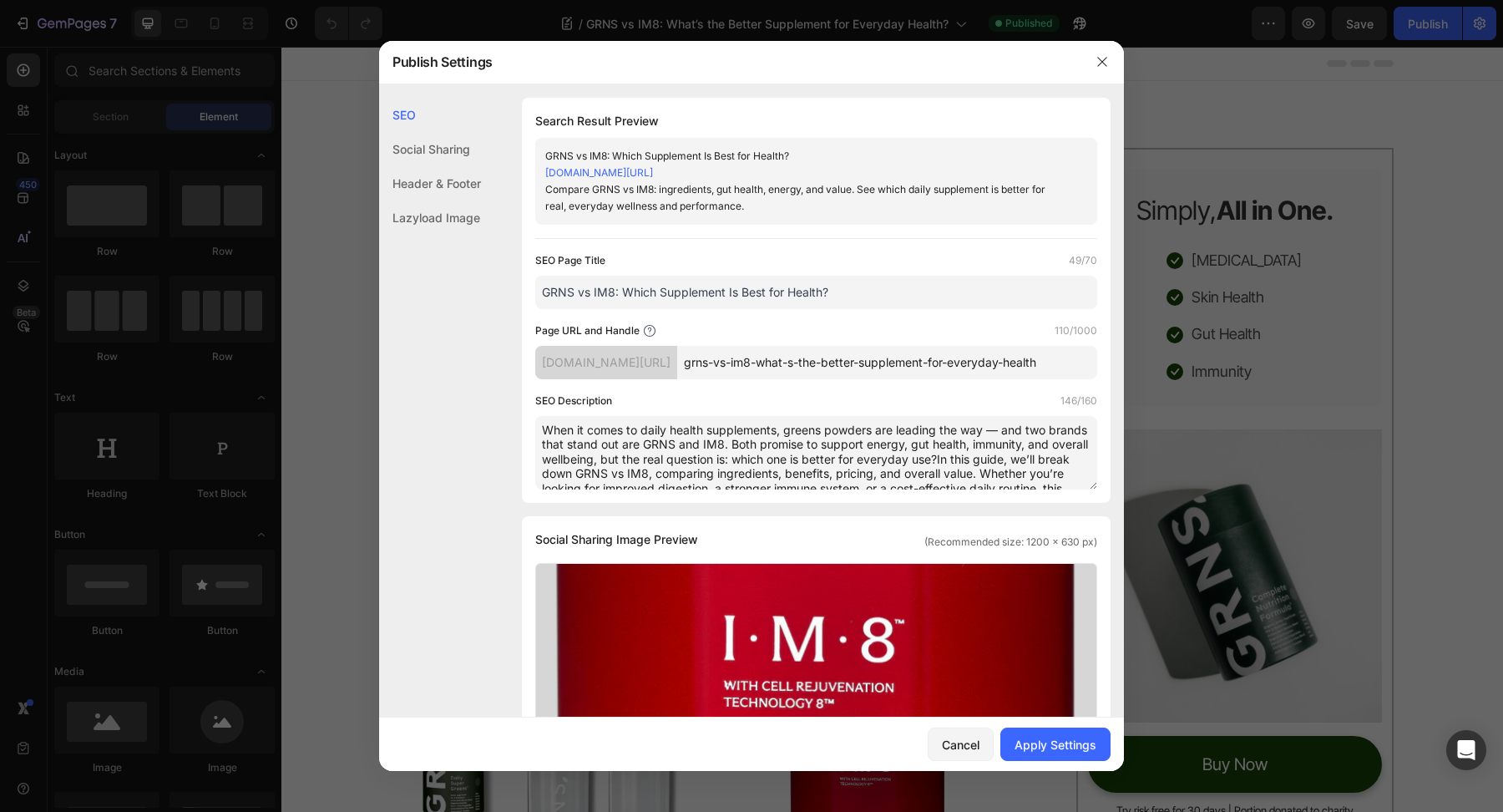
scroll to position [21, 0]
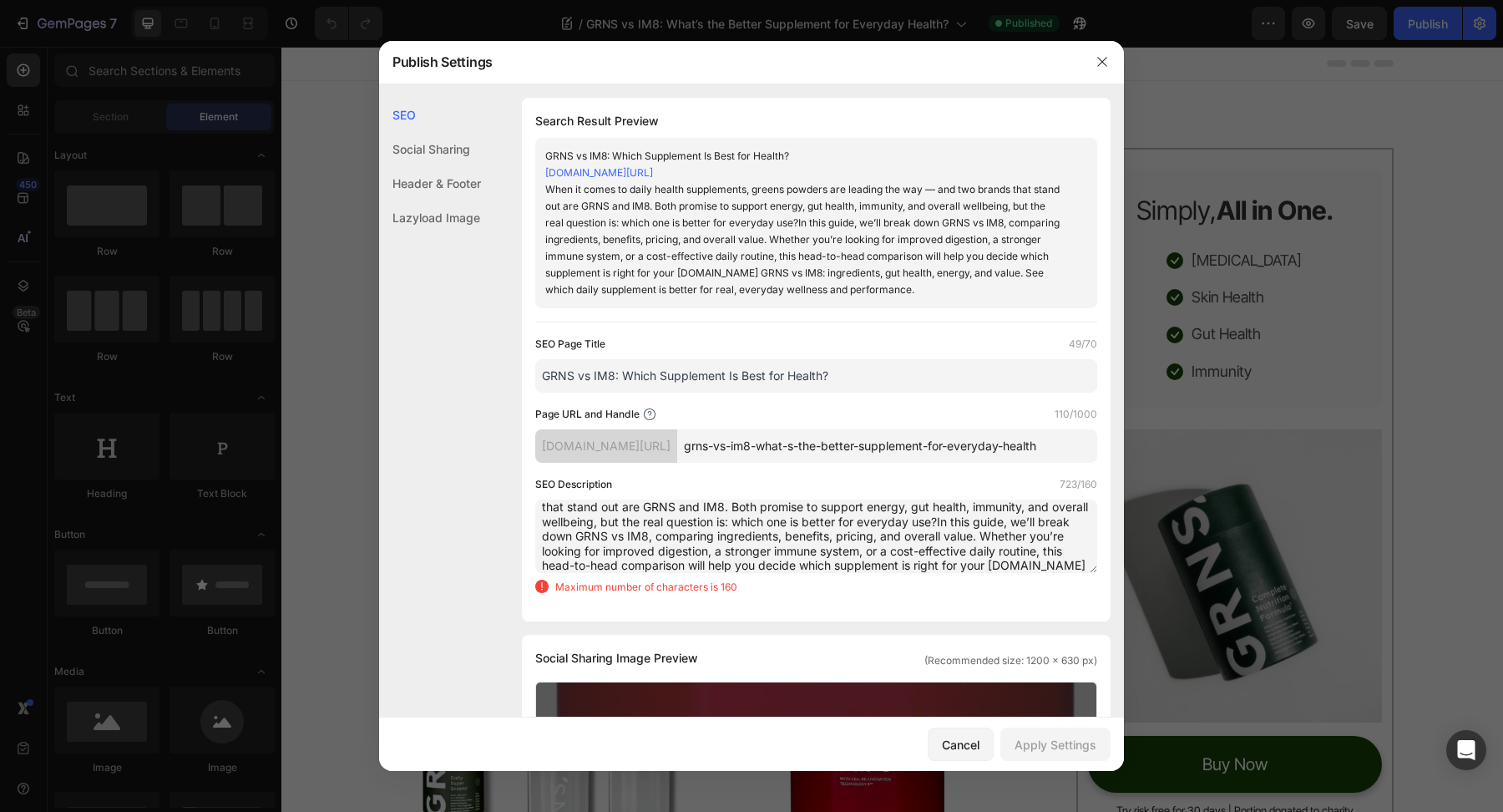
type textarea "When it comes to daily health supplements, greens powders are leading the way —…"
type input "GRNS vs IM8: Which Supplement Is Best for Health?"
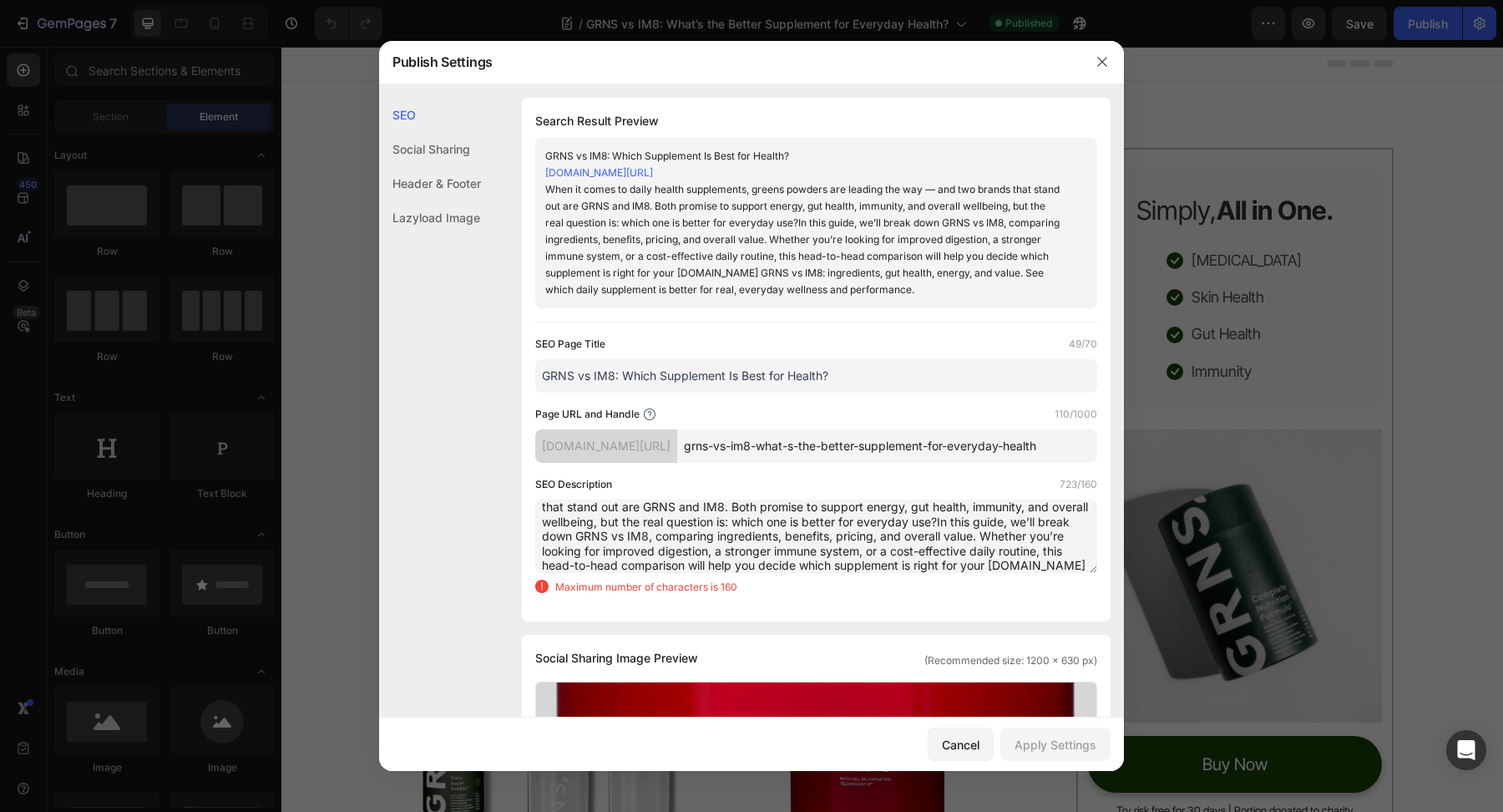
scroll to position [0, 0]
drag, startPoint x: 1031, startPoint y: 583, endPoint x: 394, endPoint y: 408, distance: 660.6
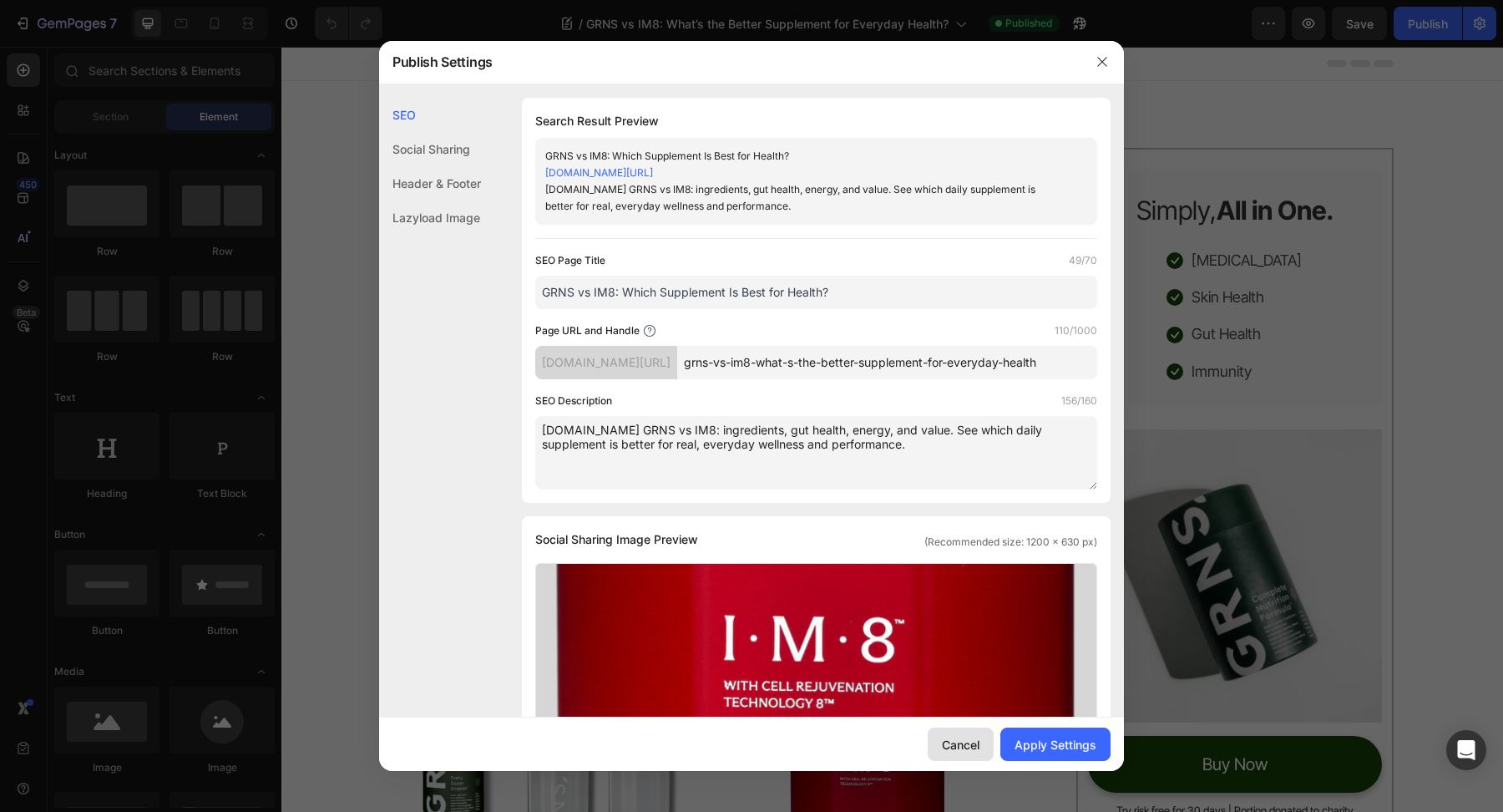
type textarea "[DOMAIN_NAME] GRNS vs IM8: ingredients, gut health, energy, and value. See whic…"
click at [957, 747] on div "Cancel" at bounding box center [960, 744] width 38 height 17
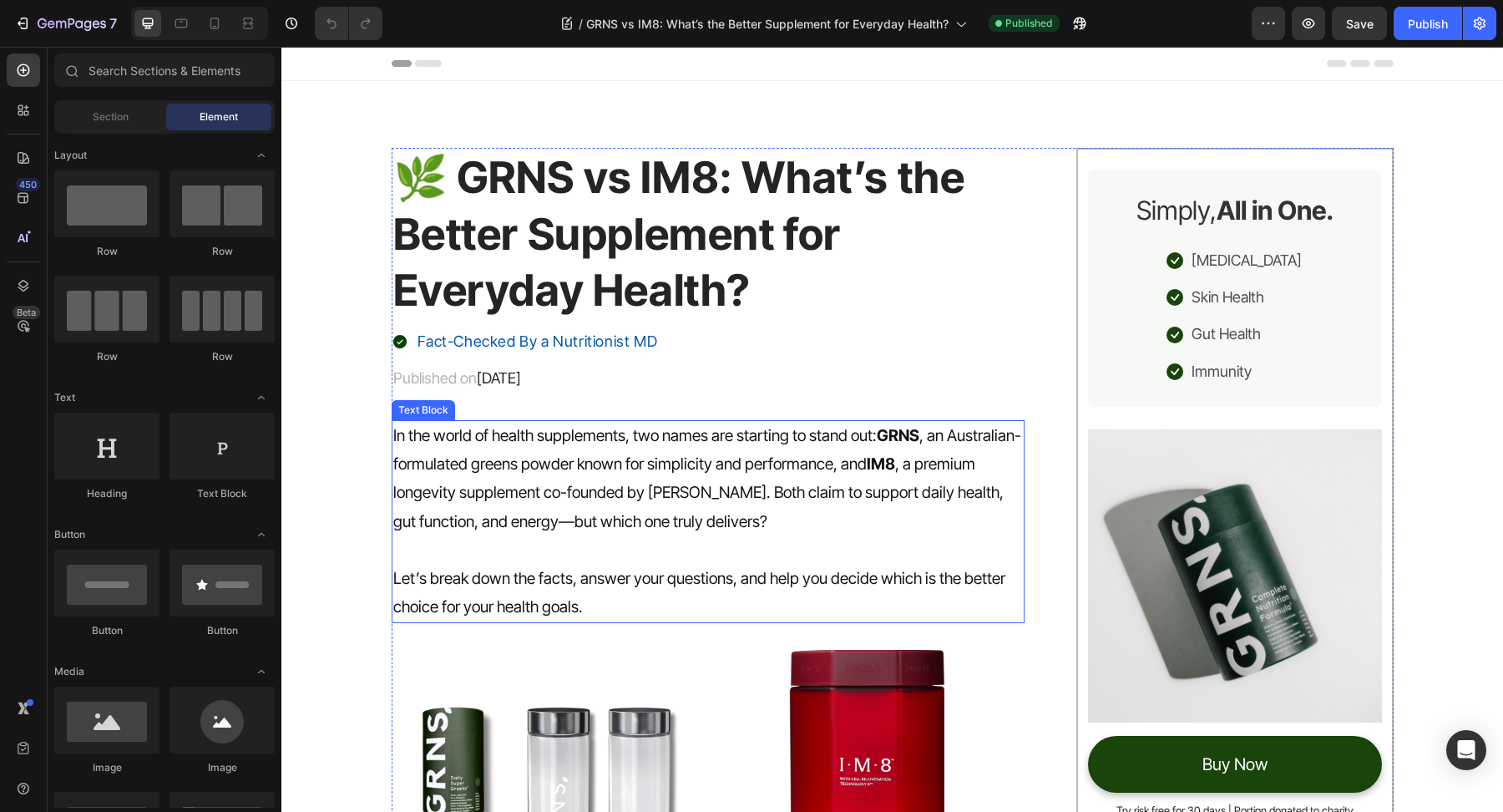
click at [797, 522] on p "In the world of health supplements, two names are starting to stand out: GRNS ,…" at bounding box center [708, 479] width 631 height 114
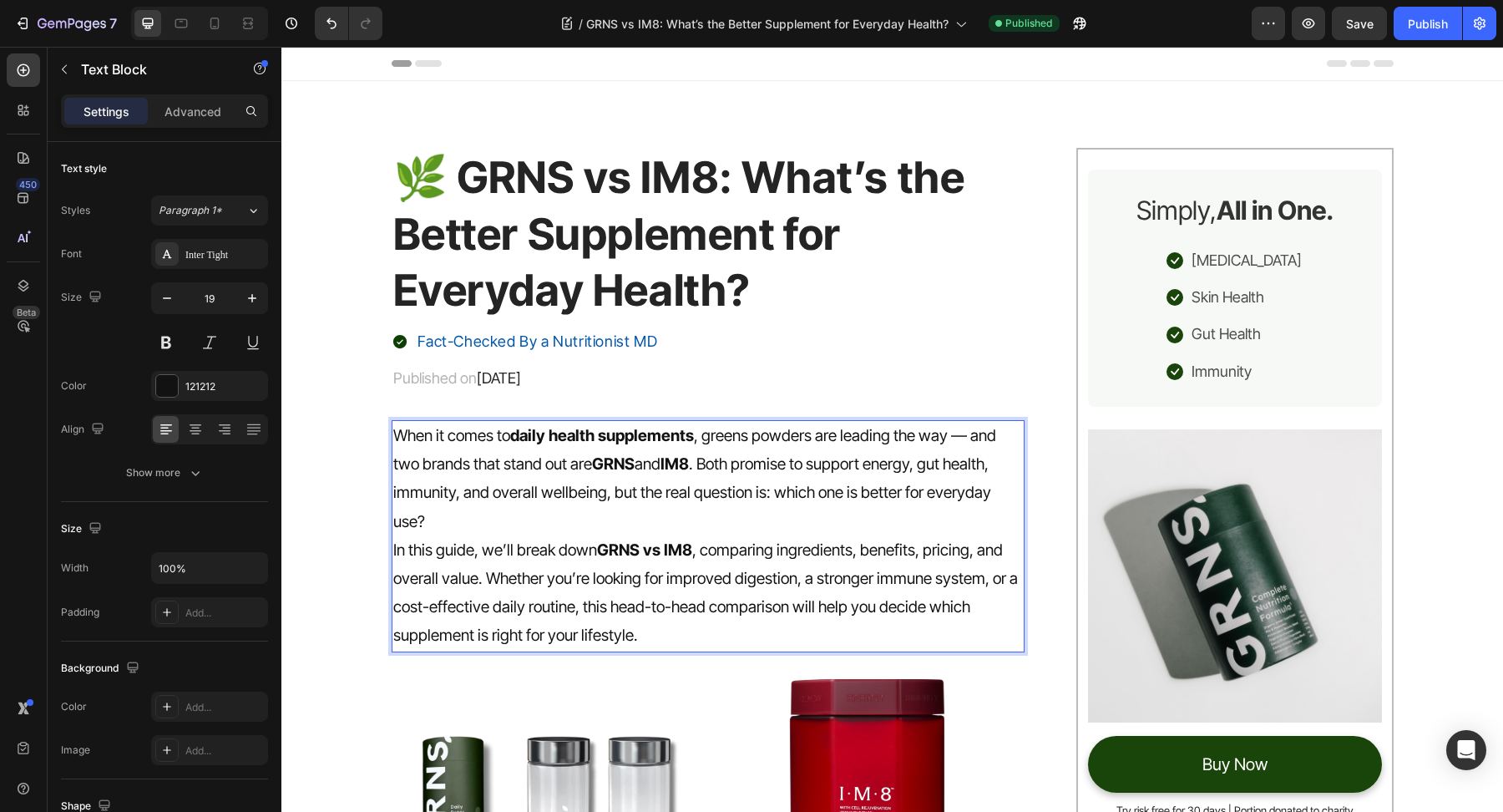
click at [758, 521] on p "When it comes to daily health supplements , greens powders are leading the way …" at bounding box center [708, 479] width 631 height 114
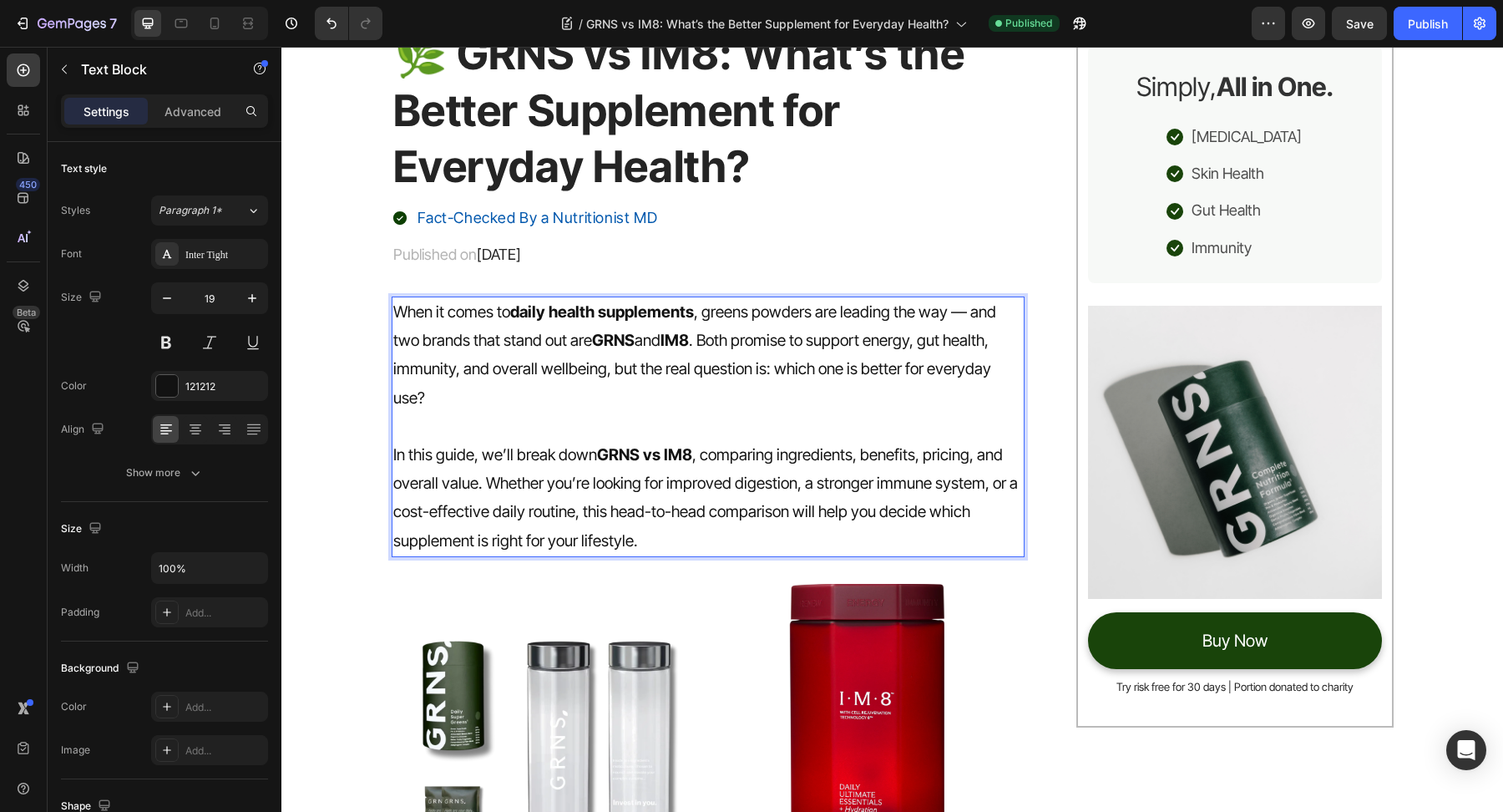
scroll to position [432, 0]
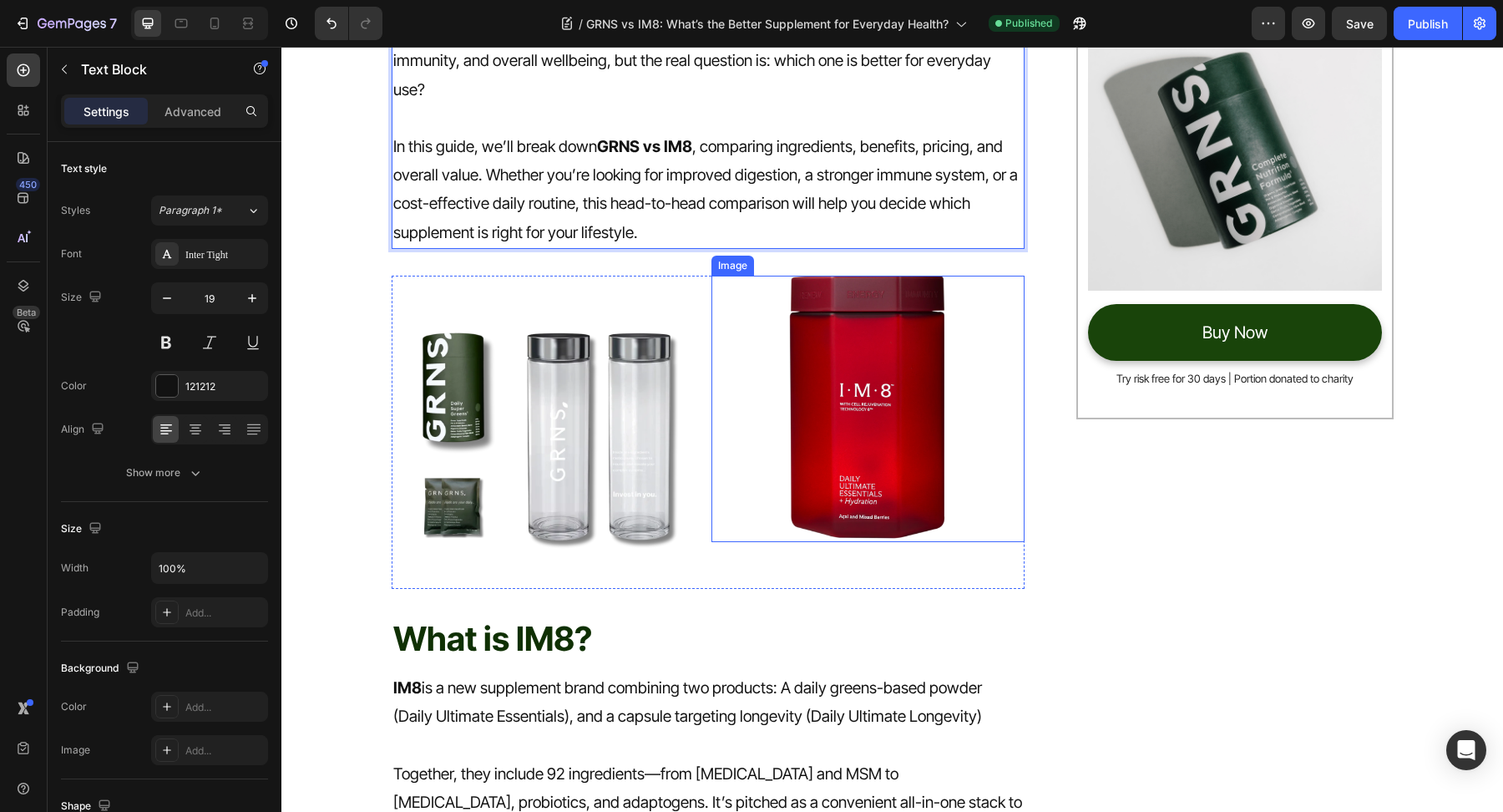
click at [605, 436] on img at bounding box center [549, 433] width 314 height 314
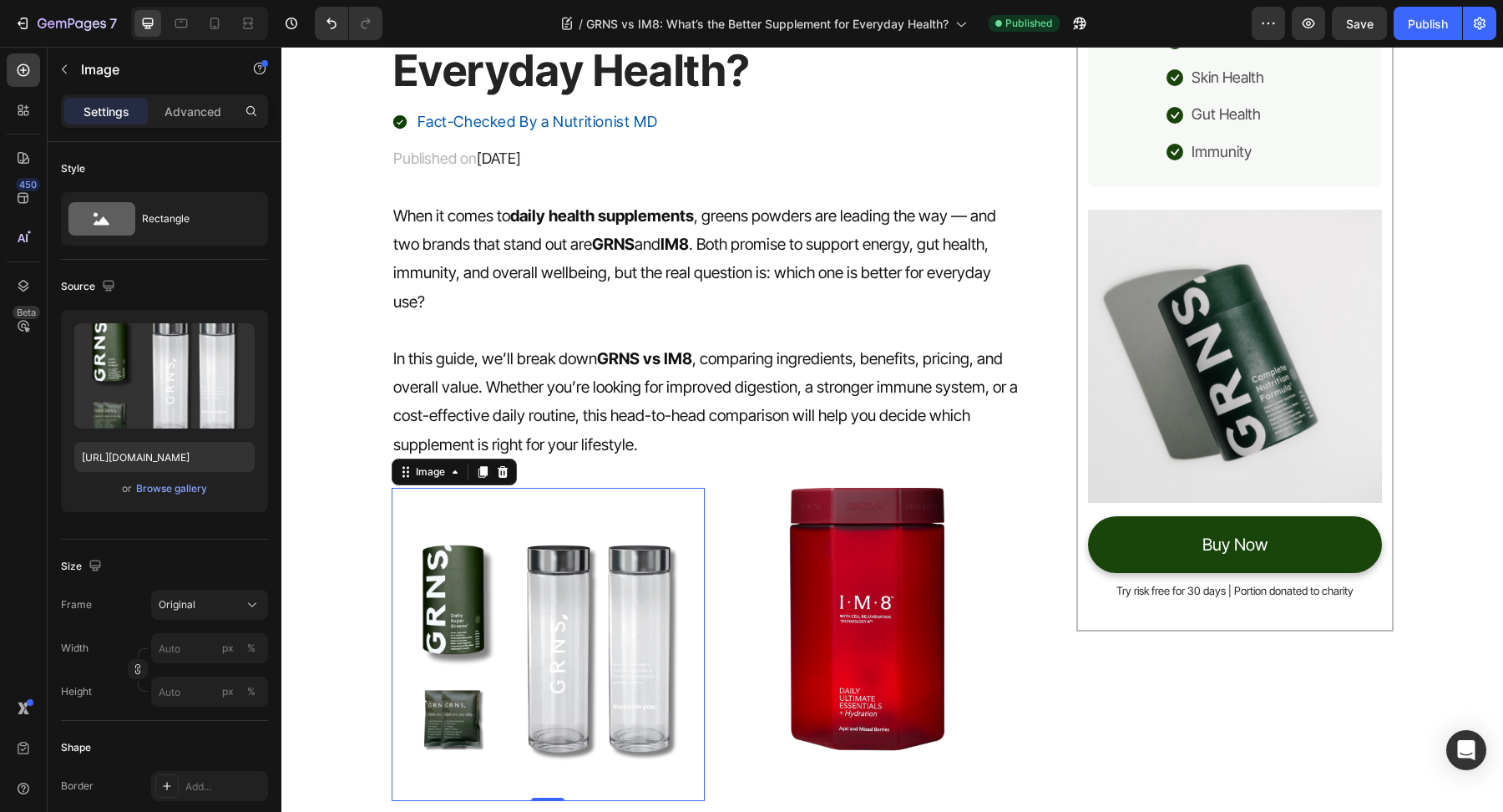
scroll to position [0, 0]
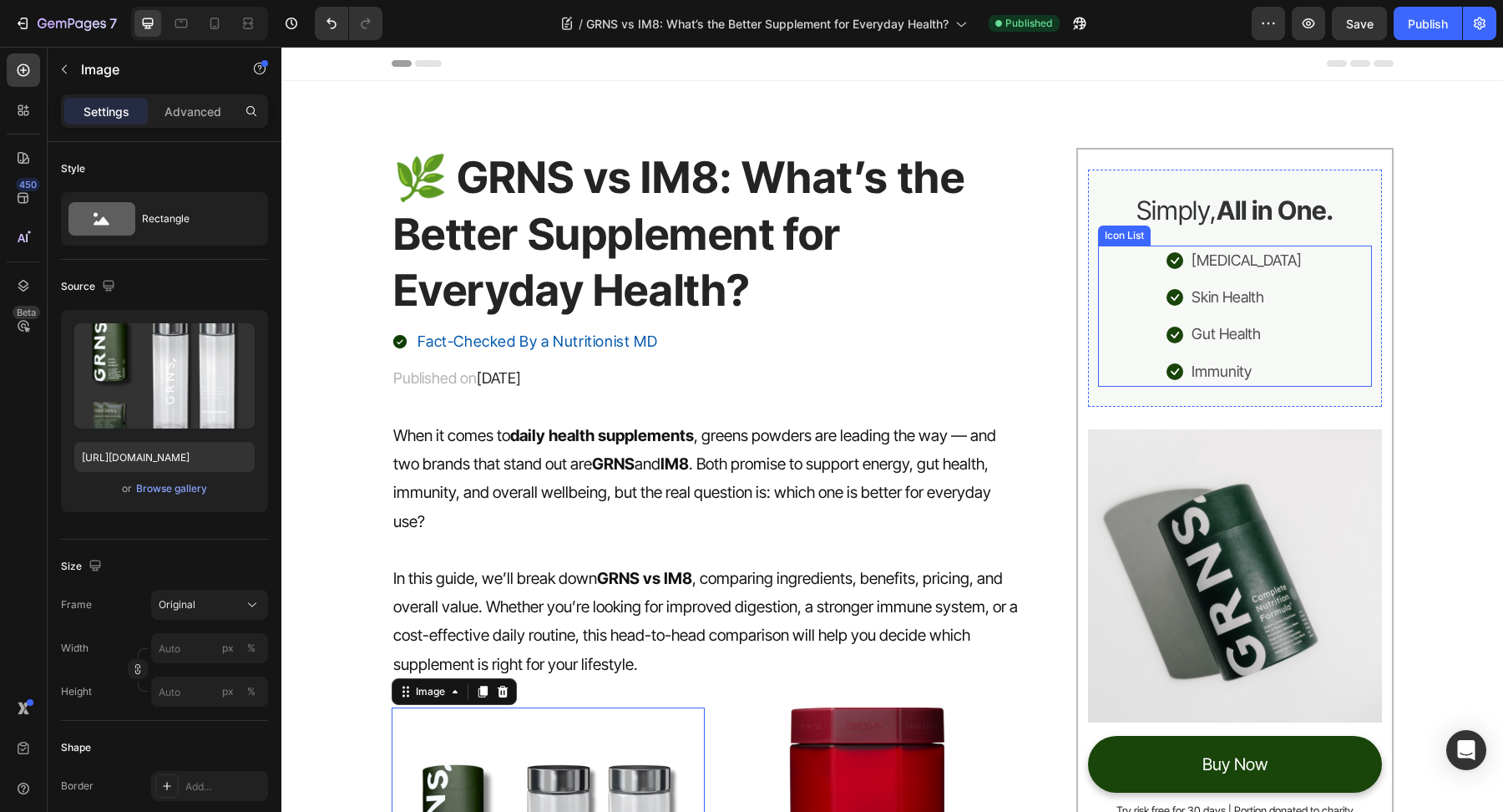
click at [1225, 262] on p "[MEDICAL_DATA]" at bounding box center [1247, 260] width 110 height 27
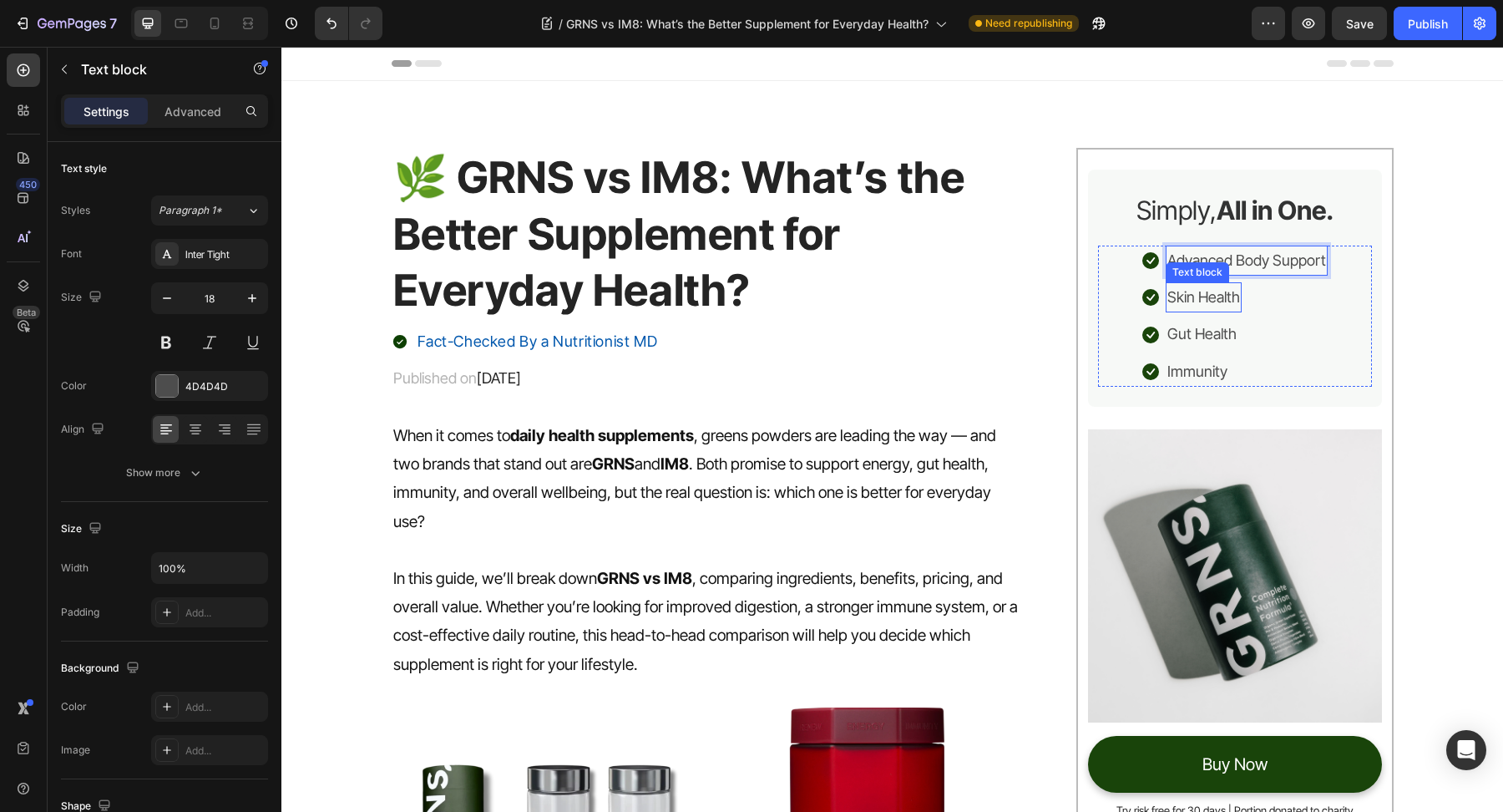
click at [1220, 296] on p "Skin Health" at bounding box center [1203, 297] width 73 height 27
click at [917, 422] on p "When it comes to daily health supplements , greens powders are leading the way …" at bounding box center [708, 479] width 631 height 114
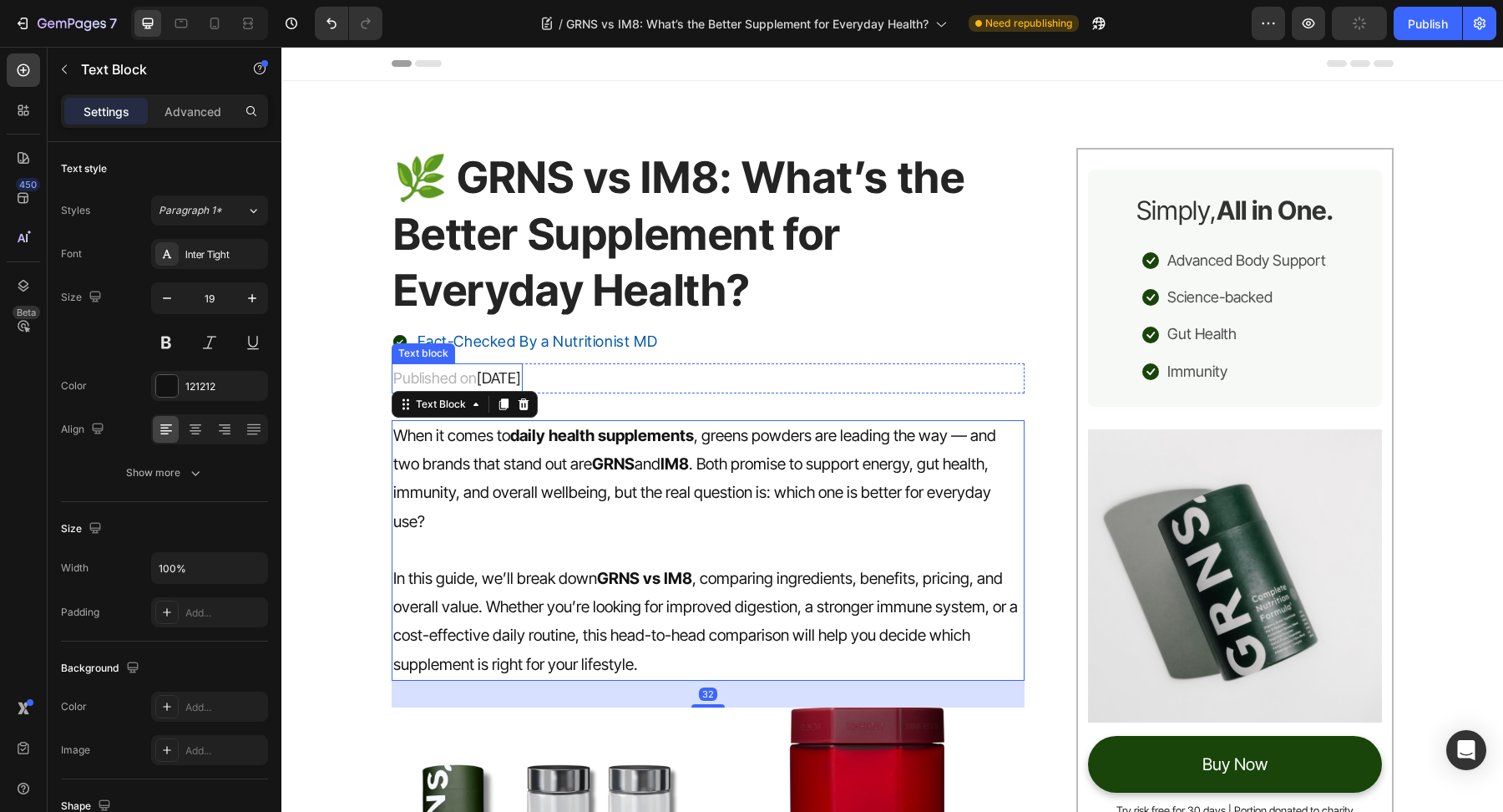
click at [522, 381] on span "[DATE]" at bounding box center [499, 377] width 45 height 17
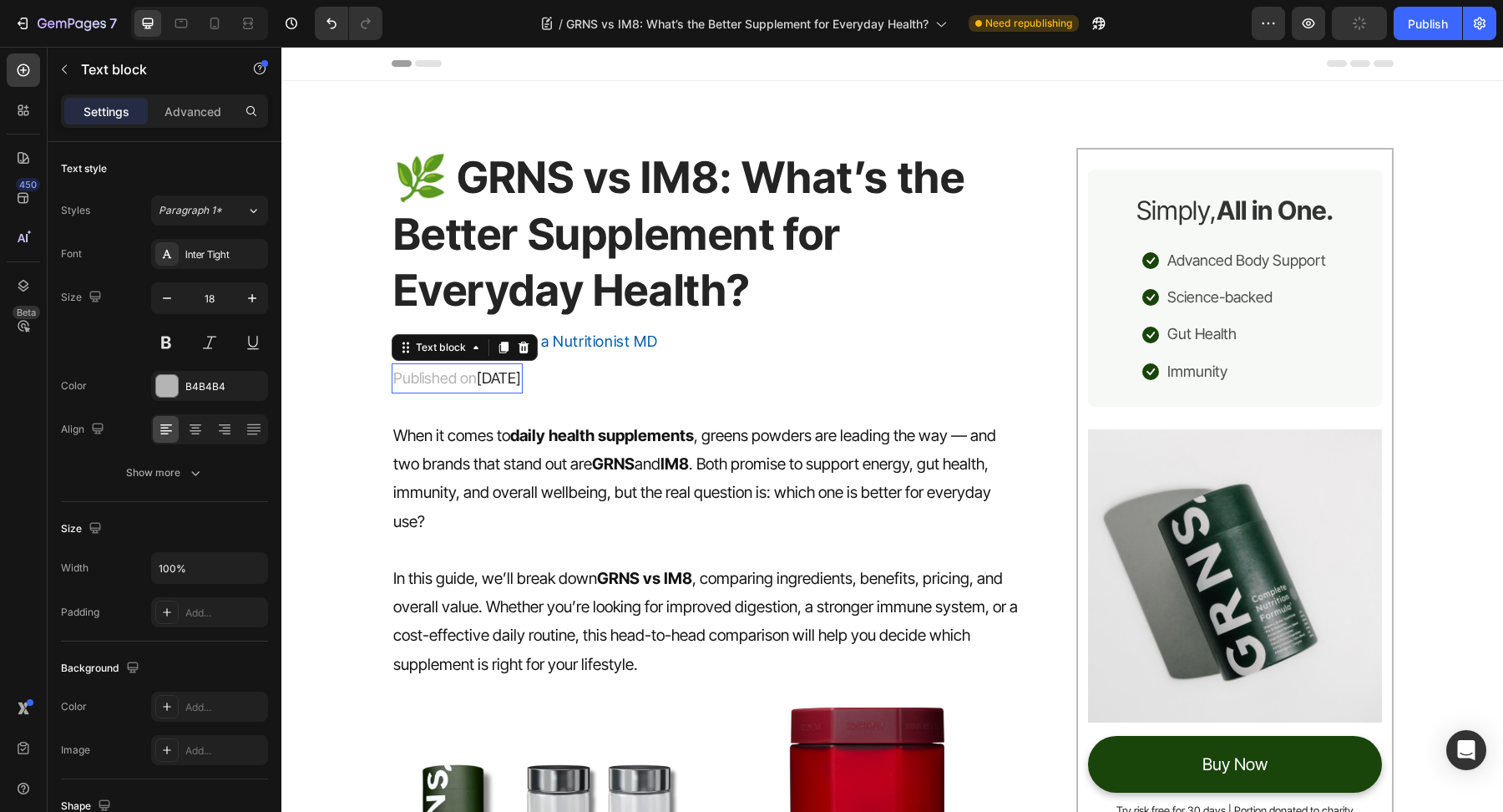
click at [522, 381] on span "[DATE]" at bounding box center [499, 377] width 45 height 17
click at [1484, 16] on icon "button" at bounding box center [1480, 23] width 16 height 16
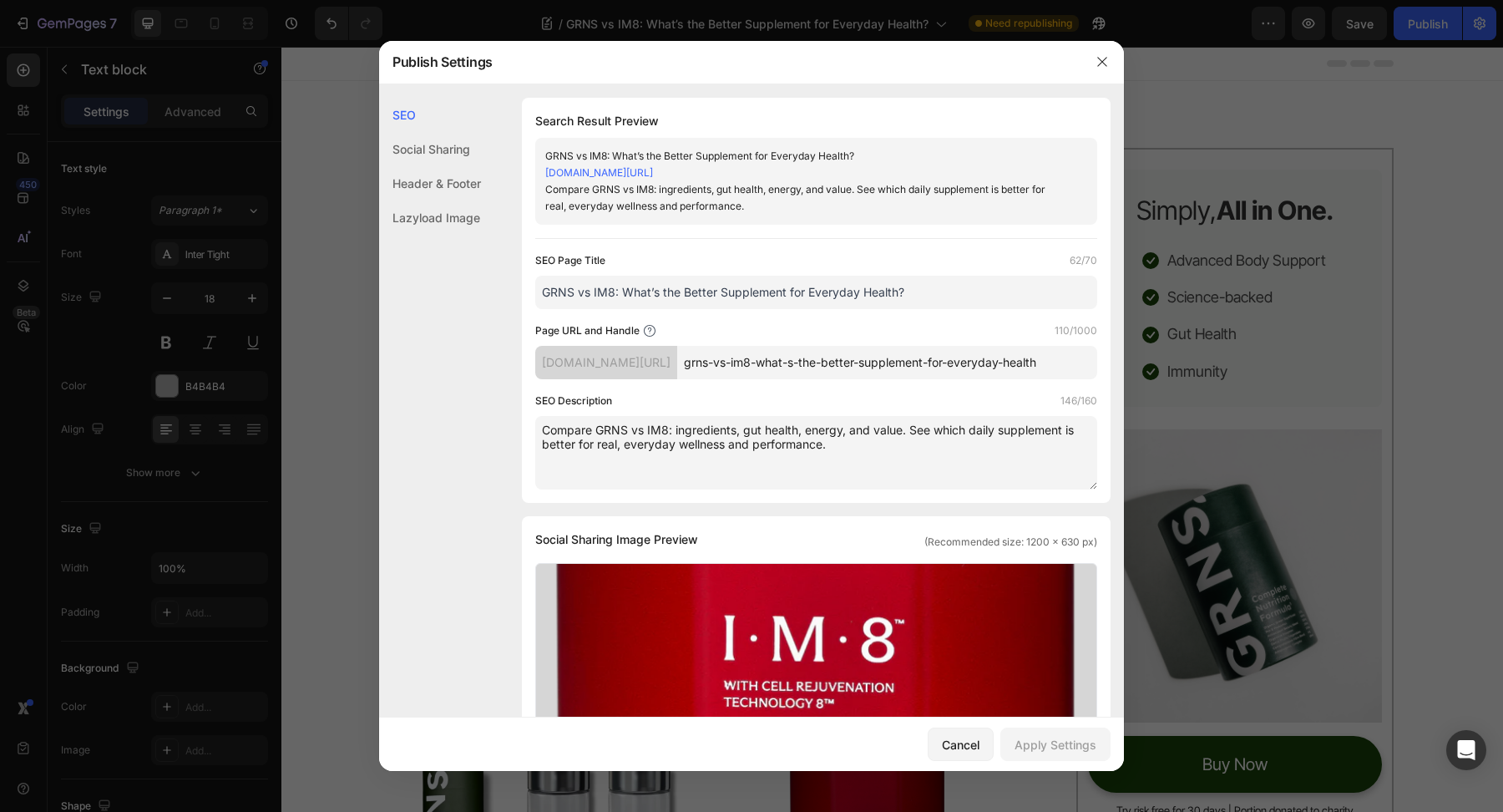
click at [872, 463] on textarea "Compare GRNS vs IM8: ingredients, gut health, energy, and value. See which dail…" at bounding box center [816, 453] width 562 height 74
paste textarea "GRNS vs IM8: Compare two leading greens supplements. Discover which offers bett…"
type textarea "GRNS vs IM8: Compare two leading greens supplements. Discover which offers bett…"
click at [1036, 750] on div "Apply Settings" at bounding box center [1056, 744] width 82 height 17
click at [1104, 54] on button "button" at bounding box center [1102, 62] width 27 height 27
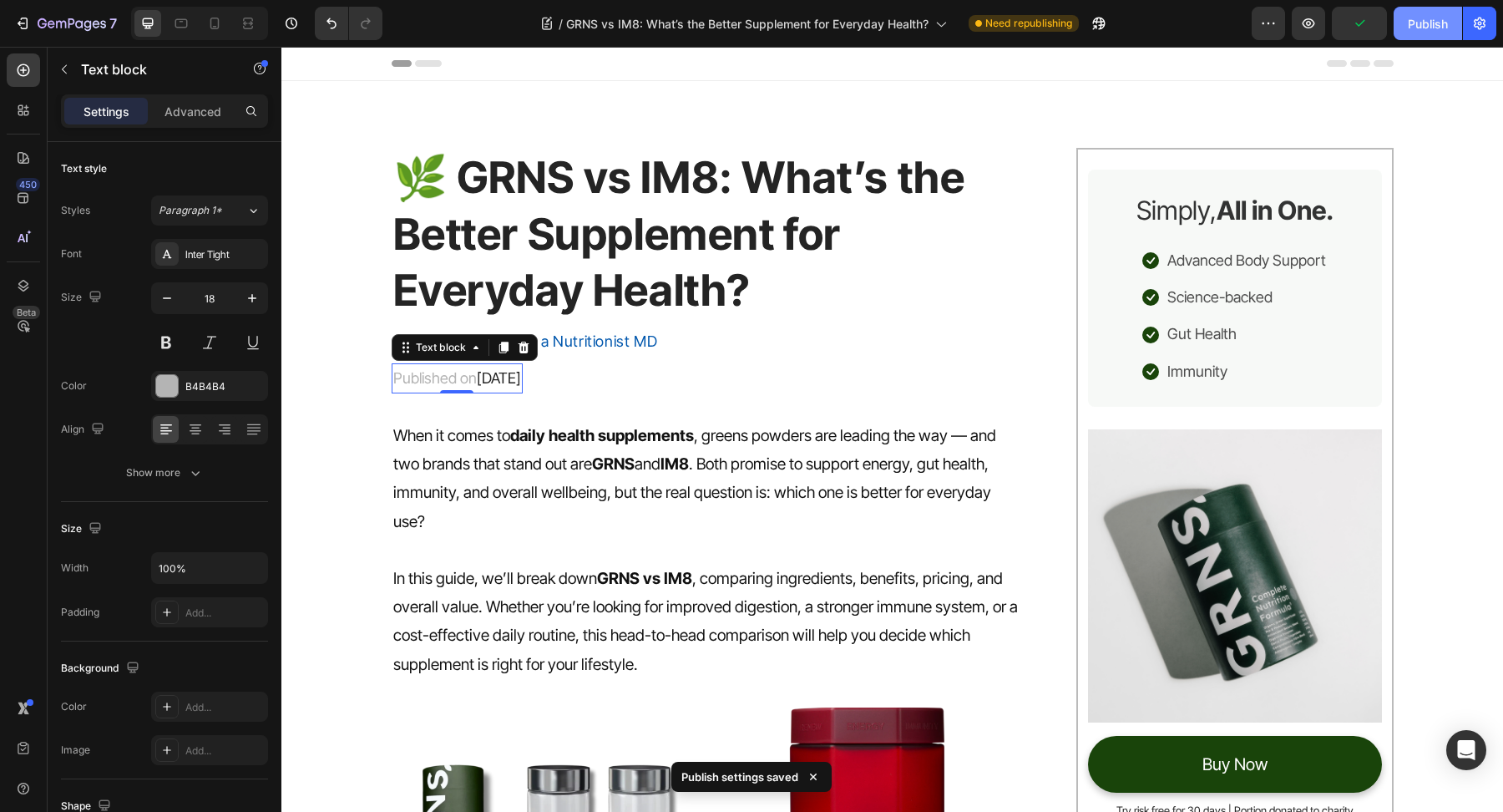
click at [1429, 14] on button "Publish" at bounding box center [1428, 23] width 69 height 34
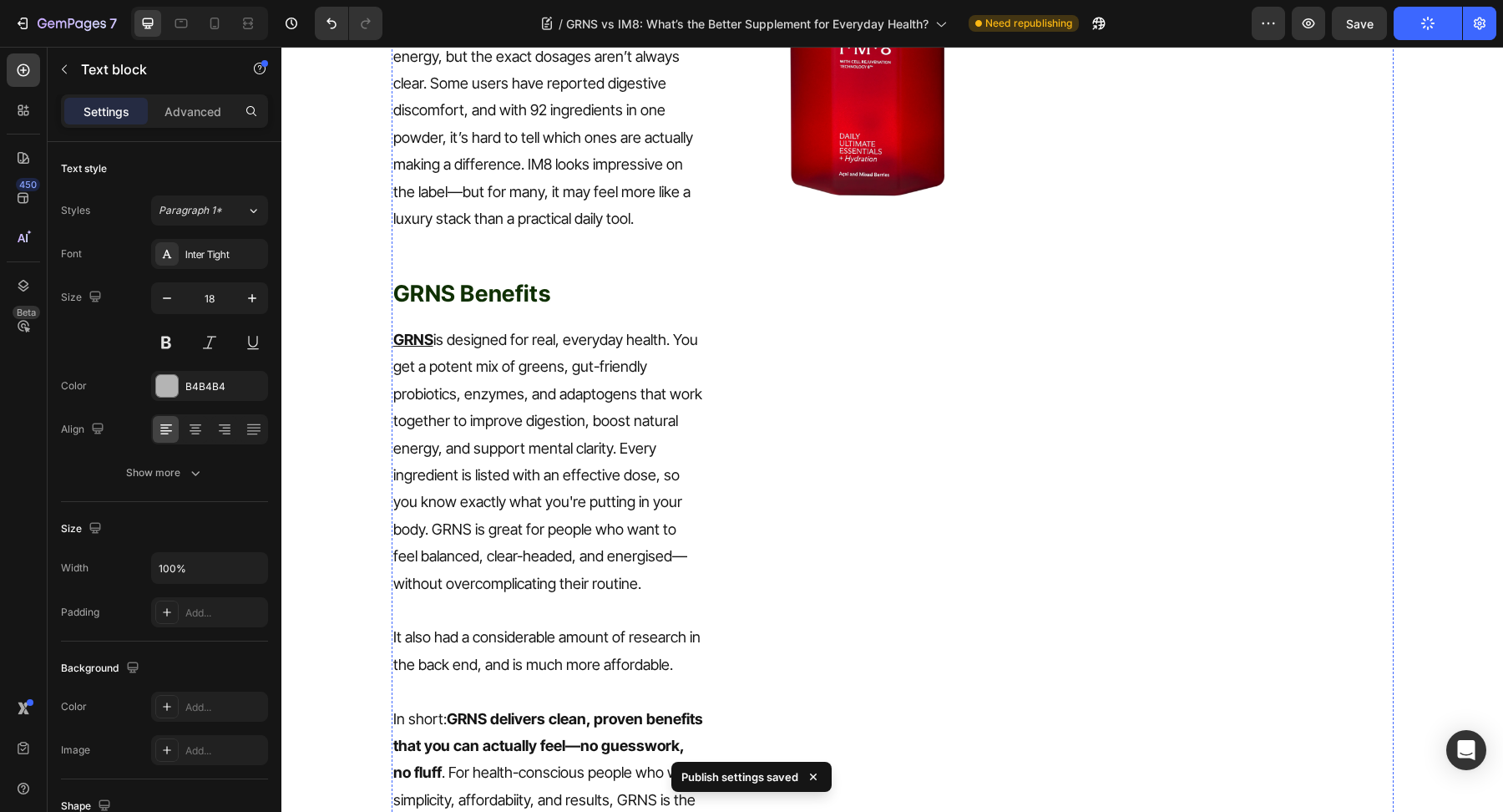
scroll to position [2023, 0]
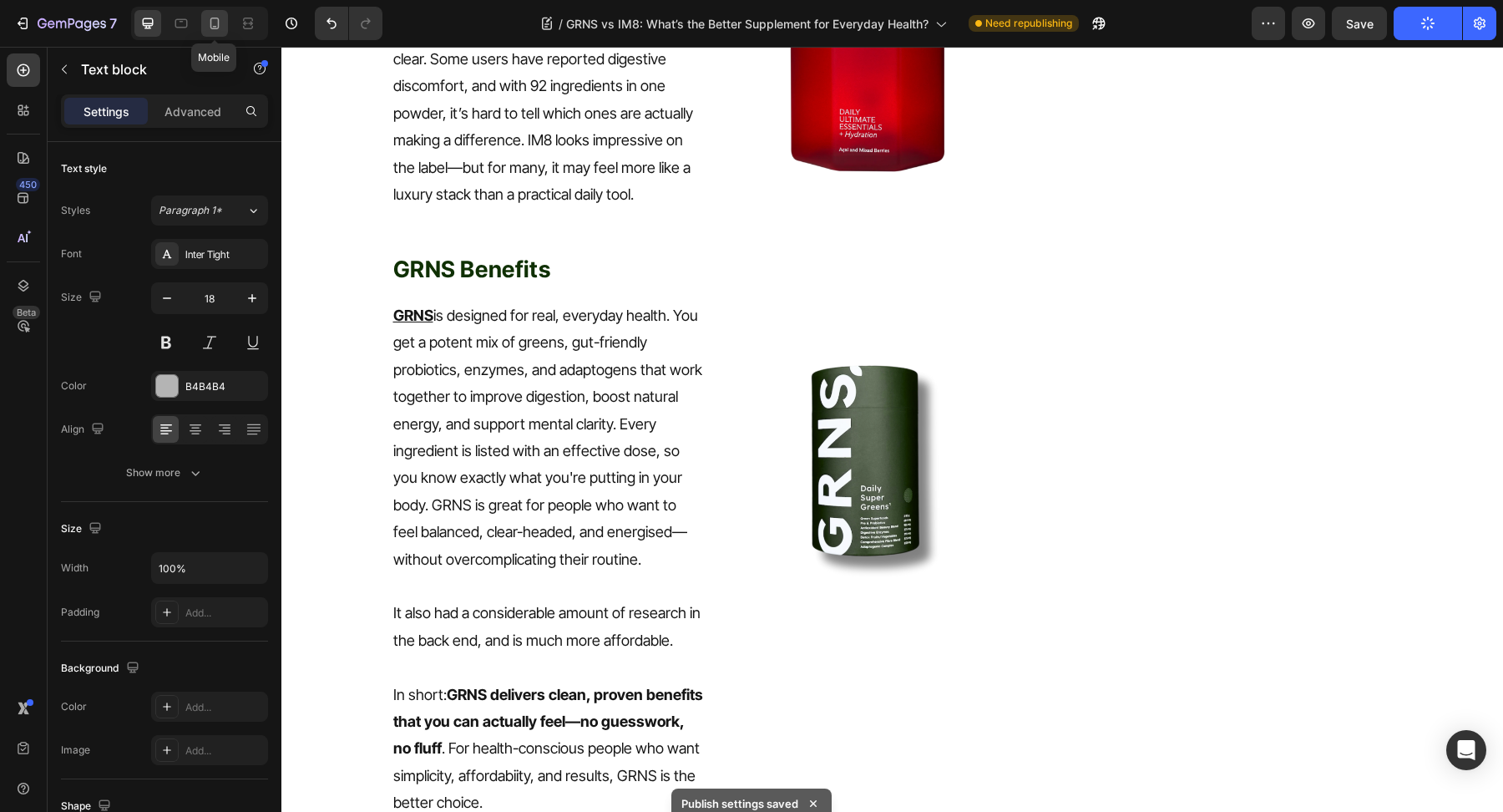
click at [215, 20] on icon at bounding box center [214, 23] width 16 height 16
type input "14"
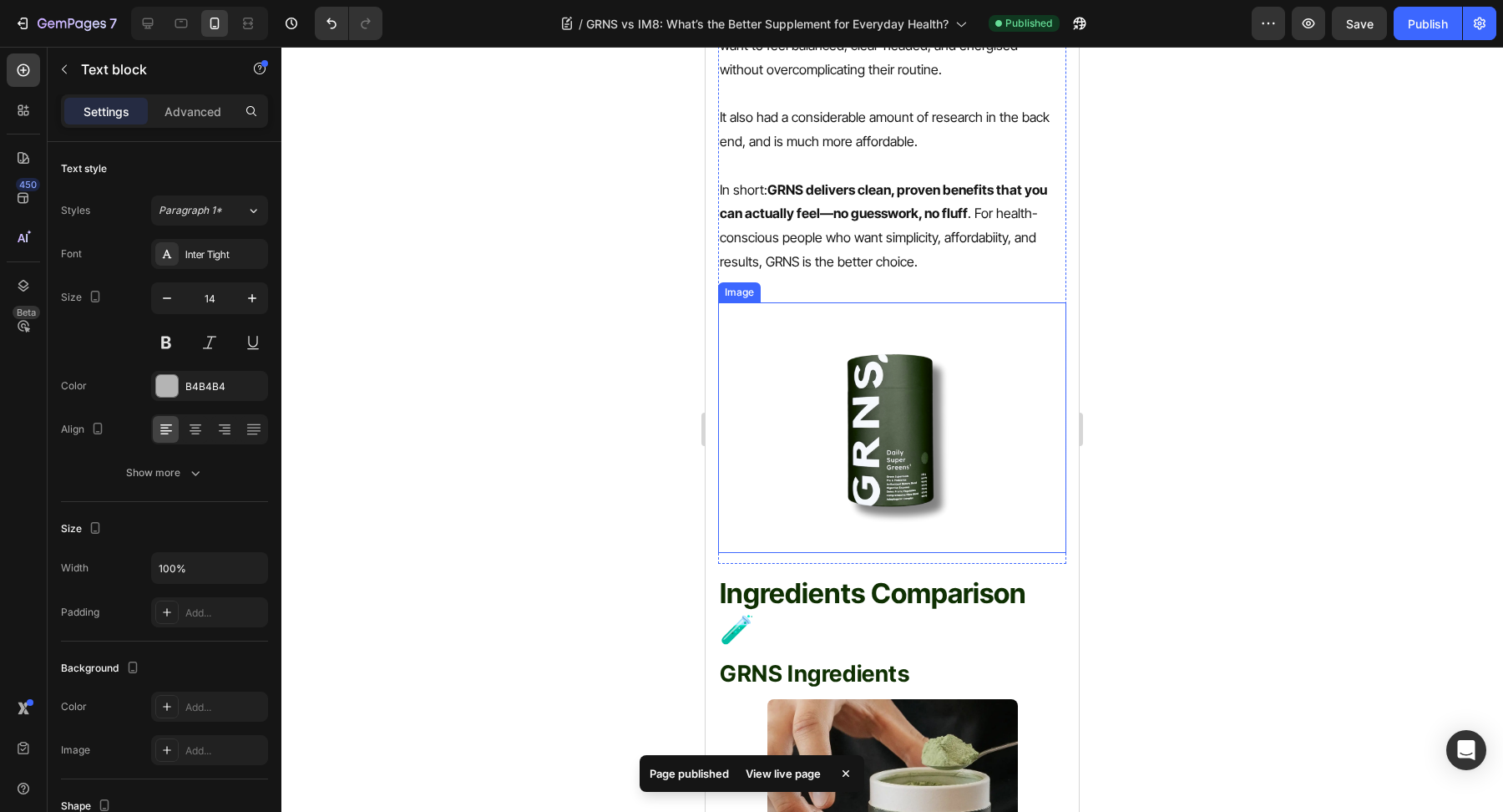
scroll to position [3245, 0]
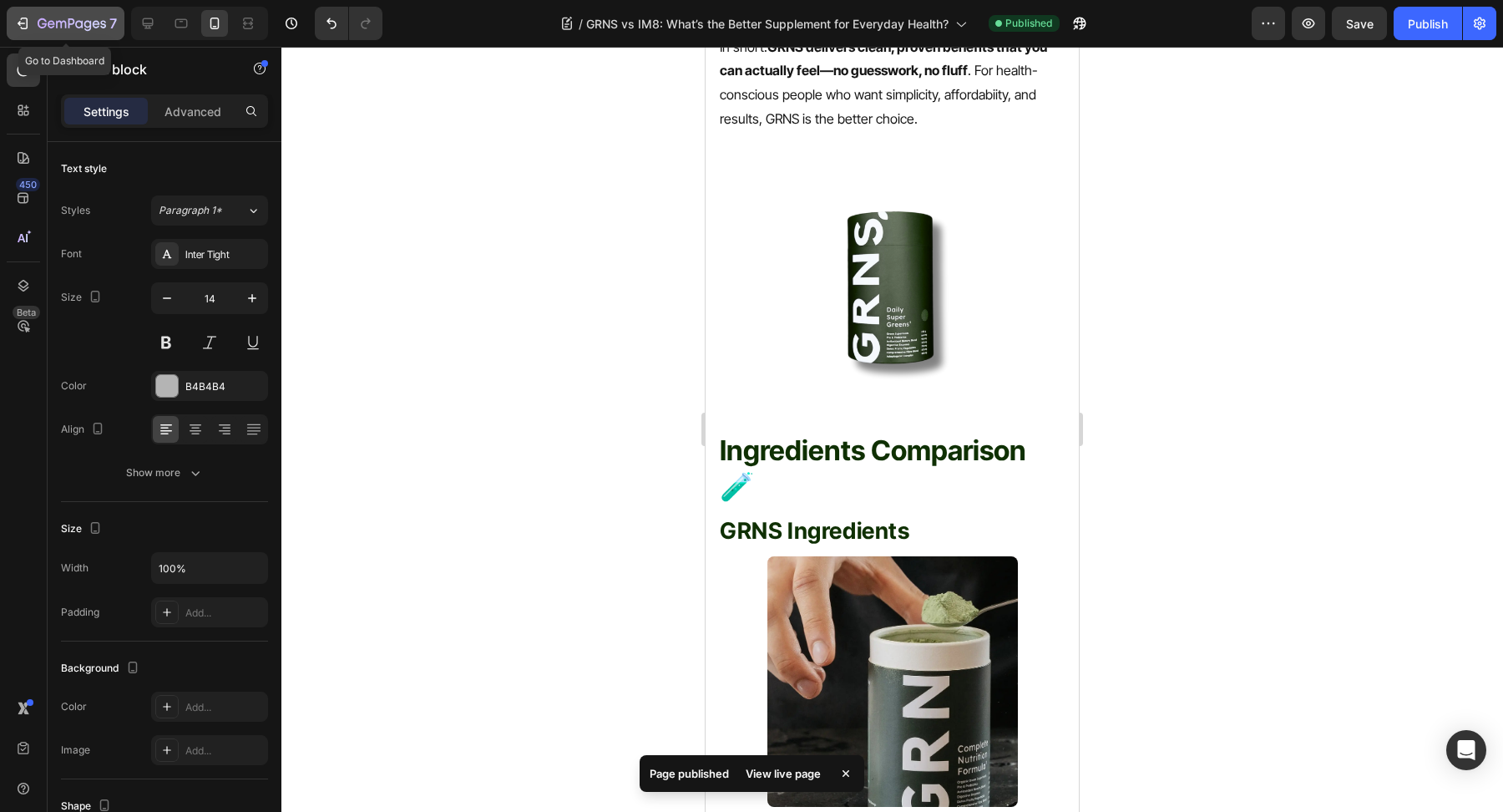
click at [70, 28] on icon "button" at bounding box center [72, 24] width 69 height 15
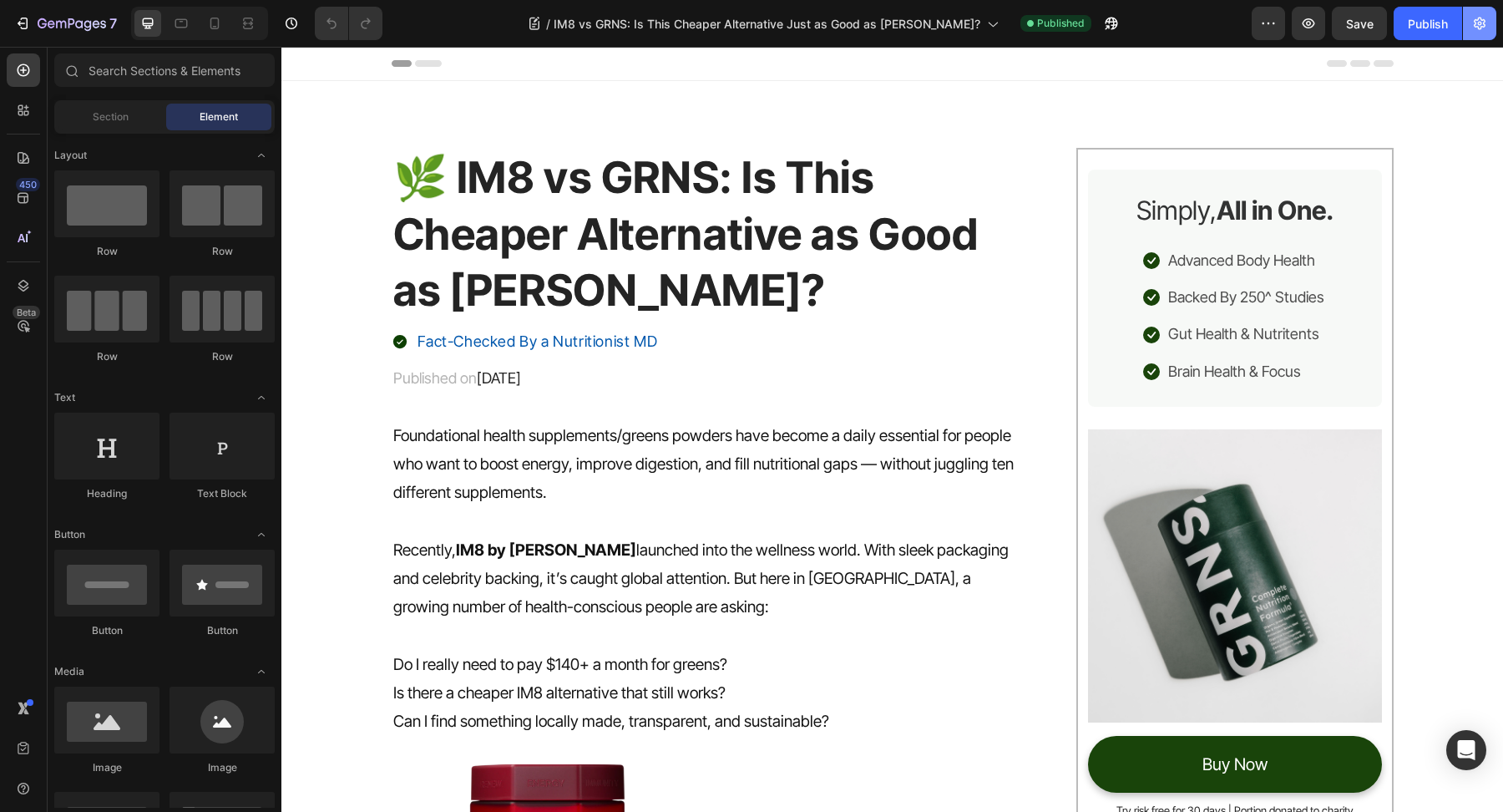
click at [1478, 29] on icon "button" at bounding box center [1480, 23] width 12 height 13
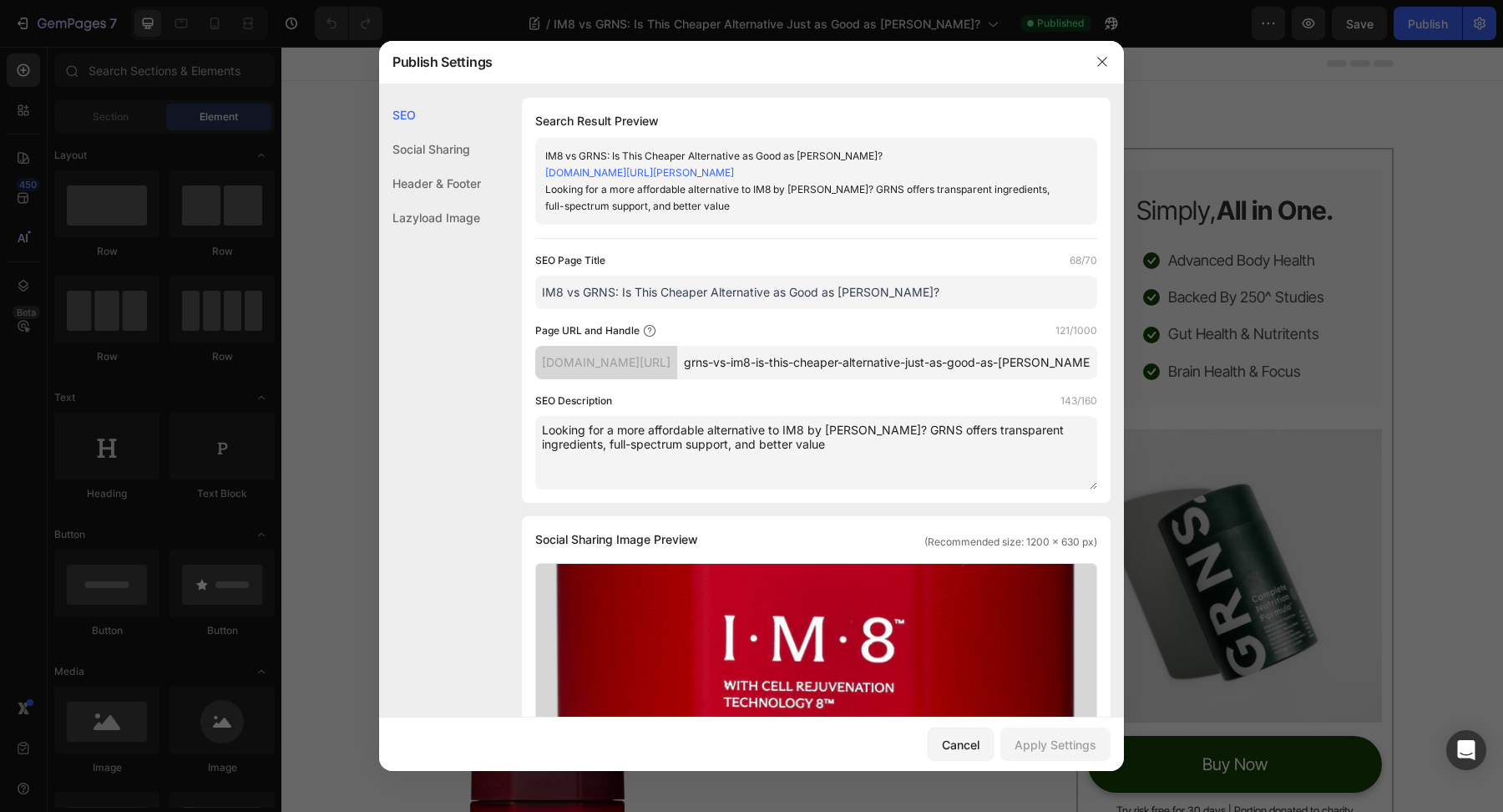
drag, startPoint x: 960, startPoint y: 303, endPoint x: 420, endPoint y: 296, distance: 540.0
click at [420, 296] on div "SEO Social Sharing Header & Footer Lazyload Image SEO Search Result Preview IM8…" at bounding box center [752, 752] width 745 height 1308
paste input "the Cheaper Alternative as Good as [PERSON_NAME] Supplement"
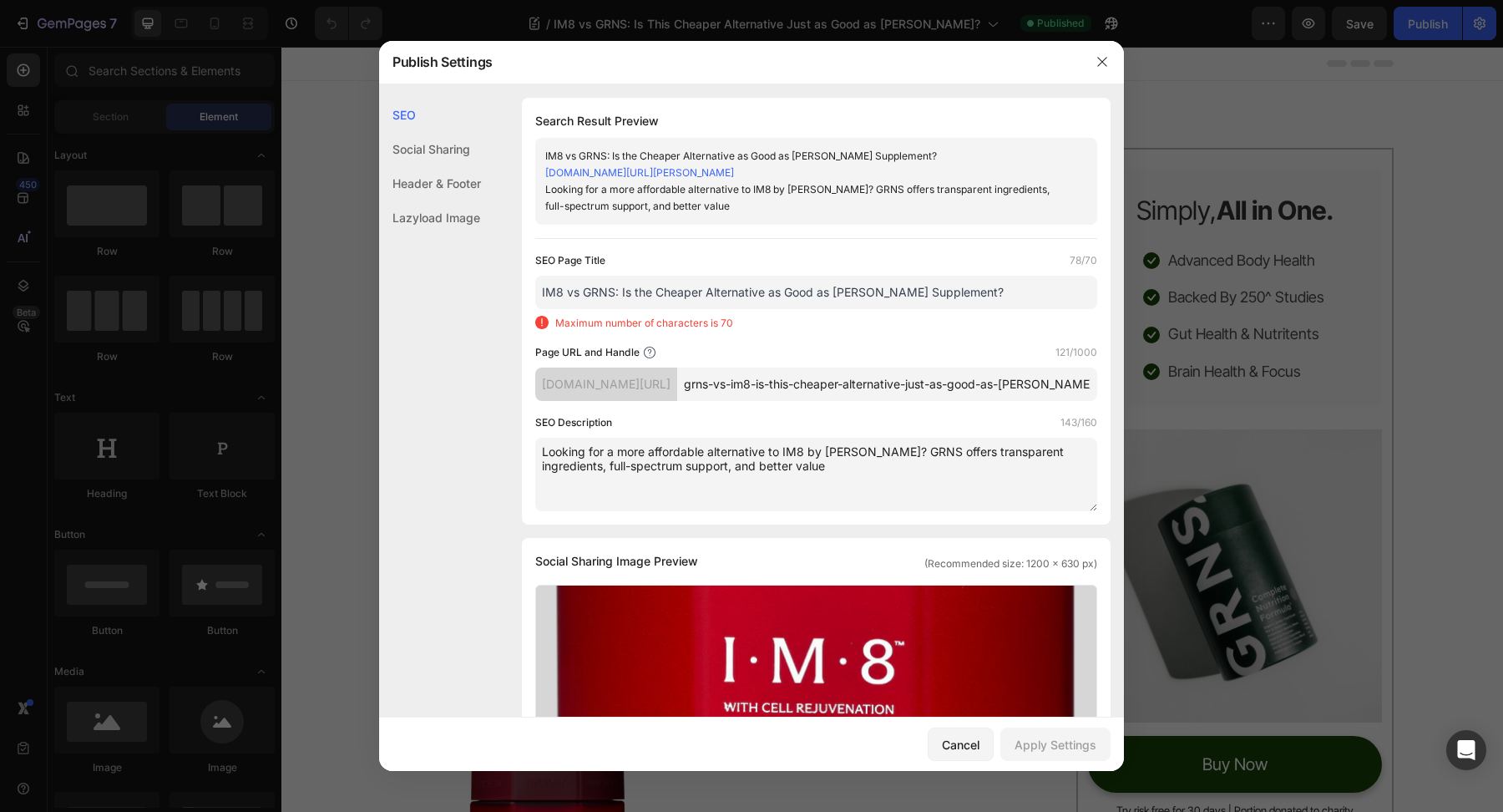
type input "IM8 vs GRNS: Is This Cheaper Alternative as Good as [PERSON_NAME]?"
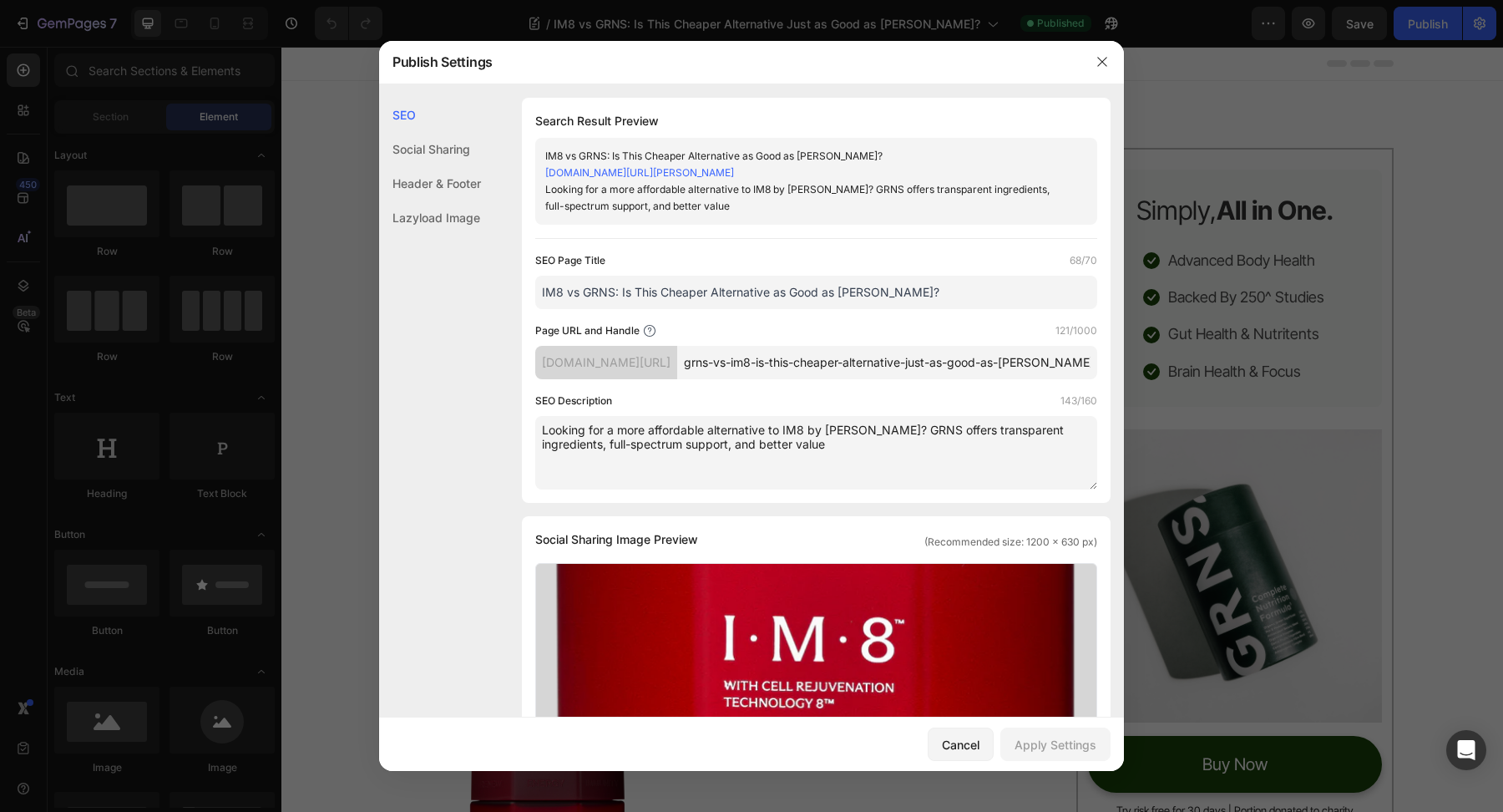
click at [900, 478] on textarea "Looking for a more affordable alternative to IM8 by [PERSON_NAME]? GRNS offers …" at bounding box center [816, 453] width 562 height 74
paste textarea "cheaper alternative to [PERSON_NAME] IM8? We compare IM8 vs GRNS to reveal whic…"
type textarea "Looking for a cheaper alternative to [PERSON_NAME] IM8? We compare IM8 vs GRNS …"
click at [1023, 743] on div "Apply Settings" at bounding box center [1056, 744] width 82 height 17
drag, startPoint x: 1103, startPoint y: 63, endPoint x: 770, endPoint y: 259, distance: 386.4
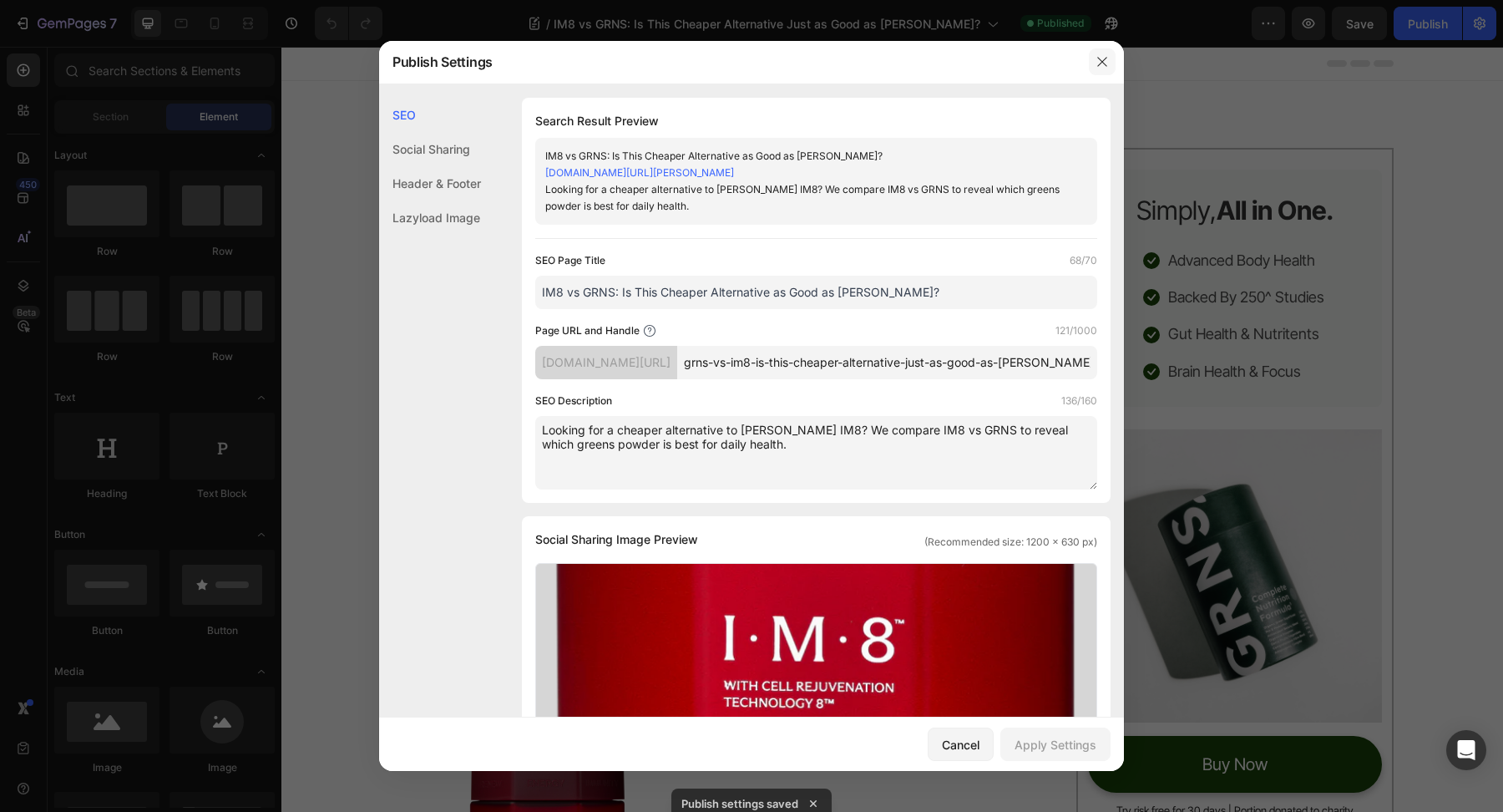
click at [1103, 63] on icon "button" at bounding box center [1101, 61] width 9 height 9
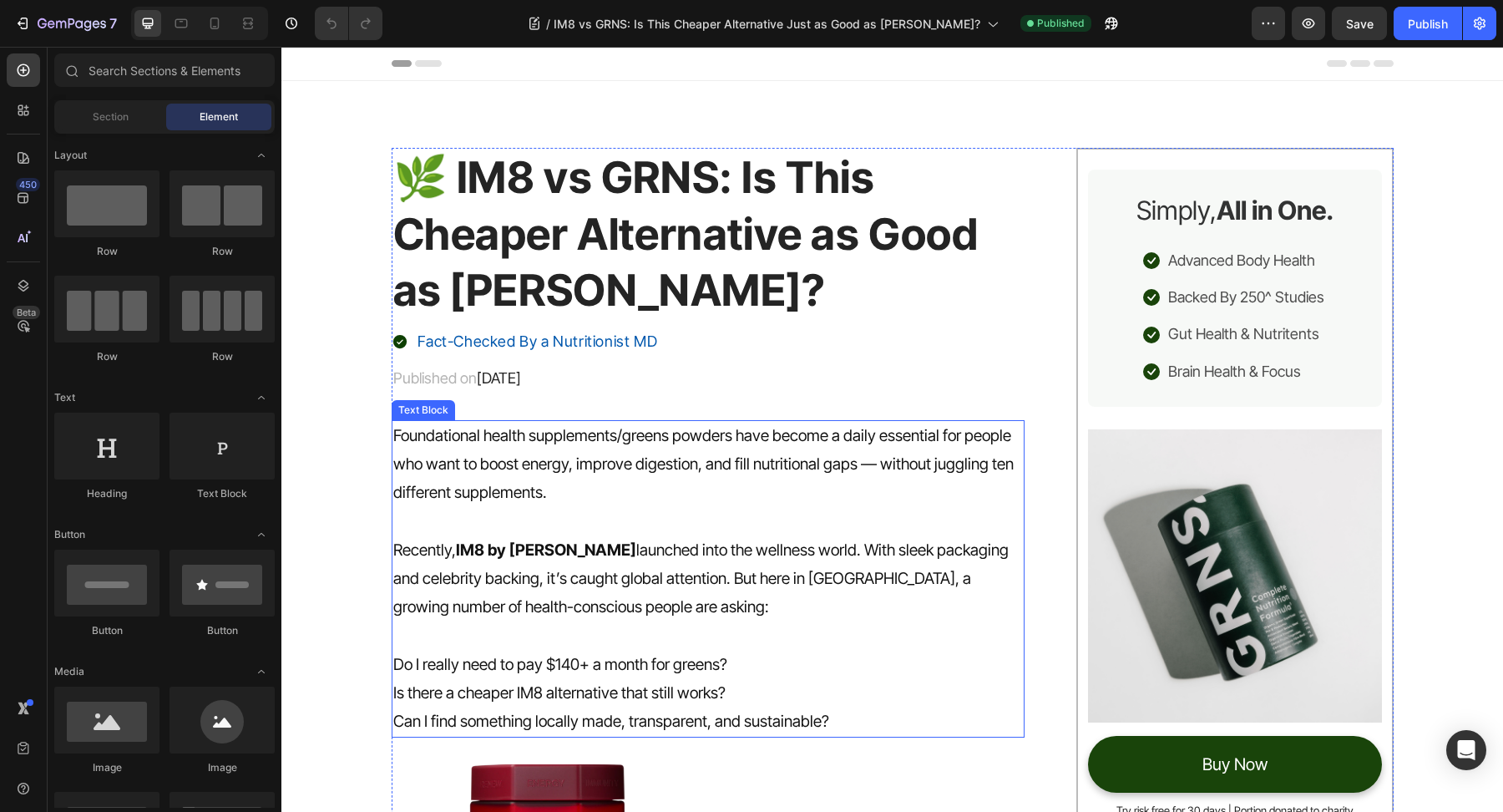
click at [862, 508] on p at bounding box center [708, 522] width 631 height 28
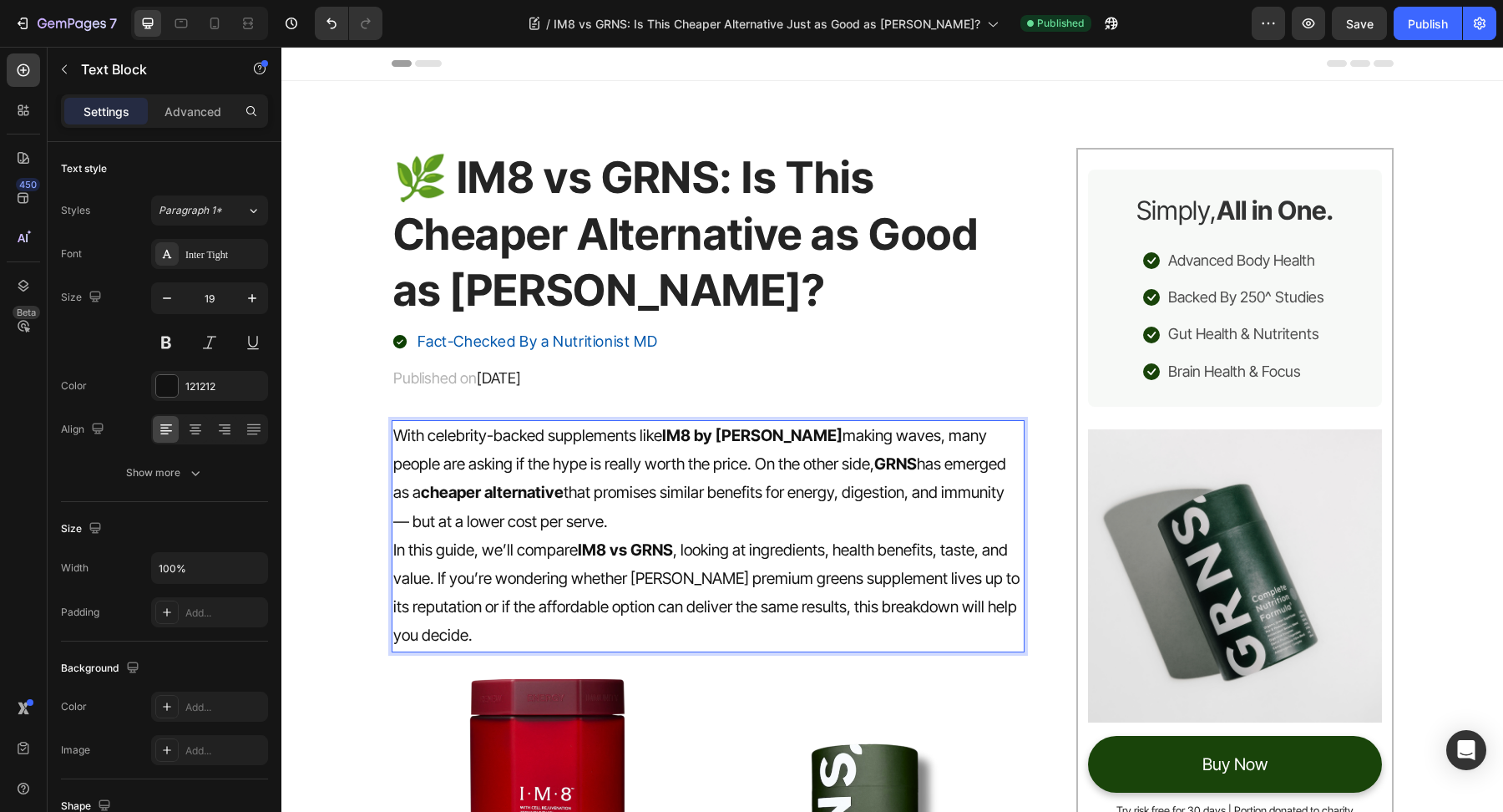
click at [719, 522] on p "With celebrity-backed supplements like IM8 by [PERSON_NAME] making waves, many …" at bounding box center [708, 479] width 631 height 114
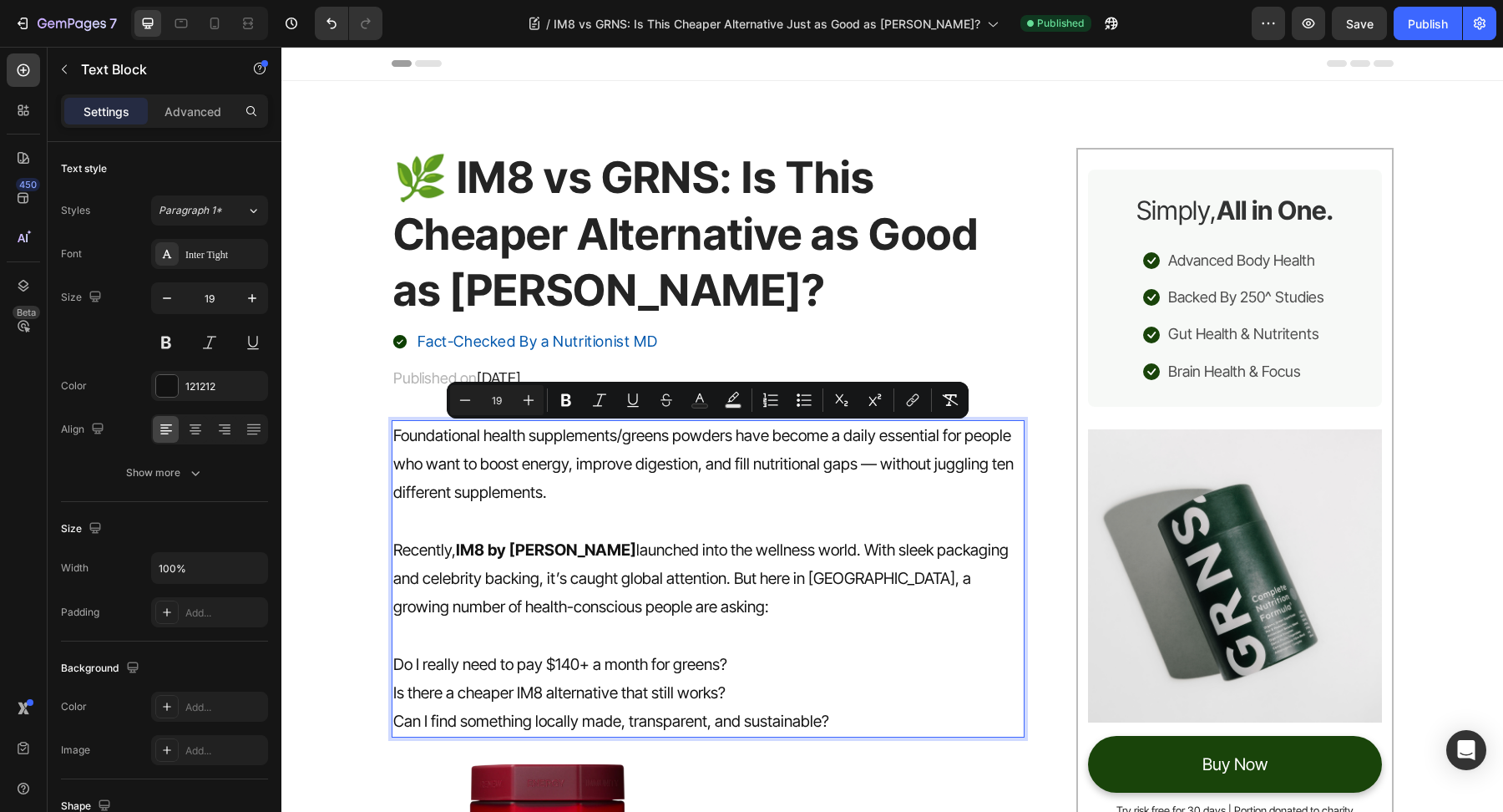
click at [649, 631] on p "Recently, IM8 by [PERSON_NAME] launched into the wellness world. With sleek pac…" at bounding box center [708, 593] width 631 height 114
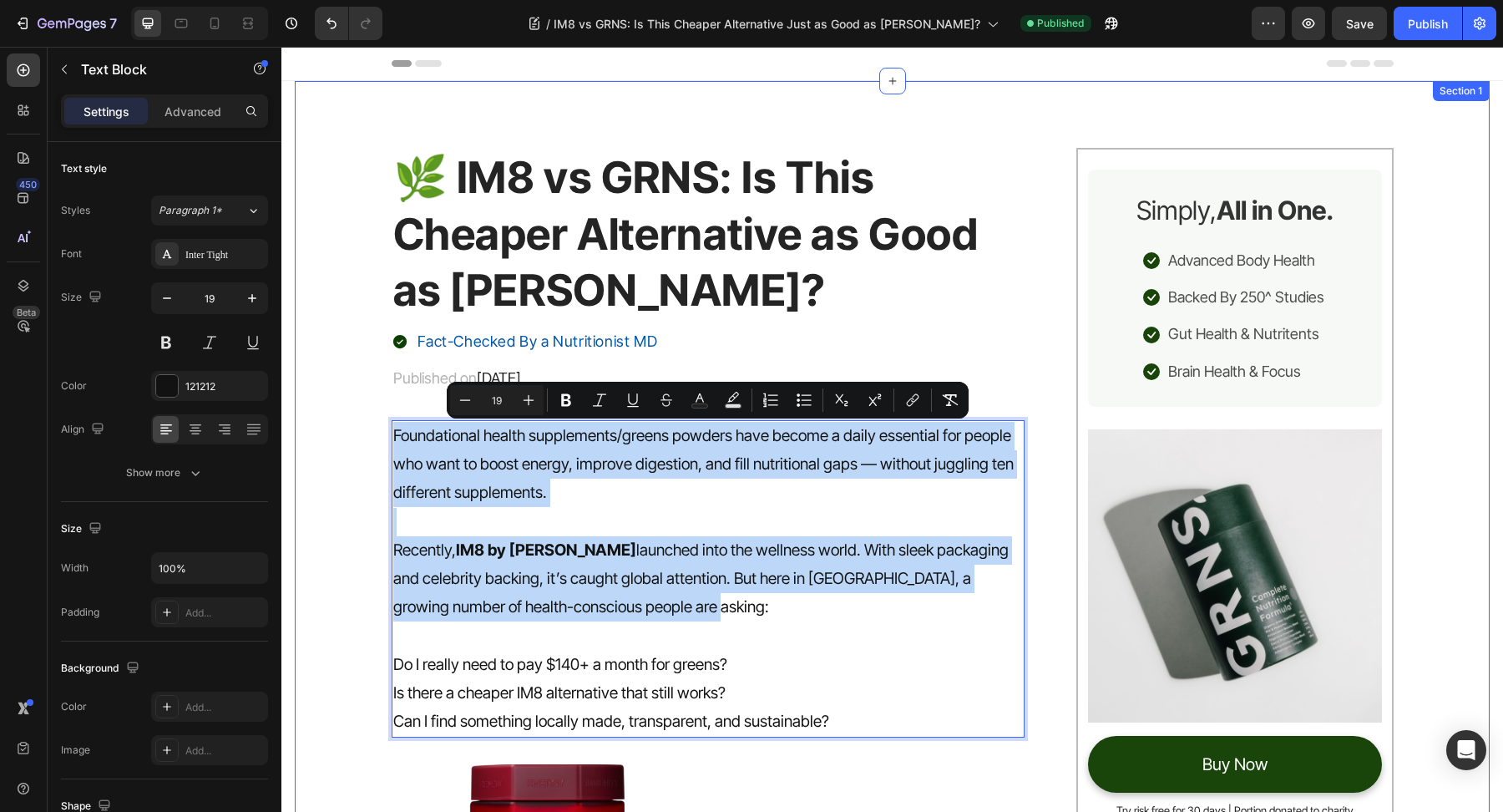
drag, startPoint x: 699, startPoint y: 606, endPoint x: 387, endPoint y: 422, distance: 362.2
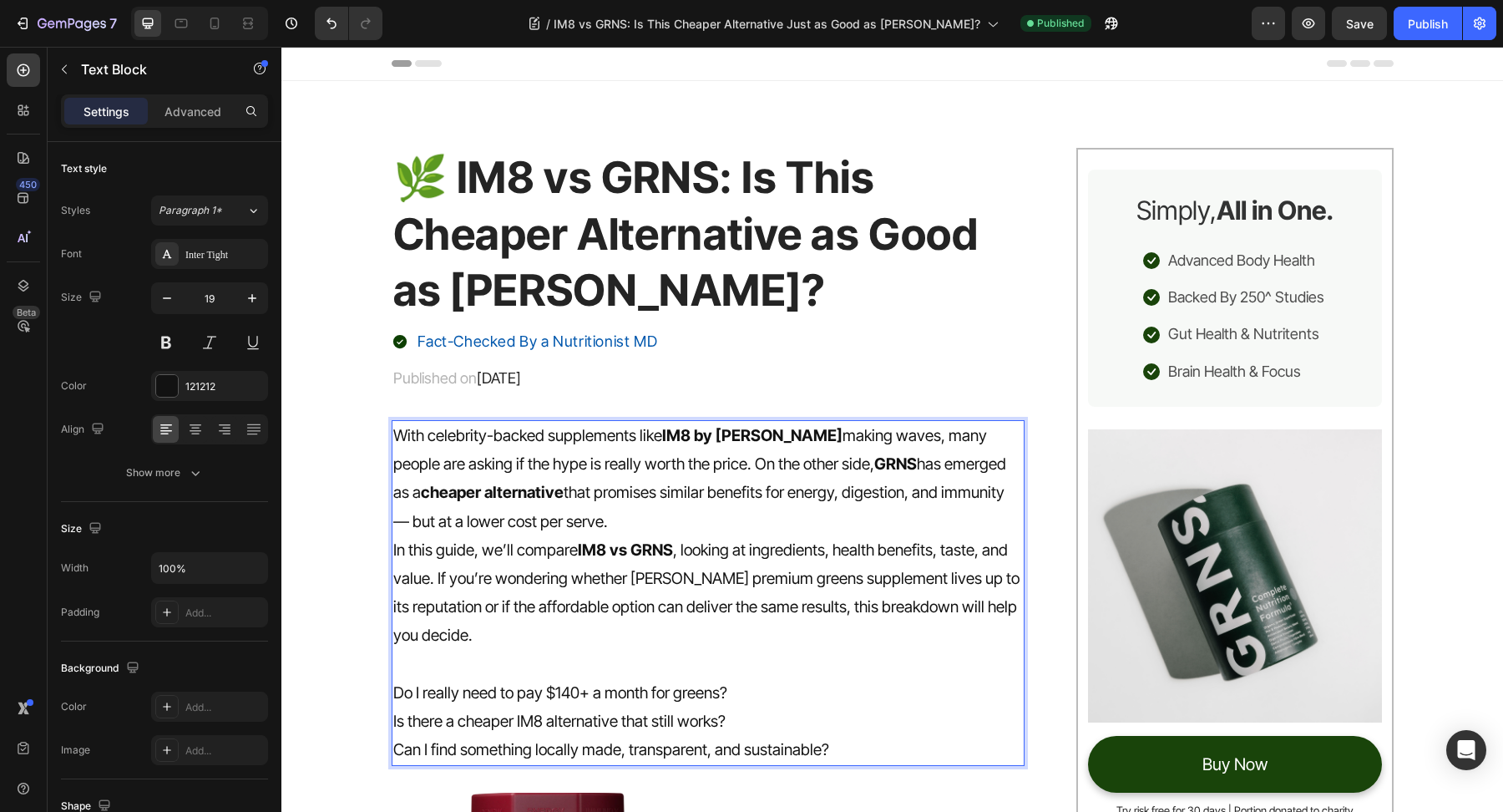
click at [714, 512] on p "With celebrity-backed supplements like IM8 by [PERSON_NAME] making waves, many …" at bounding box center [708, 479] width 631 height 114
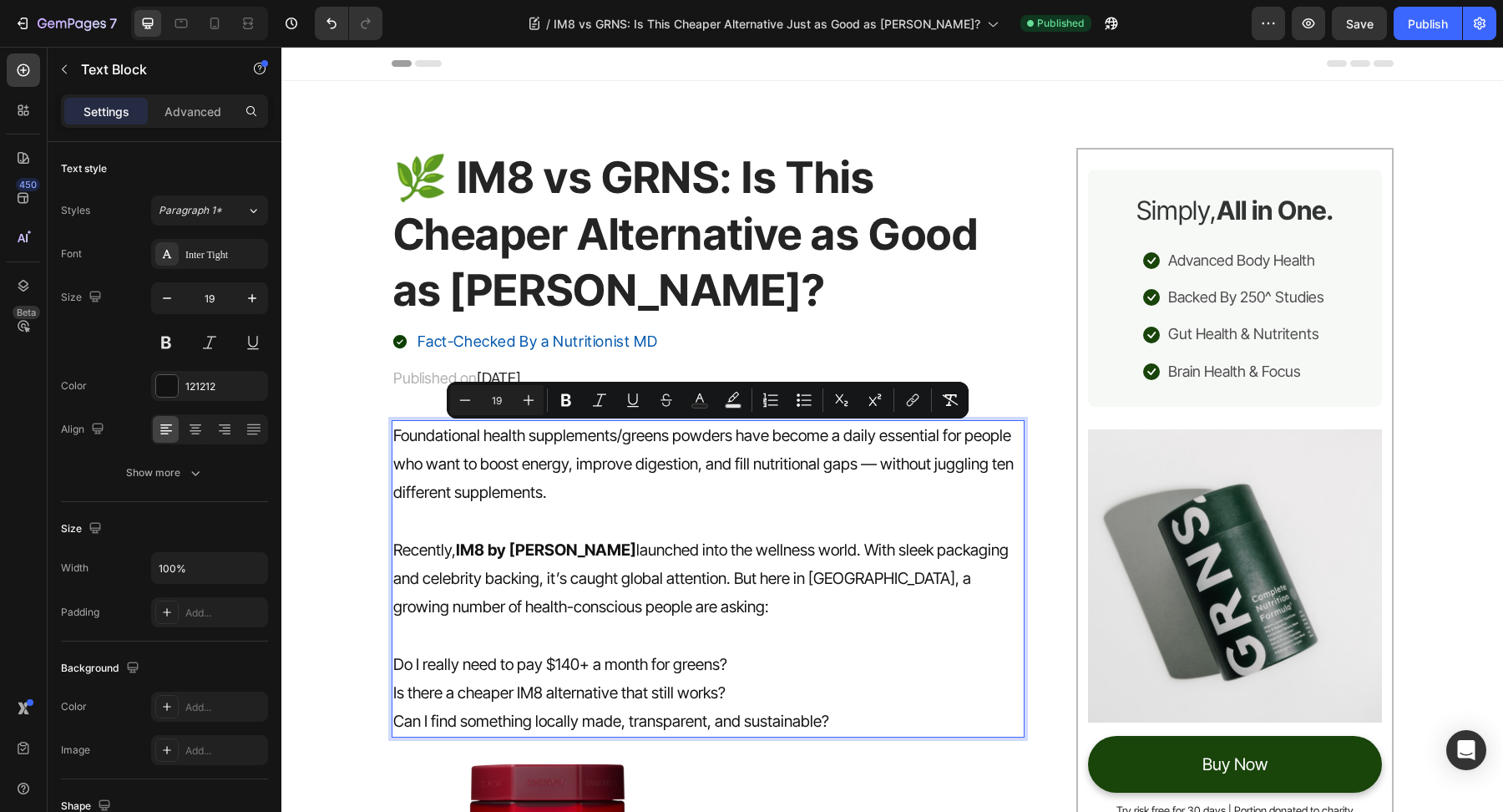
click at [686, 515] on p "Rich Text Editor. Editing area: main" at bounding box center [708, 522] width 631 height 28
click at [671, 520] on p "Rich Text Editor. Editing area: main" at bounding box center [708, 522] width 631 height 28
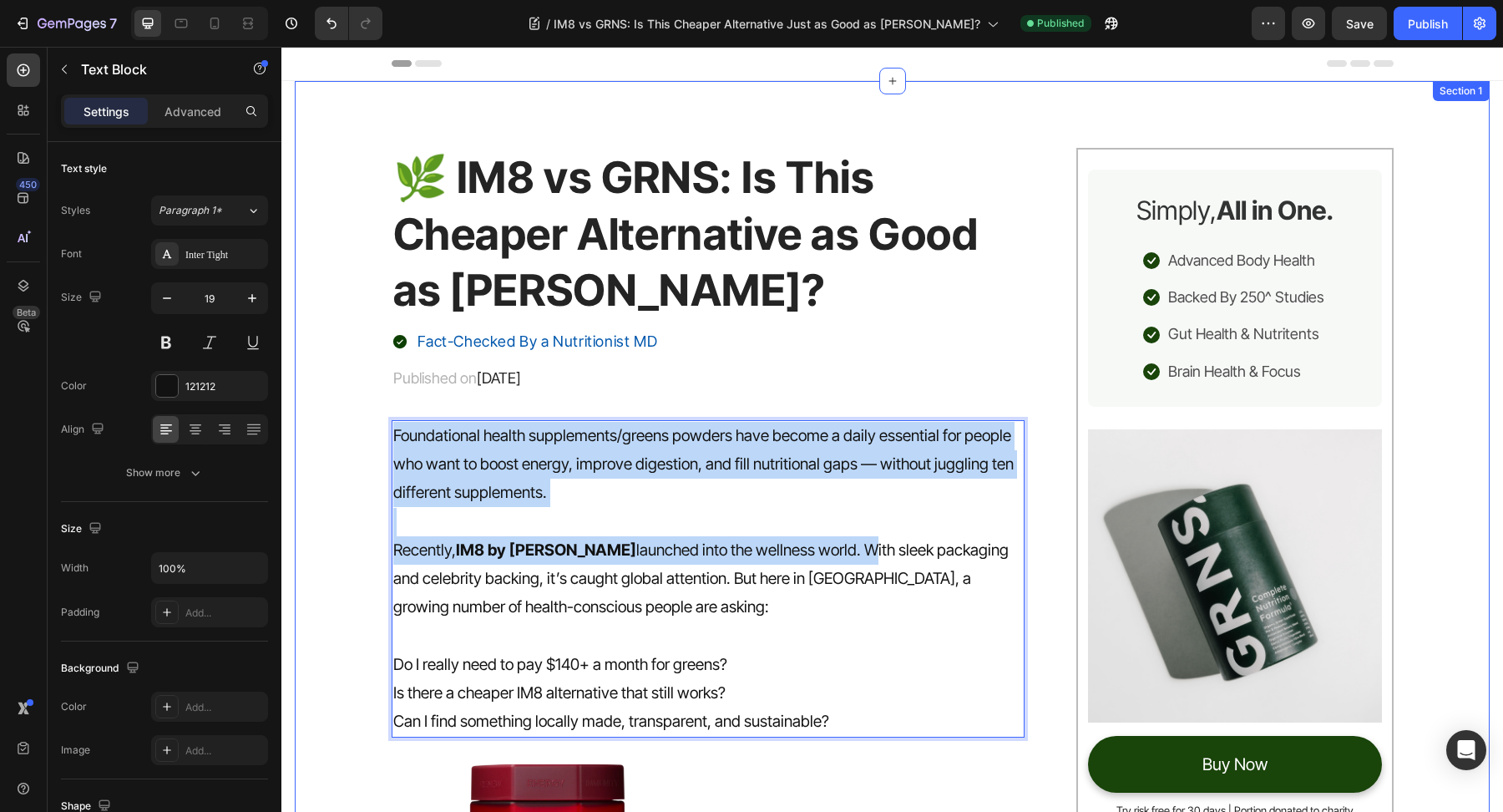
drag, startPoint x: 860, startPoint y: 551, endPoint x: 377, endPoint y: 428, distance: 498.4
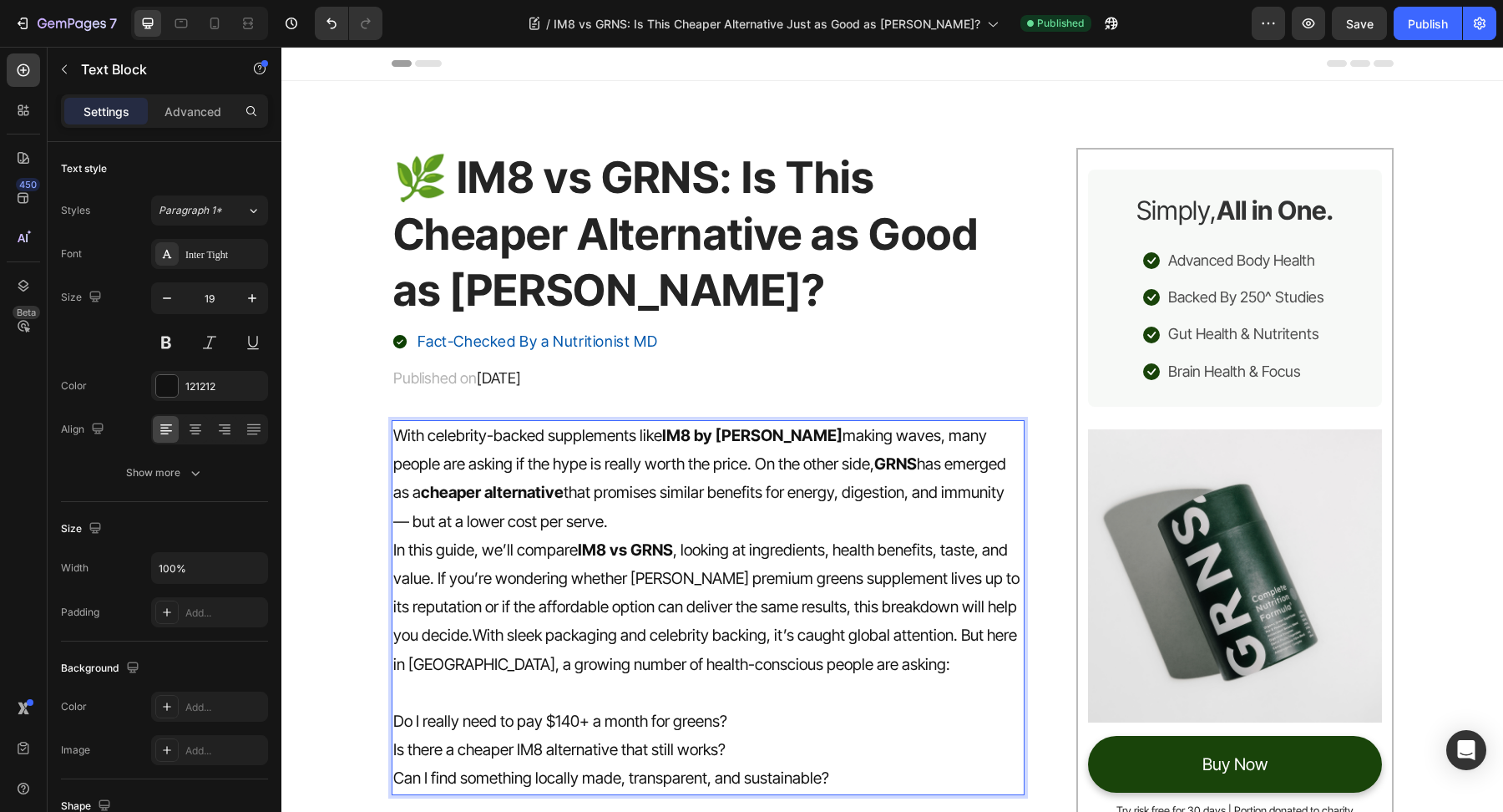
click at [623, 518] on p "With celebrity-backed supplements like IM8 by [PERSON_NAME] making waves, many …" at bounding box center [708, 479] width 631 height 114
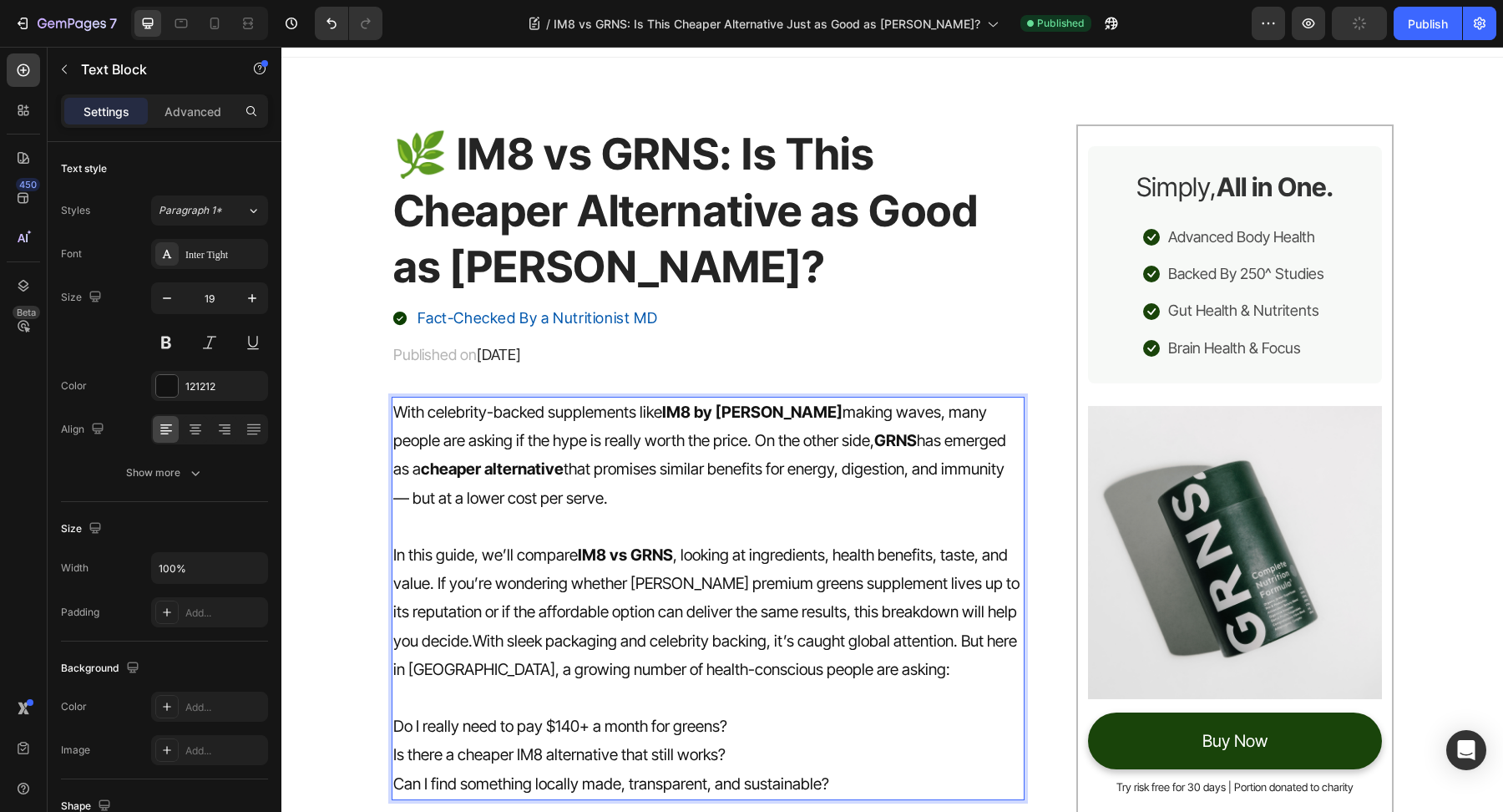
scroll to position [34, 0]
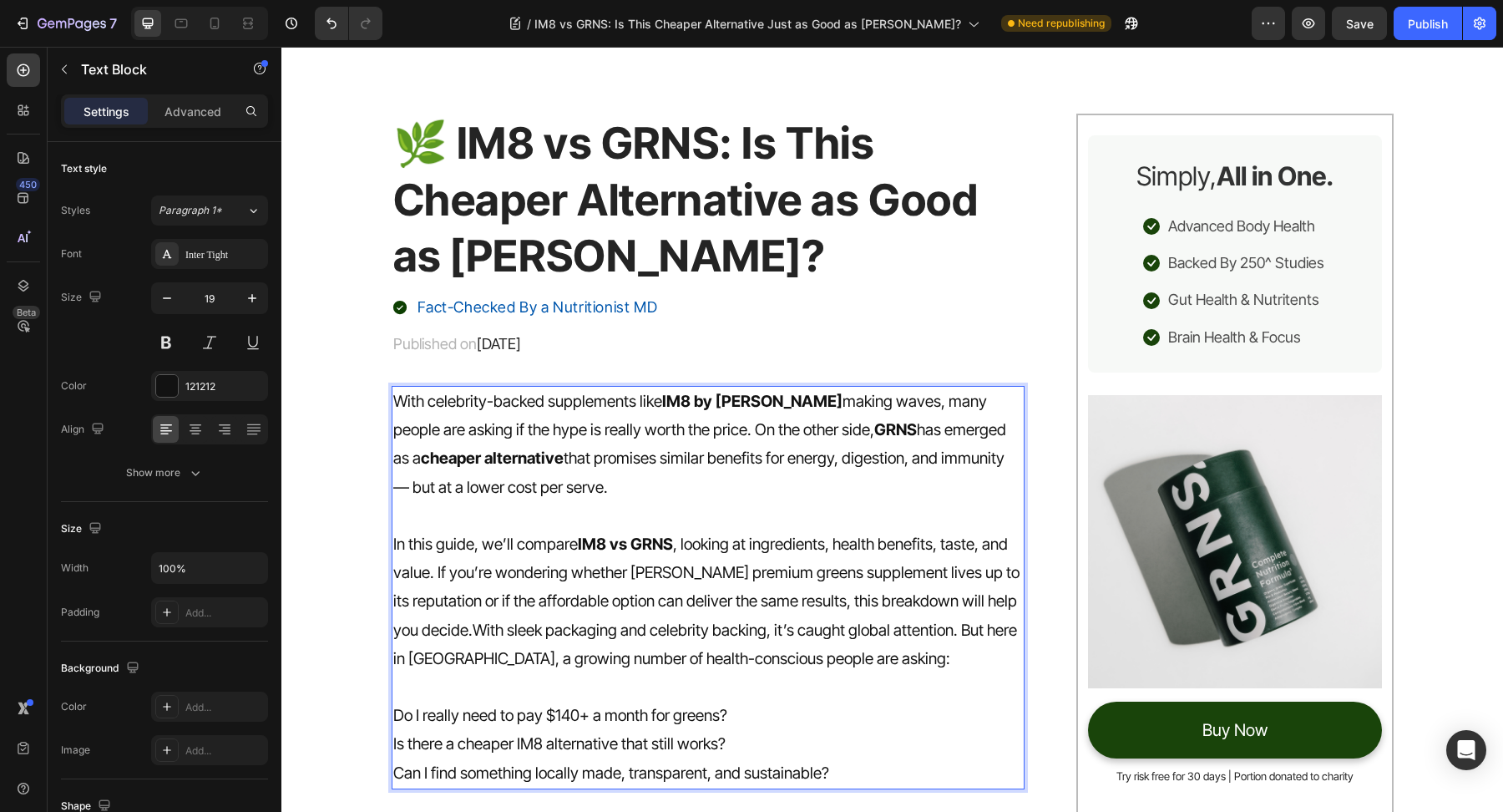
click at [474, 625] on p "In this guide, we’ll compare IM8 vs GRNS , looking at ingredients, health benef…" at bounding box center [708, 616] width 631 height 171
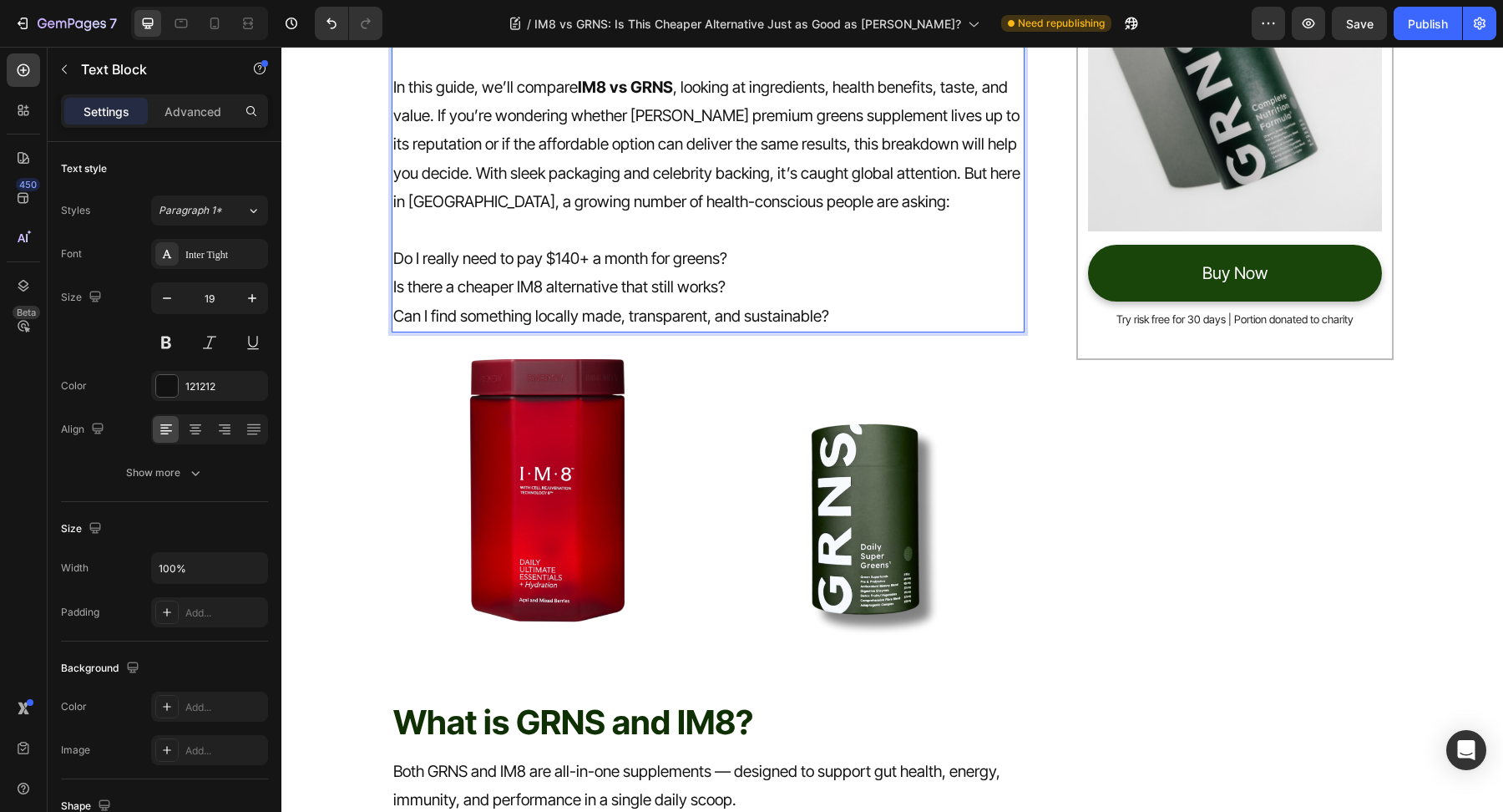
scroll to position [496, 0]
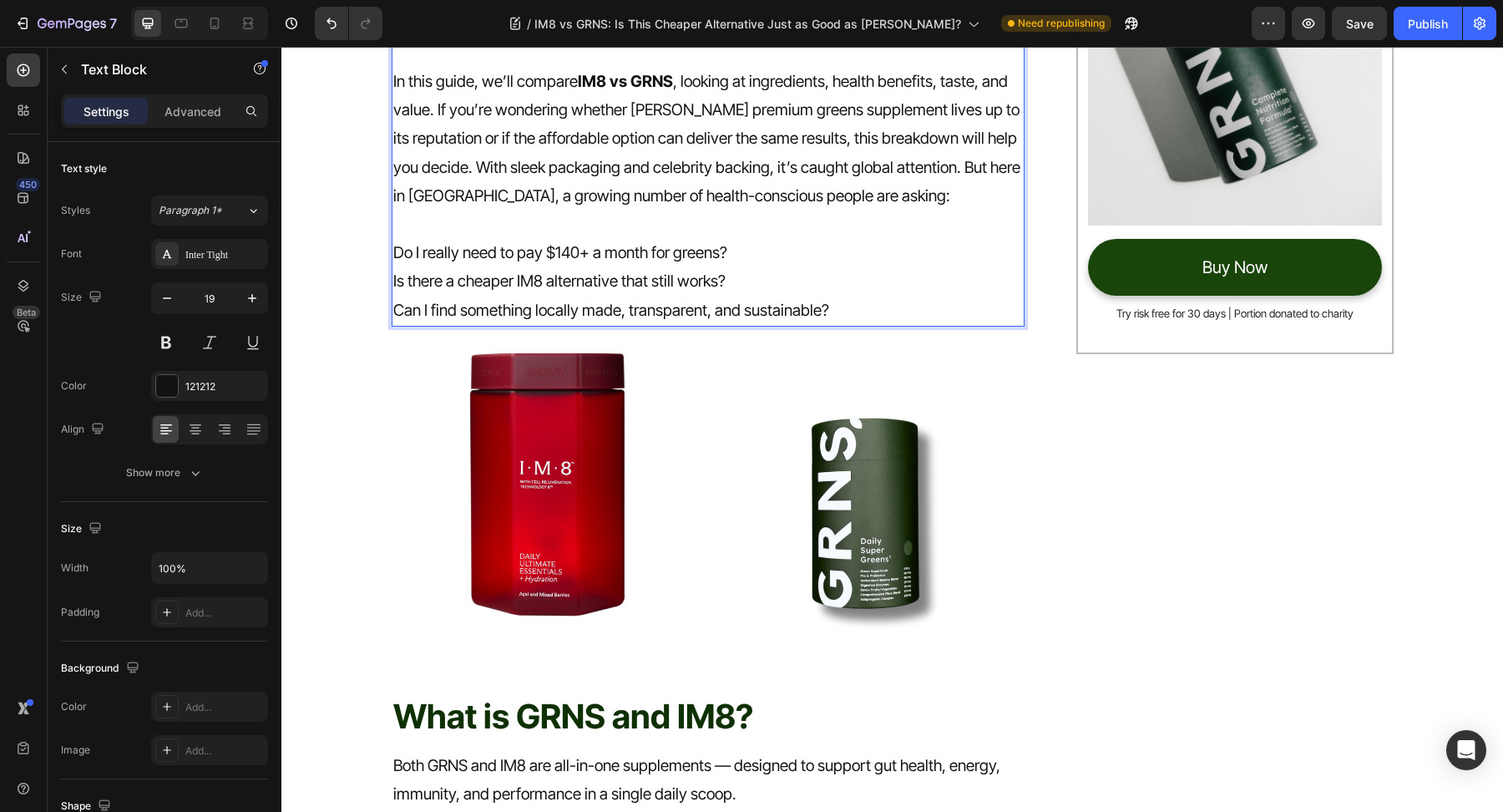
click at [399, 253] on p "Do I really need to pay $140+ a month for greens? Is there a cheaper IM8 altern…" at bounding box center [708, 282] width 631 height 86
click at [394, 280] on p "- Do I really need to pay $140+ a month for greens? Is there a cheaper IM8 alte…" at bounding box center [708, 282] width 631 height 86
click at [397, 302] on p "- Do I really need to pay $140+ a month for greens? - Is there a cheaper IM8 al…" at bounding box center [708, 282] width 631 height 86
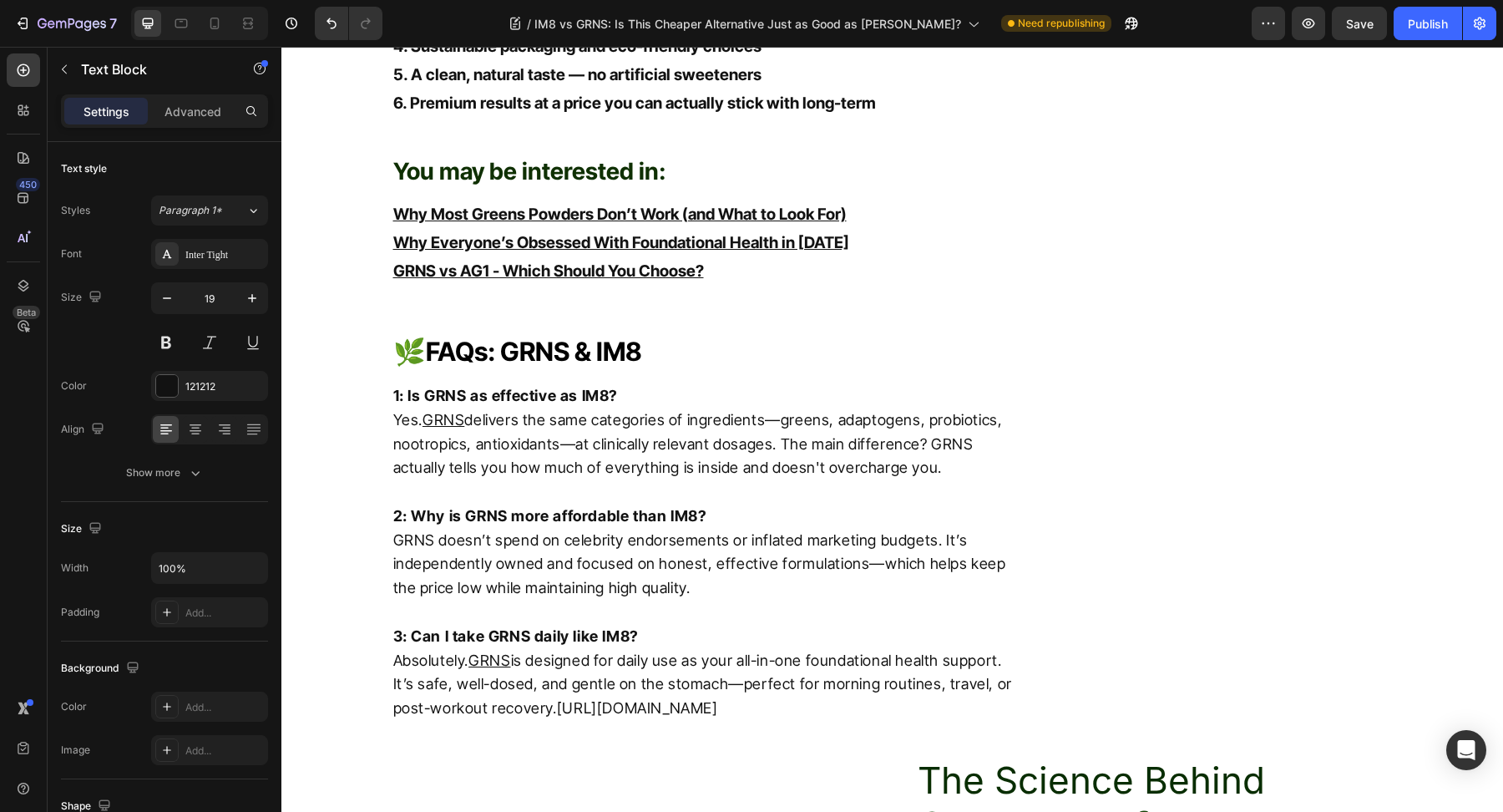
scroll to position [7171, 0]
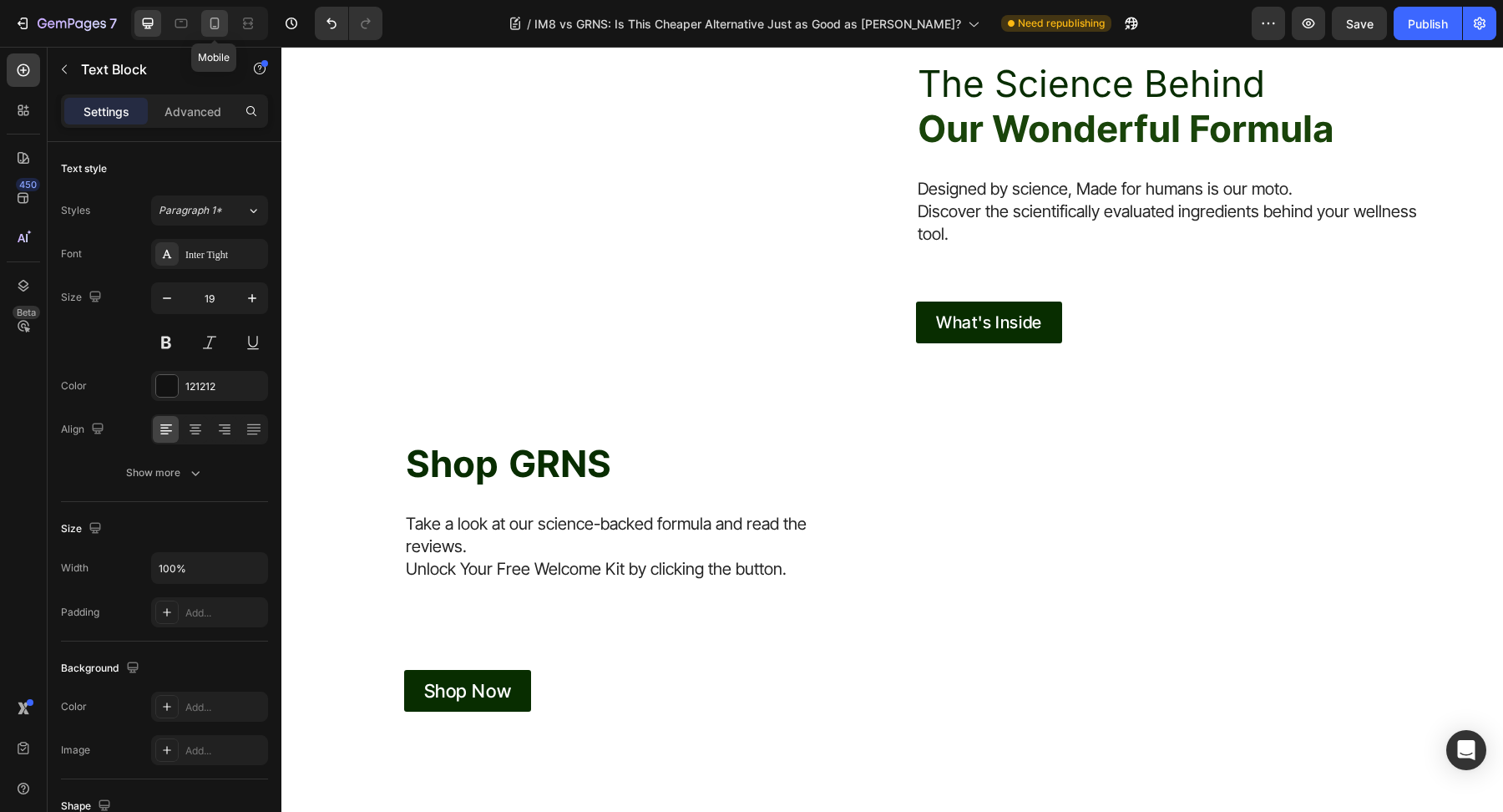
click at [209, 29] on icon at bounding box center [214, 23] width 16 height 16
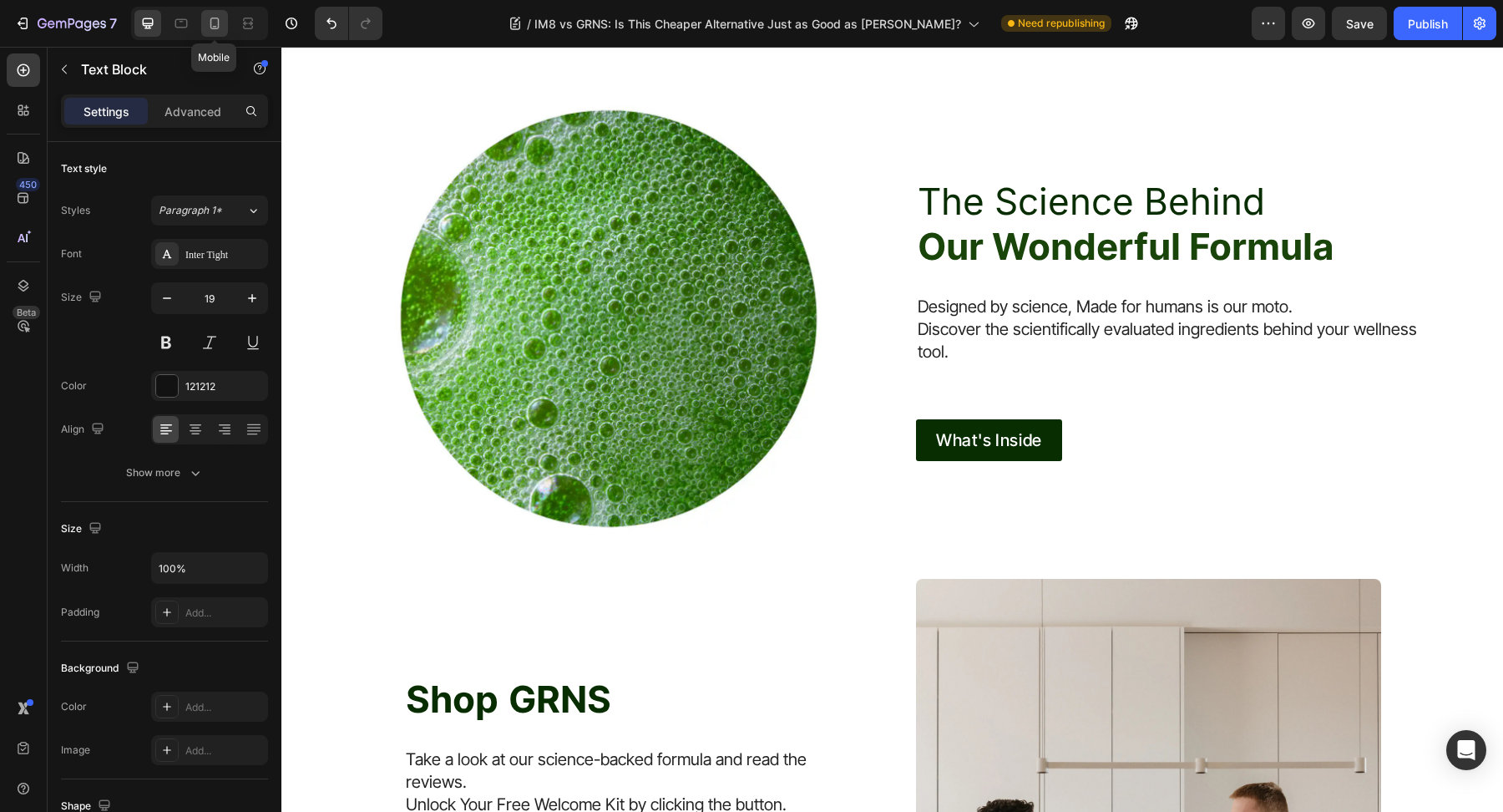
type input "16"
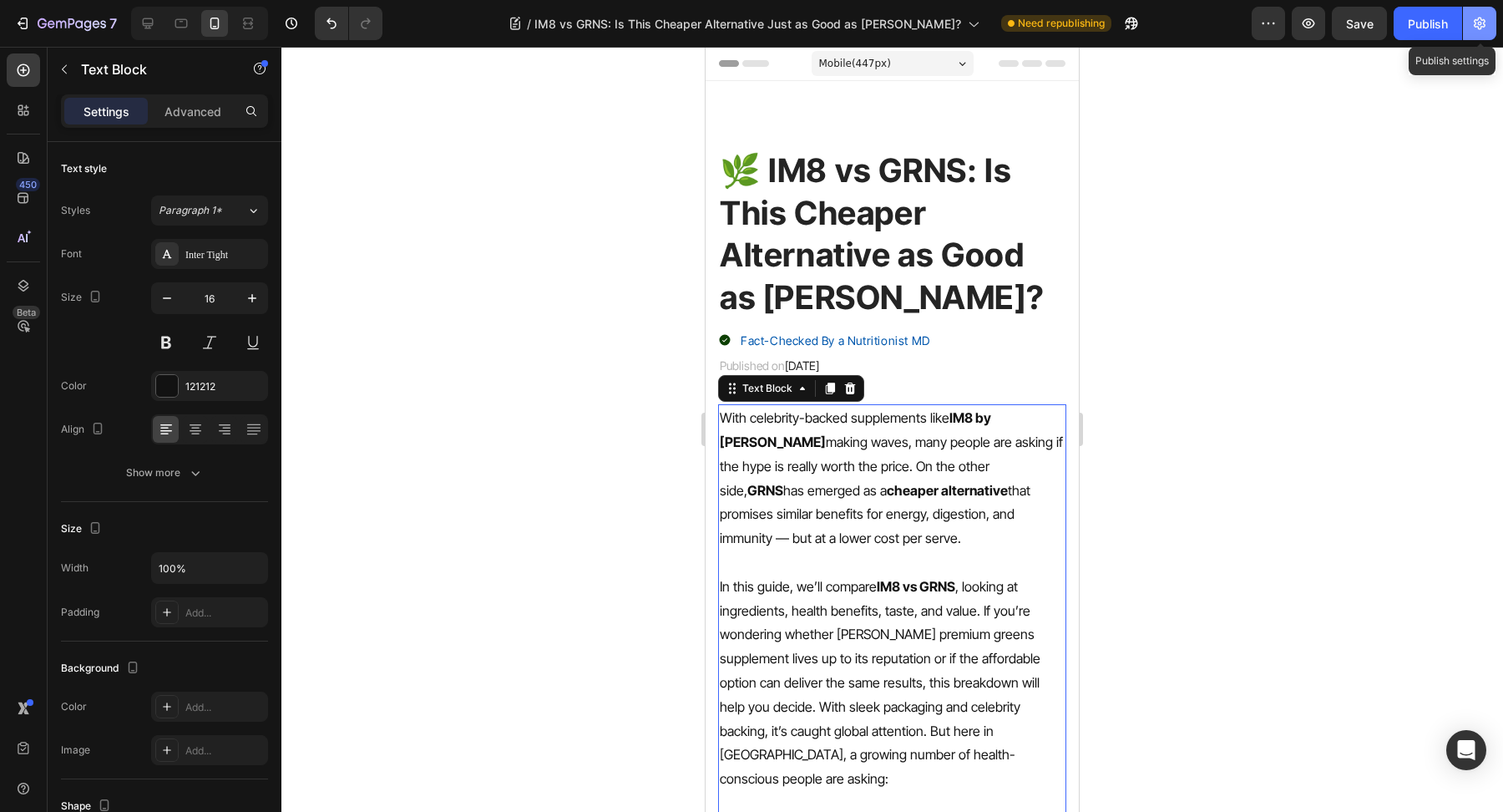
click at [1488, 26] on button "button" at bounding box center [1480, 23] width 34 height 34
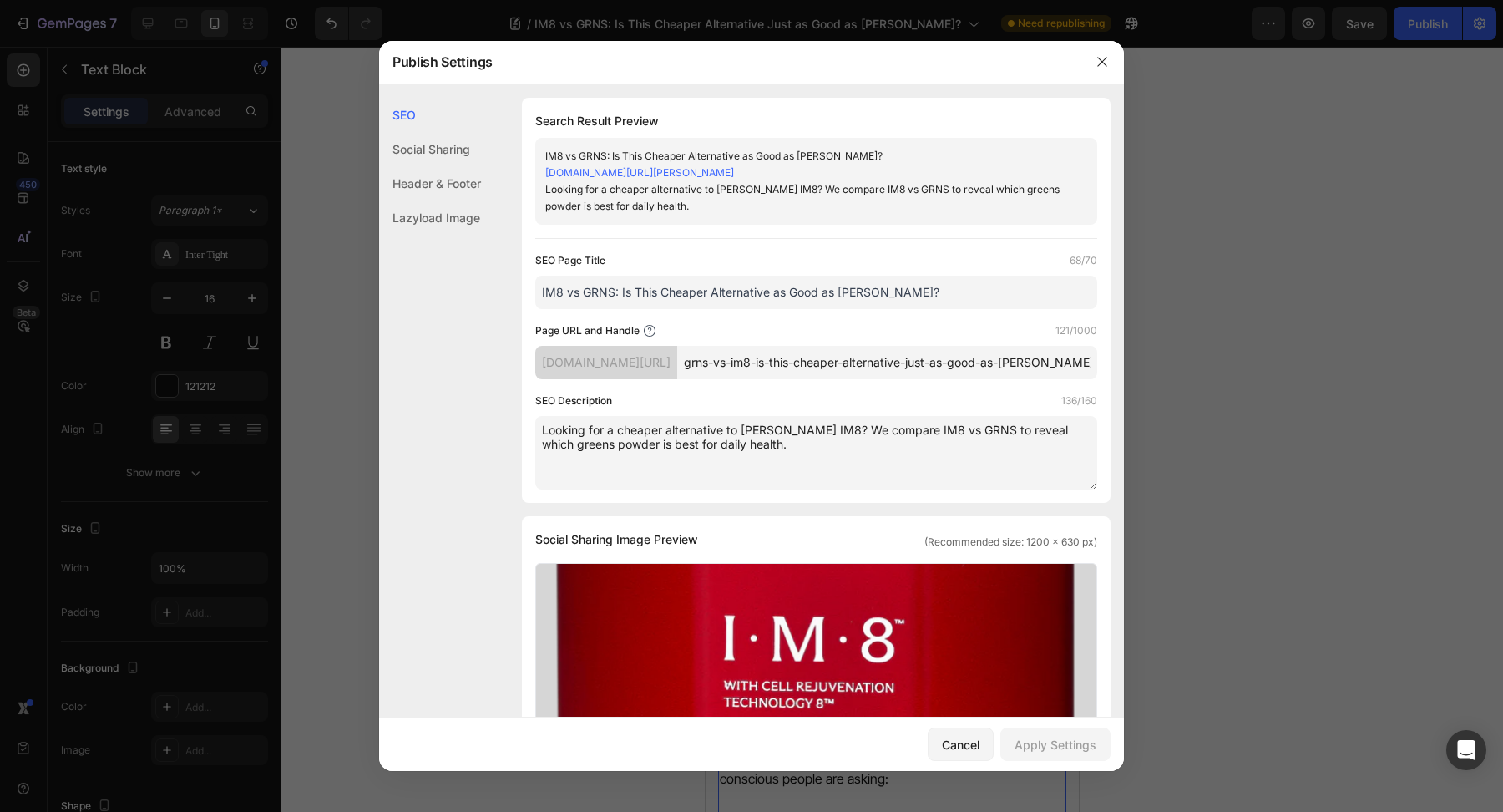
click at [766, 487] on textarea "Looking for a cheaper alternative to [PERSON_NAME] IM8? We compare IM8 vs GRNS …" at bounding box center [816, 453] width 562 height 74
click at [1101, 46] on div at bounding box center [1102, 61] width 44 height 44
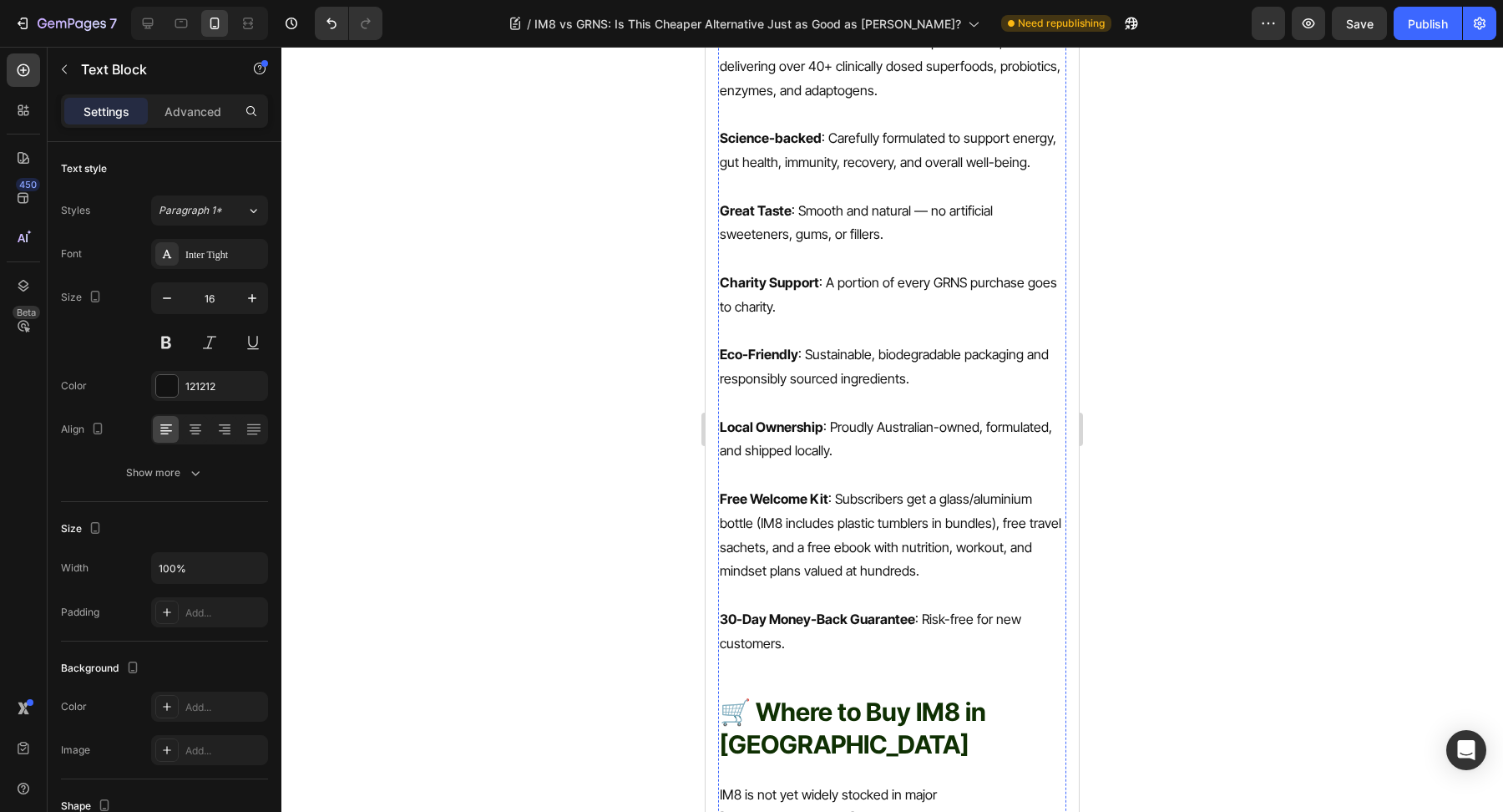
scroll to position [5318, 0]
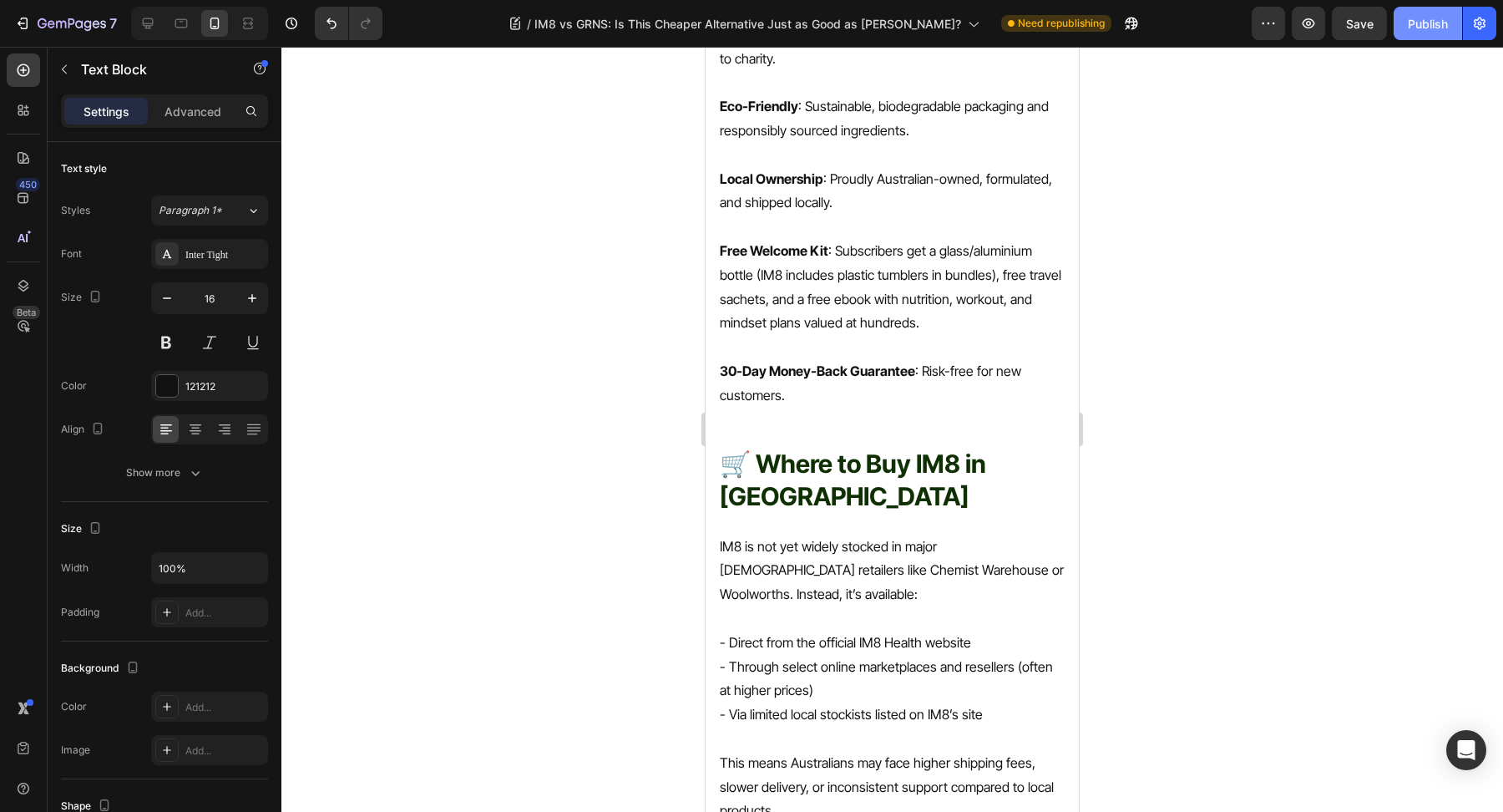
click at [1448, 24] on div "Publish" at bounding box center [1428, 24] width 40 height 17
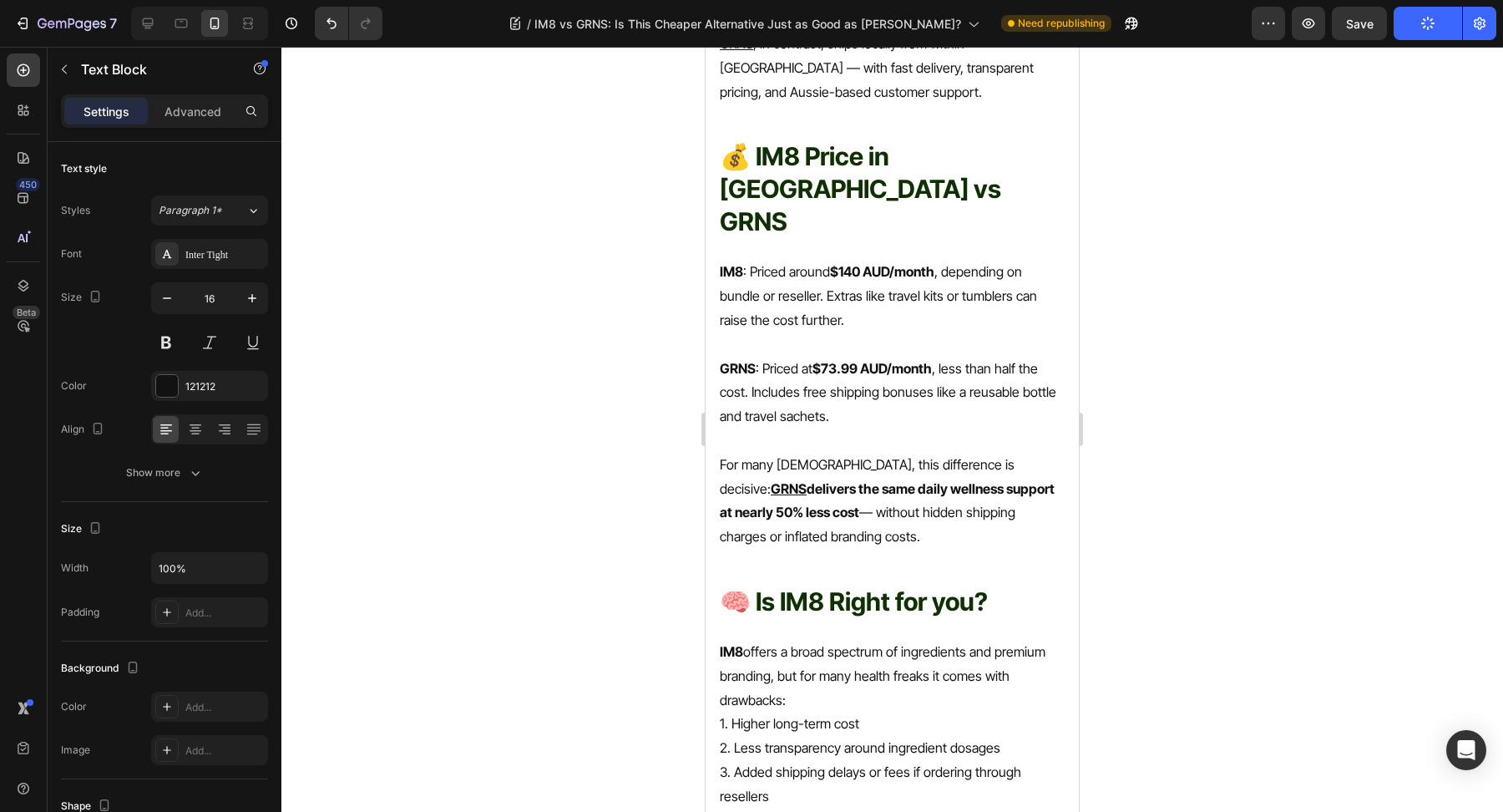
scroll to position [6528, 0]
